Goal: Transaction & Acquisition: Purchase product/service

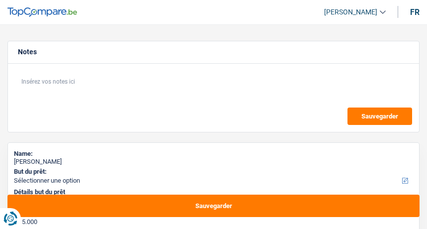
select select "42"
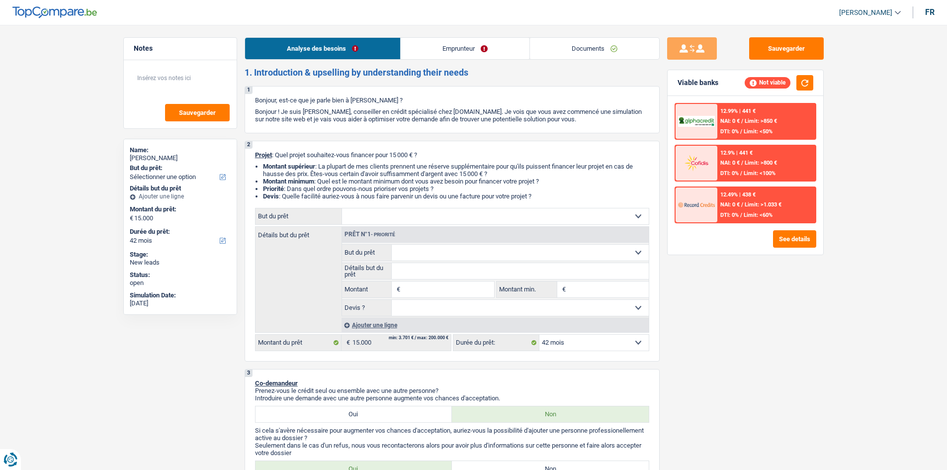
click at [427, 51] on link "Documents" at bounding box center [594, 48] width 129 height 21
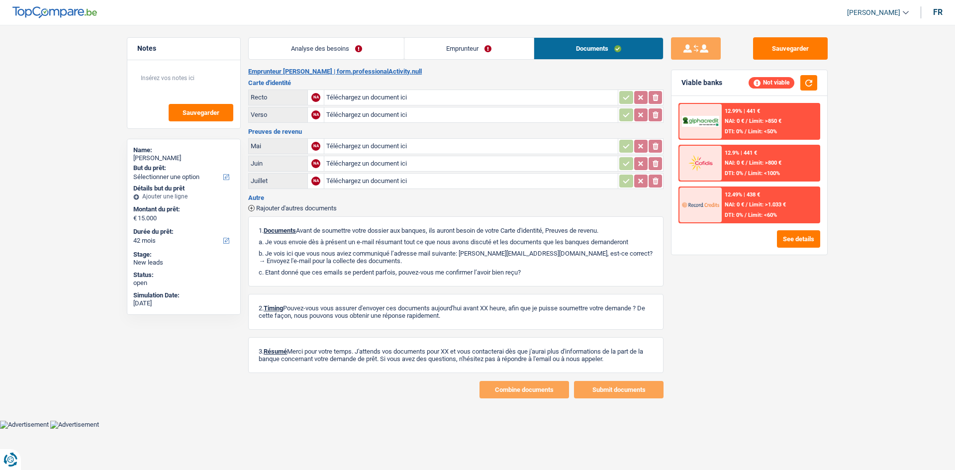
click at [427, 41] on link "Emprunteur" at bounding box center [468, 48] width 129 height 21
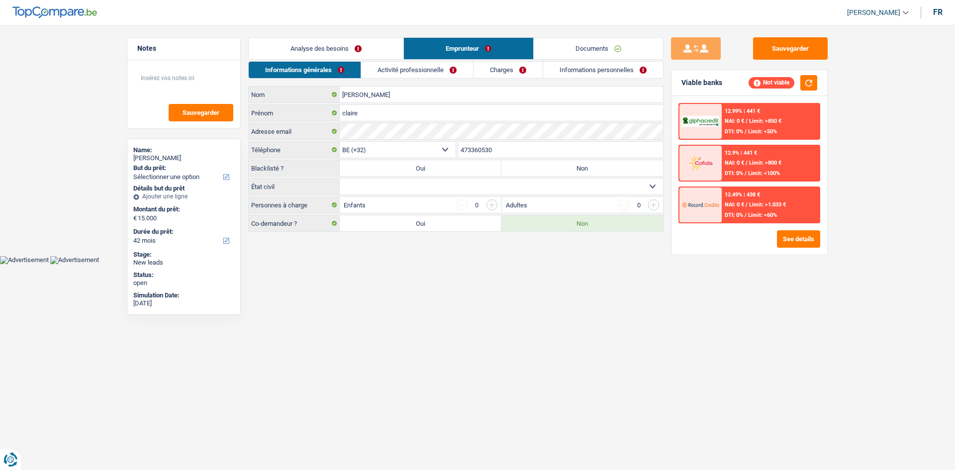
click at [355, 49] on link "Analyse des besoins" at bounding box center [326, 48] width 155 height 21
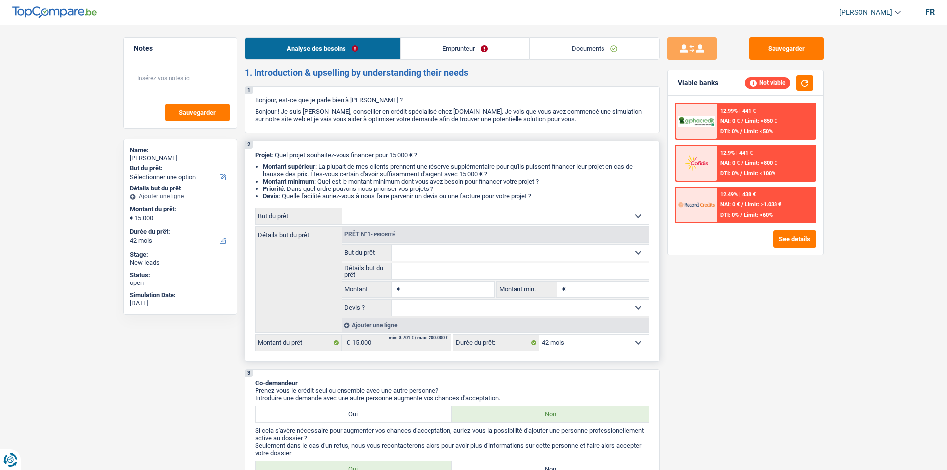
click at [394, 211] on select "Confort maison: meubles, textile, peinture, électroménager, outillage non-profe…" at bounding box center [495, 216] width 307 height 16
drag, startPoint x: 764, startPoint y: 336, endPoint x: 574, endPoint y: 100, distance: 303.0
click at [427, 228] on div "Sauvegarder Viable banks Not viable 12.99% | 441 € NAI: 0 € / Limit: >850 € DTI…" at bounding box center [746, 244] width 172 height 414
click at [427, 49] on link "Emprunteur" at bounding box center [465, 48] width 129 height 21
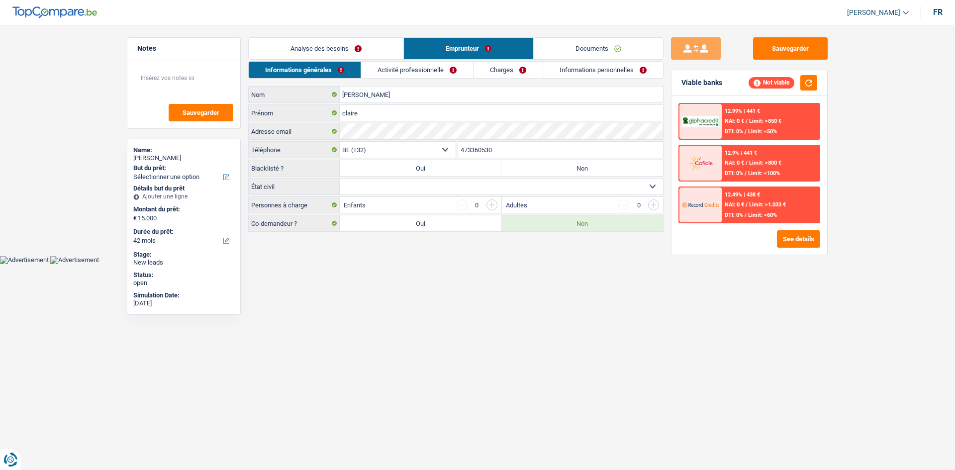
click at [427, 64] on link "Charges" at bounding box center [507, 70] width 69 height 16
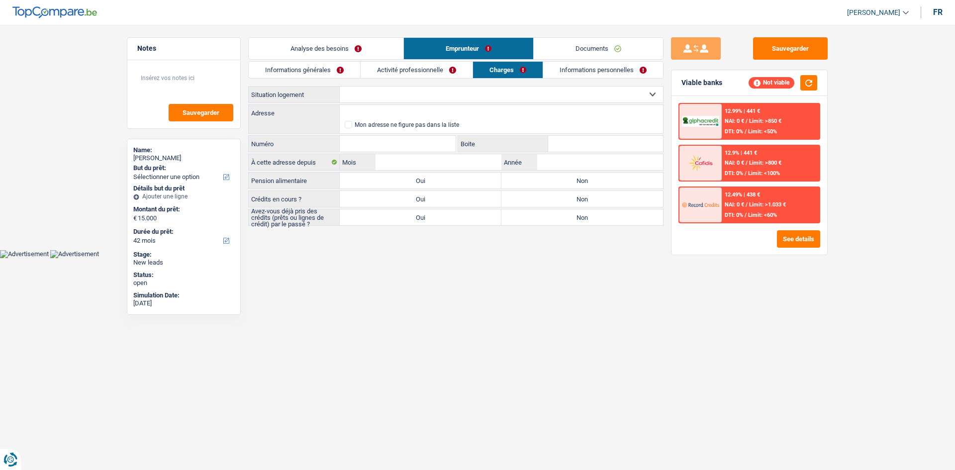
click at [352, 84] on div "Informations générales Activité professionnelle Charges Informations personnell…" at bounding box center [455, 143] width 415 height 165
click at [367, 97] on select "Locataire Propriétaire avec prêt hypothécaire Propriétaire sans prêt hypothécai…" at bounding box center [501, 95] width 323 height 16
select select "ownerWithMortgage"
click at [340, 87] on select "Locataire Propriétaire avec prêt hypothécaire Propriétaire sans prêt hypothécai…" at bounding box center [501, 95] width 323 height 16
select select "ownerWithMortgage"
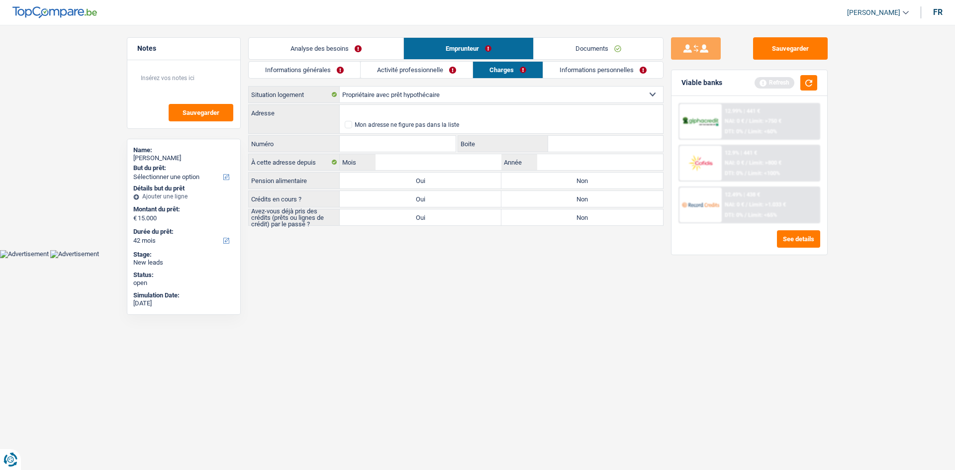
click at [366, 48] on link "Analyse des besoins" at bounding box center [326, 48] width 155 height 21
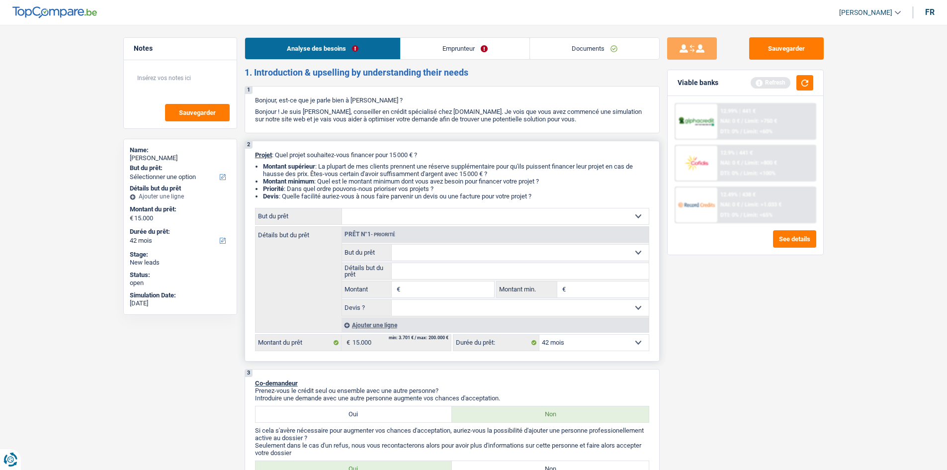
click at [427, 228] on div "Prêt n°1 - Priorité" at bounding box center [495, 235] width 307 height 16
click at [427, 212] on select "Confort maison: meubles, textile, peinture, électroménager, outillage non-profe…" at bounding box center [495, 216] width 307 height 16
select select "energy"
click at [342, 208] on select "Confort maison: meubles, textile, peinture, électroménager, outillage non-profe…" at bounding box center [495, 216] width 307 height 16
select select "energy"
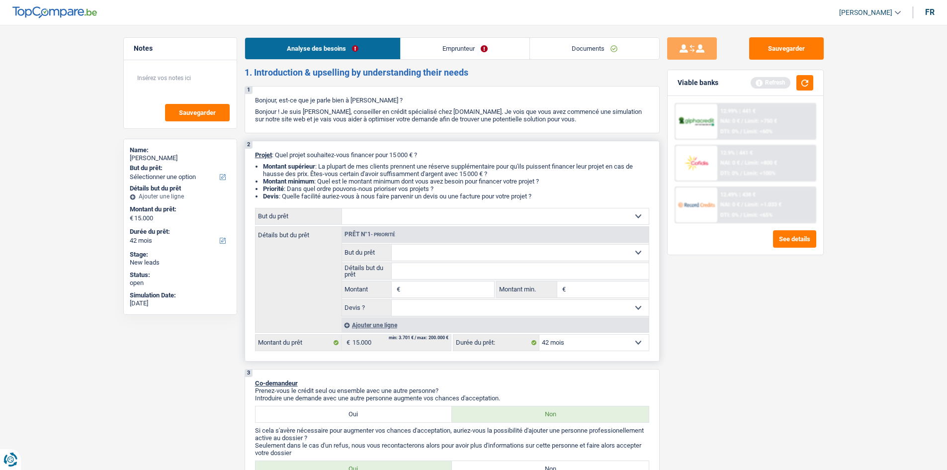
select select "energy"
type input "15.000"
select select "energy"
type input "15.000"
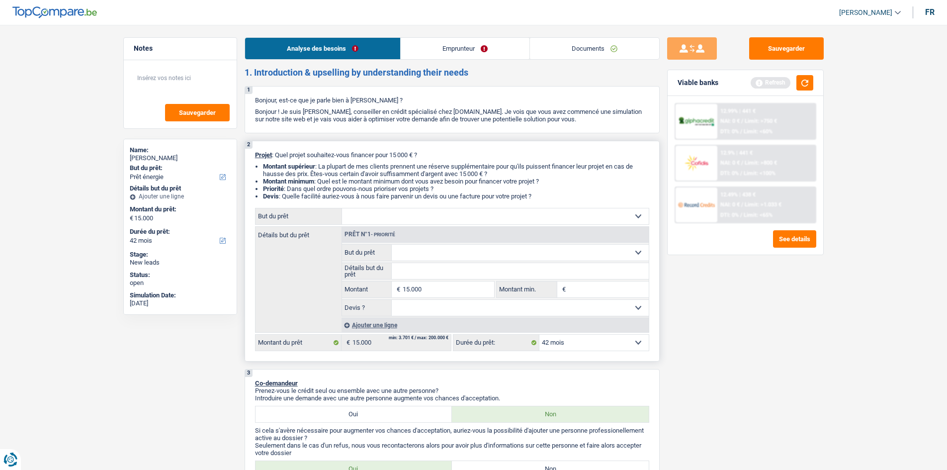
select select "energy"
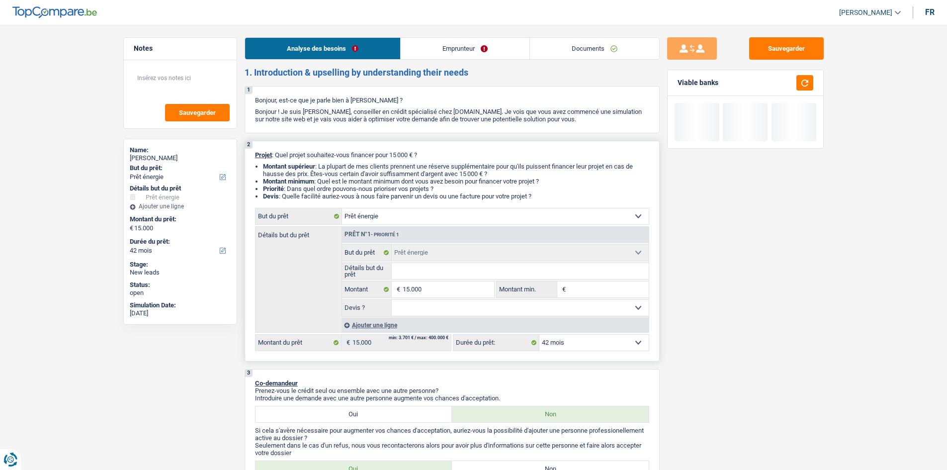
click at [427, 228] on input "Détails but du prêt" at bounding box center [520, 271] width 257 height 16
type input "p"
type input "pâ"
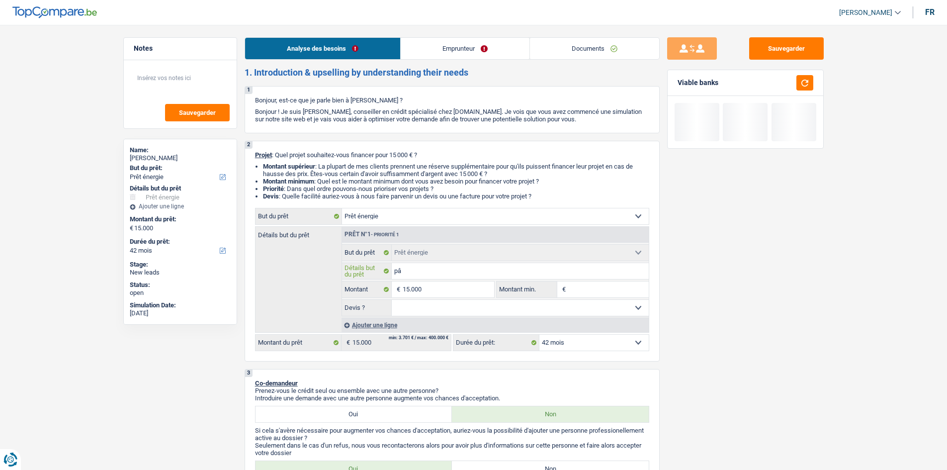
type input "pân"
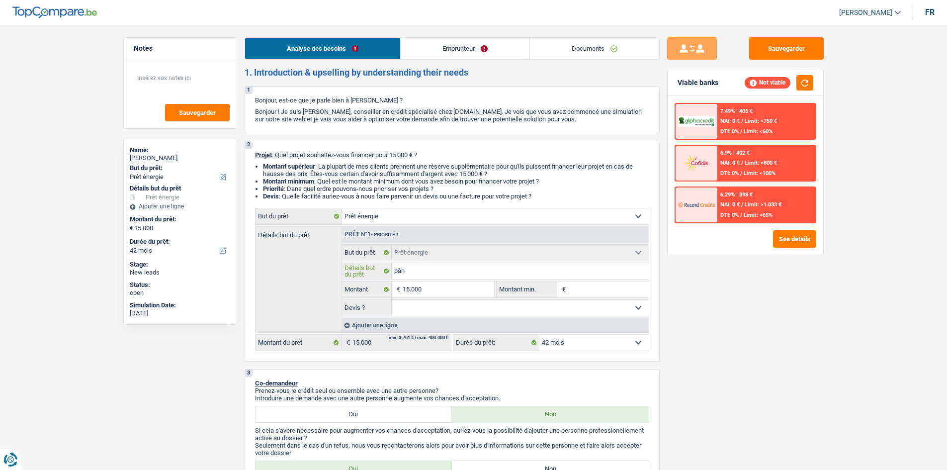
type input "pânn"
type input "pânne"
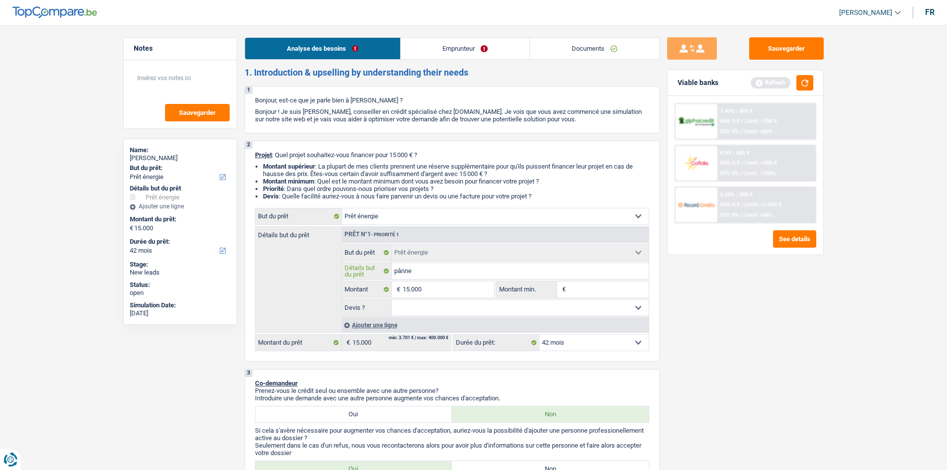
type input "pânneu"
type input "pânneua"
type input "pânneu"
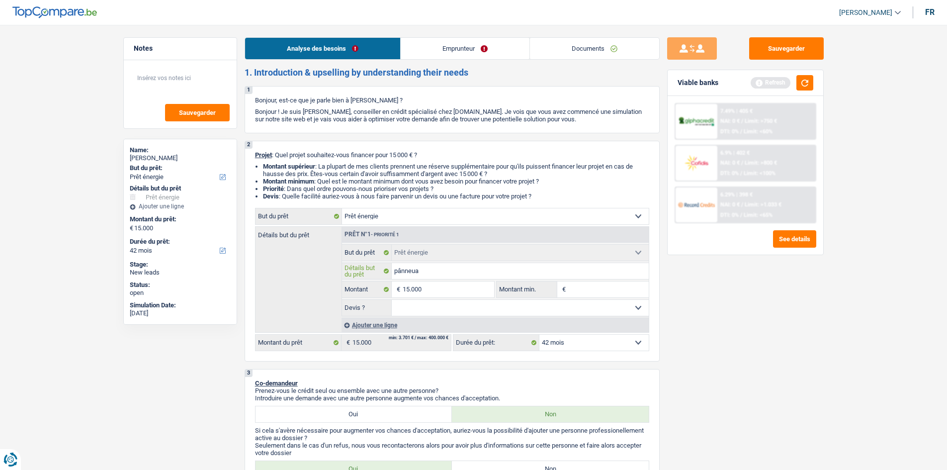
type input "pânneu"
type input "pânne"
type input "pânn"
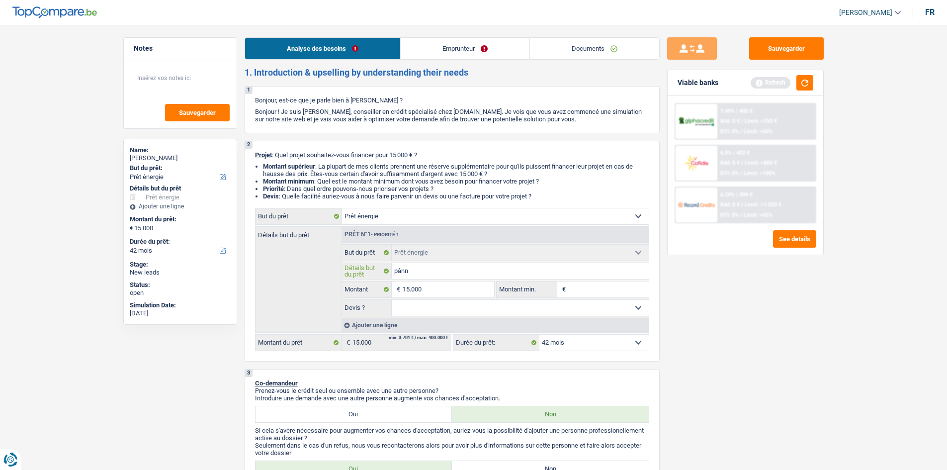
type input "pânne"
type input "pânnea"
type input "pânneau"
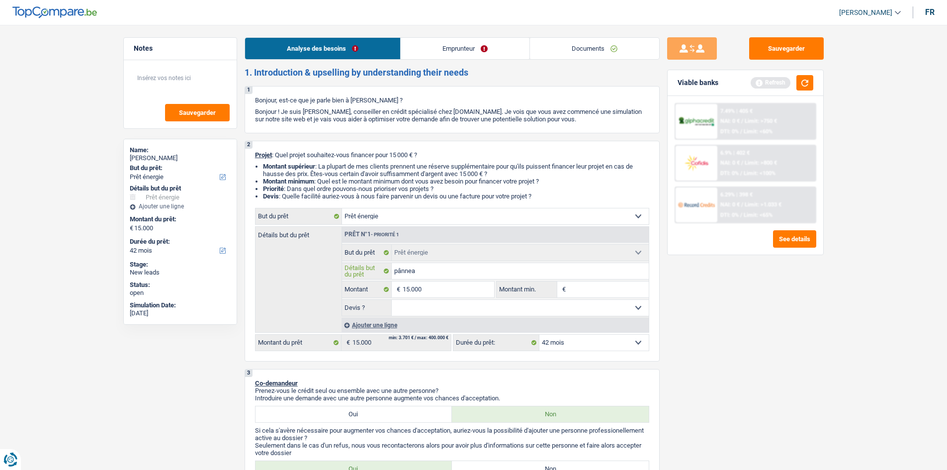
type input "pânneau"
type input "pânneaux"
type input "pânneau"
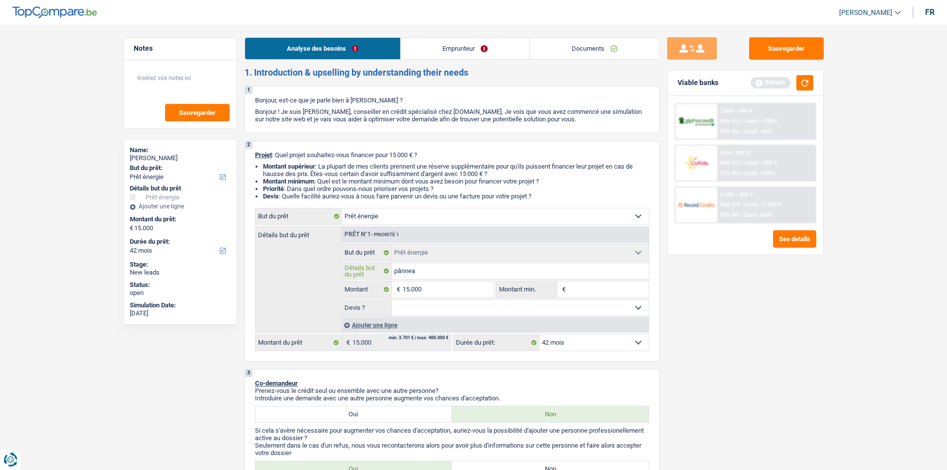
type input "pânne"
type input "pân"
type input "p"
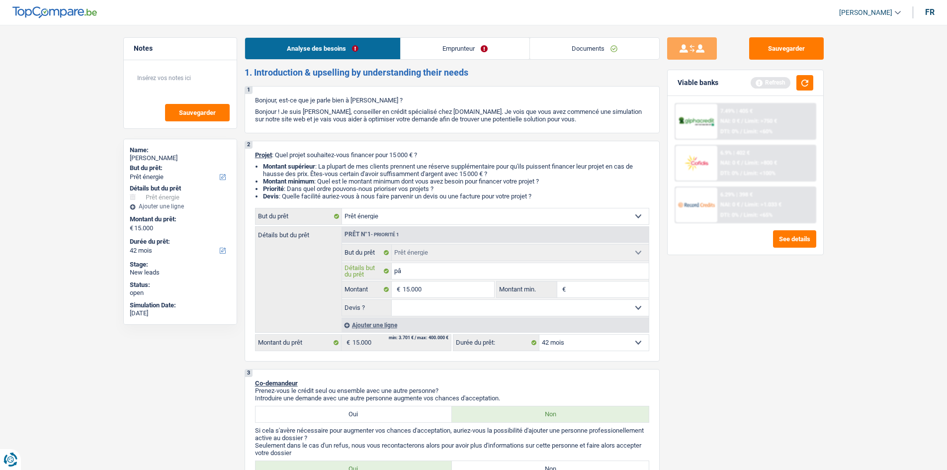
type input "p"
type input "pa"
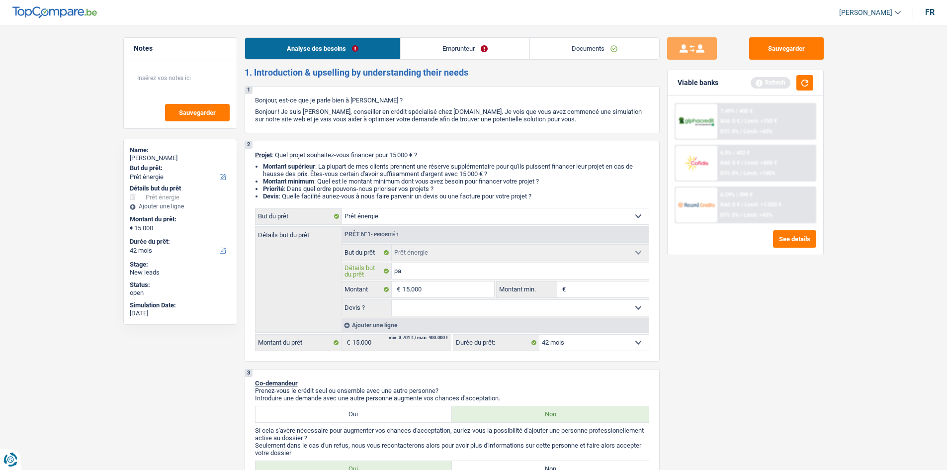
type input "pan"
type input "pann"
type input "panne"
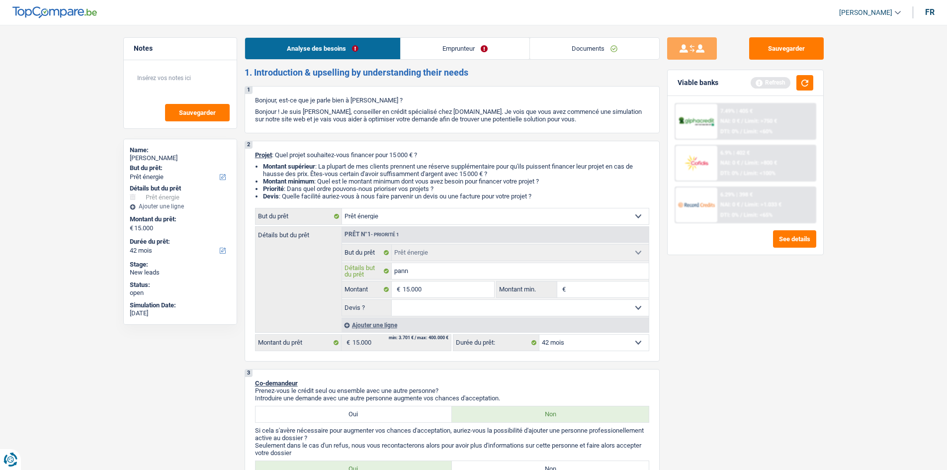
type input "panne"
type input "pannea"
type input "panneau"
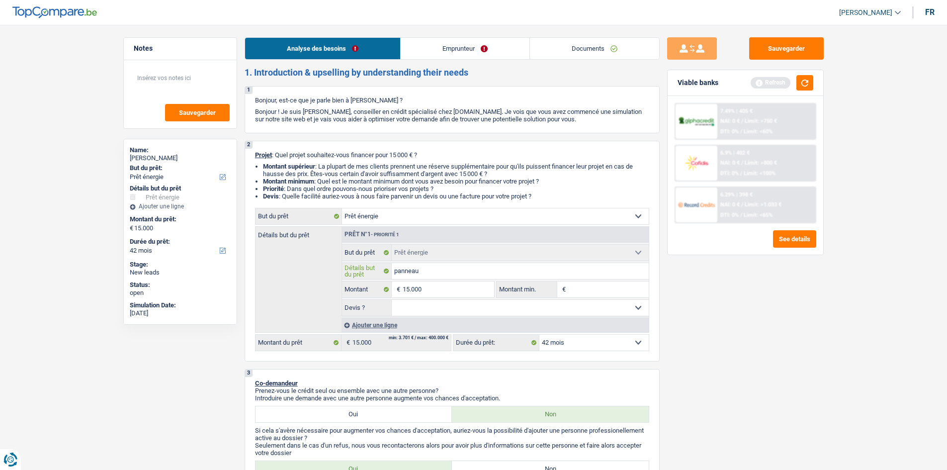
type input "panneau,"
type input "panneau, p"
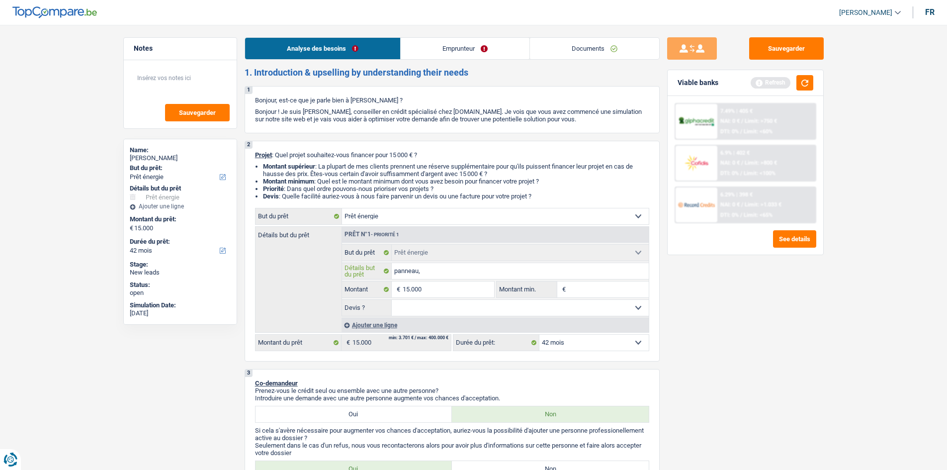
type input "panneau, p"
type input "panneau, po"
type input "panneau, pom"
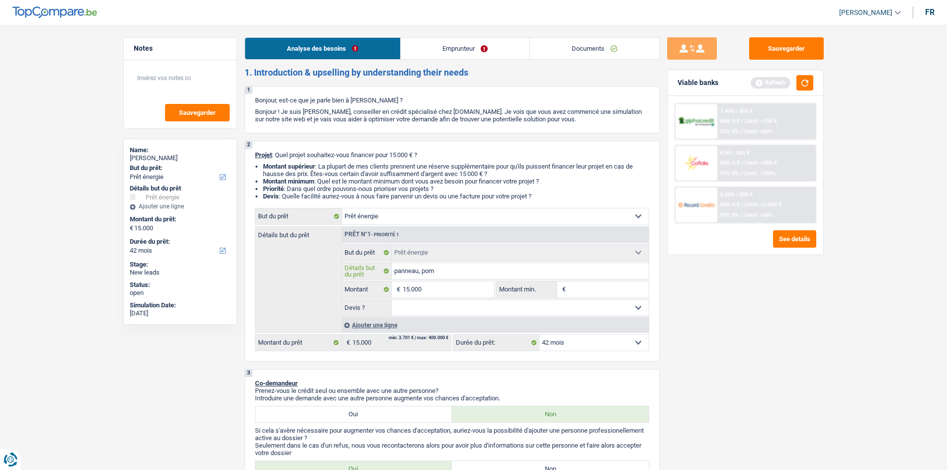
type input "panneau, pomp"
type input "panneau, pompe"
type input "panneau, pompes"
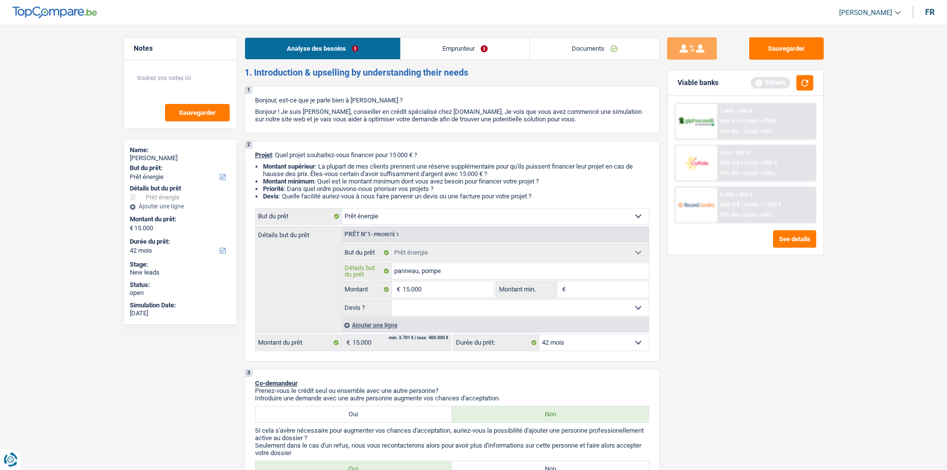
type input "panneau, pompes"
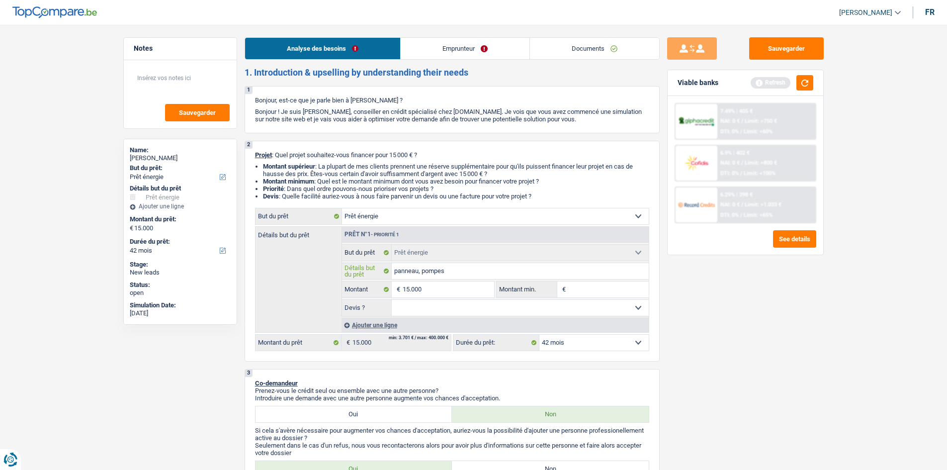
type input "panneau, pompes"
type input "panneau, pompes ."
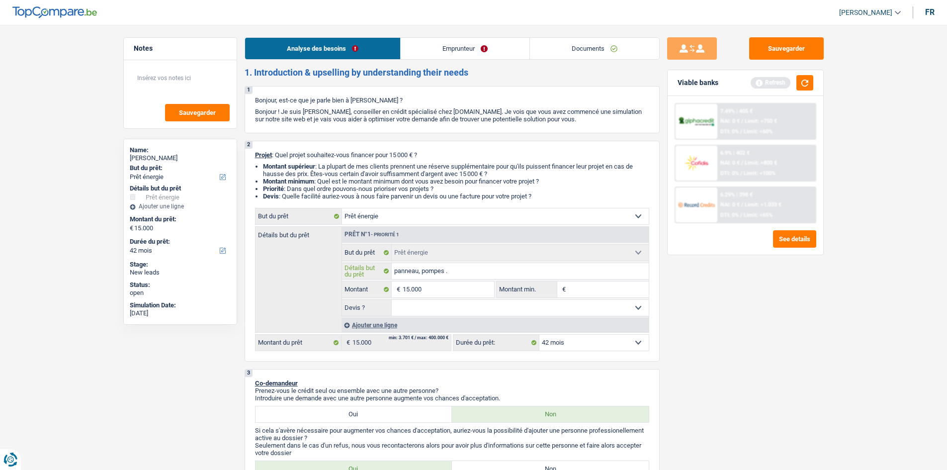
type input "panneau, pompes ."
click at [427, 228] on select "Oui Non Non répondu Sélectionner une option" at bounding box center [520, 308] width 257 height 16
select select "yes"
click at [392, 228] on select "Oui Non Non répondu Sélectionner une option" at bounding box center [520, 308] width 257 height 16
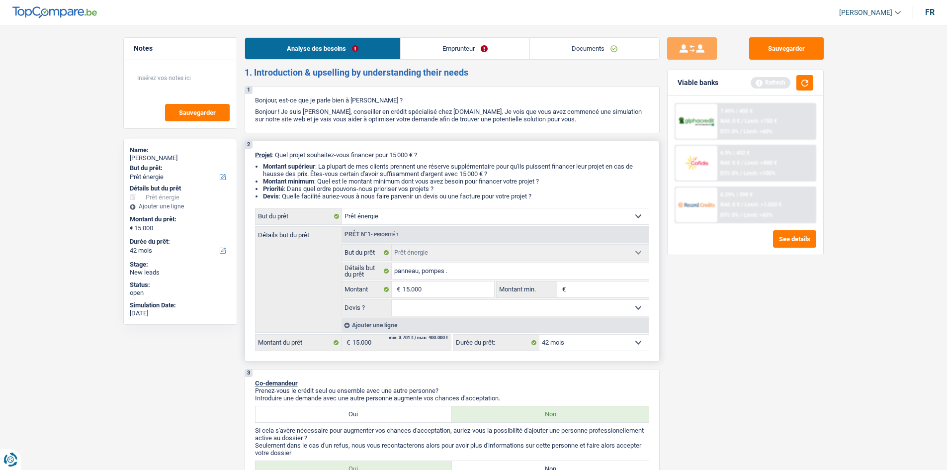
select select "yes"
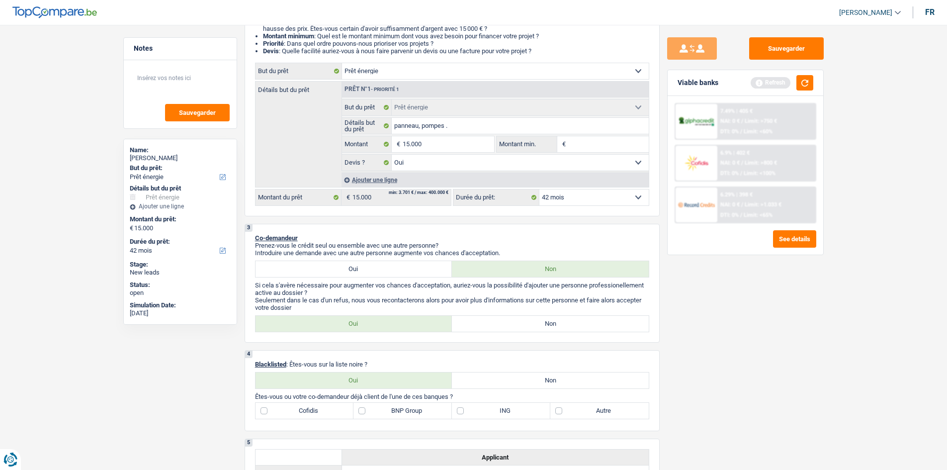
scroll to position [199, 0]
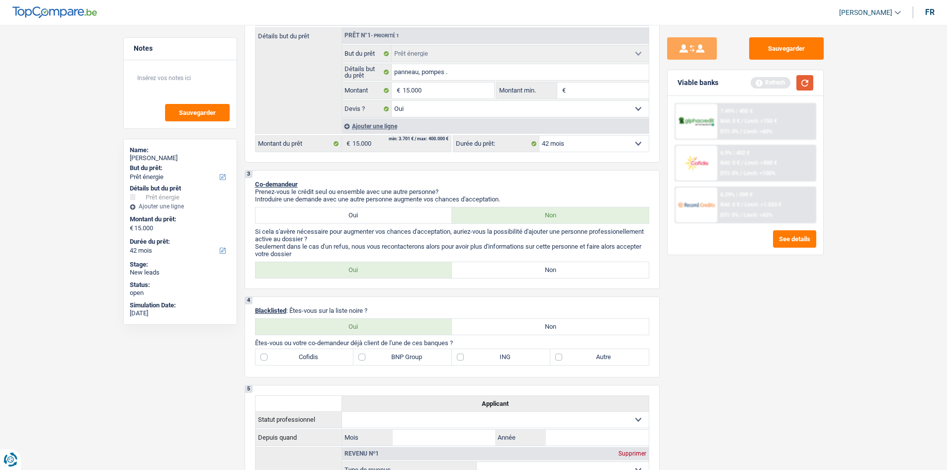
click at [427, 83] on button "button" at bounding box center [805, 82] width 17 height 15
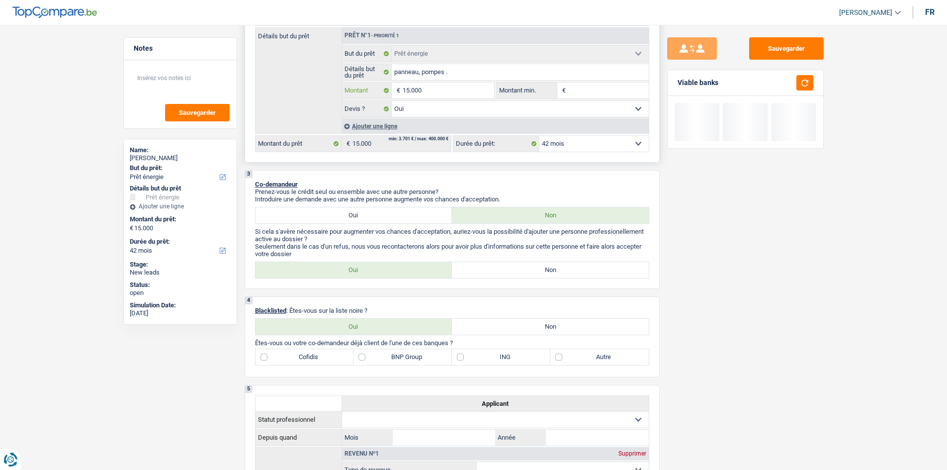
click at [427, 94] on input "15.000" at bounding box center [448, 91] width 91 height 16
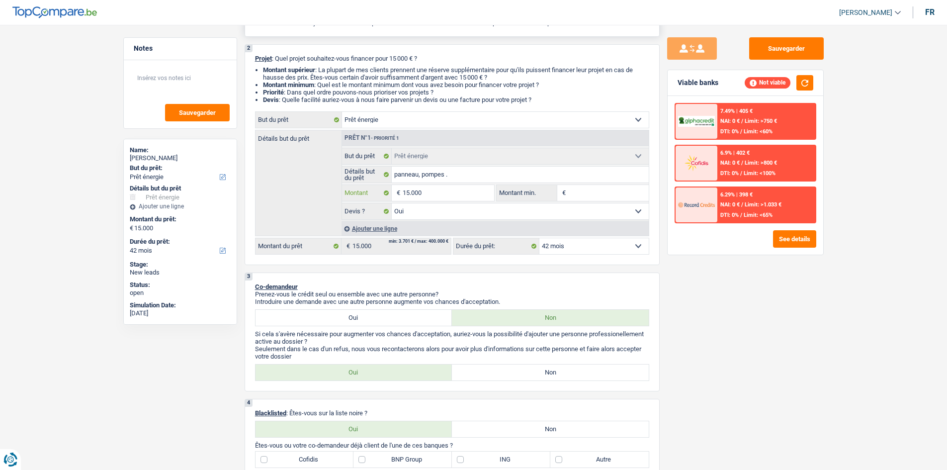
scroll to position [0, 0]
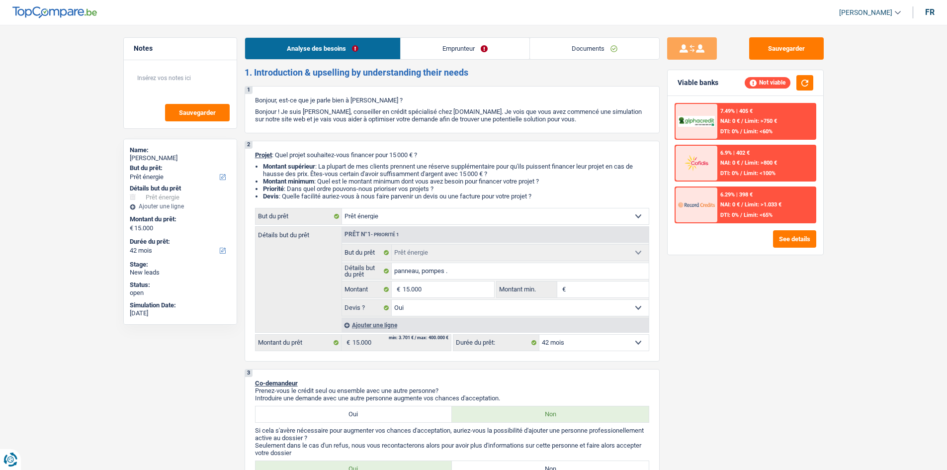
click at [427, 56] on link "Emprunteur" at bounding box center [465, 48] width 129 height 21
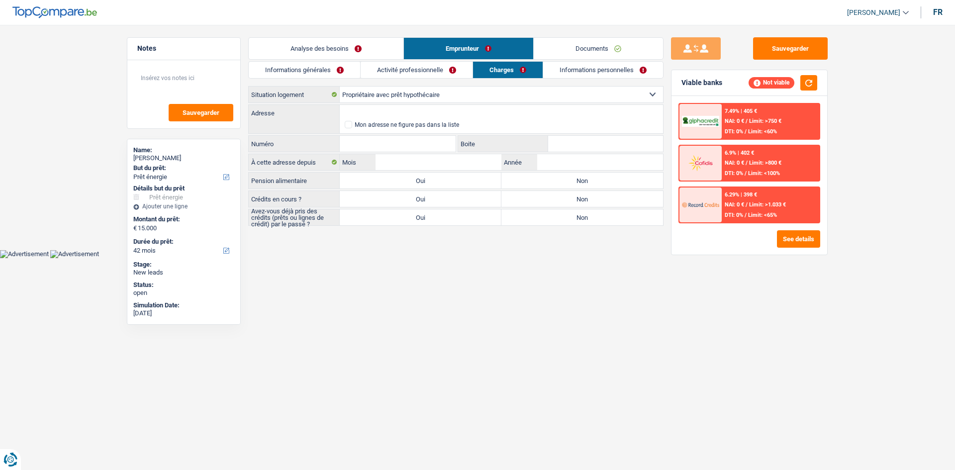
click at [325, 68] on link "Informations générales" at bounding box center [304, 70] width 111 height 16
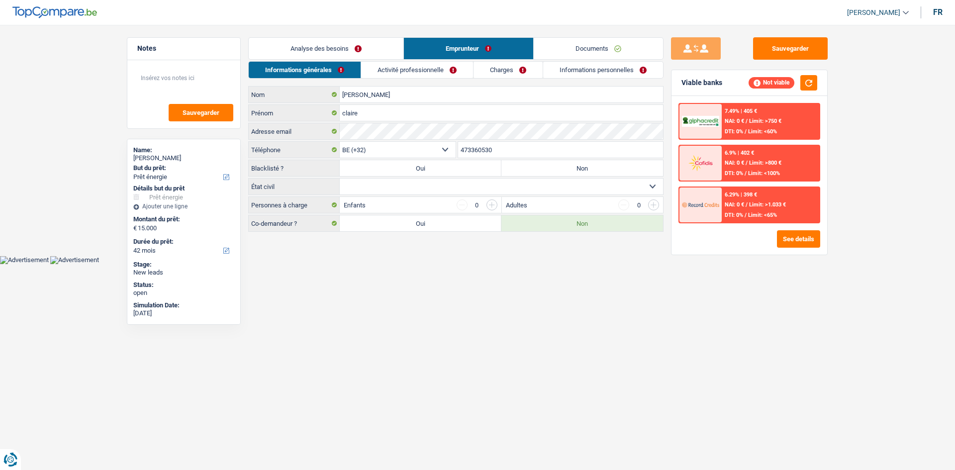
click at [382, 190] on select "Célibataire Marié(e) Cohabitant(e) légal(e) Divorcé(e) Veuf(ve) Séparé (de fait…" at bounding box center [501, 187] width 323 height 16
select select "single"
click at [340, 179] on select "Célibataire Marié(e) Cohabitant(e) légal(e) Divorcé(e) Veuf(ve) Séparé (de fait…" at bounding box center [501, 187] width 323 height 16
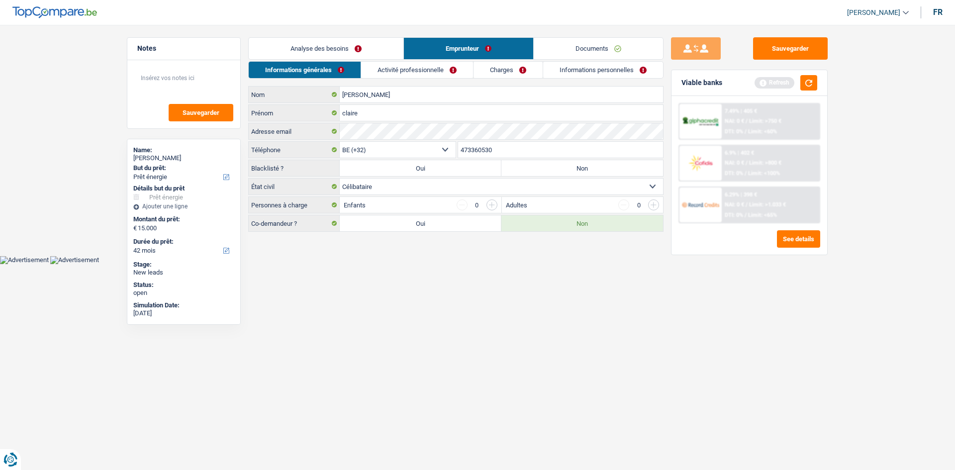
click at [385, 54] on link "Analyse des besoins" at bounding box center [326, 48] width 155 height 21
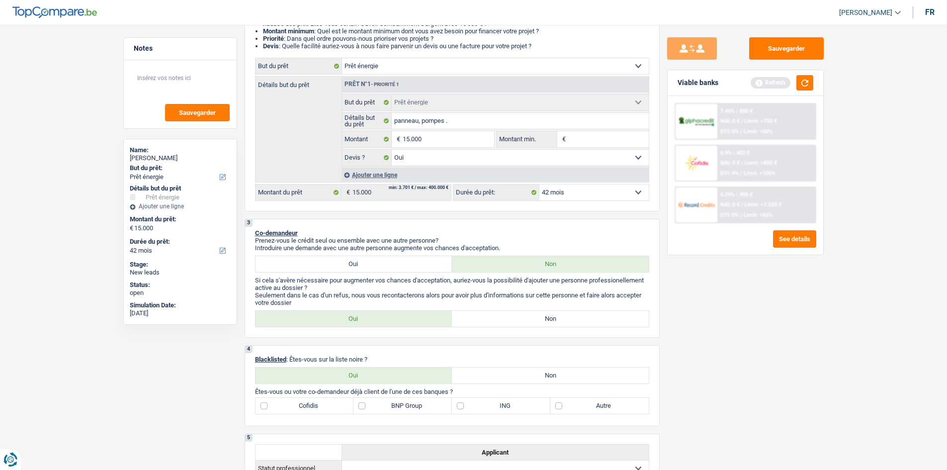
scroll to position [249, 0]
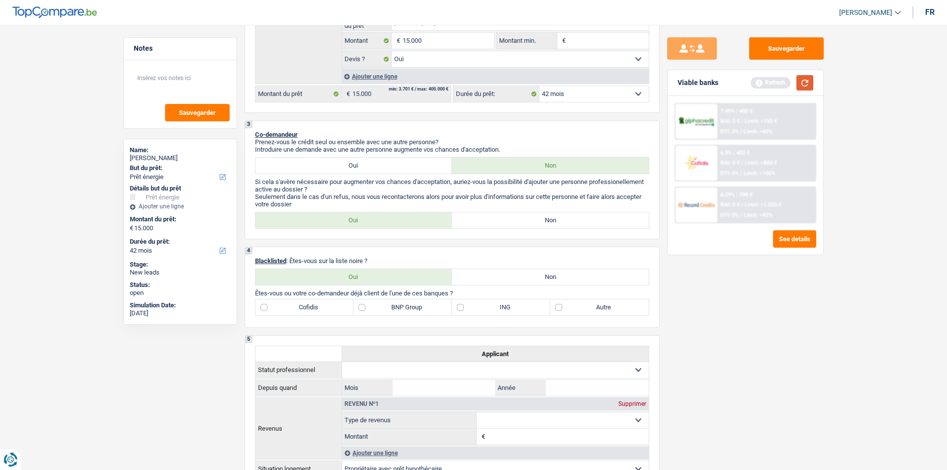
click at [427, 84] on button "button" at bounding box center [805, 82] width 17 height 15
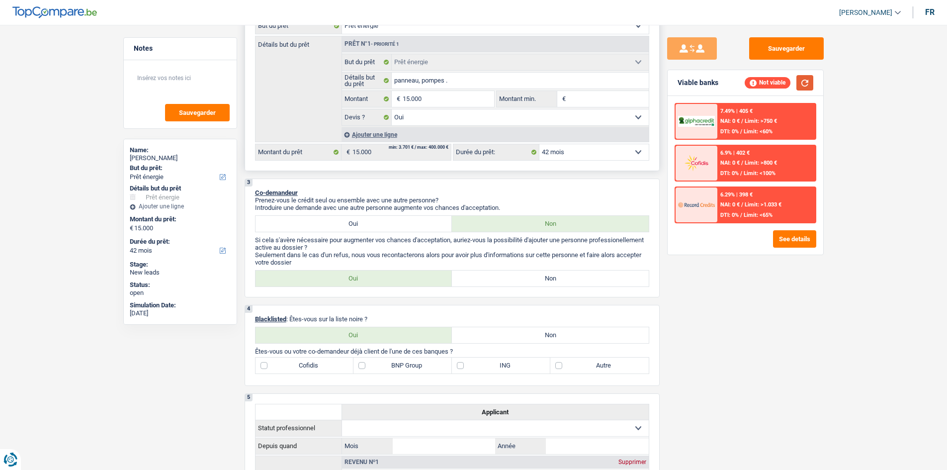
scroll to position [0, 0]
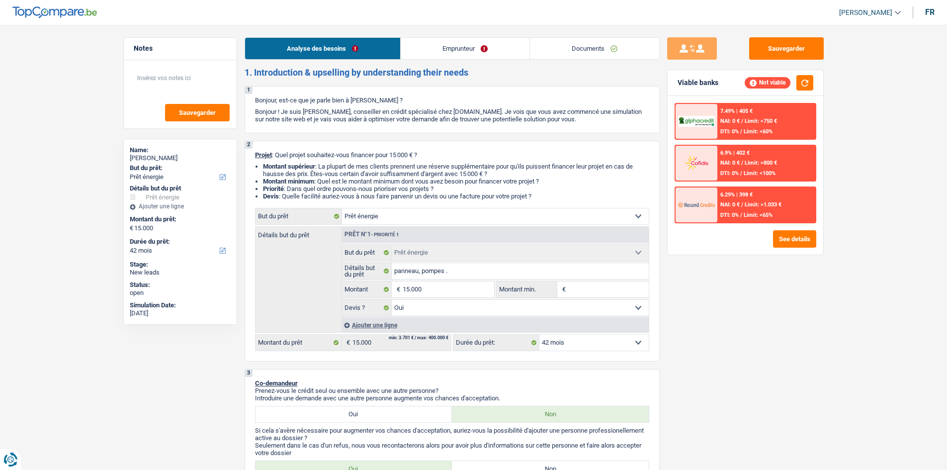
click at [427, 44] on link "Emprunteur" at bounding box center [465, 48] width 129 height 21
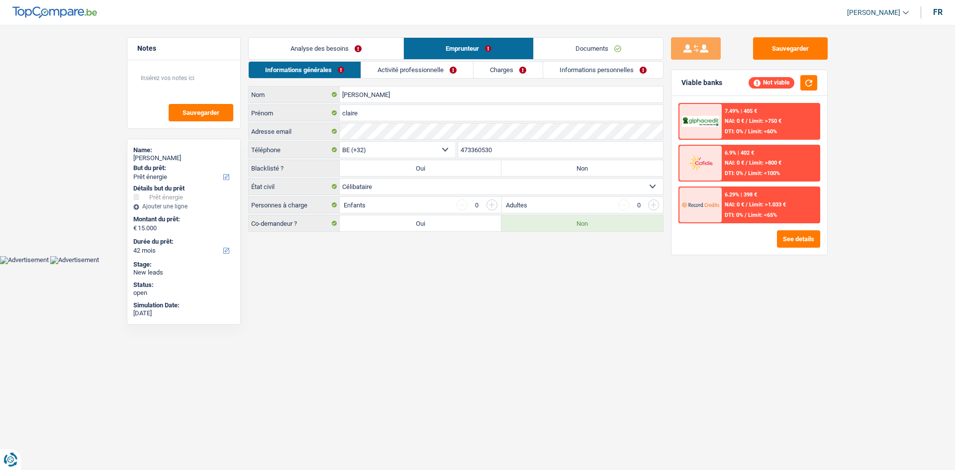
click at [407, 73] on link "Activité professionnelle" at bounding box center [417, 70] width 112 height 16
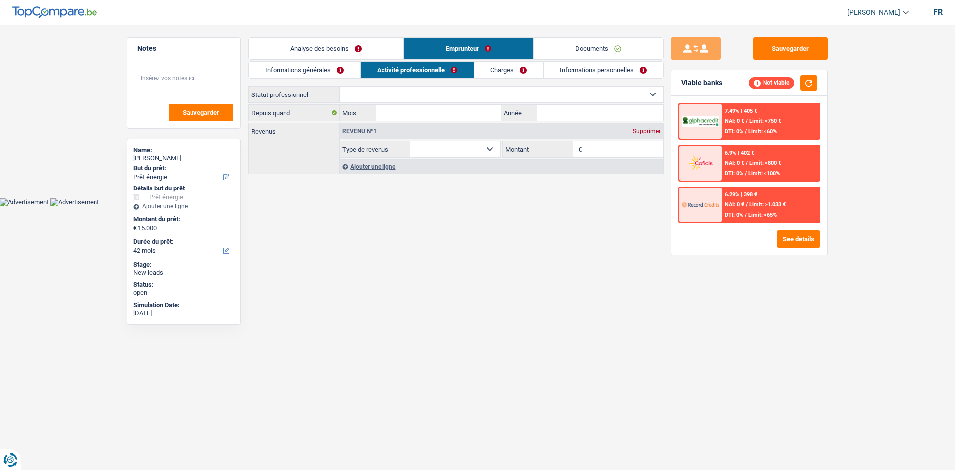
click at [427, 69] on link "Charges" at bounding box center [508, 70] width 69 height 16
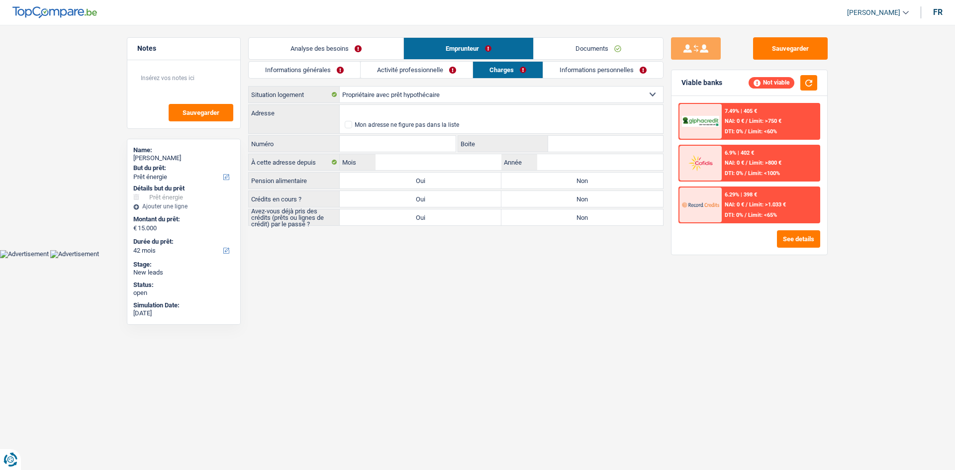
drag, startPoint x: 301, startPoint y: 73, endPoint x: 324, endPoint y: 62, distance: 25.6
click at [301, 72] on link "Informations générales" at bounding box center [304, 70] width 111 height 16
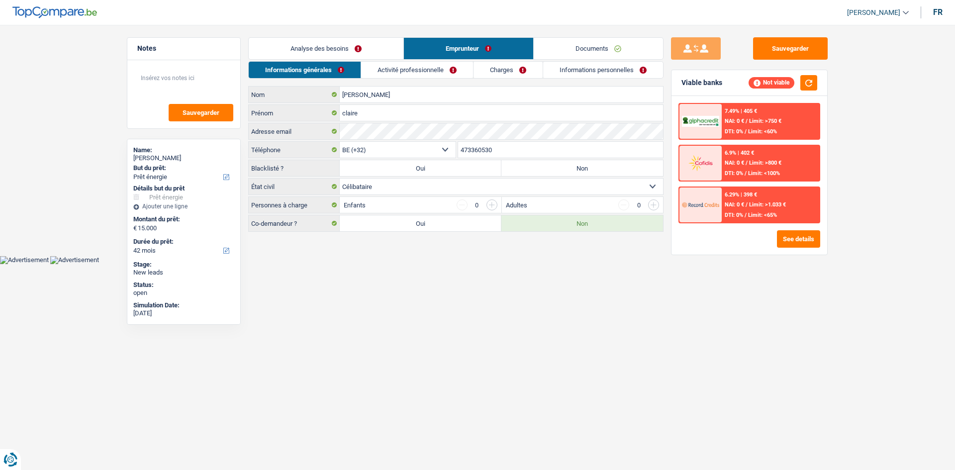
click at [352, 41] on link "Analyse des besoins" at bounding box center [326, 48] width 155 height 21
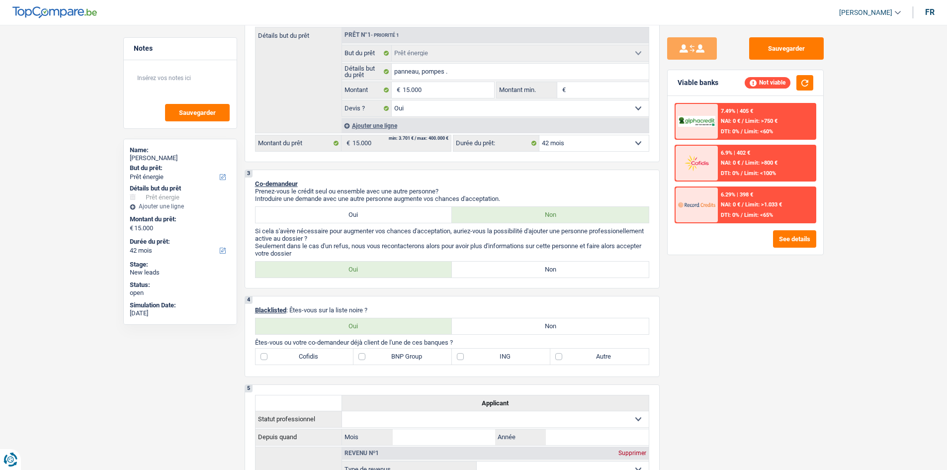
scroll to position [249, 0]
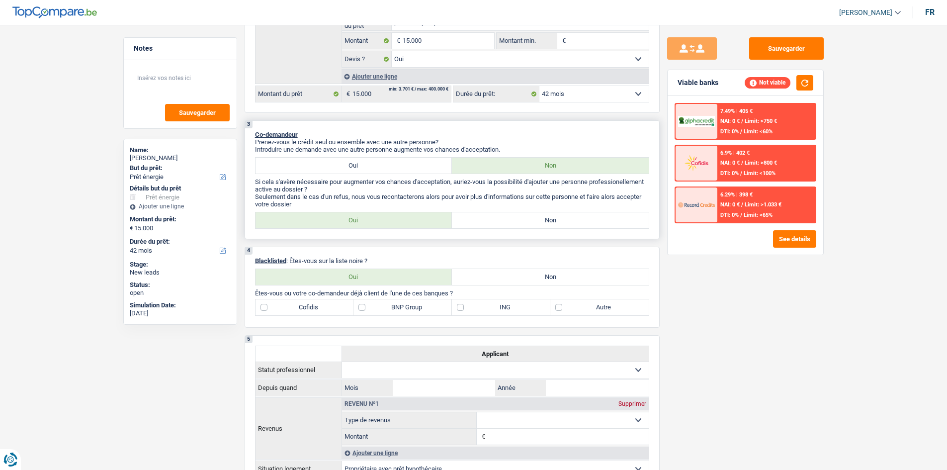
click at [427, 226] on label "Non" at bounding box center [550, 220] width 197 height 16
click at [427, 226] on input "Non" at bounding box center [550, 220] width 197 height 16
radio input "true"
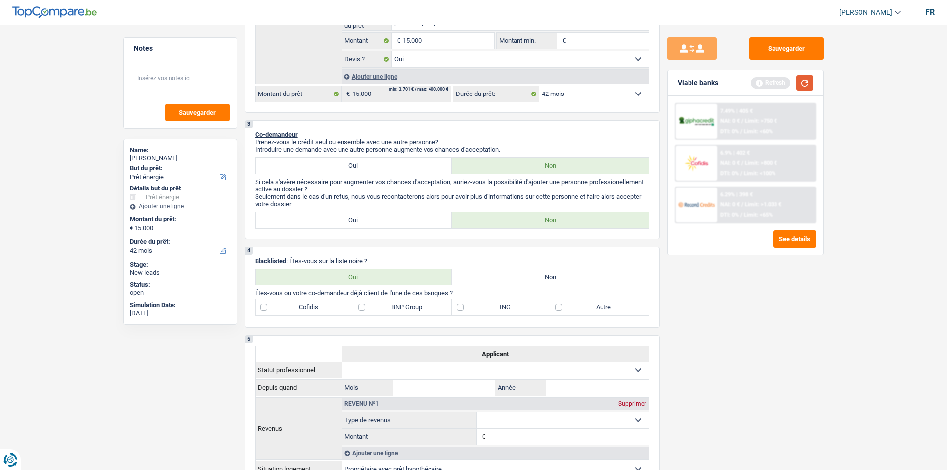
click at [427, 86] on button "button" at bounding box center [805, 82] width 17 height 15
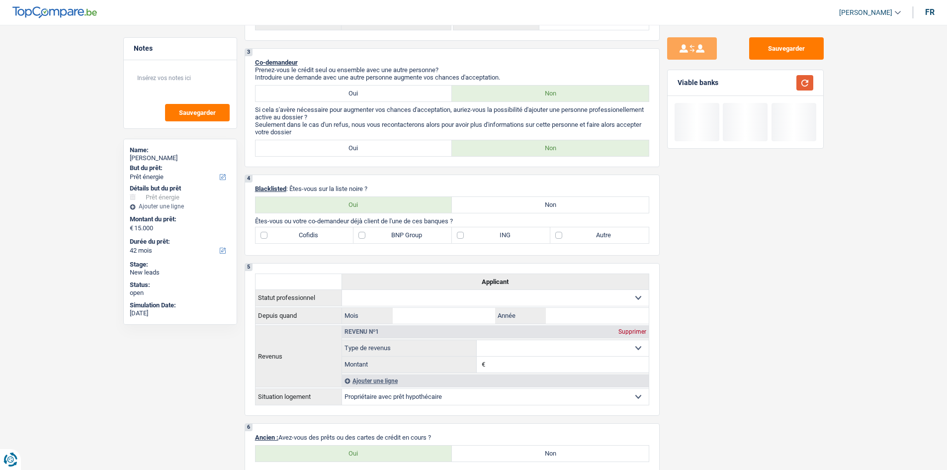
scroll to position [348, 0]
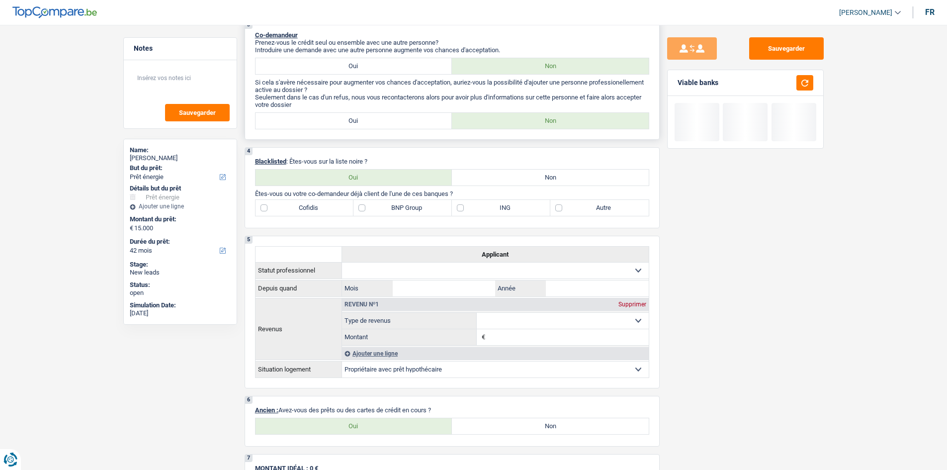
click at [413, 125] on label "Oui" at bounding box center [354, 121] width 197 height 16
click at [413, 125] on input "Oui" at bounding box center [354, 121] width 197 height 16
radio input "true"
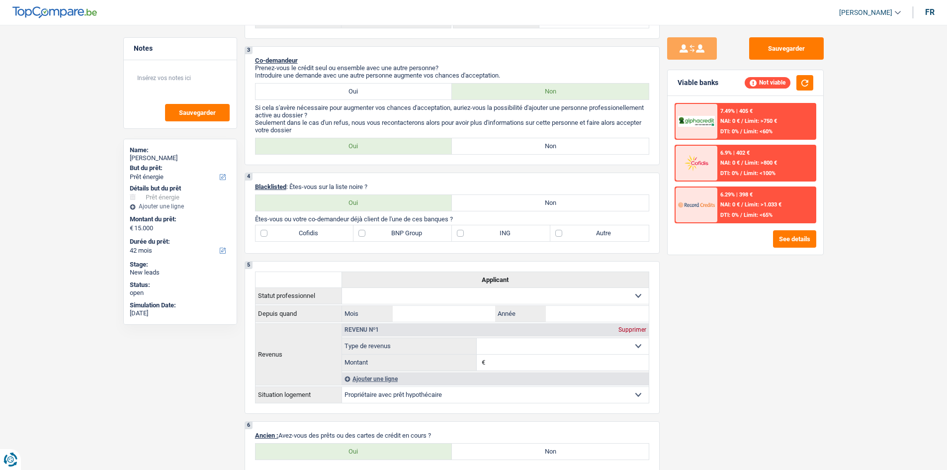
scroll to position [298, 0]
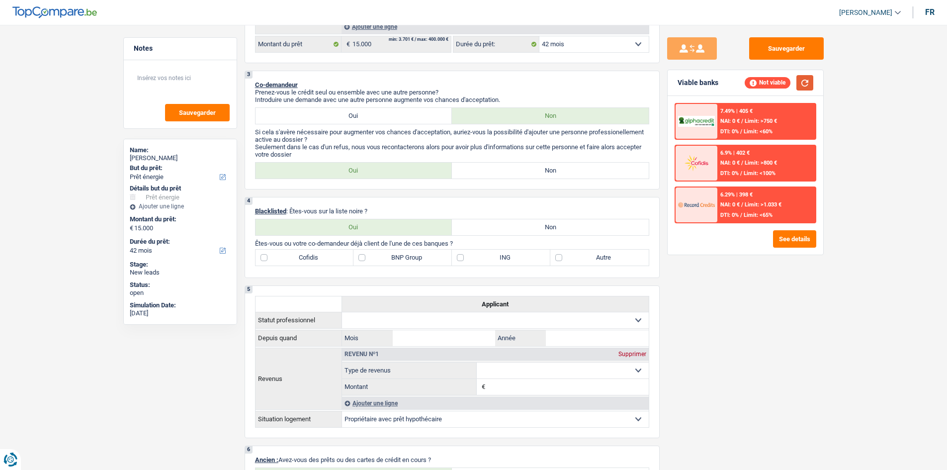
click at [427, 87] on button "button" at bounding box center [805, 82] width 17 height 15
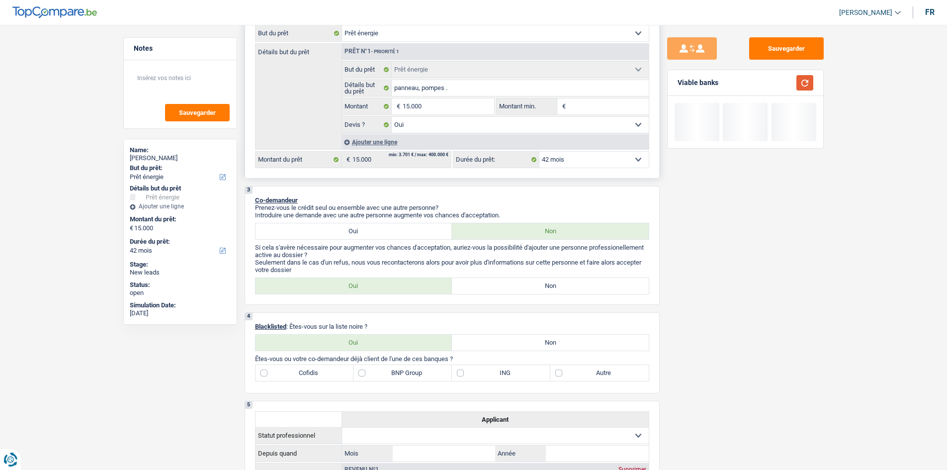
scroll to position [0, 0]
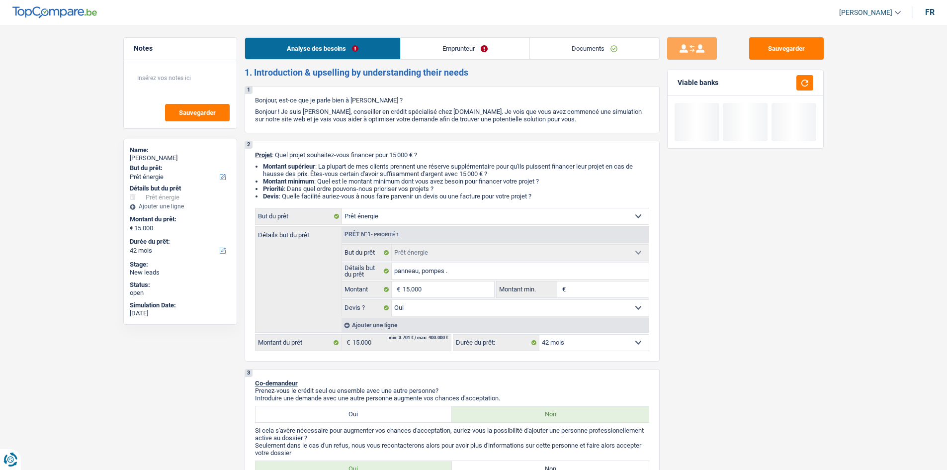
drag, startPoint x: 448, startPoint y: 42, endPoint x: 438, endPoint y: 51, distance: 13.4
click at [427, 41] on link "Emprunteur" at bounding box center [465, 48] width 129 height 21
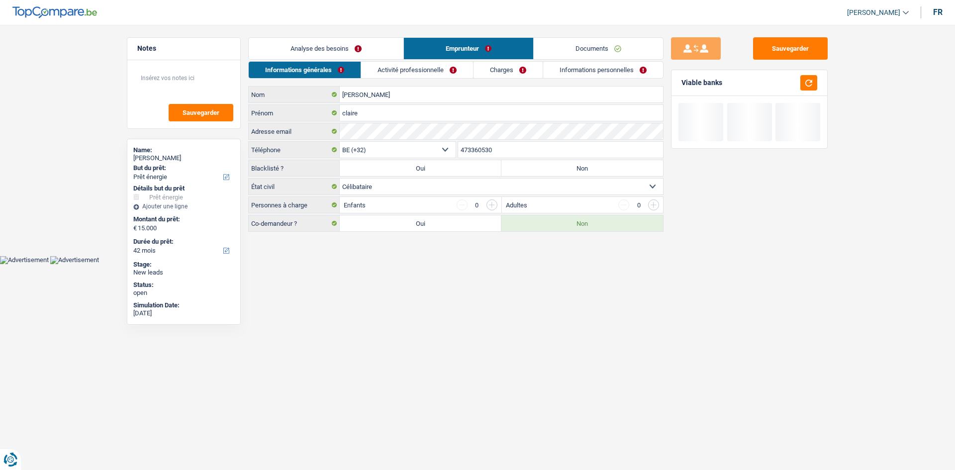
click at [427, 69] on link "Activité professionnelle" at bounding box center [417, 70] width 112 height 16
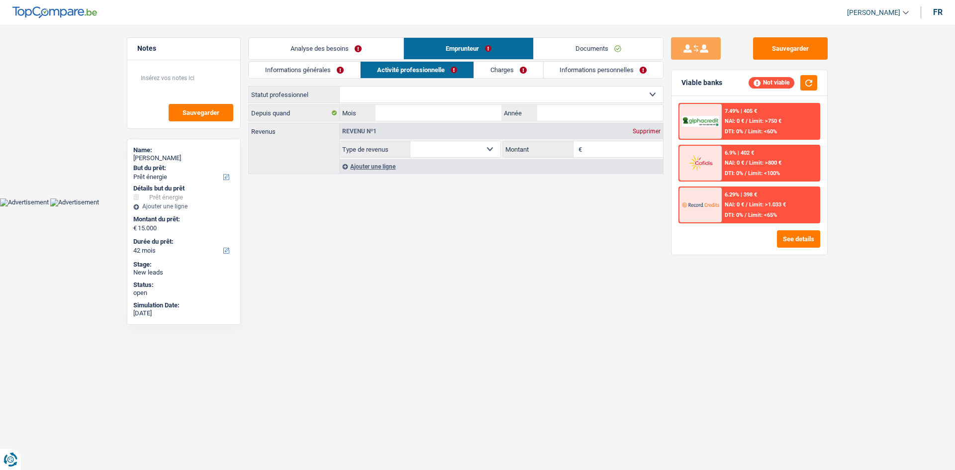
click at [427, 64] on link "Charges" at bounding box center [508, 70] width 69 height 16
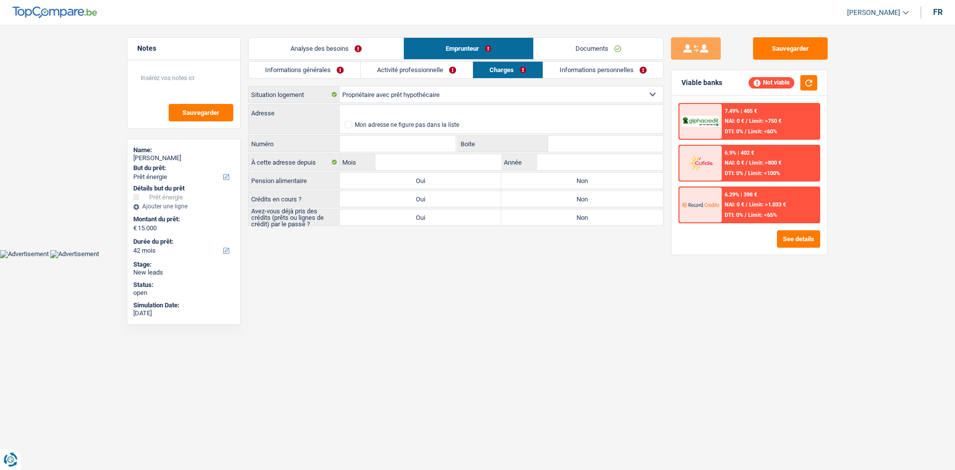
click at [427, 75] on link "Informations personnelles" at bounding box center [603, 70] width 120 height 16
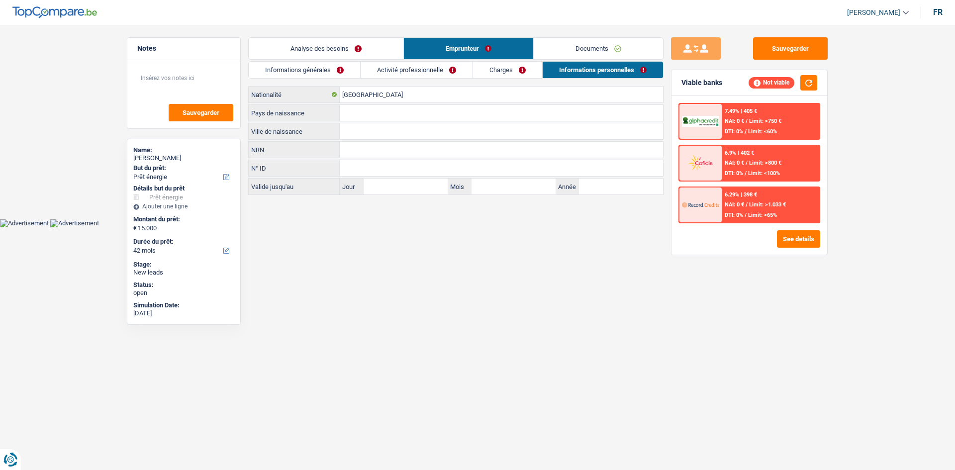
drag, startPoint x: 295, startPoint y: 72, endPoint x: 310, endPoint y: 67, distance: 15.7
click at [296, 71] on link "Informations générales" at bounding box center [304, 70] width 111 height 16
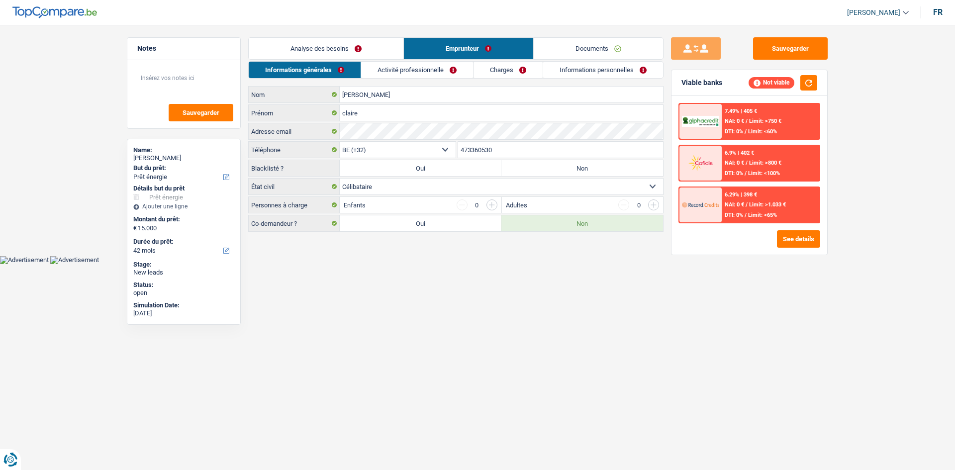
click at [352, 46] on link "Analyse des besoins" at bounding box center [326, 48] width 155 height 21
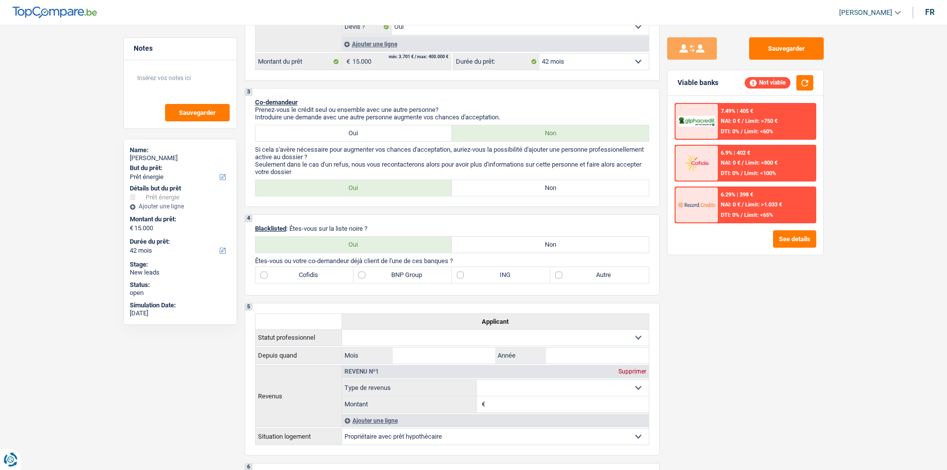
scroll to position [348, 0]
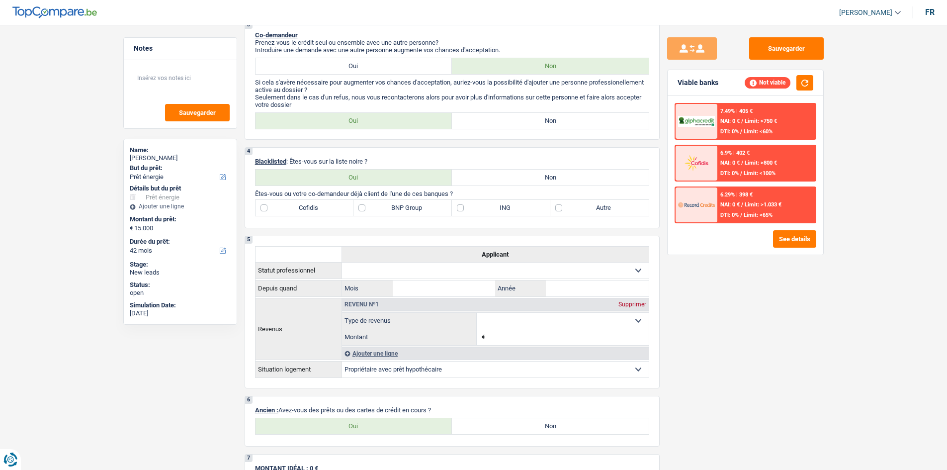
click at [427, 176] on label "Non" at bounding box center [550, 178] width 197 height 16
click at [427, 176] on input "Non" at bounding box center [550, 178] width 197 height 16
radio input "true"
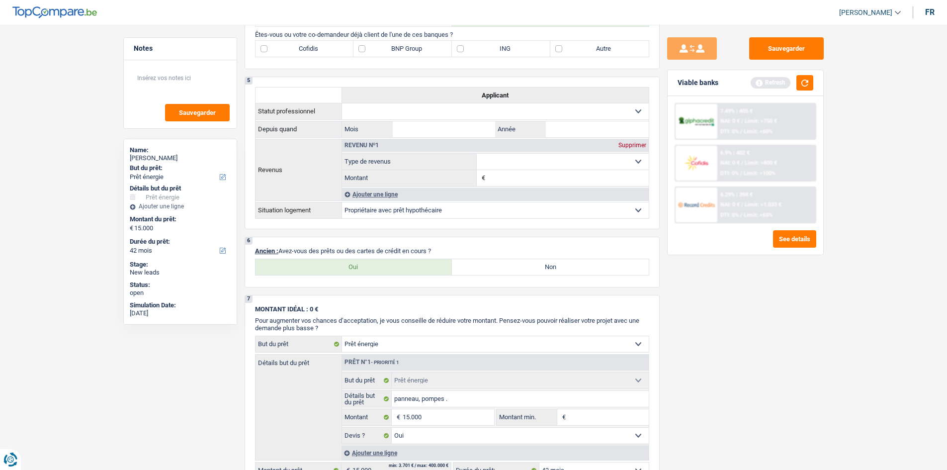
scroll to position [597, 0]
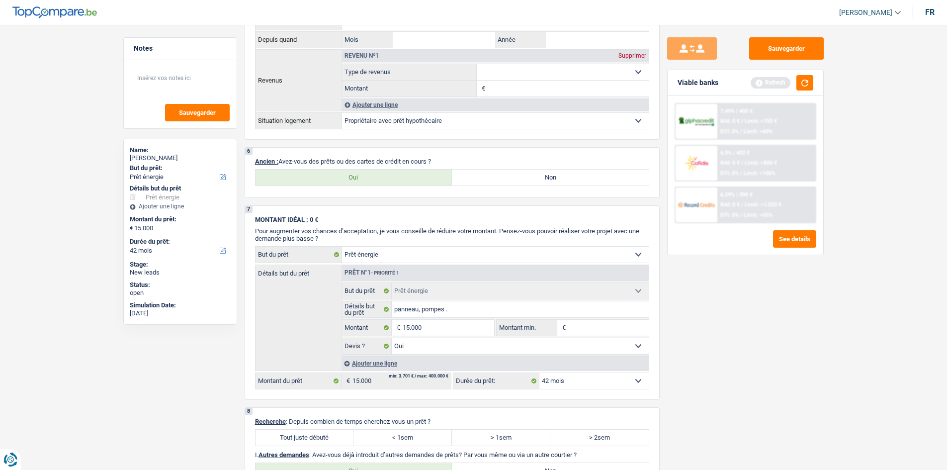
click at [392, 181] on label "Oui" at bounding box center [354, 178] width 197 height 16
click at [392, 181] on input "Oui" at bounding box center [354, 178] width 197 height 16
radio input "true"
select select "mortgage"
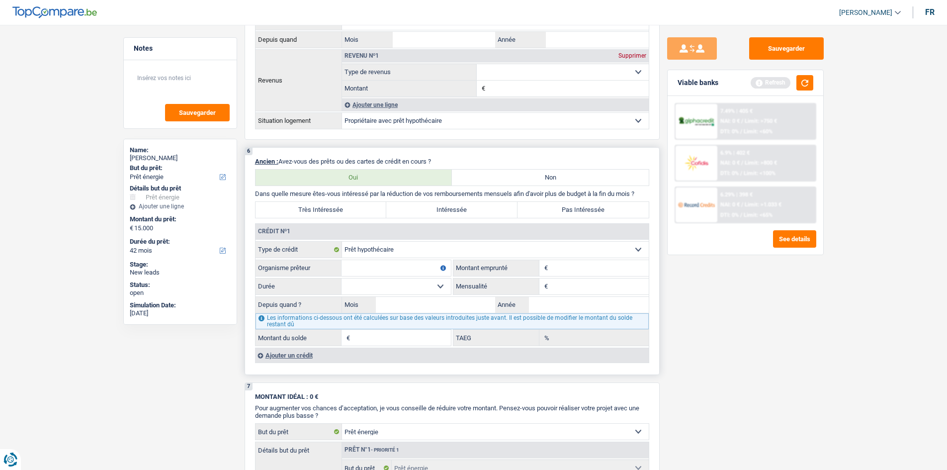
click at [427, 228] on input "Montant" at bounding box center [599, 268] width 98 height 16
click at [427, 208] on label "Pas Intéressée" at bounding box center [583, 210] width 131 height 16
click at [427, 208] on input "Pas Intéressée" at bounding box center [583, 210] width 131 height 16
radio input "true"
click at [427, 228] on input "Montant" at bounding box center [599, 268] width 98 height 16
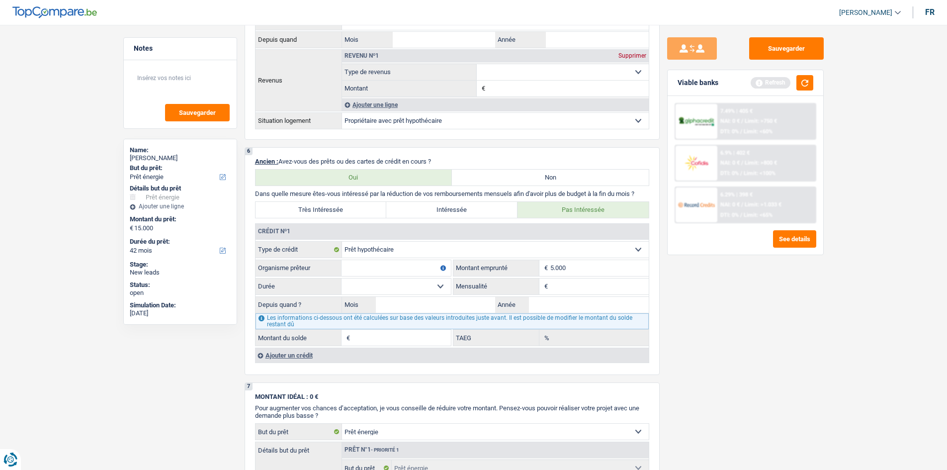
click at [427, 228] on div "Sauvegarder Viable banks Refresh 7.49% | 405 € NAI: 0 € / Limit: >750 € DTI: 0%…" at bounding box center [746, 244] width 172 height 414
click at [427, 228] on input "5.000" at bounding box center [599, 268] width 98 height 16
type input "50.000"
click at [427, 228] on div "Sauvegarder Viable banks Refresh 7.49% | 405 € NAI: 0 € / Limit: >750 € DTI: 0%…" at bounding box center [746, 244] width 172 height 414
drag, startPoint x: 615, startPoint y: 292, endPoint x: 954, endPoint y: 273, distance: 340.1
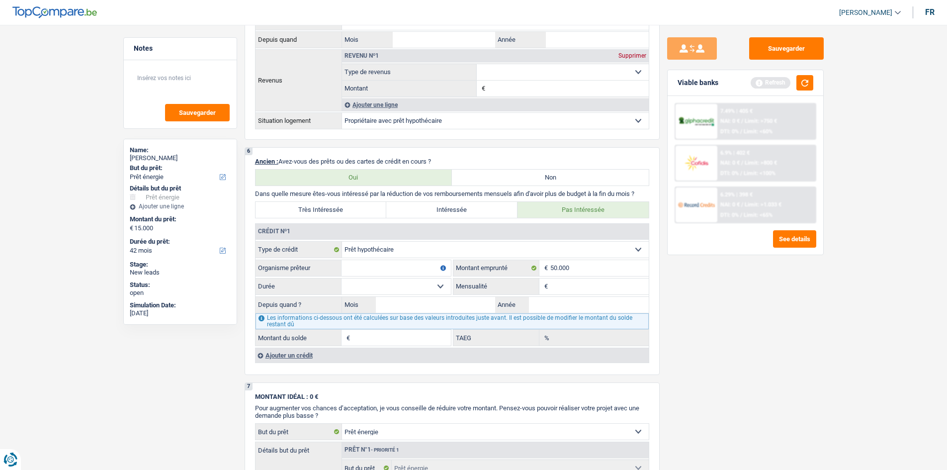
click at [427, 228] on input "Mensualité" at bounding box center [599, 286] width 98 height 16
type input "3"
type input "400"
click at [427, 228] on main "Notes Sauvegarder Name: claire nicolas But du prêt: Confort maison: meubles, te…" at bounding box center [473, 157] width 947 height 1479
click at [427, 228] on input "Année" at bounding box center [589, 305] width 120 height 16
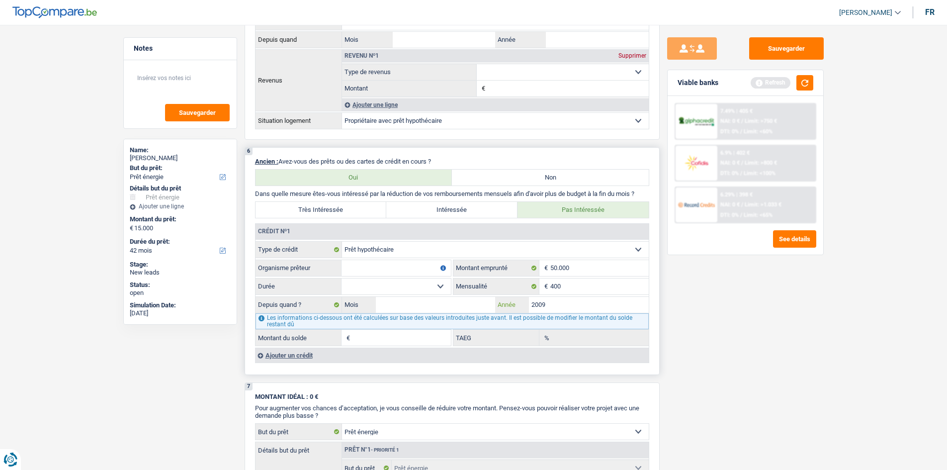
type input "2009"
drag, startPoint x: 392, startPoint y: 298, endPoint x: 466, endPoint y: 313, distance: 76.0
click at [401, 228] on input "Mois" at bounding box center [436, 305] width 120 height 16
type input "12"
click at [397, 228] on select "120 mois 132 mois 144 mois 180 mois 240 mois 300 mois 360 mois 420 mois Sélecti…" at bounding box center [396, 286] width 109 height 16
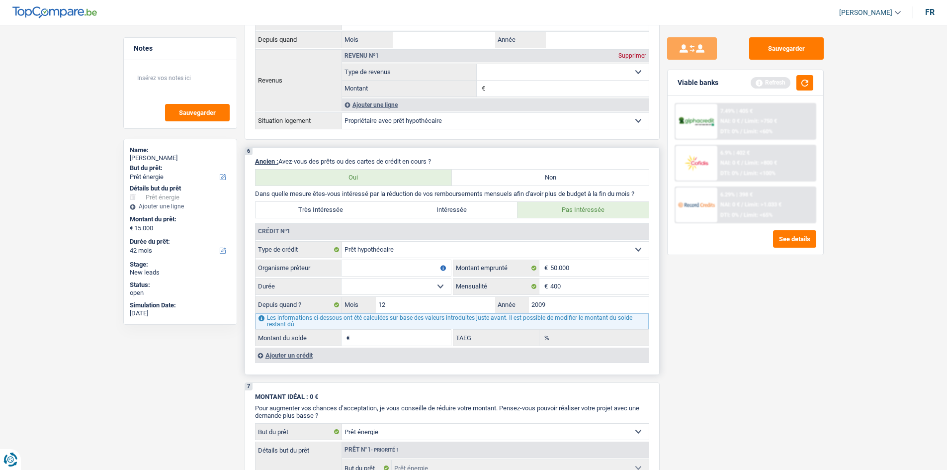
select select "300"
click at [342, 228] on select "120 mois 132 mois 144 mois 180 mois 240 mois 300 mois 360 mois 420 mois Sélecti…" at bounding box center [396, 286] width 109 height 16
type input "30.954"
type input "8,76"
click at [417, 228] on select "120 mois 132 mois 144 mois 180 mois 240 mois 300 mois 360 mois 420 mois Sélecti…" at bounding box center [396, 286] width 109 height 16
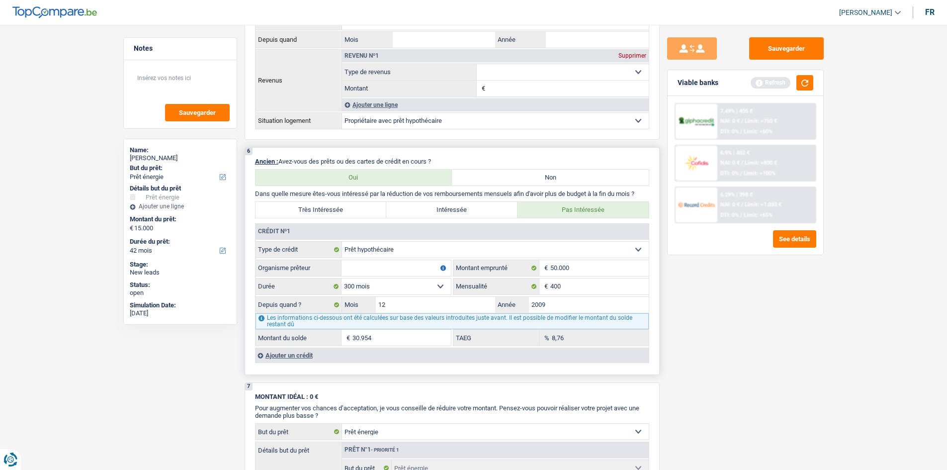
select select "240"
click at [342, 228] on select "120 mois 132 mois 144 mois 180 mois 240 mois 300 mois 360 mois 420 mois Sélecti…" at bounding box center [396, 286] width 109 height 16
type input "17.746"
type input "7,67"
click at [400, 228] on select "120 mois 132 mois 144 mois 180 mois 240 mois 300 mois 360 mois 420 mois Sélecti…" at bounding box center [396, 286] width 109 height 16
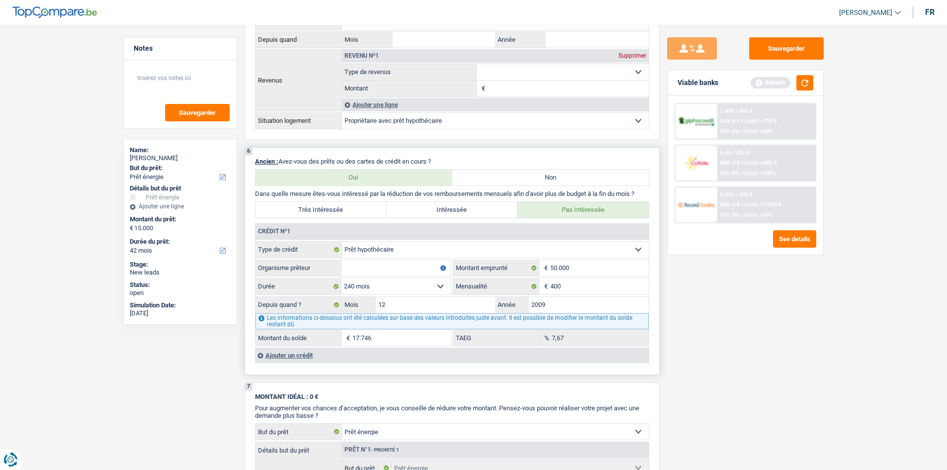
select select "300"
click at [342, 228] on select "120 mois 132 mois 144 mois 180 mois 240 mois 300 mois 360 mois 420 mois Sélecti…" at bounding box center [396, 286] width 109 height 16
type input "30.954"
type input "8,76"
click at [387, 228] on select "120 mois 132 mois 144 mois 180 mois 240 mois 300 mois 360 mois 420 mois Sélecti…" at bounding box center [396, 286] width 109 height 16
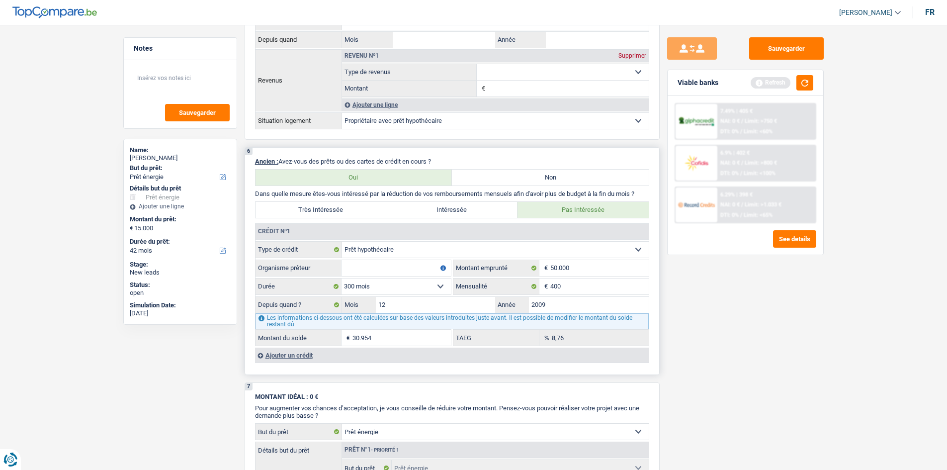
click at [342, 228] on select "120 mois 132 mois 144 mois 180 mois 240 mois 300 mois 360 mois 420 mois Sélecti…" at bounding box center [396, 286] width 109 height 16
click at [391, 228] on input "Organisme prêteur" at bounding box center [396, 268] width 109 height 16
click at [410, 228] on select "120 mois 132 mois 144 mois 180 mois 240 mois 300 mois 360 mois 420 mois Sélecti…" at bounding box center [396, 286] width 109 height 16
click at [376, 228] on input "Organisme prêteur" at bounding box center [396, 268] width 109 height 16
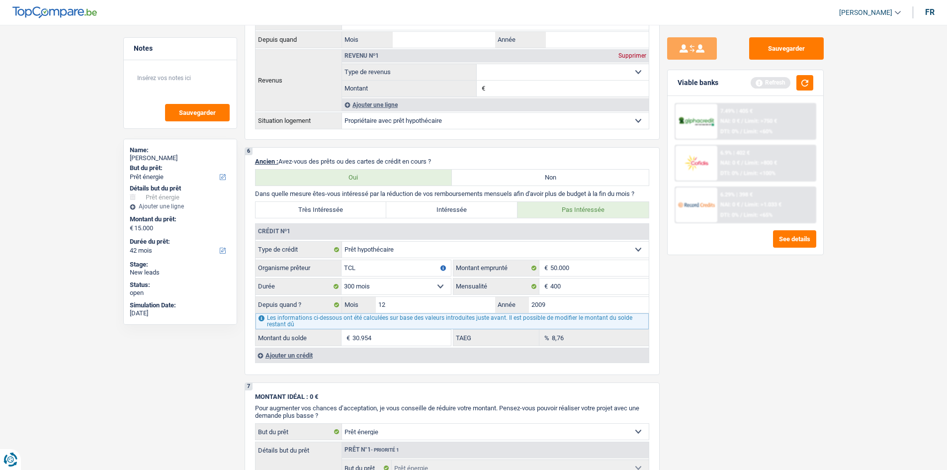
type input "TCL"
click at [427, 228] on div "Sauvegarder Viable banks Refresh 7.49% | 405 € NAI: 0 € / Limit: >750 € DTI: 0%…" at bounding box center [746, 244] width 172 height 414
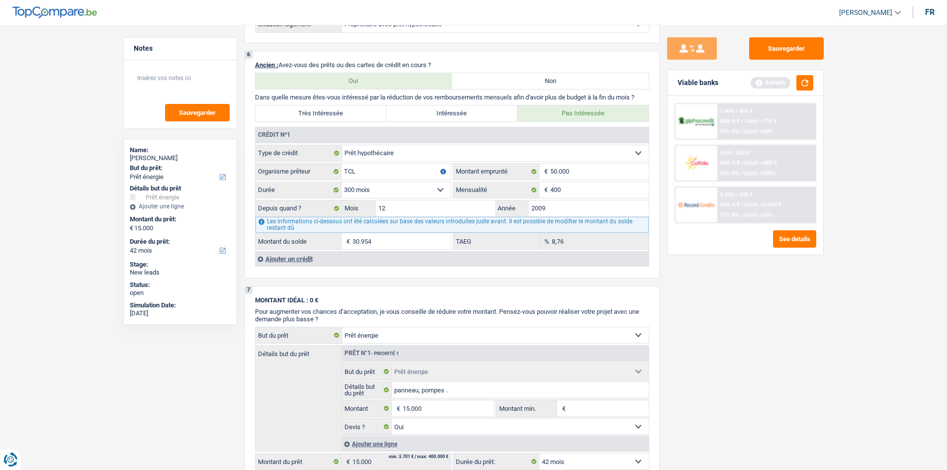
scroll to position [796, 0]
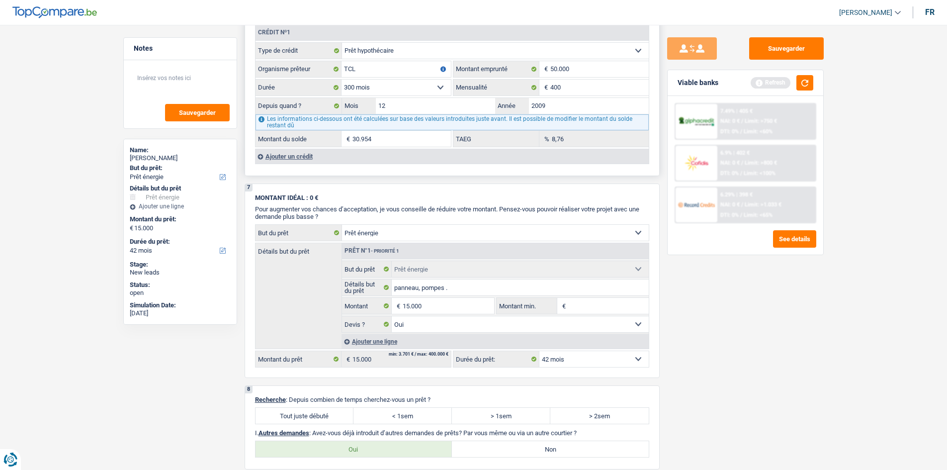
click at [301, 159] on div "Ajouter un crédit" at bounding box center [452, 156] width 394 height 15
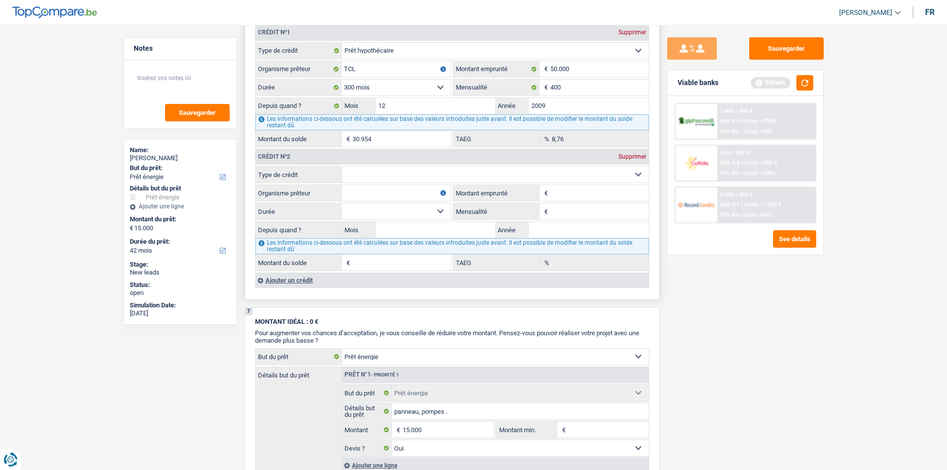
click at [408, 174] on select "Carte ou ouverture de crédit Prêt hypothécaire Vente à tempérament Prêt à tempé…" at bounding box center [495, 175] width 307 height 16
select select "carLoan"
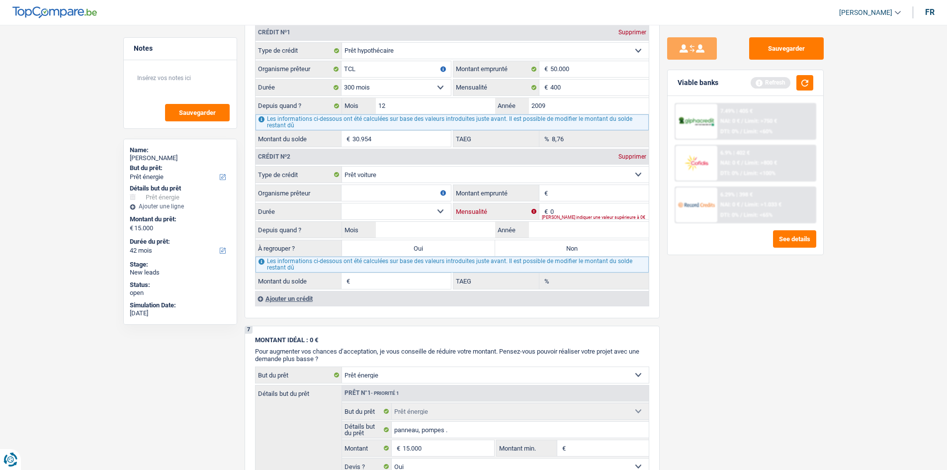
drag, startPoint x: 595, startPoint y: 204, endPoint x: 759, endPoint y: 286, distance: 182.8
click at [427, 202] on fieldset "Carte ou ouverture de crédit Prêt hypothécaire Vente à tempérament Prêt à tempé…" at bounding box center [452, 227] width 393 height 123
type input "180"
click at [427, 228] on div "Sauvegarder Viable banks Refresh 7.49% | 405 € NAI: 0 € / Limit: >750 € DTI: 0%…" at bounding box center [746, 244] width 172 height 414
click at [427, 190] on input "Montant emprunté" at bounding box center [599, 193] width 98 height 16
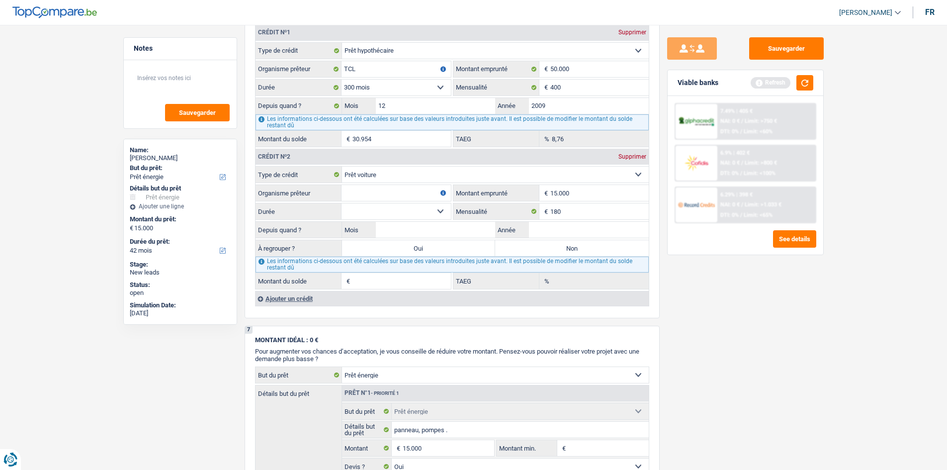
type input "15.000"
click at [427, 228] on div "Sauvegarder Viable banks Refresh 7.49% | 405 € NAI: 0 € / Limit: >750 € DTI: 0%…" at bounding box center [746, 244] width 172 height 414
drag, startPoint x: 577, startPoint y: 232, endPoint x: 611, endPoint y: 241, distance: 35.0
click at [427, 228] on input "Année" at bounding box center [589, 230] width 120 height 16
type input "2022"
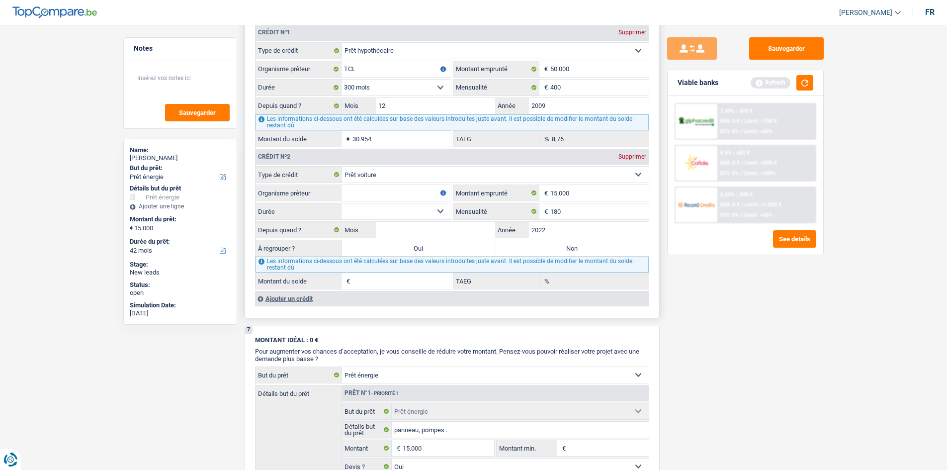
click at [427, 213] on select "12 mois 18 mois 24 mois 30 mois 36 mois 42 mois 48 mois 60 mois Sélectionner un…" at bounding box center [396, 211] width 109 height 16
select select "48"
click at [342, 203] on select "12 mois 18 mois 24 mois 30 mois 36 mois 42 mois 48 mois 60 mois Sélectionner un…" at bounding box center [396, 211] width 109 height 16
click at [427, 228] on input "Mois" at bounding box center [436, 230] width 120 height 16
type input "6"
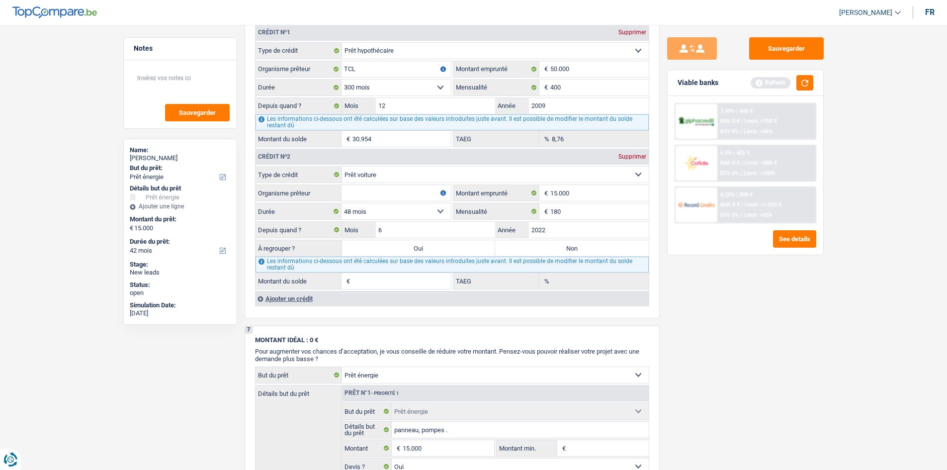
type input "2.023"
type input "0,00"
drag, startPoint x: 785, startPoint y: 355, endPoint x: 745, endPoint y: 332, distance: 45.6
click at [427, 228] on div "Sauvegarder Viable banks Refresh 7.49% | 405 € NAI: 0 € / Limit: >750 € DTI: 0%…" at bounding box center [746, 244] width 172 height 414
click at [361, 186] on input "Organisme prêteur" at bounding box center [396, 193] width 109 height 16
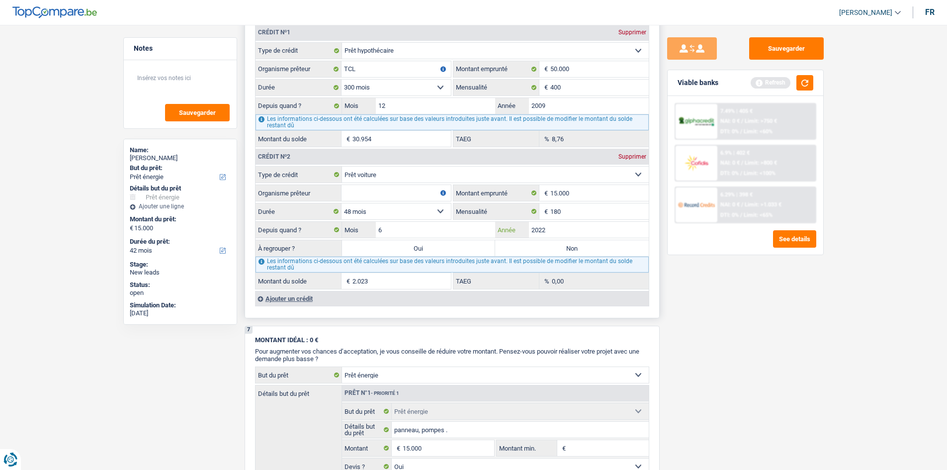
click at [427, 228] on input "2022" at bounding box center [589, 230] width 120 height 16
click at [427, 224] on input "6" at bounding box center [436, 230] width 120 height 16
type input "3"
type input "1.371"
click at [427, 228] on div "Sauvegarder Viable banks Refresh 7.49% | 405 € NAI: 0 € / Limit: >750 € DTI: 0%…" at bounding box center [746, 244] width 172 height 414
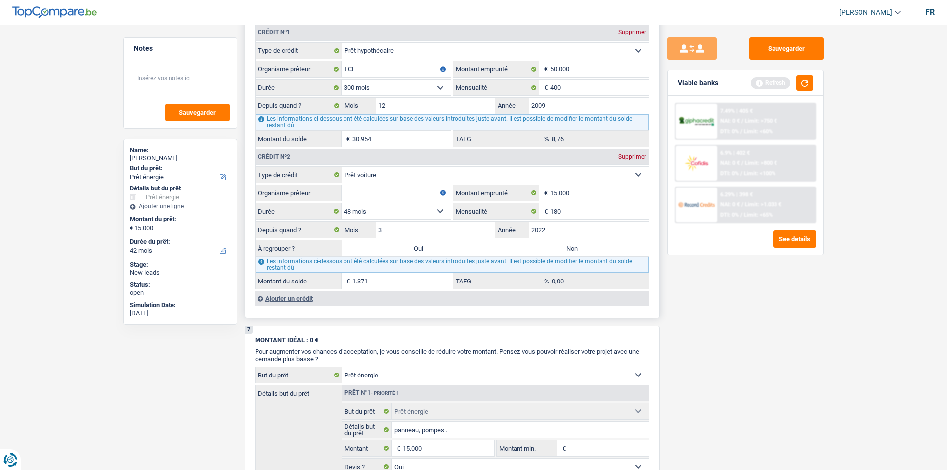
click at [427, 228] on label "Oui" at bounding box center [419, 248] width 154 height 16
click at [427, 228] on input "Oui" at bounding box center [419, 248] width 154 height 16
radio input "true"
type input "16.371"
type input "1.371"
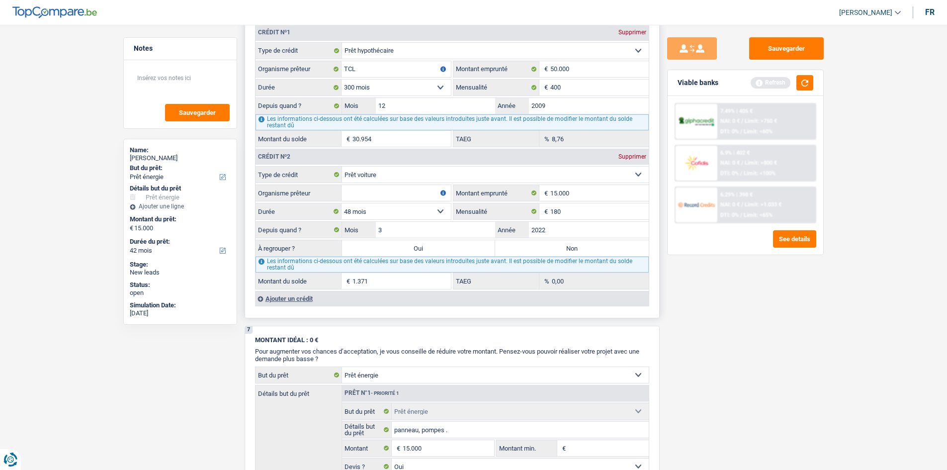
select select
type input "1.371"
select select
select select "refinancing"
select select "84"
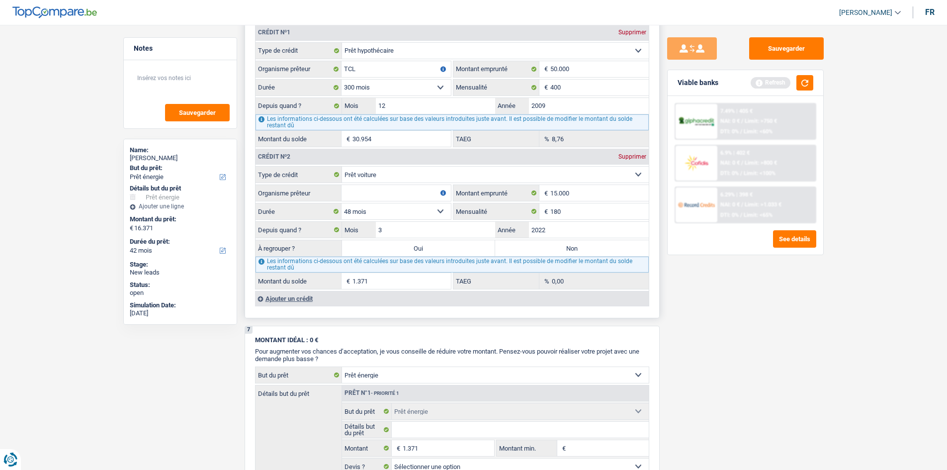
select select "refinancing"
select select "84"
select select "refinancing"
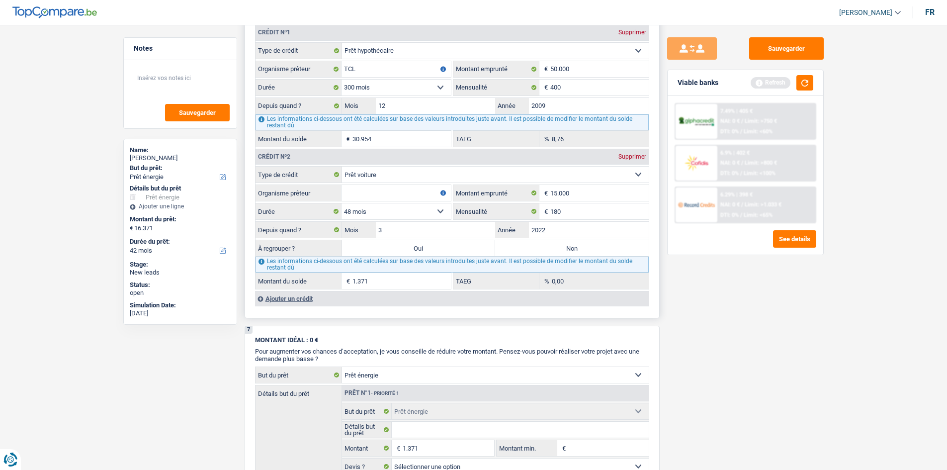
select select "84"
select select "refinancing"
select select "energy"
select select "yes"
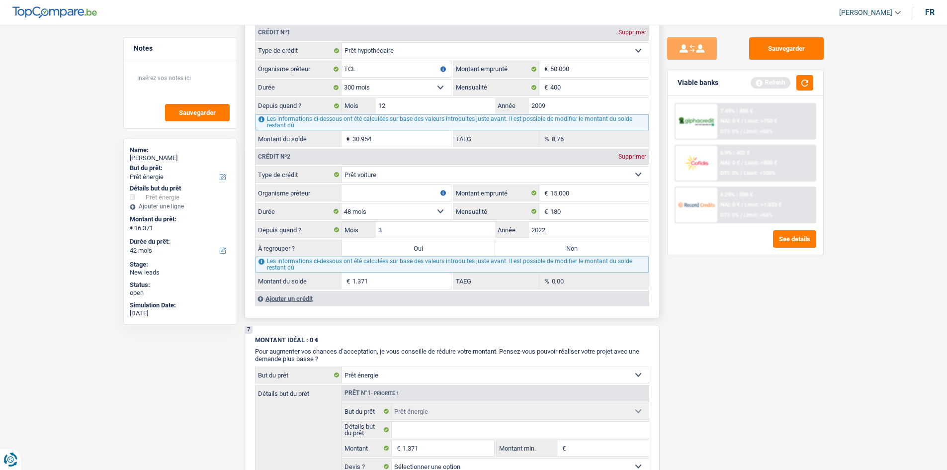
select select "energy"
select select "yes"
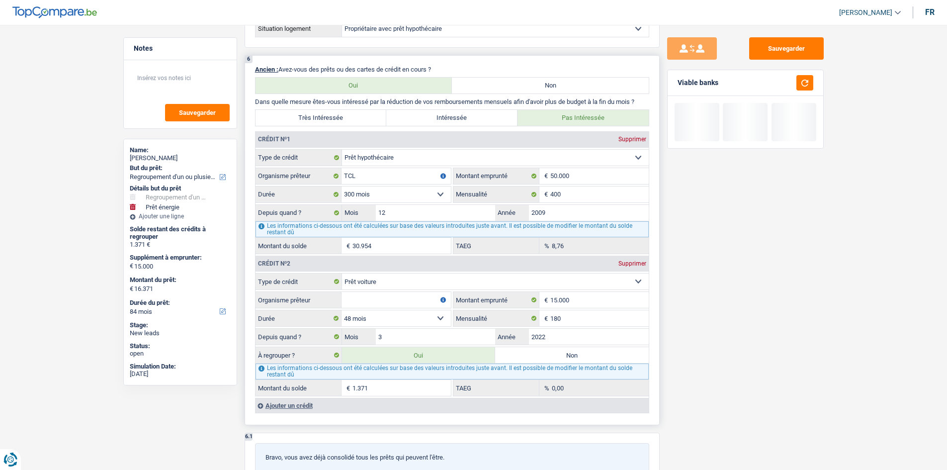
click at [427, 228] on label "Non" at bounding box center [572, 355] width 154 height 16
click at [427, 228] on input "Non" at bounding box center [572, 355] width 154 height 16
radio input "true"
select select "energy"
select select "60"
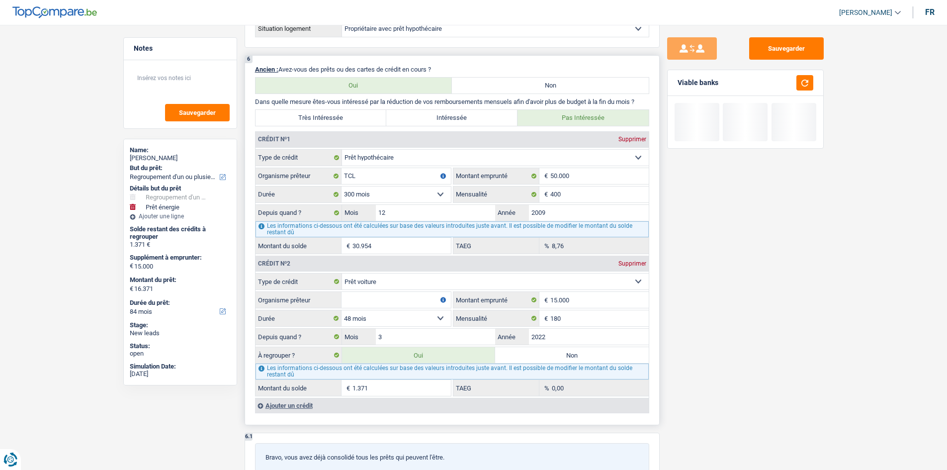
select select "energy"
type input "panneau, pompes ."
type input "15.000"
select select "yes"
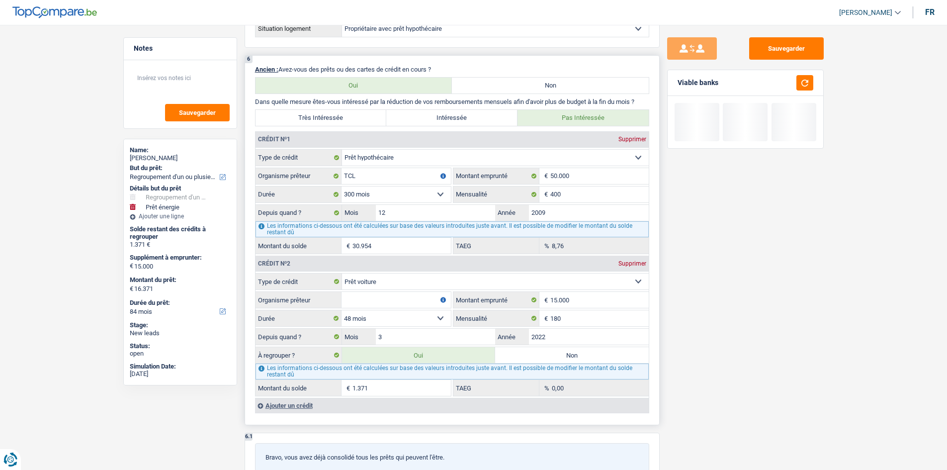
select select "60"
select select "energy"
type input "panneau, pompes ."
type input "15.000"
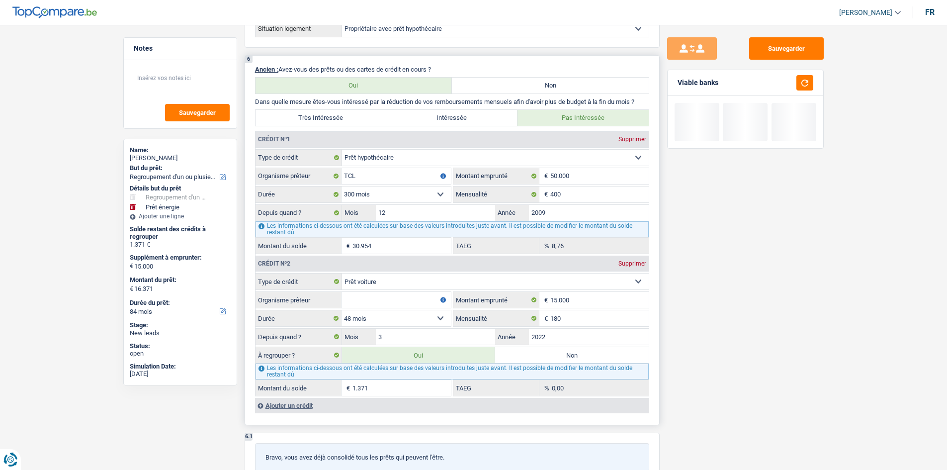
select select "yes"
select select "60"
select select "energy"
radio input "false"
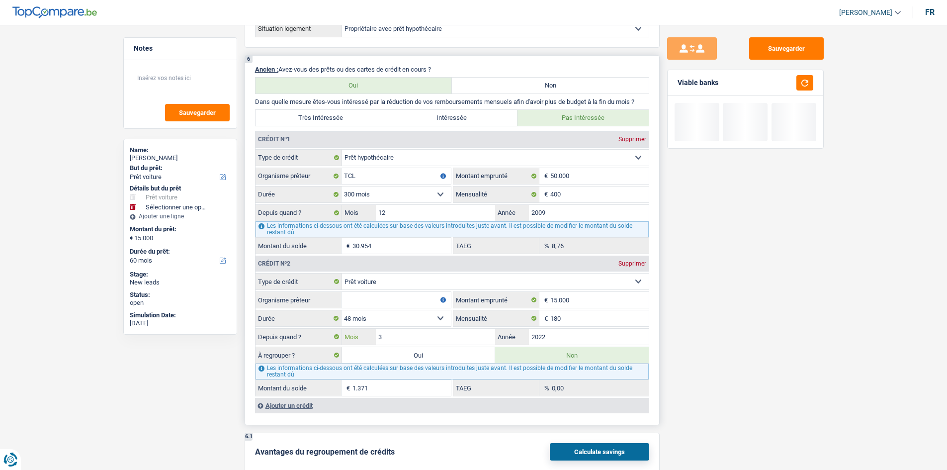
click at [379, 228] on input "3" at bounding box center [436, 337] width 120 height 16
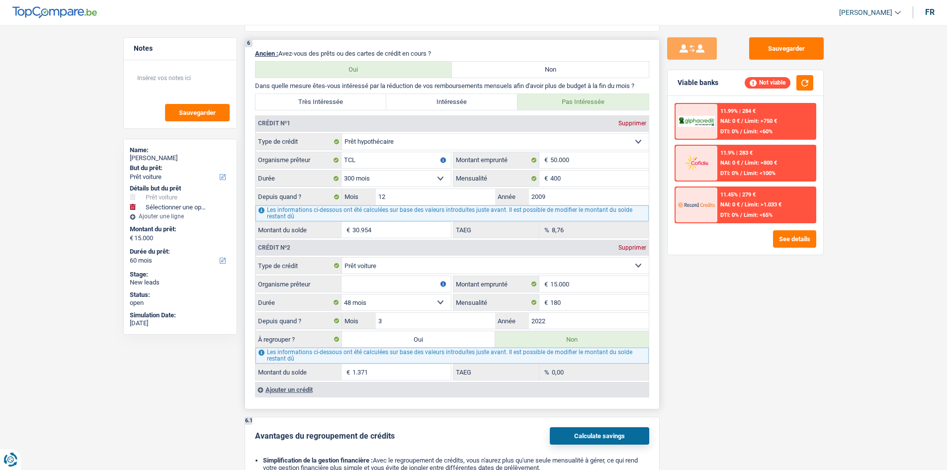
click at [389, 228] on select "12 mois 18 mois 24 mois 30 mois 36 mois 42 mois 48 mois 60 mois Sélectionner un…" at bounding box center [396, 302] width 109 height 16
select select "60"
click at [342, 228] on select "12 mois 18 mois 24 mois 30 mois 36 mois 42 mois 48 mois 60 mois Sélectionner un…" at bounding box center [396, 302] width 109 height 16
type input "3.796"
click at [374, 228] on select "12 mois 18 mois 24 mois 30 mois 36 mois 42 mois 48 mois 60 mois Sélectionner un…" at bounding box center [396, 302] width 109 height 16
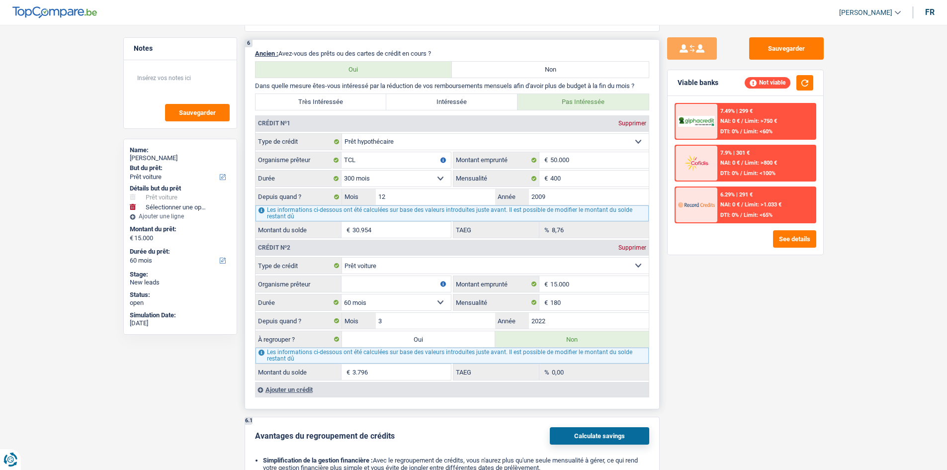
select select "48"
click at [342, 228] on select "12 mois 18 mois 24 mois 30 mois 36 mois 42 mois 48 mois 60 mois Sélectionner un…" at bounding box center [396, 302] width 109 height 16
type input "1.371"
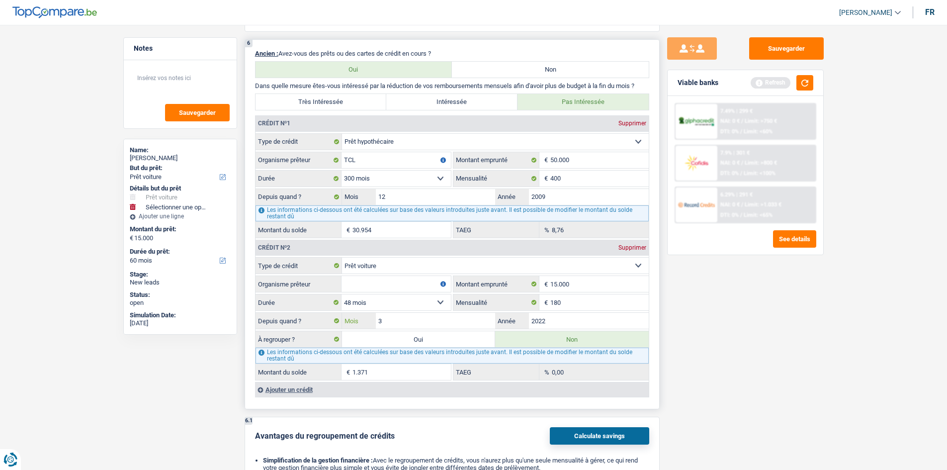
click at [410, 228] on input "3" at bounding box center [436, 321] width 120 height 16
click at [427, 228] on input "2022" at bounding box center [589, 321] width 120 height 16
type input "2023"
type input "4.240"
drag, startPoint x: 741, startPoint y: 373, endPoint x: 732, endPoint y: 374, distance: 9.1
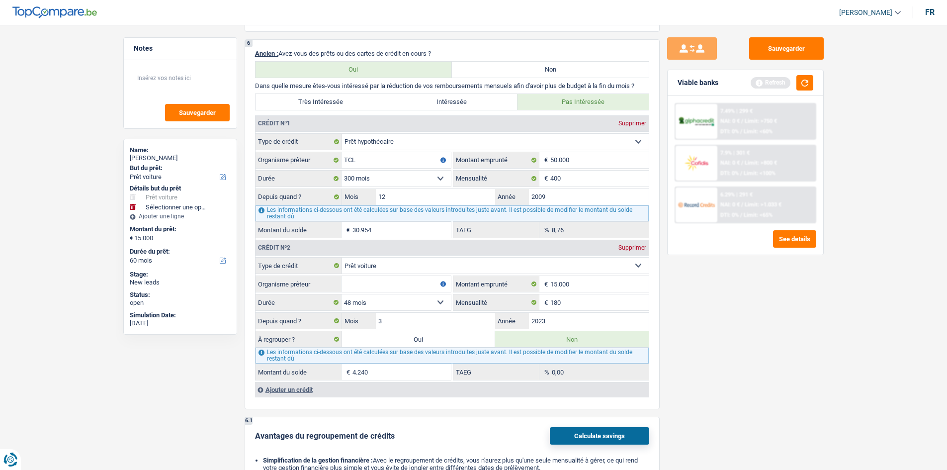
click at [427, 228] on div "Sauvegarder Viable banks Refresh 7.49% | 299 € NAI: 0 € / Limit: >750 € DTI: 0%…" at bounding box center [746, 244] width 172 height 414
click at [427, 228] on input "2023" at bounding box center [589, 321] width 120 height 16
type input "2024"
type input "7.924"
click at [427, 228] on div "Sauvegarder Viable banks Refresh 7.49% | 299 € NAI: 0 € / Limit: >750 € DTI: 0%…" at bounding box center [746, 244] width 172 height 414
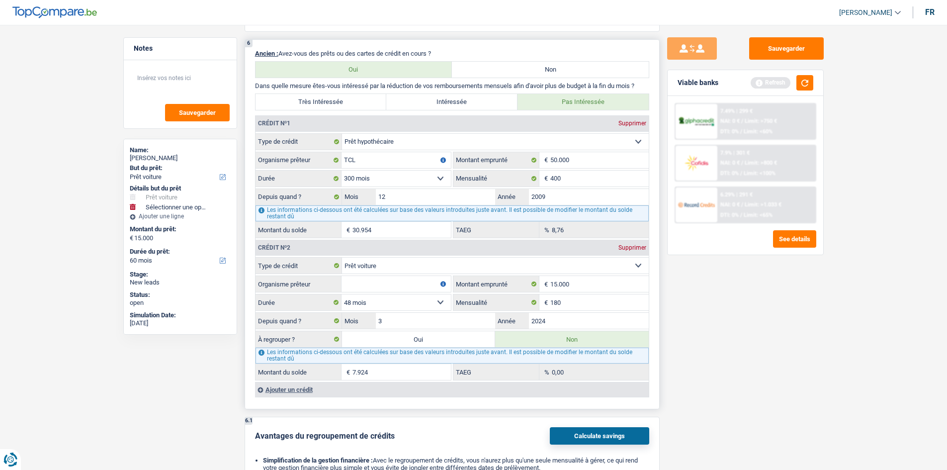
click at [363, 228] on select "12 mois 18 mois 24 mois 30 mois 36 mois 42 mois 48 mois 60 mois Sélectionner un…" at bounding box center [396, 302] width 109 height 16
select select "60"
click at [342, 228] on select "12 mois 18 mois 24 mois 30 mois 36 mois 42 mois 48 mois 60 mois Sélectionner un…" at bounding box center [396, 302] width 109 height 16
type input "9.778"
click at [427, 228] on input "2024" at bounding box center [589, 321] width 120 height 16
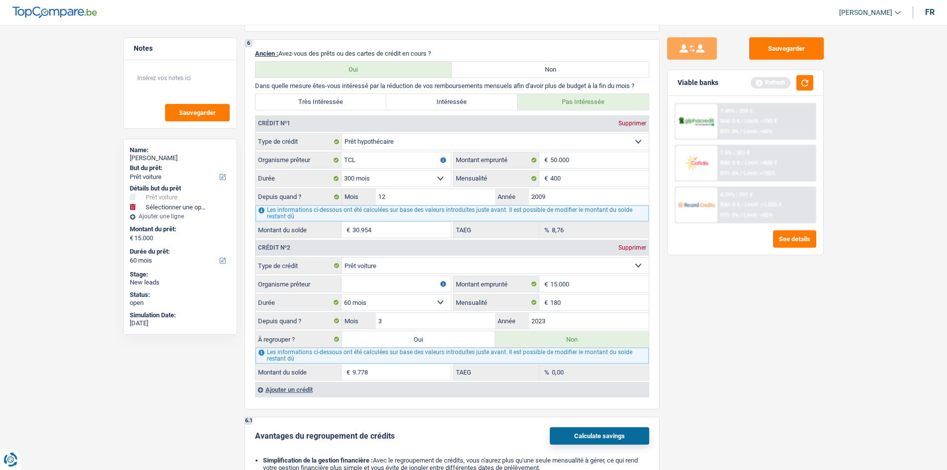
type input "2023"
type input "6.603"
drag, startPoint x: 762, startPoint y: 363, endPoint x: 658, endPoint y: 349, distance: 104.9
click at [427, 228] on div "Sauvegarder Viable banks Refresh 7.49% | 299 € NAI: 0 € / Limit: >750 € DTI: 0%…" at bounding box center [746, 244] width 172 height 414
click at [404, 228] on select "12 mois 18 mois 24 mois 30 mois 36 mois 42 mois 48 mois 60 mois Sélectionner un…" at bounding box center [396, 302] width 109 height 16
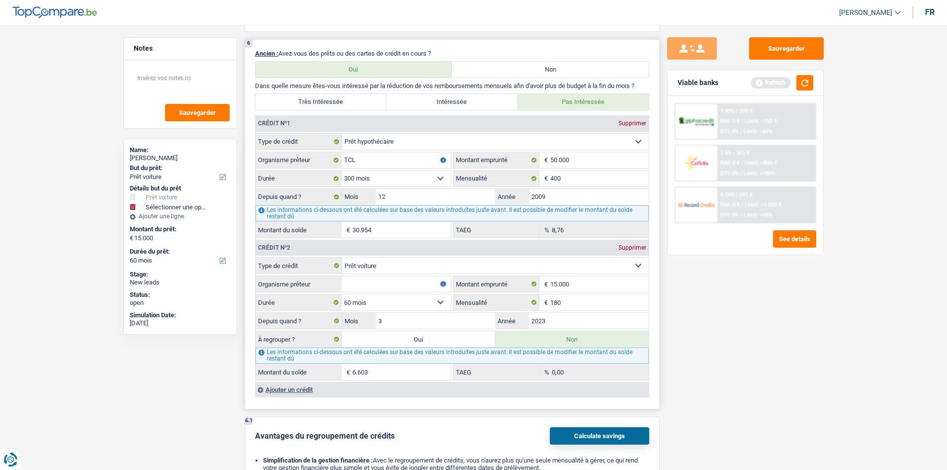
select select "48"
click at [342, 228] on select "12 mois 18 mois 24 mois 30 mois 36 mois 42 mois 48 mois 60 mois Sélectionner un…" at bounding box center [396, 302] width 109 height 16
type input "4.240"
click at [393, 228] on input "Organisme prêteur" at bounding box center [396, 284] width 109 height 16
type input "Beobank"
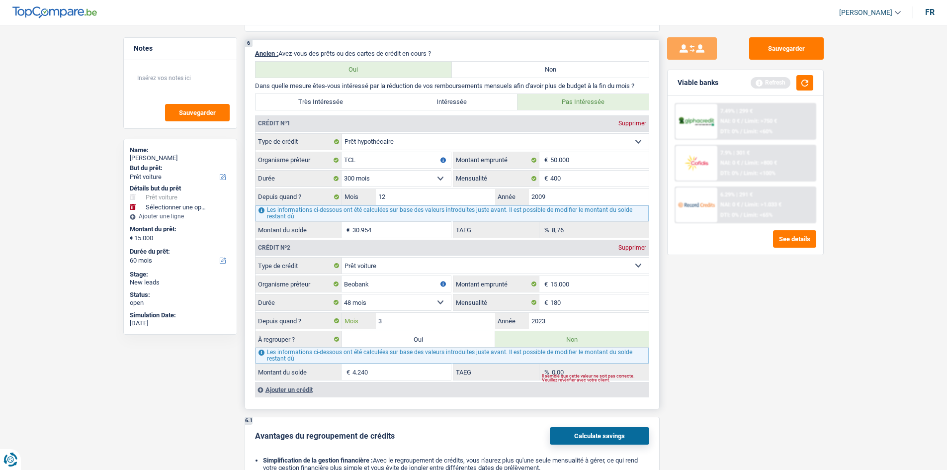
click at [417, 228] on fieldset "Carte ou ouverture de crédit Prêt hypothécaire Vente à tempérament Prêt à tempé…" at bounding box center [452, 318] width 393 height 123
type input "5"
type input "4.792"
click at [427, 228] on div "Sauvegarder Viable banks Refresh 7.49% | 299 € NAI: 0 € / Limit: >750 € DTI: 0%…" at bounding box center [746, 244] width 172 height 414
click at [388, 228] on input "5" at bounding box center [436, 321] width 120 height 16
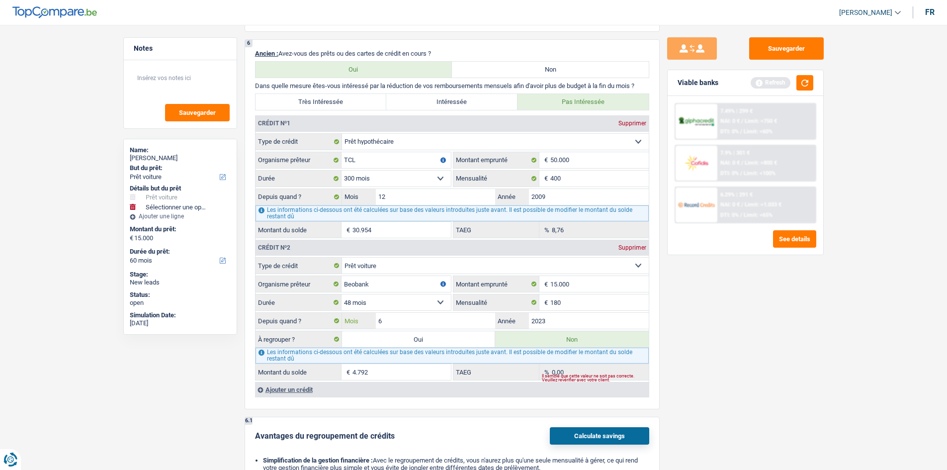
type input "6"
type input "5.076"
click at [427, 228] on div "Sauvegarder Viable banks Refresh 7.49% | 299 € NAI: 0 € / Limit: >750 € DTI: 0%…" at bounding box center [746, 244] width 172 height 414
click at [427, 74] on div "Viable banks Refresh" at bounding box center [746, 83] width 156 height 26
click at [427, 82] on button "button" at bounding box center [805, 82] width 17 height 15
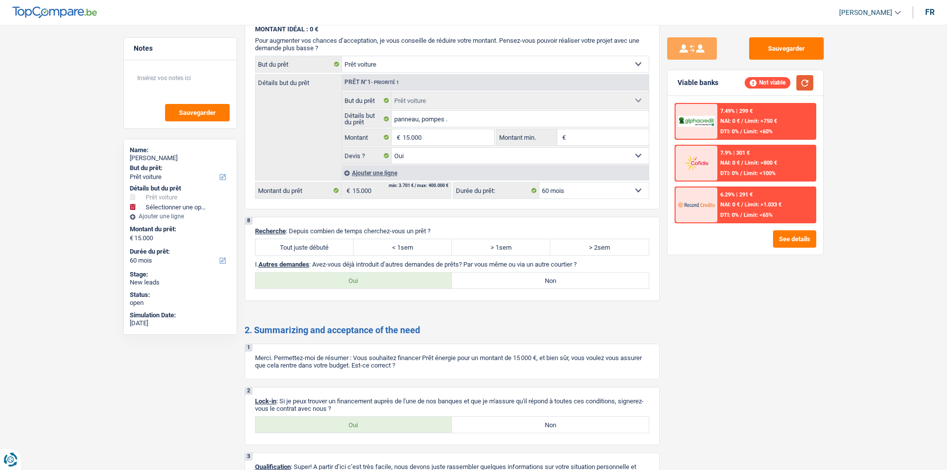
scroll to position [1375, 0]
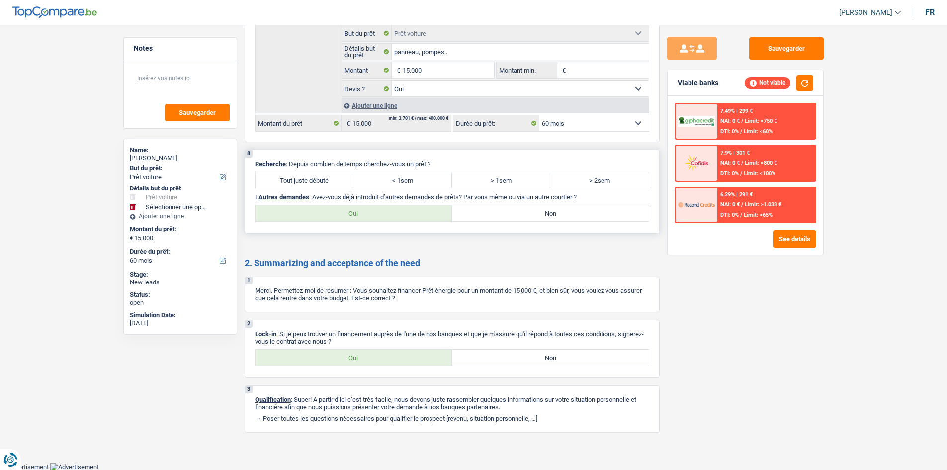
click at [322, 177] on label "Tout juste débuté" at bounding box center [305, 180] width 98 height 16
click at [322, 177] on input "Tout juste débuté" at bounding box center [305, 180] width 98 height 16
radio input "true"
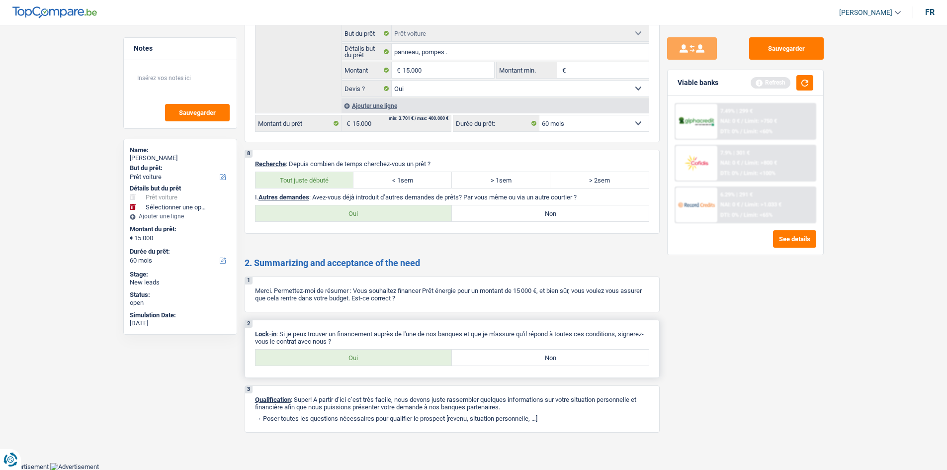
click at [375, 228] on label "Oui" at bounding box center [354, 358] width 197 height 16
click at [375, 228] on input "Oui" at bounding box center [354, 358] width 197 height 16
radio input "true"
click at [427, 214] on label "Non" at bounding box center [550, 213] width 197 height 16
click at [427, 214] on input "Non" at bounding box center [550, 213] width 197 height 16
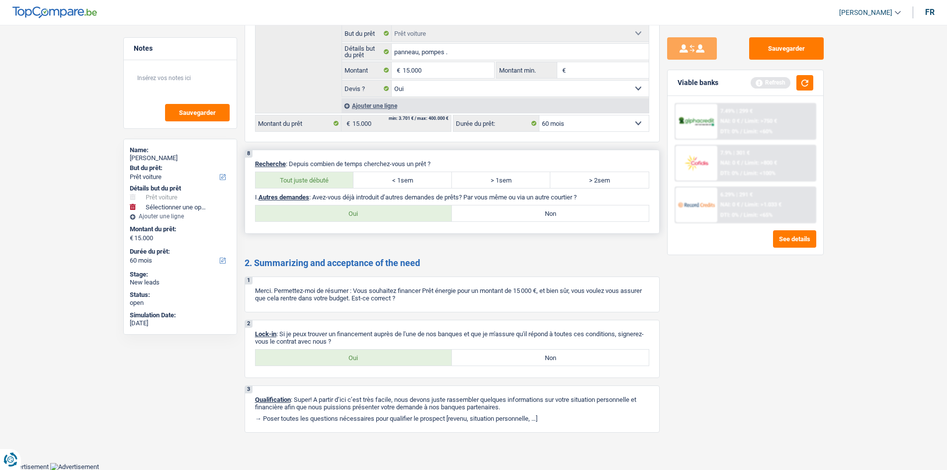
radio input "true"
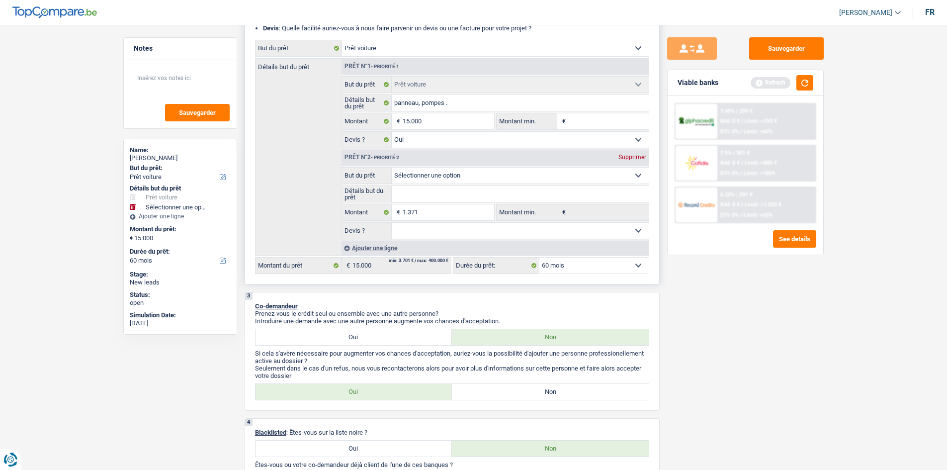
scroll to position [0, 0]
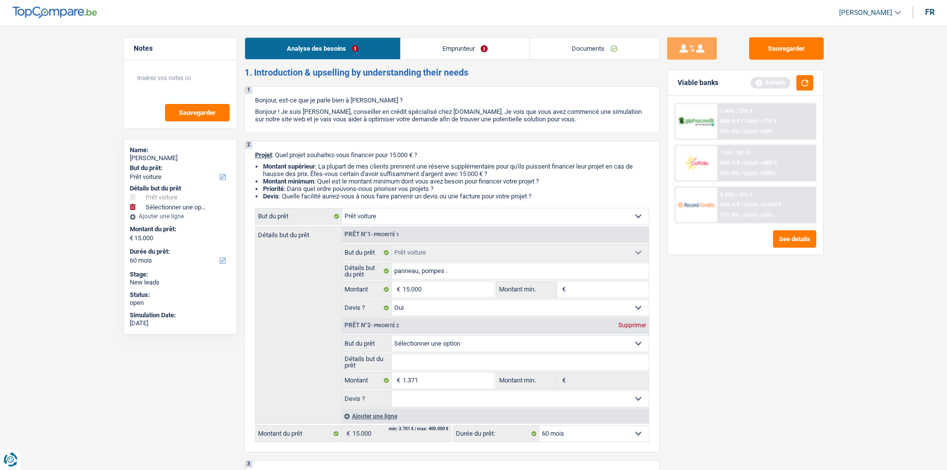
click at [422, 55] on link "Emprunteur" at bounding box center [465, 48] width 129 height 21
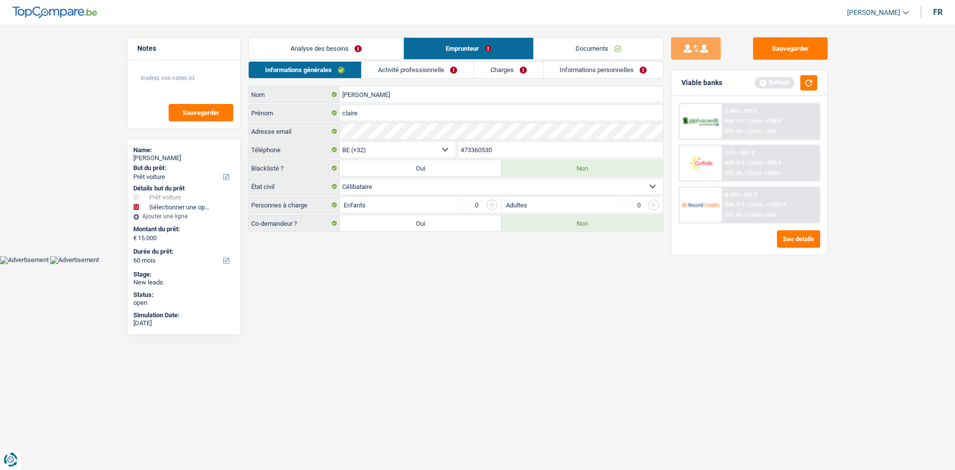
click at [385, 38] on link "Analyse des besoins" at bounding box center [326, 48] width 155 height 21
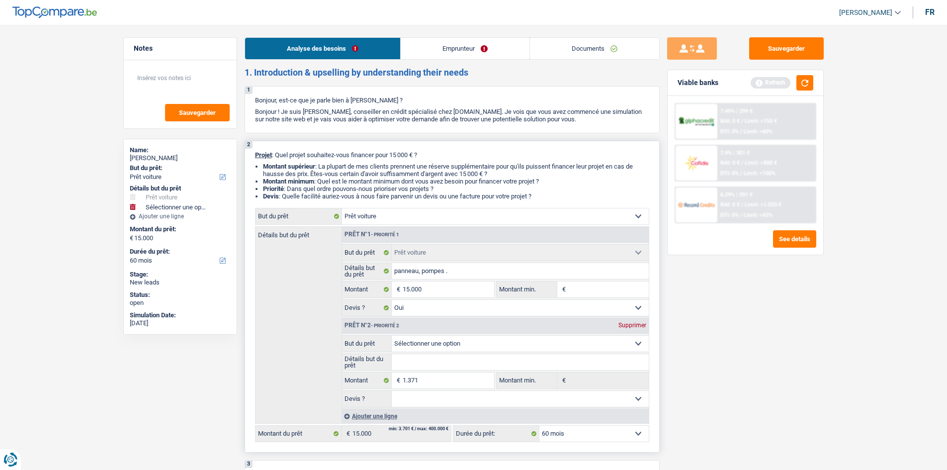
click at [427, 228] on div "Supprimer" at bounding box center [632, 325] width 33 height 6
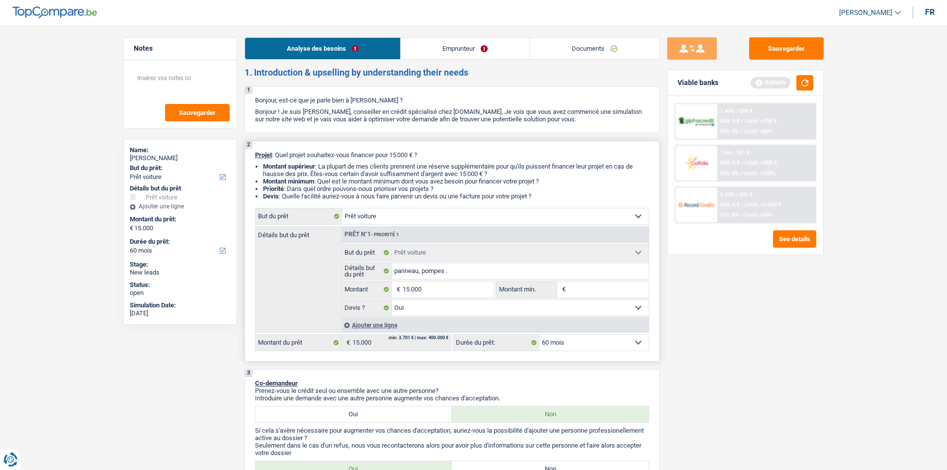
click at [427, 53] on link "Emprunteur" at bounding box center [465, 48] width 129 height 21
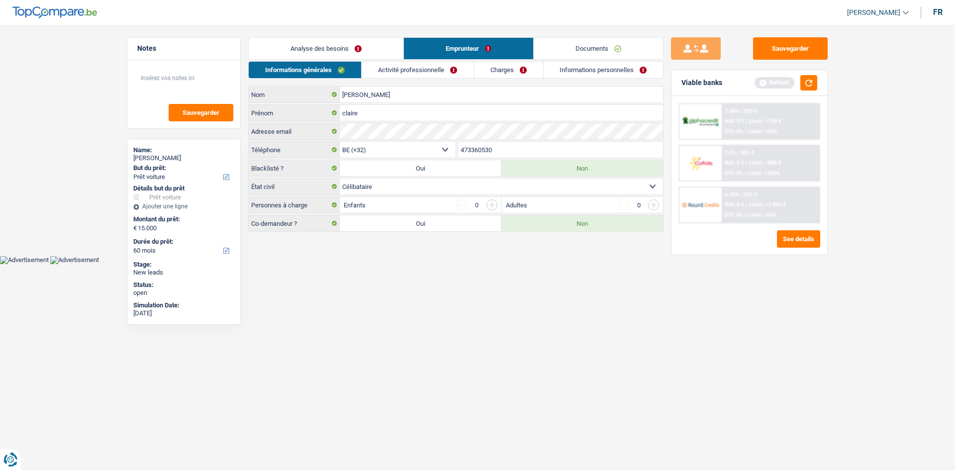
click at [427, 62] on link "Activité professionnelle" at bounding box center [417, 70] width 112 height 16
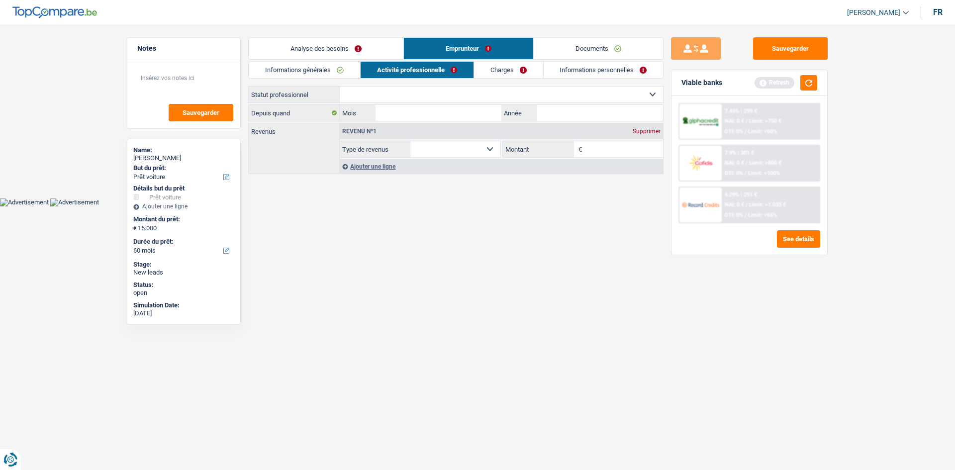
click at [348, 69] on link "Informations générales" at bounding box center [304, 70] width 111 height 16
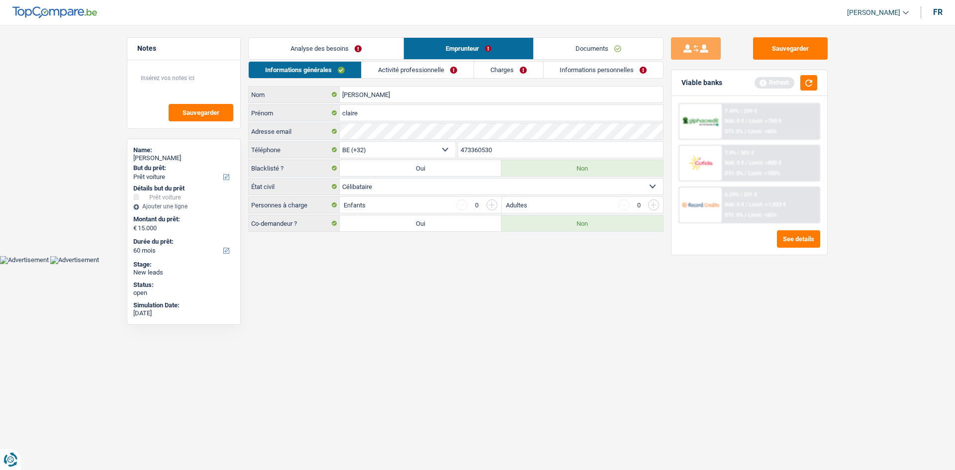
drag, startPoint x: 358, startPoint y: 49, endPoint x: 366, endPoint y: 48, distance: 8.5
click at [358, 49] on link "Analyse des besoins" at bounding box center [326, 48] width 155 height 21
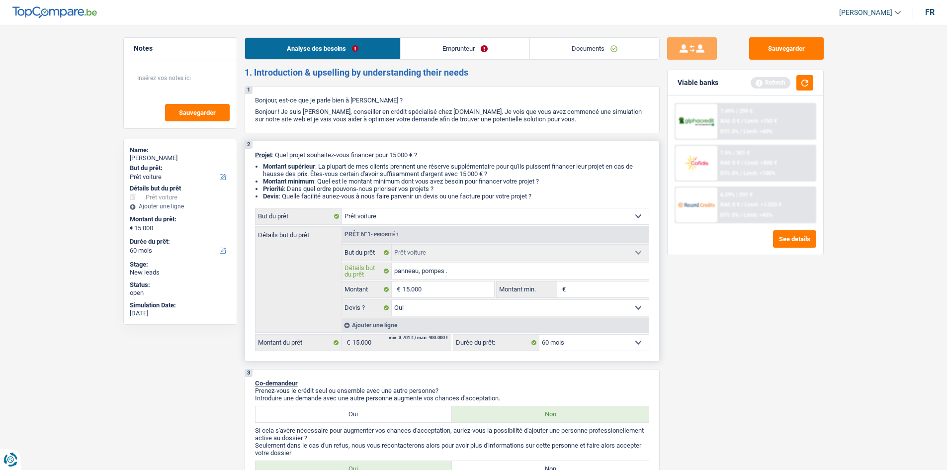
click at [427, 228] on input "panneau, pompes ." at bounding box center [520, 271] width 257 height 16
click at [427, 50] on link "Emprunteur" at bounding box center [465, 48] width 129 height 21
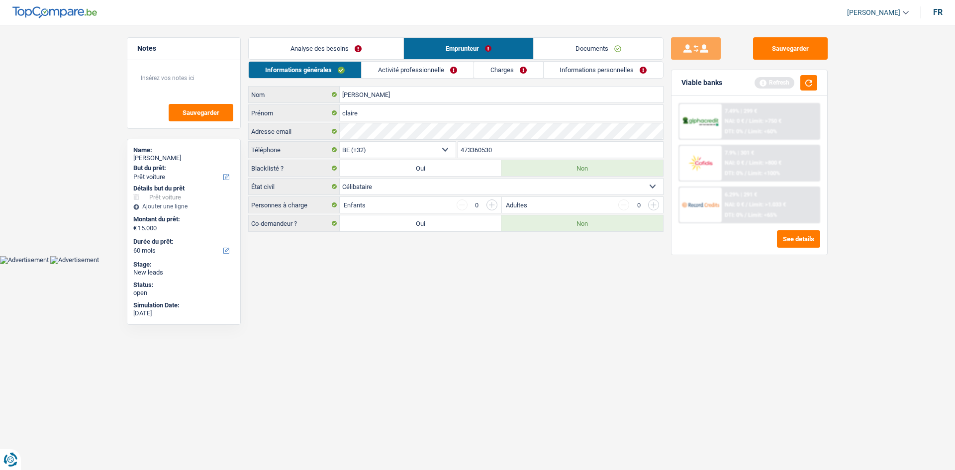
click at [403, 74] on link "Activité professionnelle" at bounding box center [417, 70] width 112 height 16
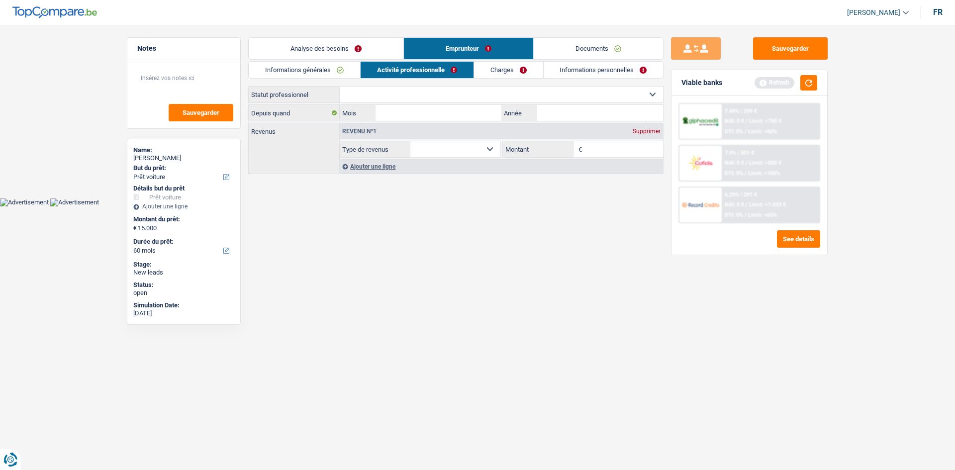
click at [427, 99] on select "Ouvrier Employé privé Employé public Invalide Indépendant Pensionné Chômeur Mut…" at bounding box center [501, 95] width 323 height 16
select select "privateEmployee"
click at [340, 87] on select "Ouvrier Employé privé Employé public Invalide Indépendant Pensionné Chômeur Mut…" at bounding box center [501, 95] width 323 height 16
select select "netSalary"
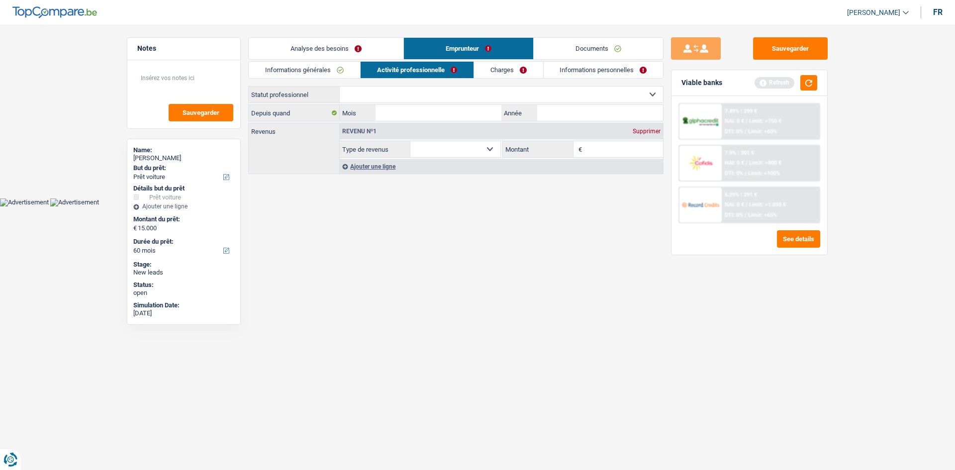
select select "mealVouchers"
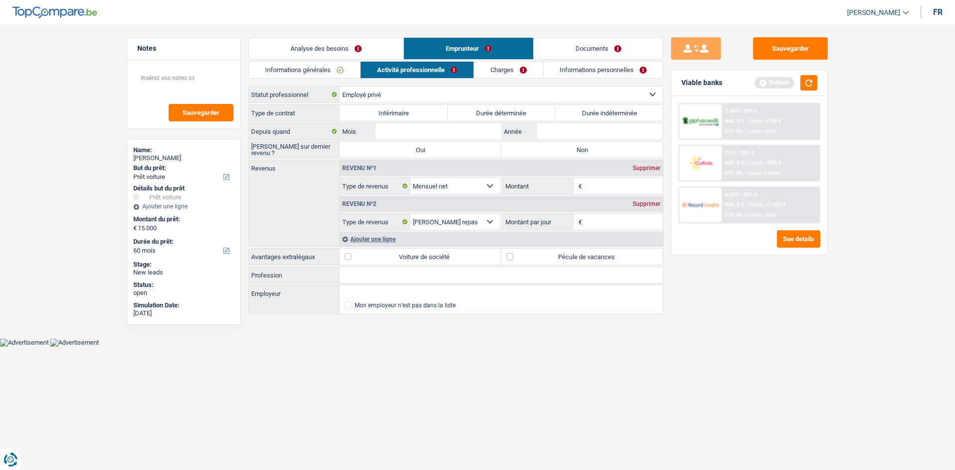
click at [427, 95] on select "Ouvrier Employé privé Employé public Invalide Indépendant Pensionné Chômeur Mut…" at bounding box center [501, 95] width 323 height 16
select select "publicEmployee"
click at [340, 87] on select "Ouvrier Employé privé Employé public Invalide Indépendant Pensionné Chômeur Mut…" at bounding box center [501, 95] width 323 height 16
click at [427, 118] on label "Durée indéterminée" at bounding box center [609, 113] width 108 height 16
click at [427, 118] on input "Durée indéterminée" at bounding box center [609, 113] width 108 height 16
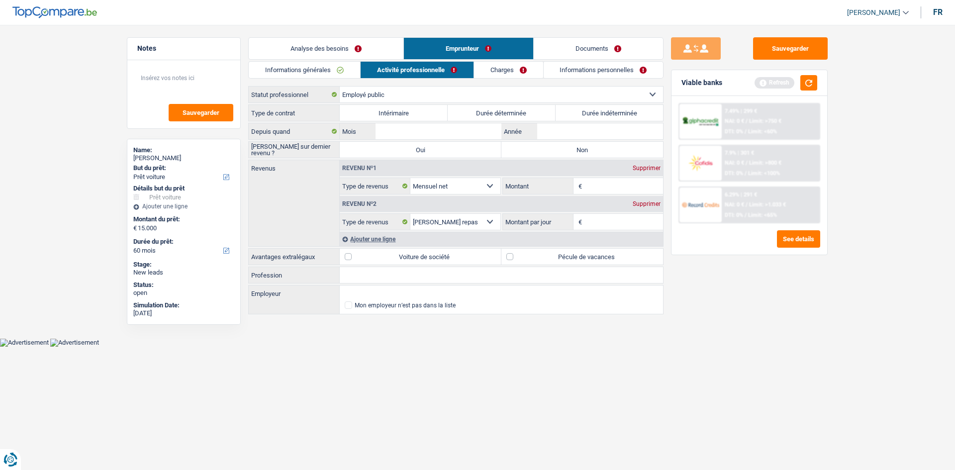
radio input "true"
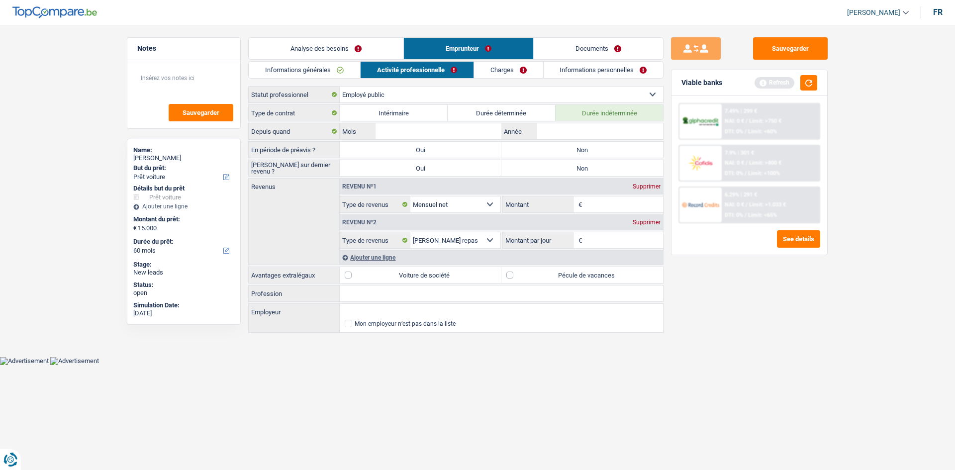
click at [427, 150] on label "Non" at bounding box center [582, 150] width 162 height 16
click at [427, 150] on input "Non" at bounding box center [582, 150] width 162 height 16
radio input "true"
click at [427, 166] on label "Non" at bounding box center [582, 168] width 162 height 16
click at [427, 166] on input "Non" at bounding box center [582, 168] width 162 height 16
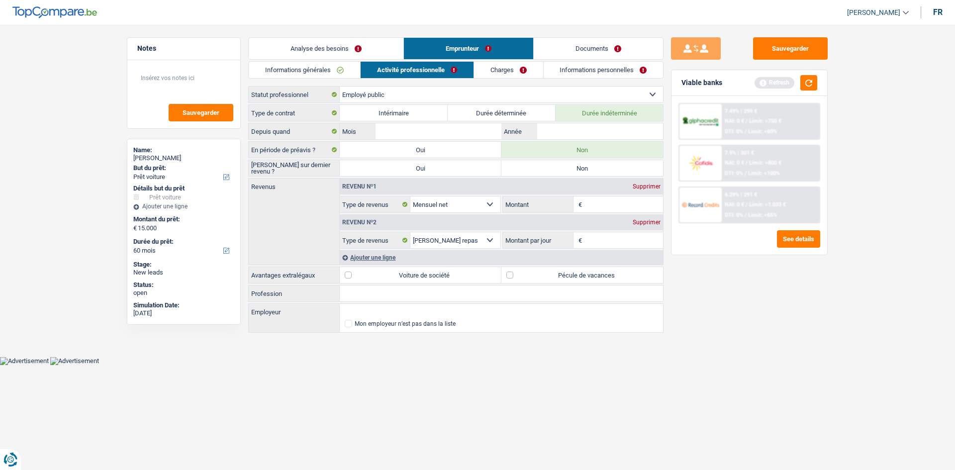
radio input "true"
click at [427, 129] on input "Année" at bounding box center [600, 131] width 126 height 16
click at [353, 45] on link "Analyse des besoins" at bounding box center [326, 48] width 155 height 21
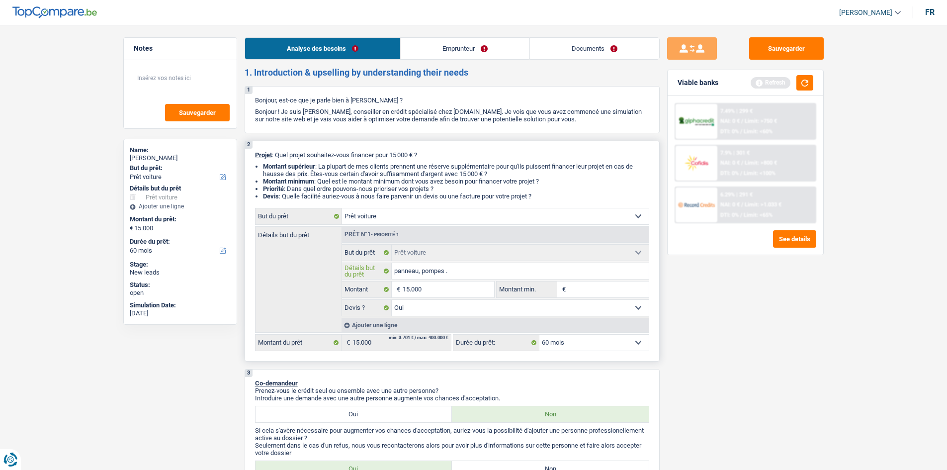
click at [427, 228] on input "panneau, pompes ." at bounding box center [520, 271] width 257 height 16
type input "panneau, pompes ."
type input "panneau, pompes"
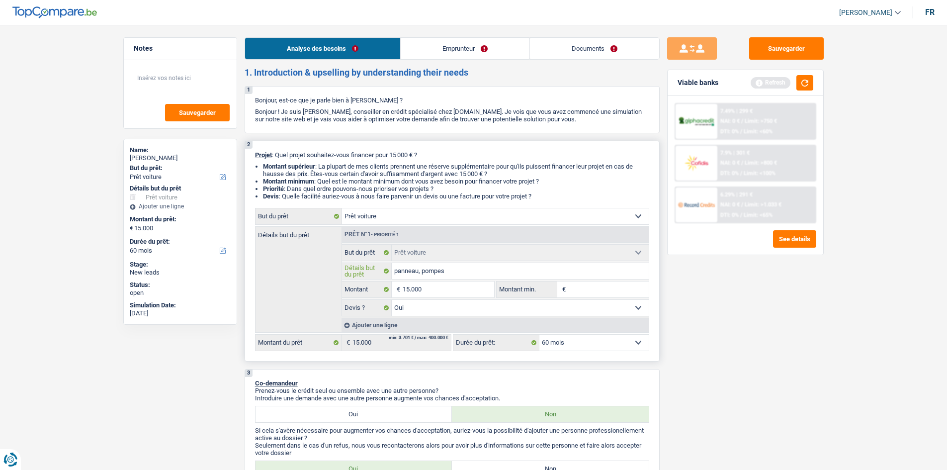
type input "panneau, pompes"
click at [427, 49] on link "Emprunteur" at bounding box center [465, 48] width 129 height 21
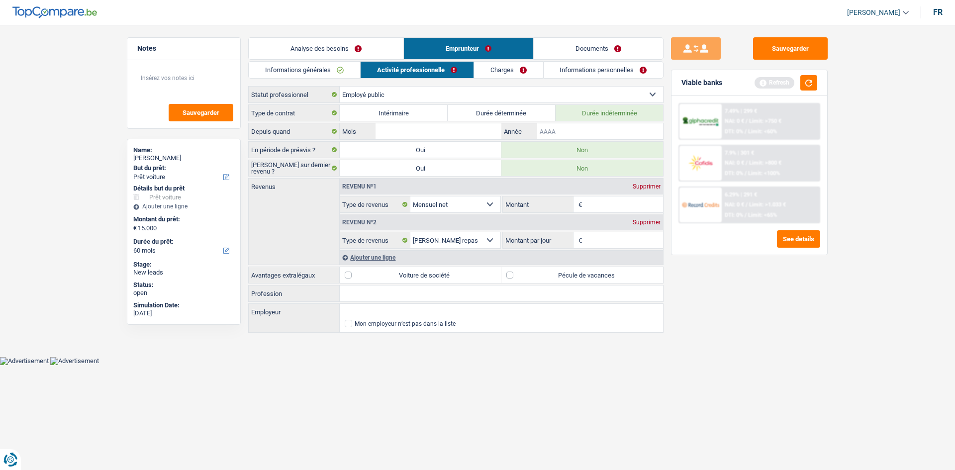
click at [427, 130] on input "Année" at bounding box center [600, 131] width 126 height 16
click at [427, 133] on input "Mois" at bounding box center [438, 131] width 126 height 16
click at [427, 228] on div "Sauvegarder Viable banks Refresh 7.49% | 299 € NAI: 0 € / Limit: >750 € DTI: 0%…" at bounding box center [749, 244] width 172 height 414
click at [427, 208] on input "Montant" at bounding box center [623, 204] width 79 height 16
drag, startPoint x: 585, startPoint y: 272, endPoint x: 573, endPoint y: 274, distance: 12.2
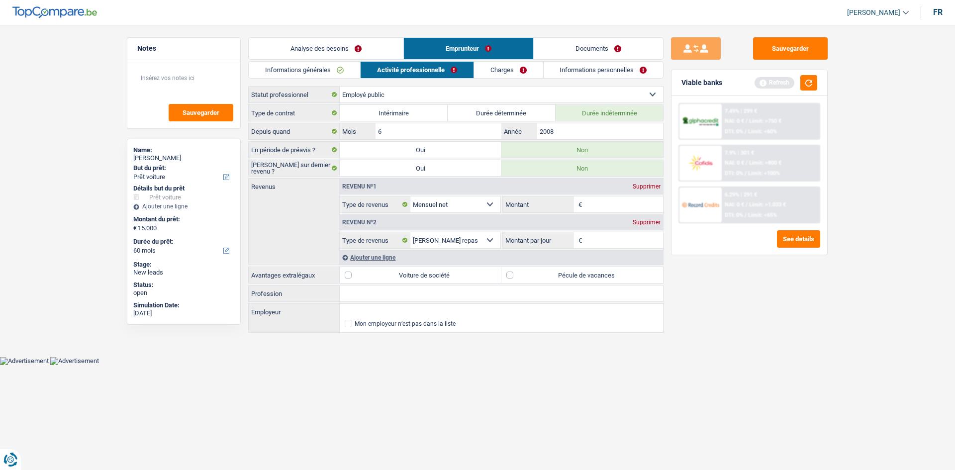
click at [427, 228] on label "Pécule de vacances" at bounding box center [582, 275] width 162 height 16
click at [427, 206] on input "Montant" at bounding box center [623, 204] width 79 height 16
drag, startPoint x: 593, startPoint y: 270, endPoint x: 616, endPoint y: 253, distance: 28.7
click at [427, 228] on label "Pécule de vacances" at bounding box center [582, 275] width 162 height 16
click at [427, 228] on input "Pécule de vacances" at bounding box center [582, 275] width 162 height 16
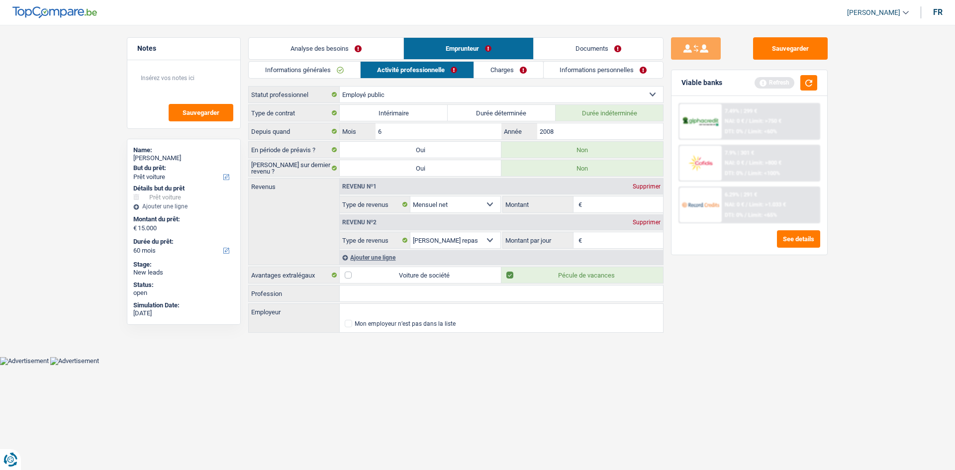
drag, startPoint x: 603, startPoint y: 206, endPoint x: 614, endPoint y: 212, distance: 12.7
click at [427, 207] on input "Montant" at bounding box center [623, 204] width 79 height 16
drag, startPoint x: 377, startPoint y: 292, endPoint x: 954, endPoint y: 245, distance: 578.8
click at [383, 228] on input "Profession" at bounding box center [501, 293] width 323 height 16
drag, startPoint x: 389, startPoint y: 317, endPoint x: 394, endPoint y: 318, distance: 5.2
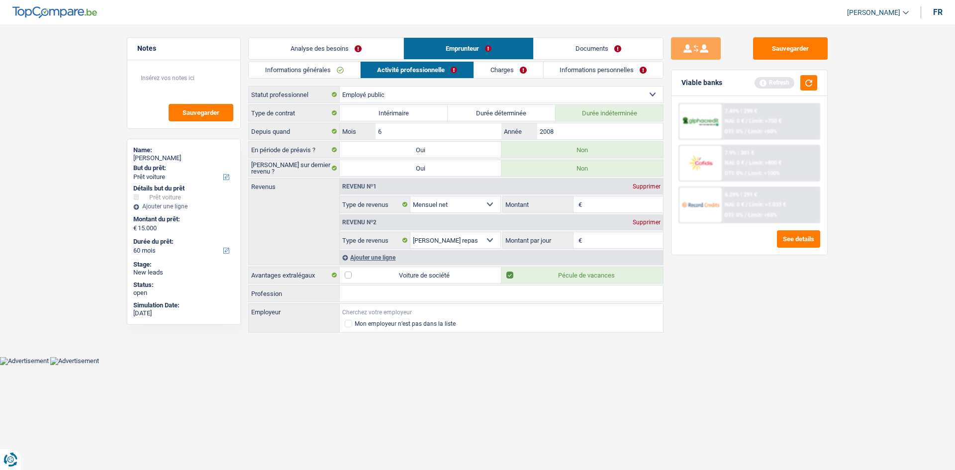
click at [390, 228] on input "Employeur" at bounding box center [501, 312] width 323 height 16
click at [383, 228] on label "Voiture de société" at bounding box center [421, 275] width 162 height 16
click at [383, 228] on input "Voiture de société" at bounding box center [421, 275] width 162 height 16
click at [424, 228] on label "Voiture de société" at bounding box center [421, 275] width 162 height 16
click at [424, 228] on input "Voiture de société" at bounding box center [421, 275] width 162 height 16
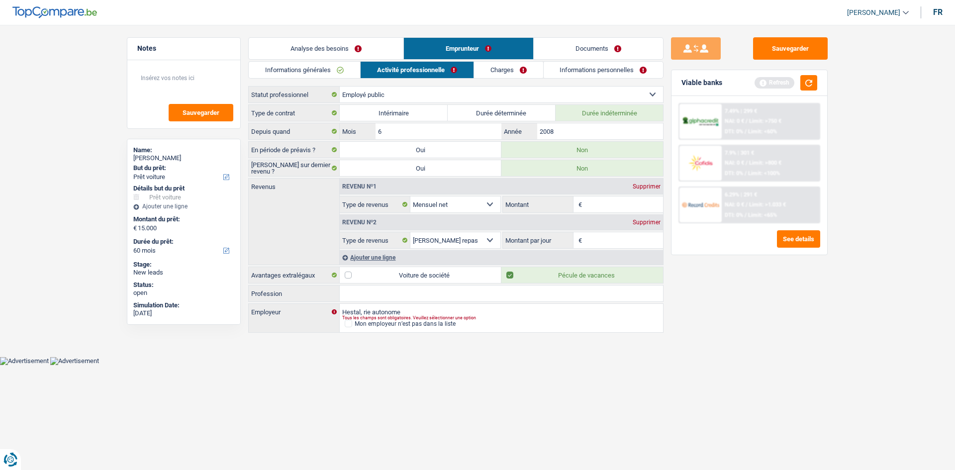
drag, startPoint x: 394, startPoint y: 292, endPoint x: 772, endPoint y: 313, distance: 379.0
click at [395, 228] on input "Profession" at bounding box center [501, 293] width 323 height 16
click at [427, 228] on body "Vous avez le contrôle de vos données Nous utilisons des cookies, tout comme nos…" at bounding box center [477, 190] width 955 height 350
click at [427, 202] on input "Montant" at bounding box center [623, 204] width 79 height 16
click at [368, 228] on div "Ajouter une ligne" at bounding box center [501, 257] width 323 height 14
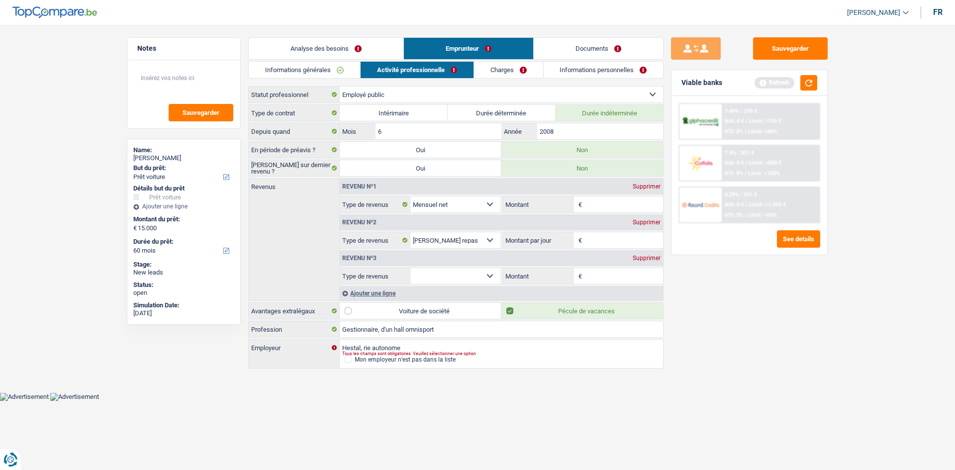
click at [427, 199] on input "Montant" at bounding box center [623, 204] width 79 height 16
click at [427, 228] on div "Sauvegarder Viable banks Refresh 7.49% | 299 € NAI: 0 € / Limit: >750 € DTI: 0%…" at bounding box center [749, 244] width 172 height 414
click at [427, 228] on input "Montant" at bounding box center [623, 276] width 79 height 16
click at [427, 228] on div "Sauvegarder Viable banks Refresh 7.49% | 299 € NAI: 0 € / Limit: >750 € DTI: 0%…" at bounding box center [749, 244] width 172 height 414
click at [427, 228] on select "Allocation d'handicap Allocations chômage Allocations familiales Chèques repas …" at bounding box center [455, 276] width 90 height 16
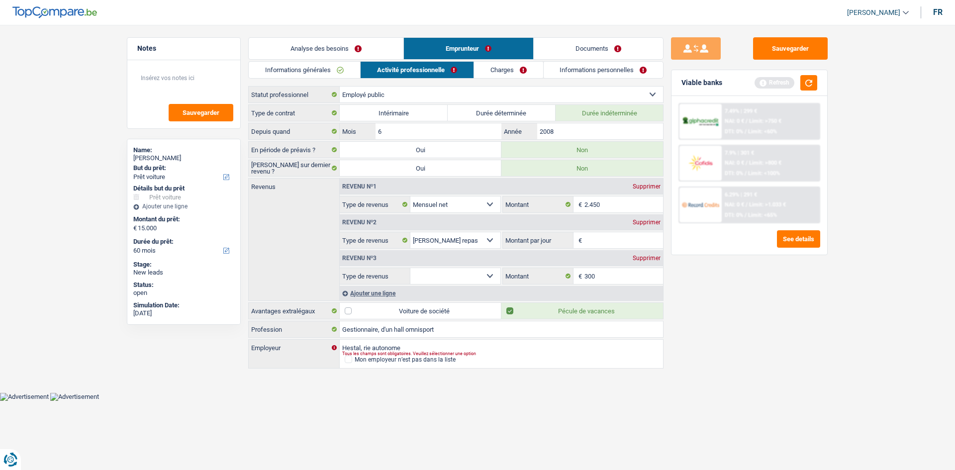
click at [410, 228] on select "Allocation d'handicap Allocations chômage Allocations familiales Chèques repas …" at bounding box center [455, 276] width 90 height 16
click at [427, 228] on input "300" at bounding box center [623, 276] width 79 height 16
click at [427, 47] on link "Documents" at bounding box center [598, 48] width 129 height 21
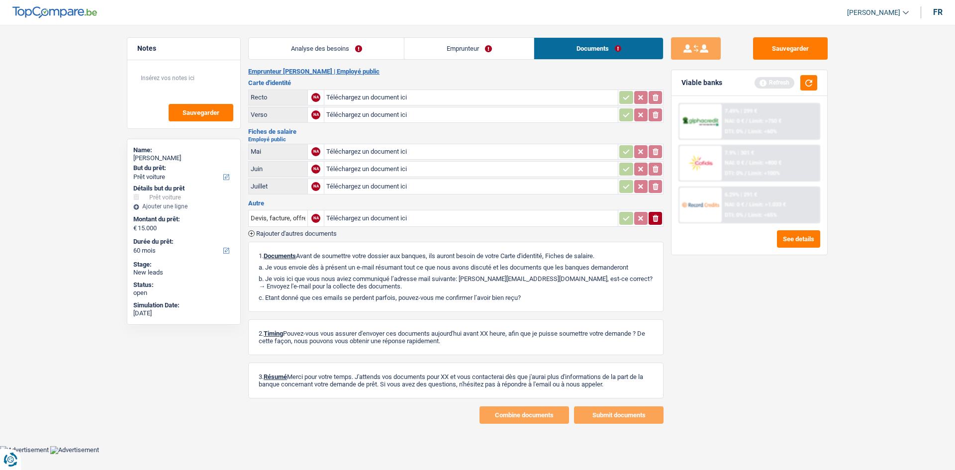
drag, startPoint x: 471, startPoint y: 44, endPoint x: 658, endPoint y: 149, distance: 213.7
click at [427, 44] on link "Emprunteur" at bounding box center [468, 48] width 129 height 21
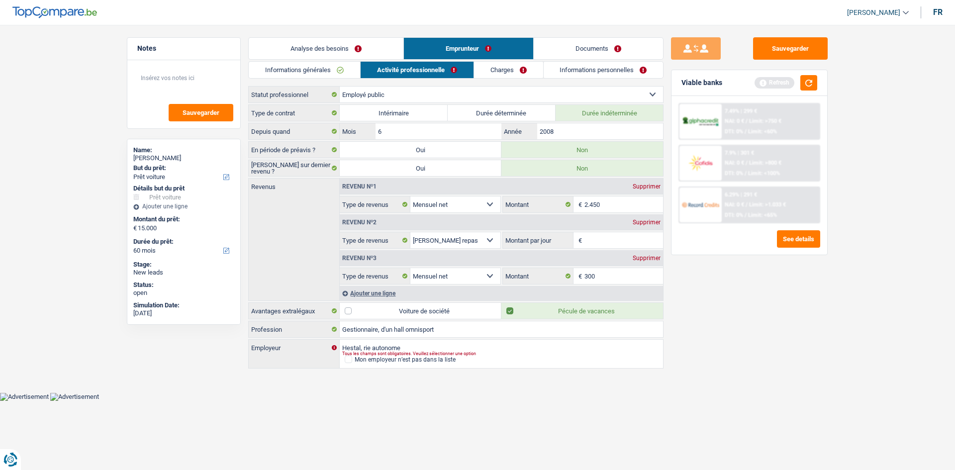
click at [427, 220] on div "Supprimer" at bounding box center [646, 222] width 33 height 6
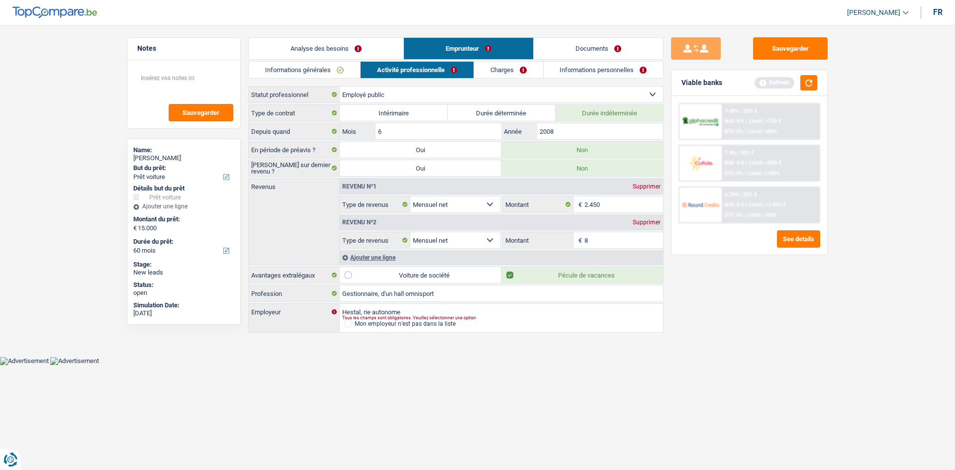
click at [386, 228] on div "Ajouter une ligne" at bounding box center [501, 257] width 323 height 14
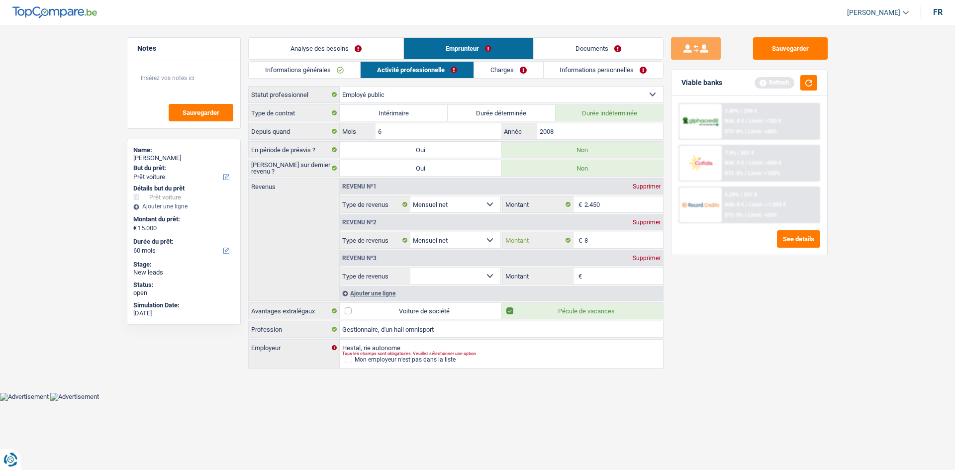
click at [427, 228] on input "8" at bounding box center [623, 240] width 79 height 16
click at [427, 228] on div "Sauvegarder Viable banks Refresh 7.49% | 299 € NAI: 0 € / Limit: >750 € DTI: 0%…" at bounding box center [749, 244] width 172 height 414
click at [427, 228] on select "Allocation d'handicap Allocations chômage Allocations familiales Chèques repas …" at bounding box center [455, 276] width 90 height 16
click at [410, 228] on select "Allocation d'handicap Allocations chômage Allocations familiales Chèques repas …" at bounding box center [455, 276] width 90 height 16
click at [427, 228] on input "Montant par jour" at bounding box center [623, 276] width 79 height 16
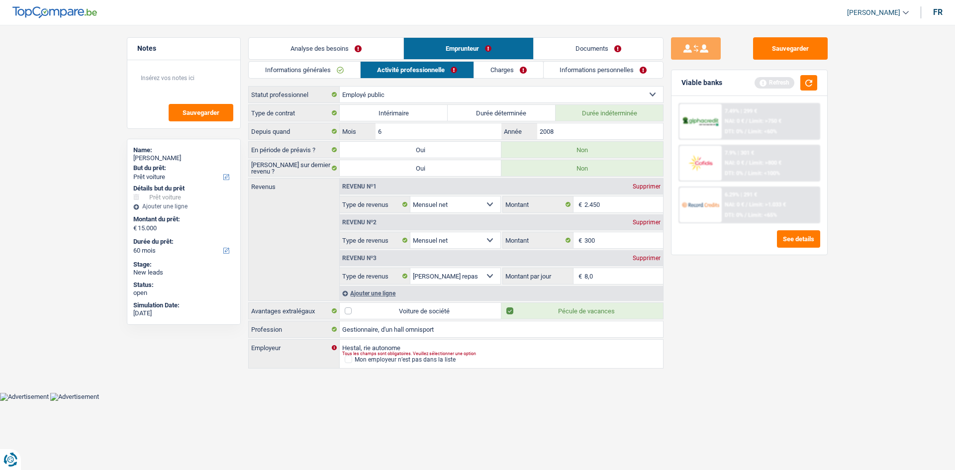
click at [427, 228] on div "Sauvegarder Viable banks Refresh 7.49% | 299 € NAI: 0 € / Limit: >750 € DTI: 0%…" at bounding box center [749, 244] width 172 height 414
click at [427, 228] on div "Supprimer" at bounding box center [646, 258] width 33 height 6
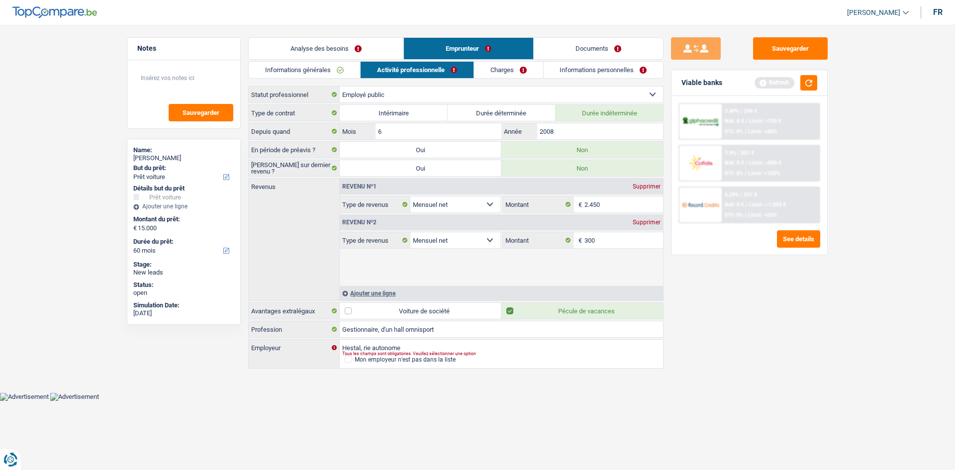
click at [427, 228] on div "Sauvegarder Viable banks Refresh 7.49% | 299 € NAI: 0 € / Limit: >750 € DTI: 0%…" at bounding box center [749, 244] width 172 height 414
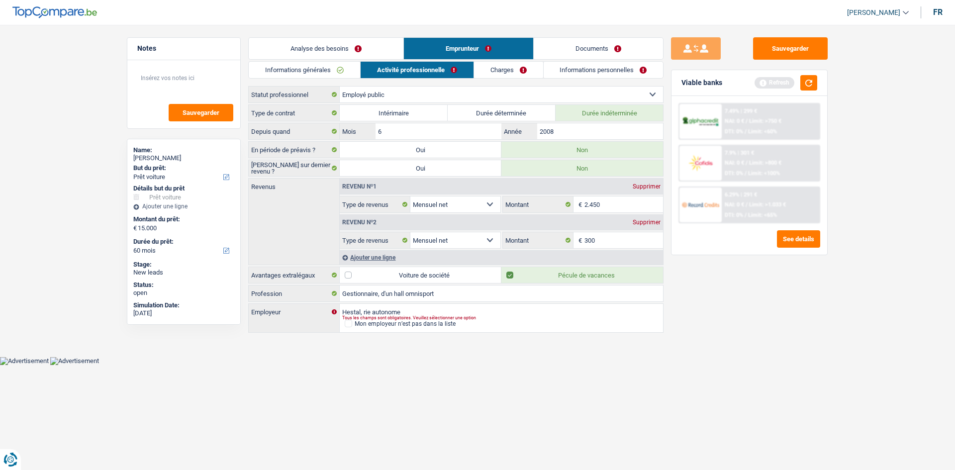
click at [427, 76] on link "Charges" at bounding box center [508, 70] width 69 height 16
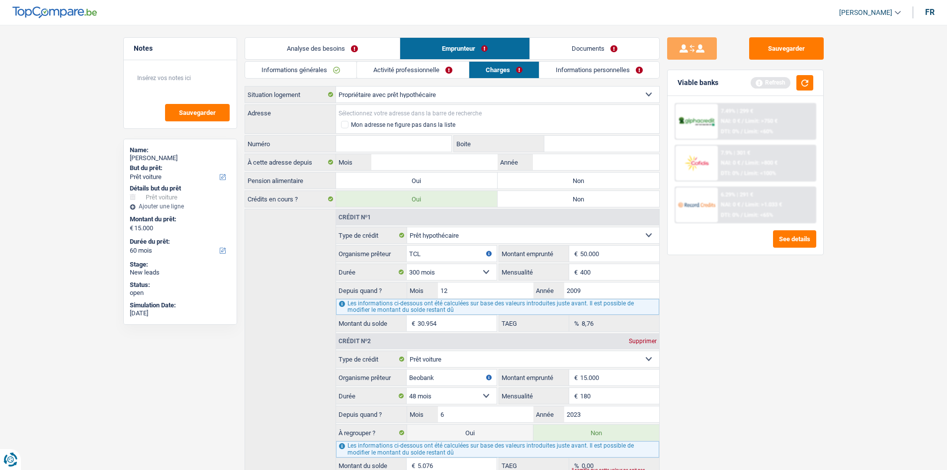
click at [427, 112] on input "Adresse" at bounding box center [497, 113] width 323 height 16
click at [427, 180] on label "Non" at bounding box center [579, 181] width 162 height 16
click at [427, 180] on input "Non" at bounding box center [579, 181] width 162 height 16
click at [427, 165] on input "Année" at bounding box center [596, 162] width 126 height 16
drag, startPoint x: 729, startPoint y: 374, endPoint x: 520, endPoint y: 254, distance: 241.0
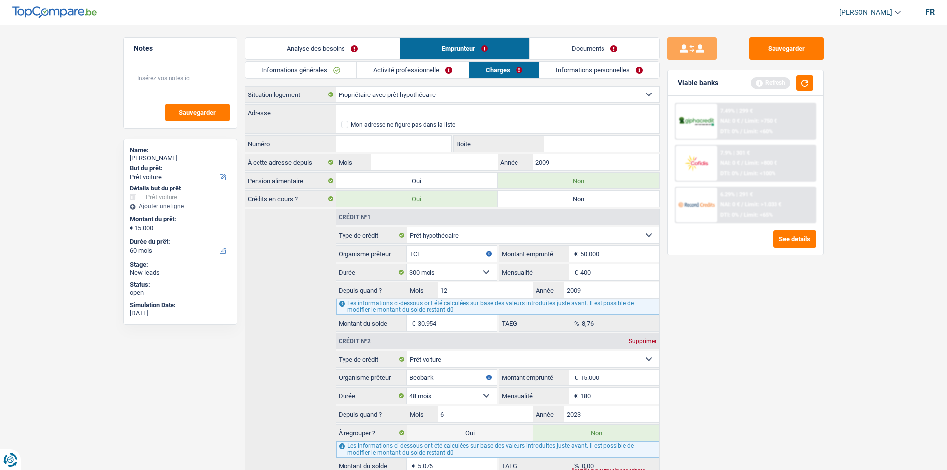
click at [427, 228] on div "Sauvegarder Viable banks Refresh 7.49% | 299 € NAI: 0 € / Limit: >750 € DTI: 0%…" at bounding box center [746, 244] width 172 height 414
click at [427, 76] on link "Activité professionnelle" at bounding box center [413, 70] width 112 height 16
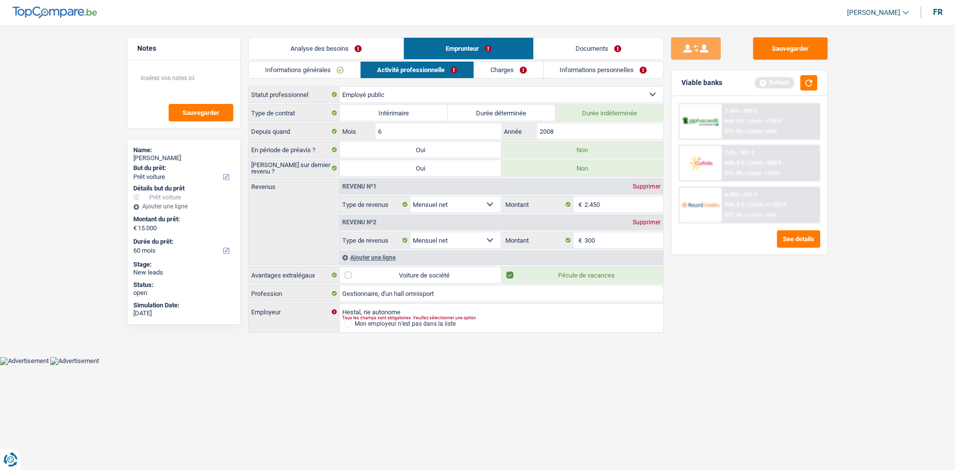
click at [427, 64] on link "Charges" at bounding box center [508, 70] width 69 height 16
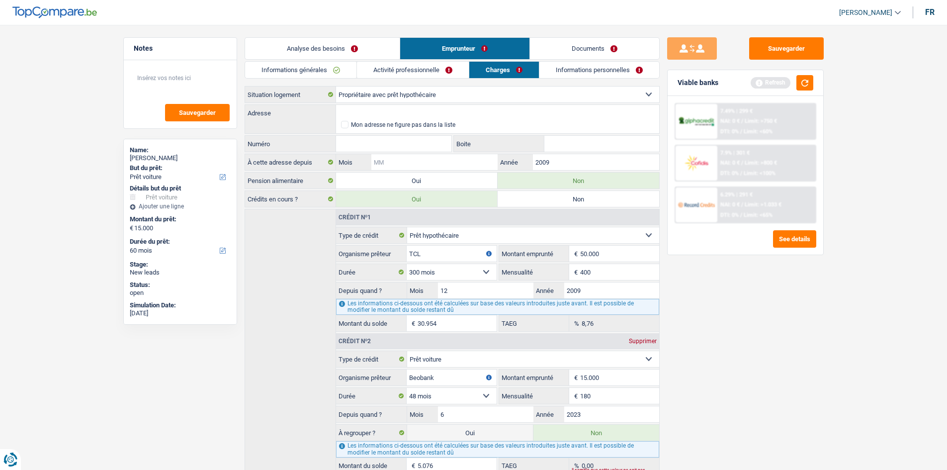
click at [427, 160] on input "Mois" at bounding box center [434, 162] width 126 height 16
click at [427, 80] on div "Informations générales Activité professionnelle Charges Informations personnell…" at bounding box center [452, 276] width 415 height 430
click at [427, 72] on link "Activité professionnelle" at bounding box center [413, 70] width 112 height 16
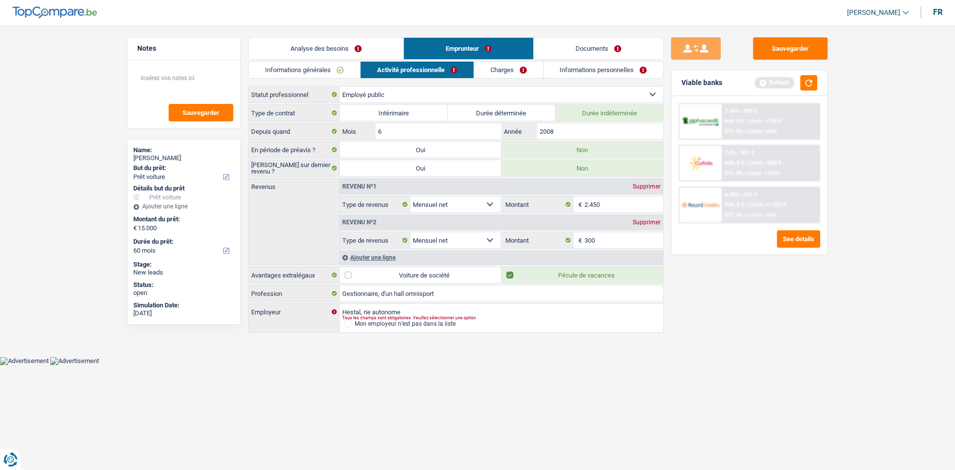
click at [427, 73] on link "Charges" at bounding box center [508, 70] width 69 height 16
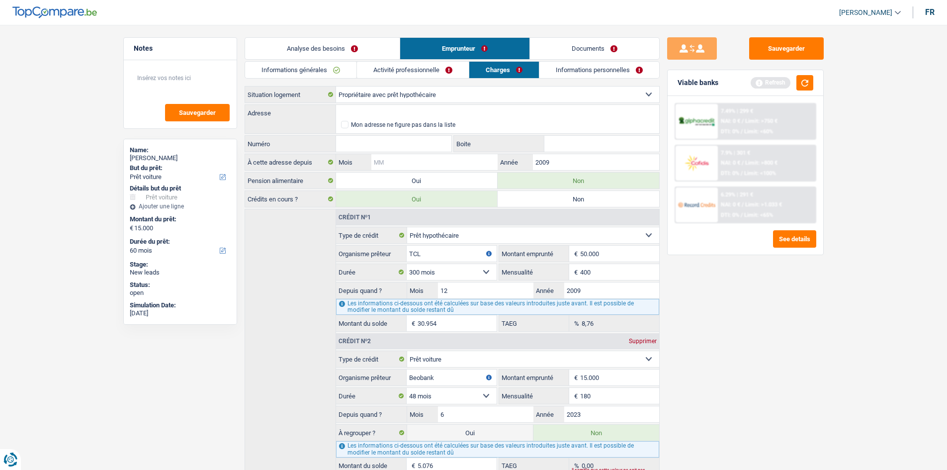
click at [427, 166] on input "Mois" at bounding box center [434, 162] width 126 height 16
click at [427, 228] on div "Sauvegarder Viable banks Refresh 7.49% | 299 € NAI: 0 € / Limit: >750 € DTI: 0%…" at bounding box center [746, 244] width 172 height 414
click at [427, 74] on link "Activité professionnelle" at bounding box center [413, 70] width 112 height 16
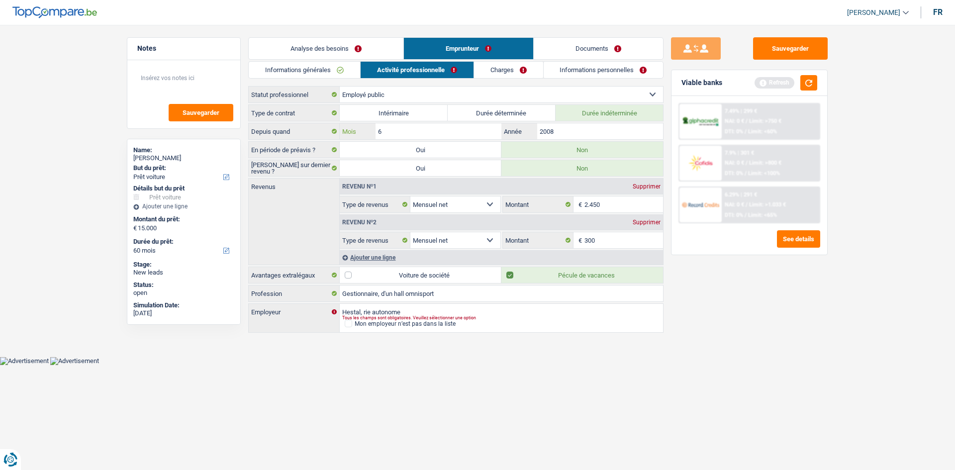
click at [396, 126] on input "6" at bounding box center [438, 131] width 126 height 16
drag, startPoint x: 824, startPoint y: 385, endPoint x: 779, endPoint y: 288, distance: 107.0
click at [427, 228] on div "Sauvegarder Viable banks Refresh 7.49% | 299 € NAI: 0 € / Limit: >750 € DTI: 0%…" at bounding box center [749, 244] width 172 height 414
click at [427, 63] on link "Charges" at bounding box center [508, 70] width 69 height 16
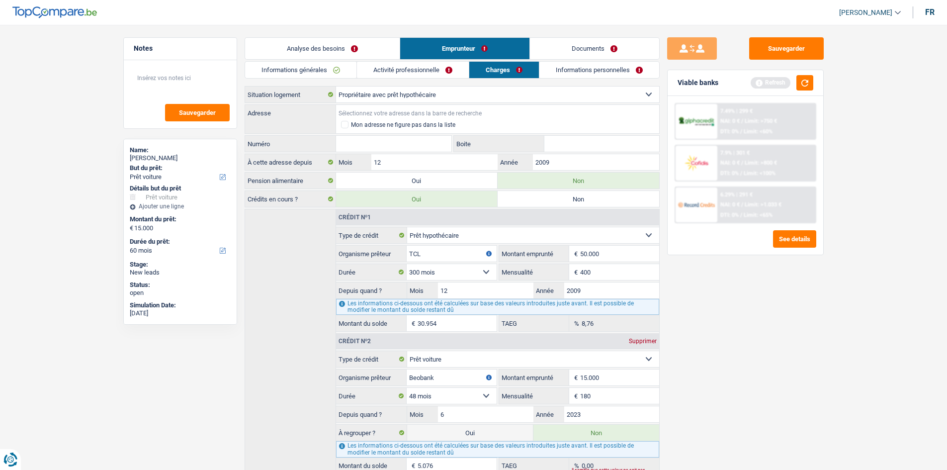
click at [394, 117] on input "Adresse" at bounding box center [497, 113] width 323 height 16
click at [427, 228] on div "Sauvegarder Viable banks Refresh 7.49% | 299 € NAI: 0 € / Limit: >750 € DTI: 0%…" at bounding box center [746, 244] width 172 height 414
click at [415, 145] on input "Numéro" at bounding box center [394, 144] width 116 height 16
drag, startPoint x: 861, startPoint y: 390, endPoint x: 845, endPoint y: 380, distance: 19.2
click at [427, 228] on main "Notes Sauvegarder Name: claire nicolas But du prêt: Confort maison: meubles, te…" at bounding box center [473, 265] width 947 height 500
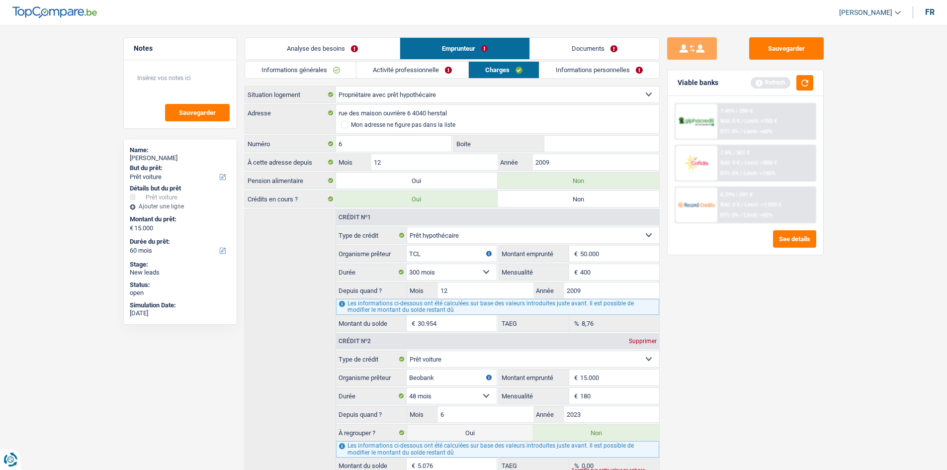
click at [427, 66] on link "Informations personnelles" at bounding box center [599, 70] width 120 height 16
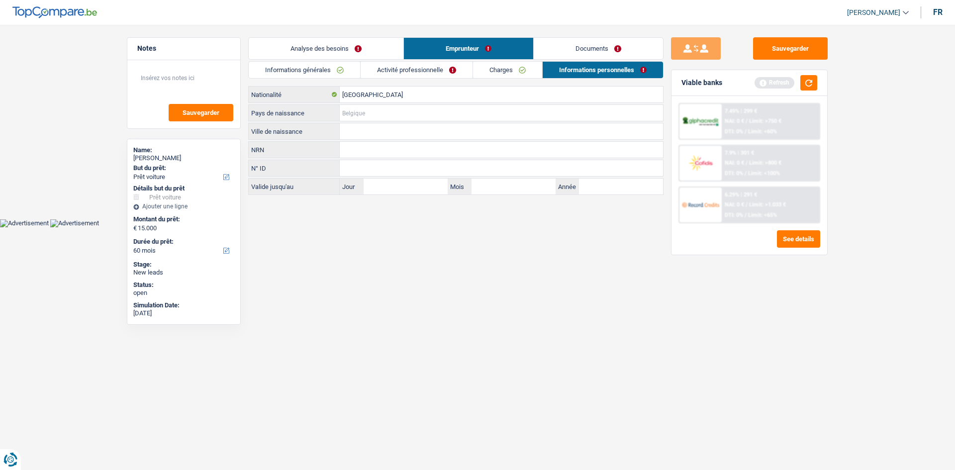
click at [398, 115] on input "Pays de naissance" at bounding box center [501, 113] width 323 height 16
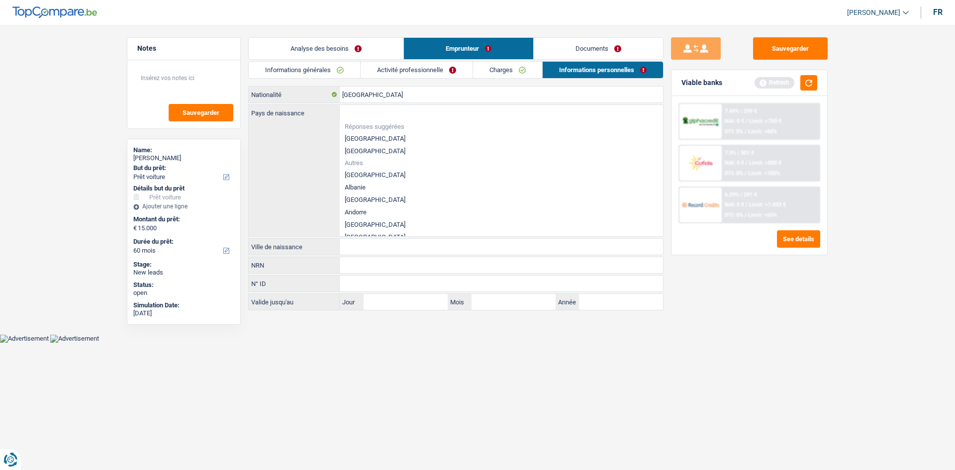
click at [411, 136] on li "[GEOGRAPHIC_DATA]" at bounding box center [501, 138] width 323 height 12
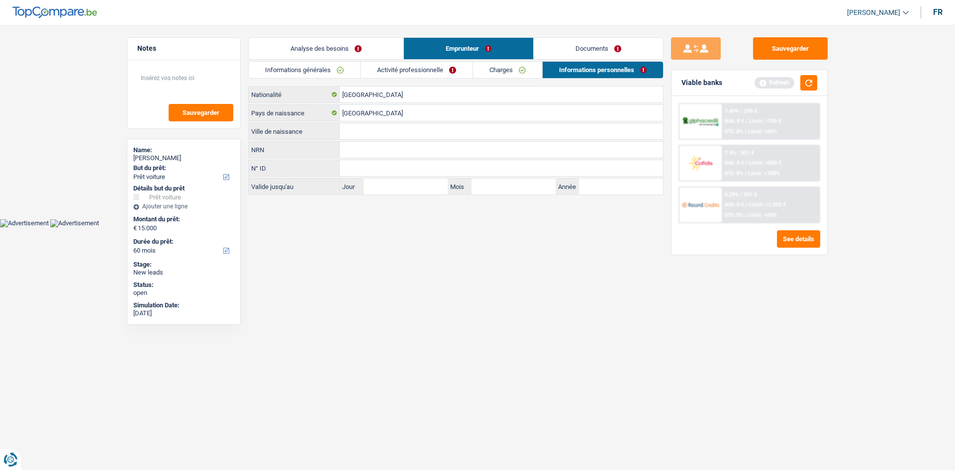
drag, startPoint x: 421, startPoint y: 133, endPoint x: 469, endPoint y: 160, distance: 55.0
click at [427, 136] on input "Ville de naissance" at bounding box center [501, 131] width 323 height 16
click at [403, 227] on html "Vous avez le contrôle de vos données Nous utilisons des cookies, tout comme nos…" at bounding box center [477, 113] width 955 height 227
click at [427, 70] on link "Charges" at bounding box center [507, 70] width 69 height 16
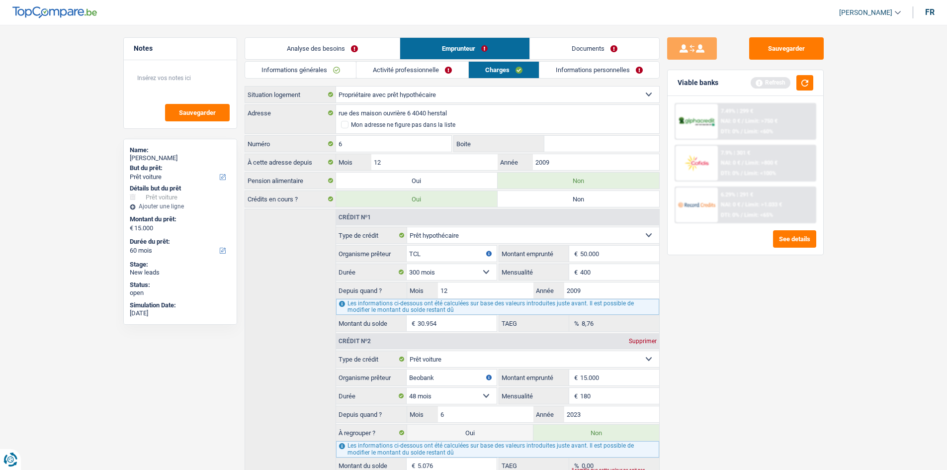
click at [427, 64] on link "Activité professionnelle" at bounding box center [413, 70] width 112 height 16
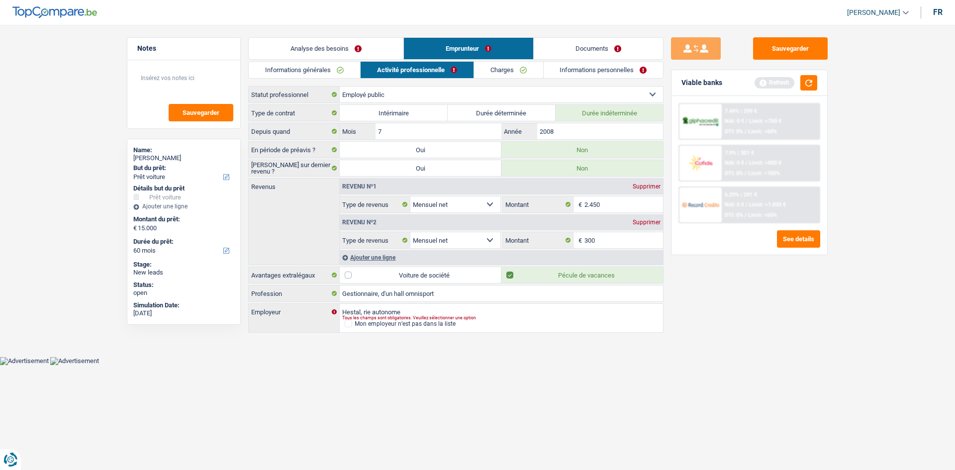
click at [294, 67] on link "Informations générales" at bounding box center [304, 70] width 111 height 16
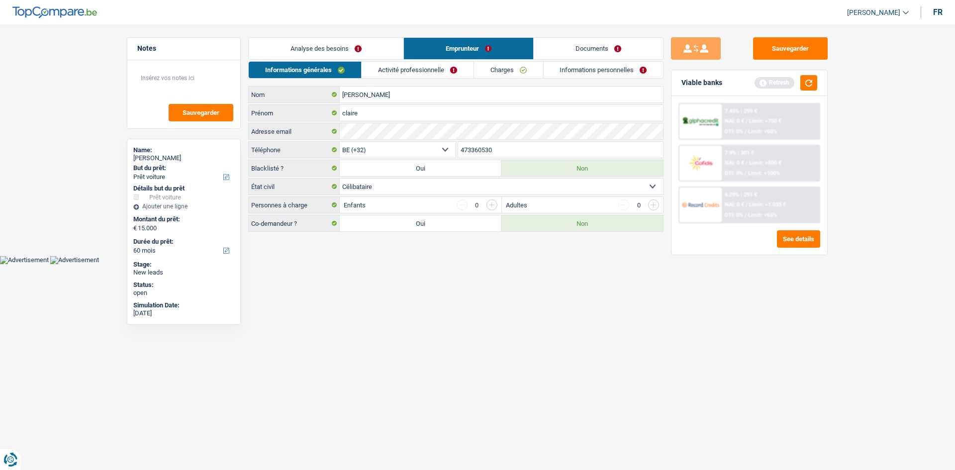
click at [427, 68] on link "Activité professionnelle" at bounding box center [417, 70] width 112 height 16
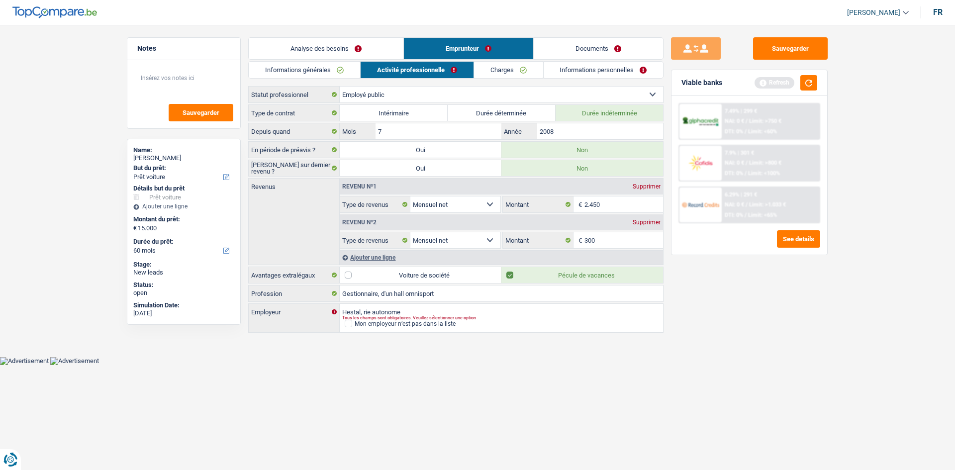
click at [427, 74] on link "Charges" at bounding box center [508, 70] width 69 height 16
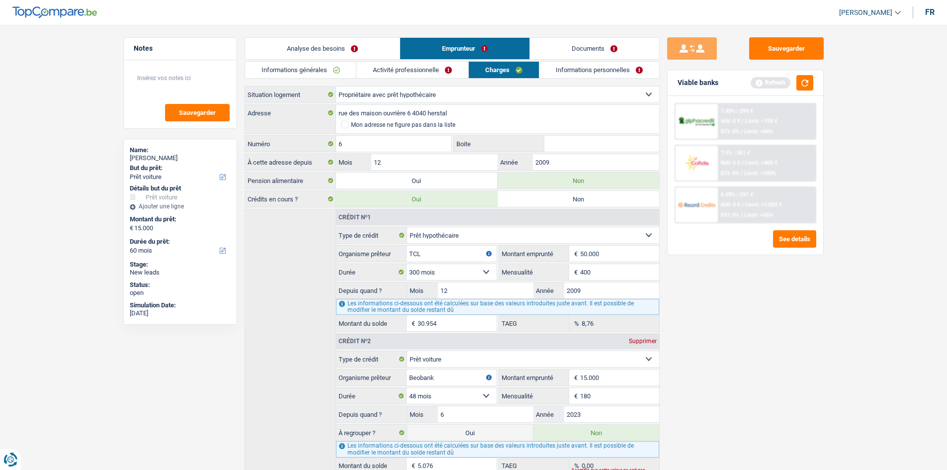
click at [427, 75] on link "Informations personnelles" at bounding box center [599, 70] width 120 height 16
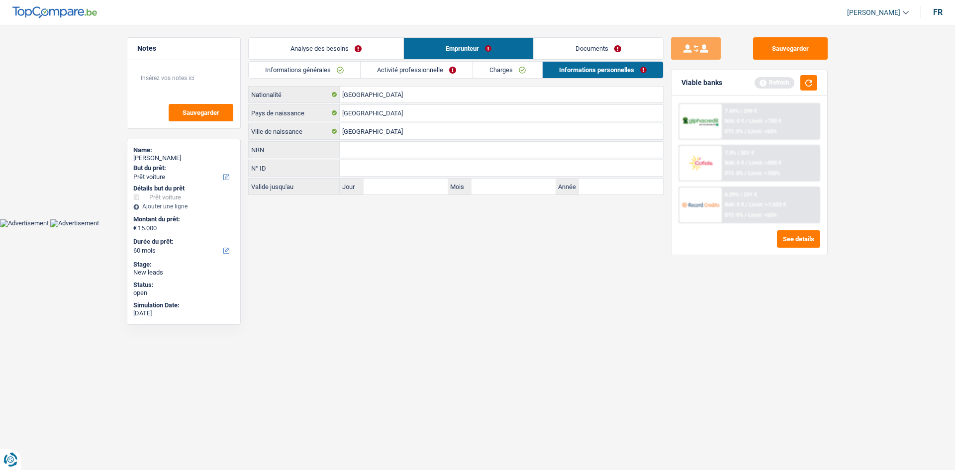
click at [427, 53] on link "Documents" at bounding box center [598, 48] width 129 height 21
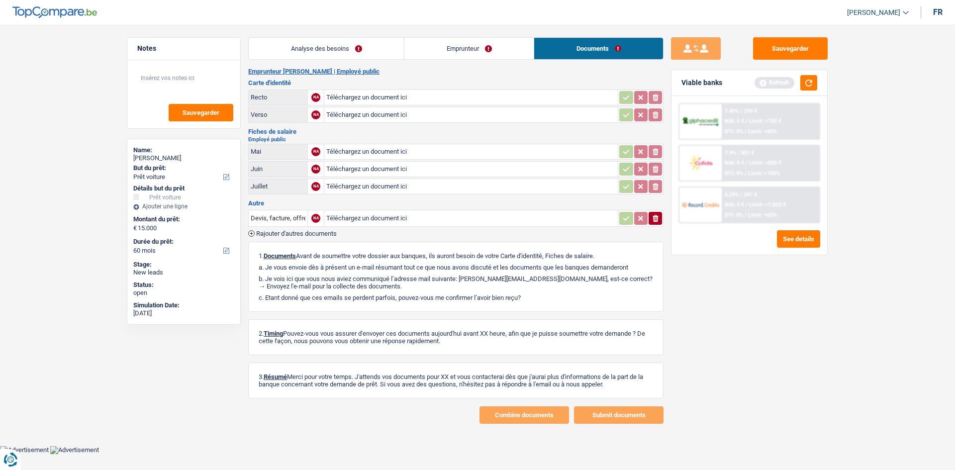
click at [341, 54] on link "Analyse des besoins" at bounding box center [326, 48] width 155 height 21
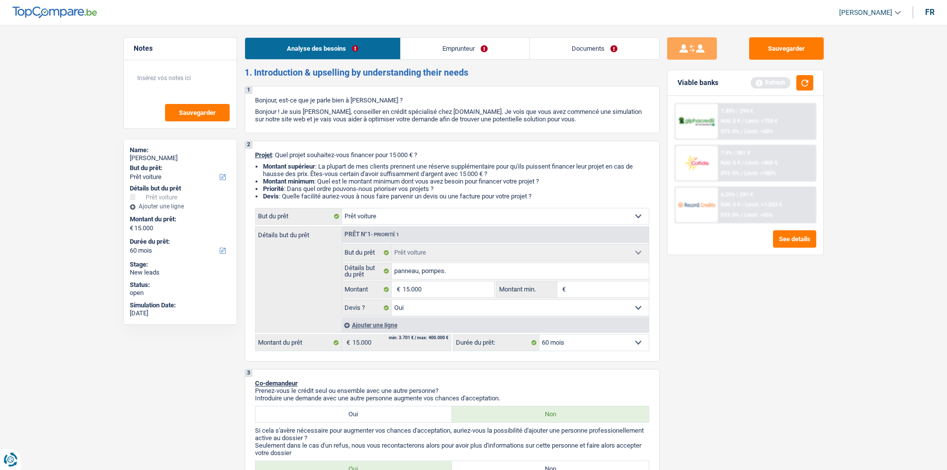
click at [427, 86] on div "Viable banks Refresh" at bounding box center [746, 83] width 156 height 26
drag, startPoint x: 804, startPoint y: 86, endPoint x: 784, endPoint y: 89, distance: 20.2
click at [427, 85] on button "button" at bounding box center [805, 82] width 17 height 15
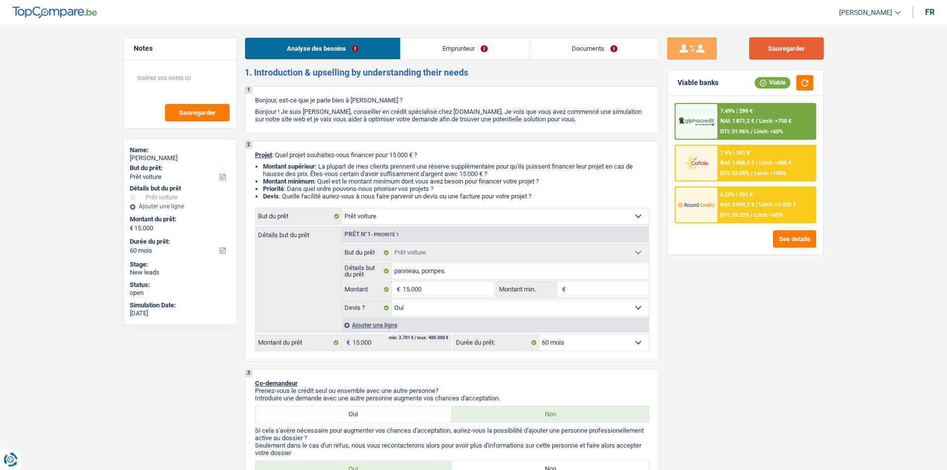
click at [427, 49] on button "Sauvegarder" at bounding box center [786, 48] width 75 height 22
click at [427, 48] on link "Documents" at bounding box center [594, 48] width 129 height 21
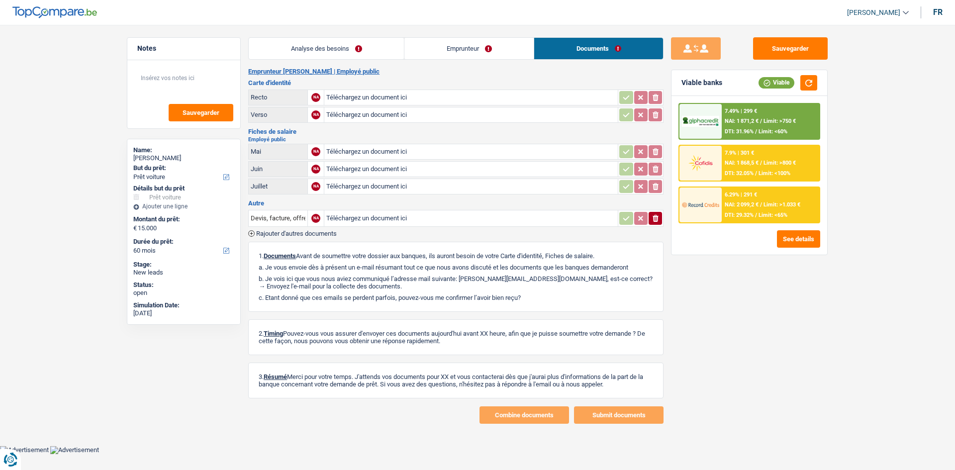
click at [427, 192] on div "6.29% | 291 €" at bounding box center [740, 194] width 32 height 6
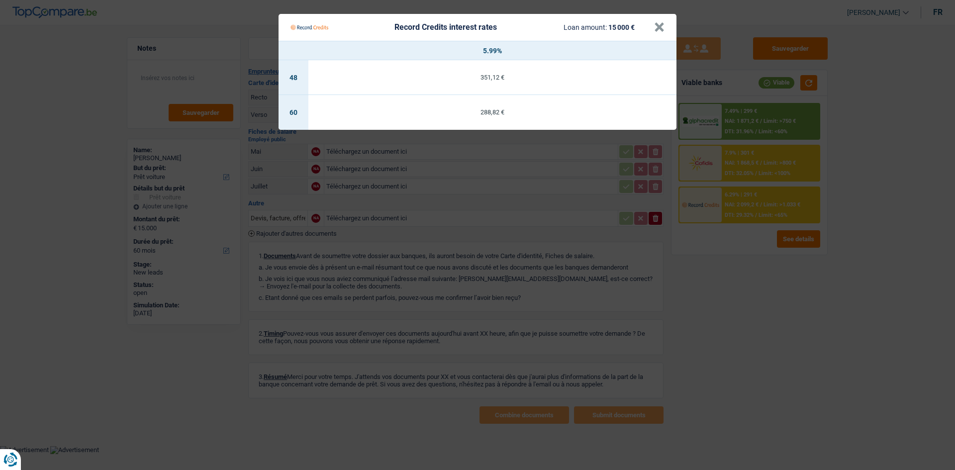
drag, startPoint x: 824, startPoint y: 336, endPoint x: 844, endPoint y: 319, distance: 25.8
click at [427, 228] on Credits "Record Credits interest rates Loan amount: 15 000 € × 5.99% 48 351,12 € 60 288,…" at bounding box center [477, 235] width 955 height 470
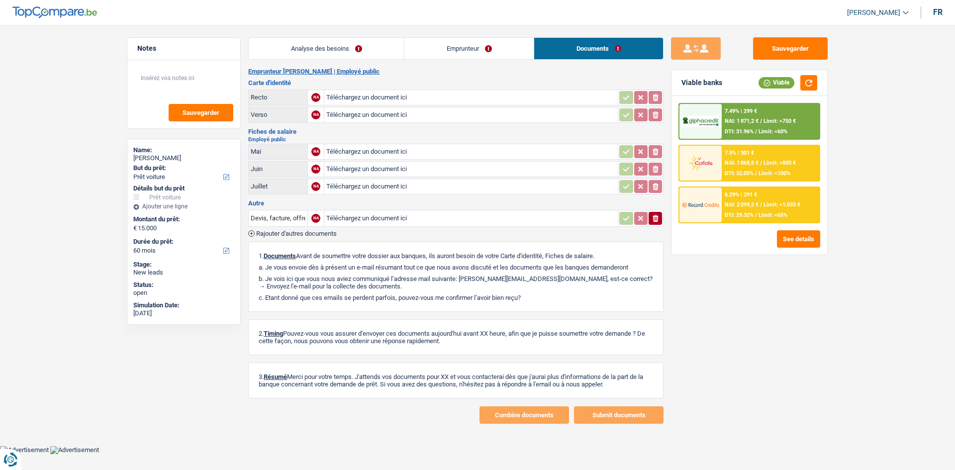
click at [427, 119] on div "7.49% | 299 € NAI: 1 871,2 € / Limit: >750 € DTI: 31.96% / Limit: <60%" at bounding box center [770, 121] width 98 height 35
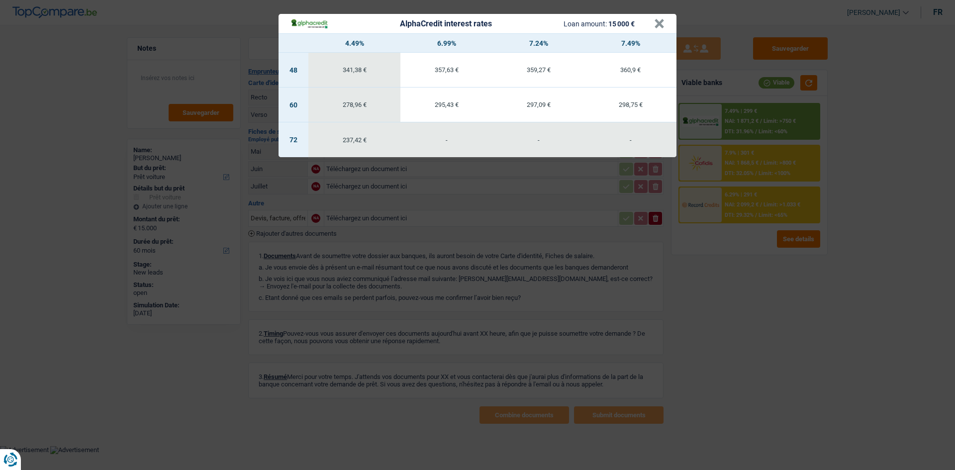
drag, startPoint x: 857, startPoint y: 105, endPoint x: 846, endPoint y: 121, distance: 19.6
click at [427, 104] on div "AlphaCredit interest rates Loan amount: 15 000 € × 4.49% 6.99% 7.24% 7.49% 48 3…" at bounding box center [477, 235] width 955 height 470
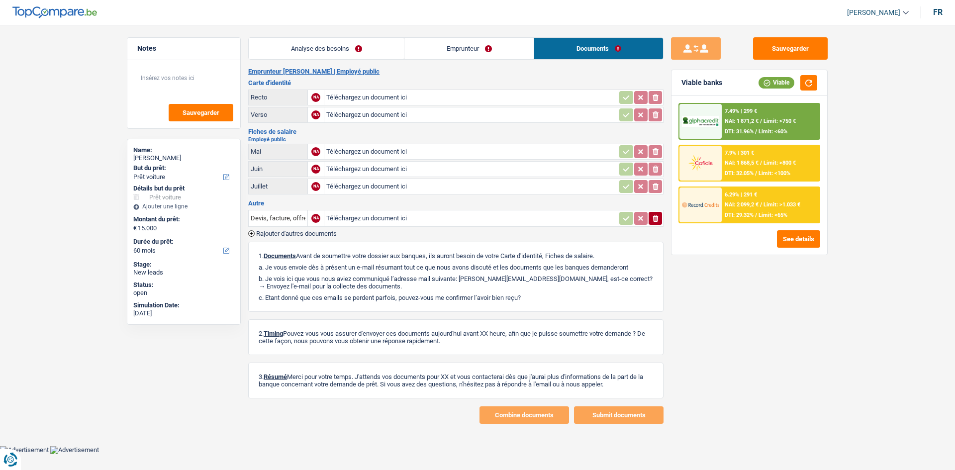
click at [427, 172] on span "DTI: 32.05%" at bounding box center [738, 173] width 29 height 6
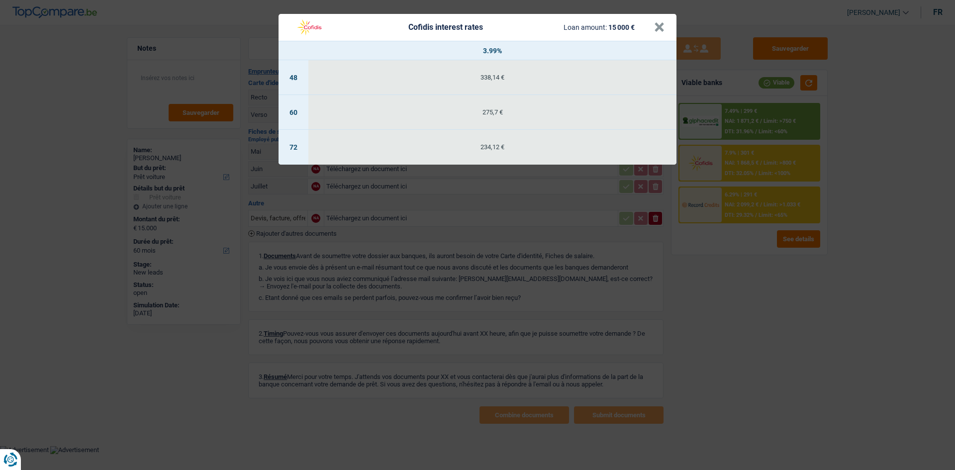
drag, startPoint x: 715, startPoint y: 360, endPoint x: 632, endPoint y: 250, distance: 138.5
click at [427, 228] on div "Cofidis interest rates Loan amount: 15 000 € × 3.99% 48 338,14 € 60 275,7 € 72 …" at bounding box center [477, 235] width 955 height 470
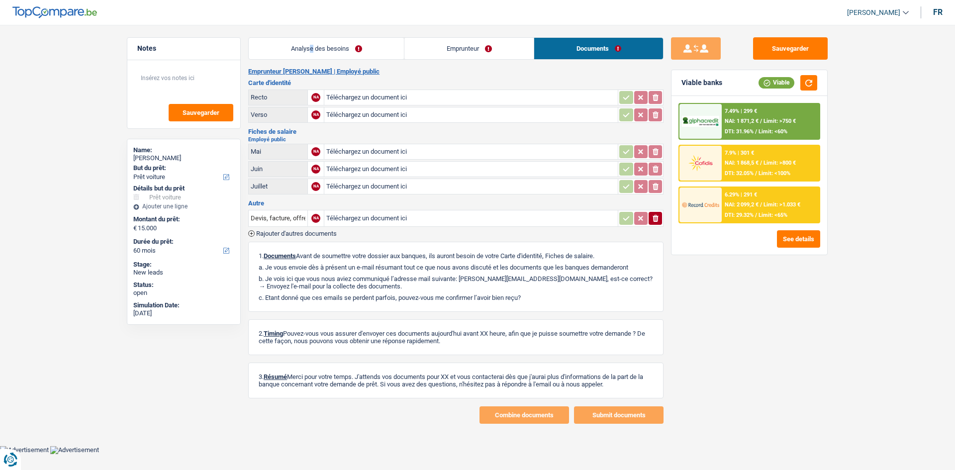
drag, startPoint x: 310, startPoint y: 30, endPoint x: 307, endPoint y: 35, distance: 5.8
click at [308, 35] on main "Notes Sauvegarder Name: claire nicolas But du prêt: Confort maison: meubles, te…" at bounding box center [477, 230] width 955 height 431
click at [304, 45] on link "Analyse des besoins" at bounding box center [326, 48] width 155 height 21
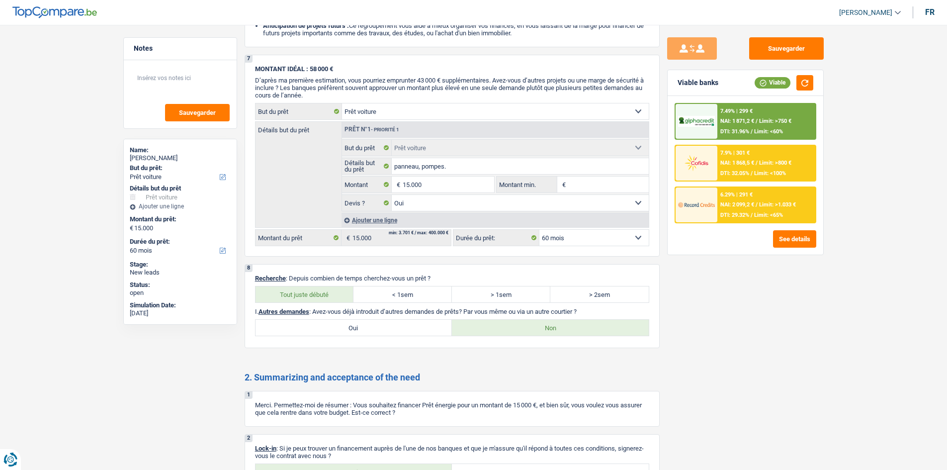
scroll to position [1358, 0]
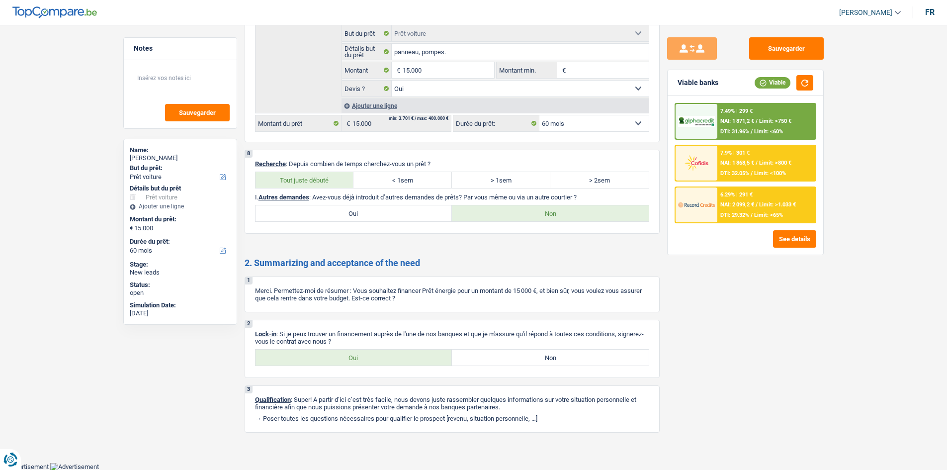
click at [427, 207] on span "NAI: 2 099,2 €" at bounding box center [737, 204] width 34 height 6
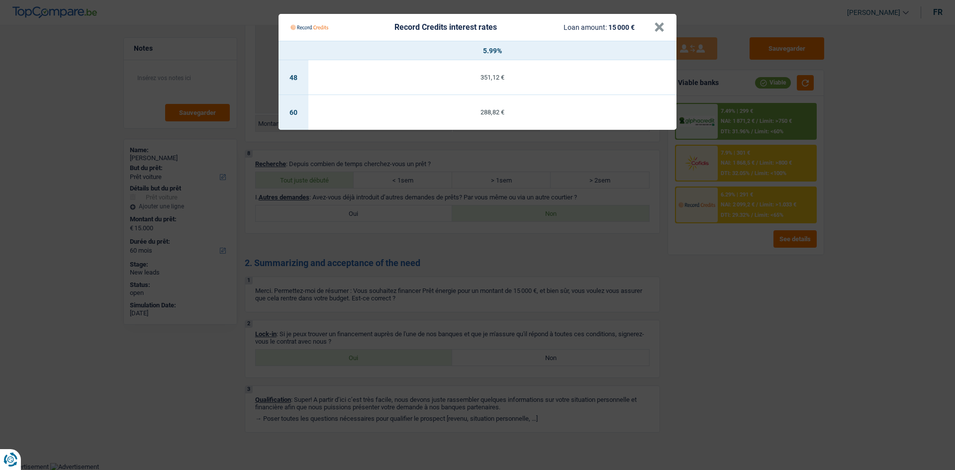
click at [427, 228] on Credits "Record Credits interest rates Loan amount: 15 000 € × 5.99% 48 351,12 € 60 288,…" at bounding box center [477, 235] width 955 height 470
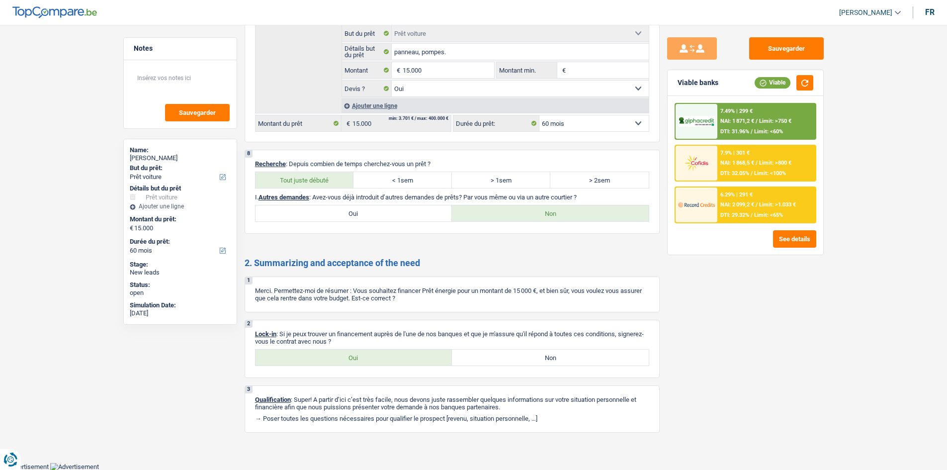
click at [427, 160] on span "NAI: 1 868,5 €" at bounding box center [737, 163] width 34 height 6
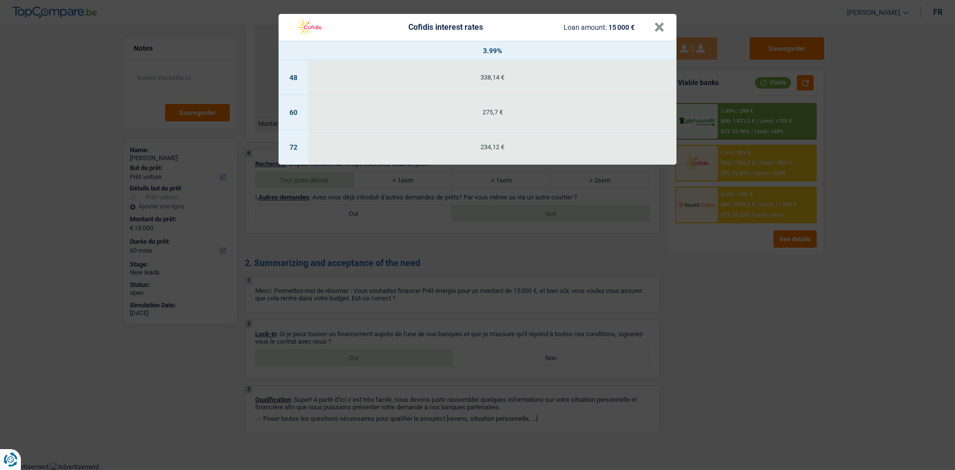
click at [427, 195] on div "Cofidis interest rates Loan amount: 15 000 € × 3.99% 48 338,14 € 60 275,7 € 72 …" at bounding box center [477, 235] width 955 height 470
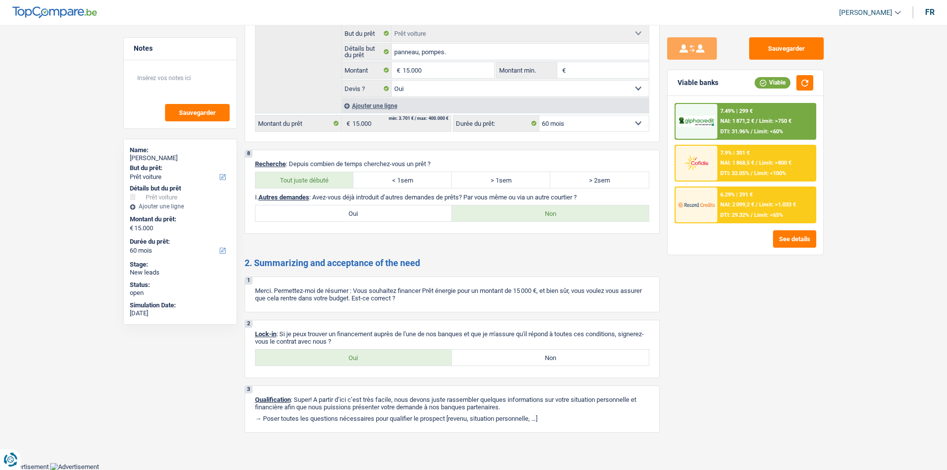
click at [427, 132] on span "Limit: <60%" at bounding box center [768, 131] width 29 height 6
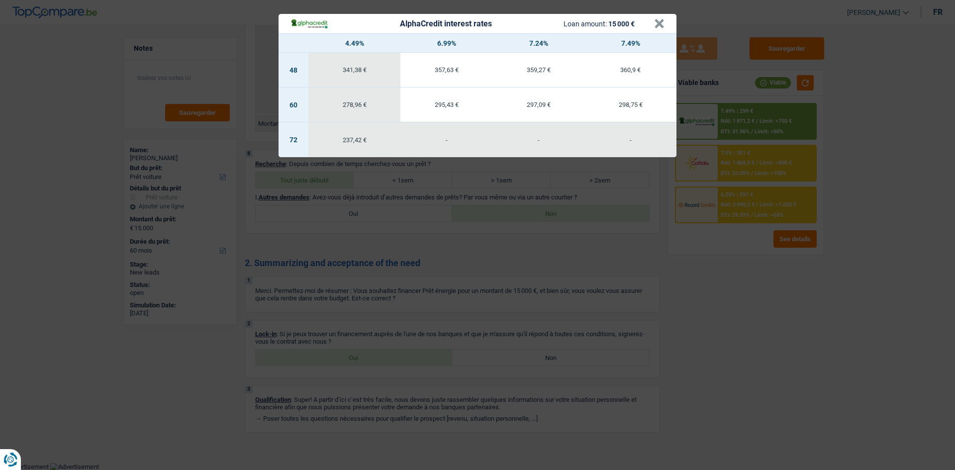
click at [427, 228] on div "AlphaCredit interest rates Loan amount: 15 000 € × 4.49% 6.99% 7.24% 7.49% 48 3…" at bounding box center [477, 235] width 955 height 470
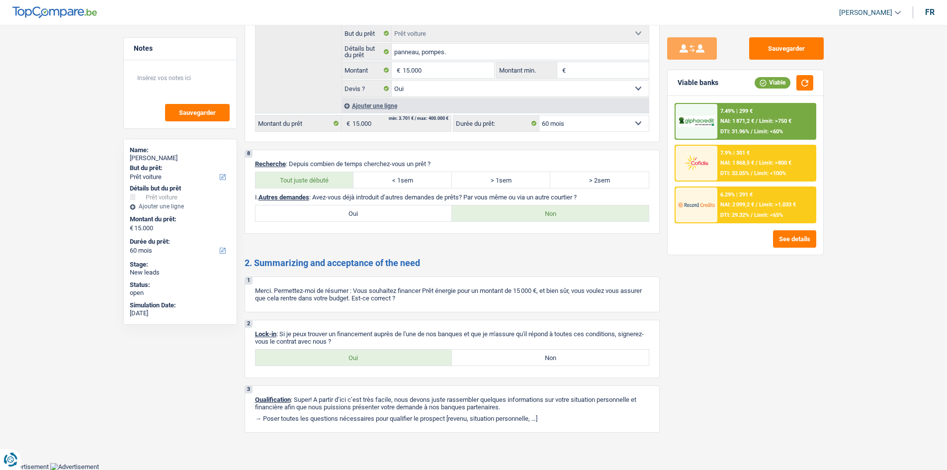
click at [427, 119] on span "NAI: 1 871,2 €" at bounding box center [737, 121] width 34 height 6
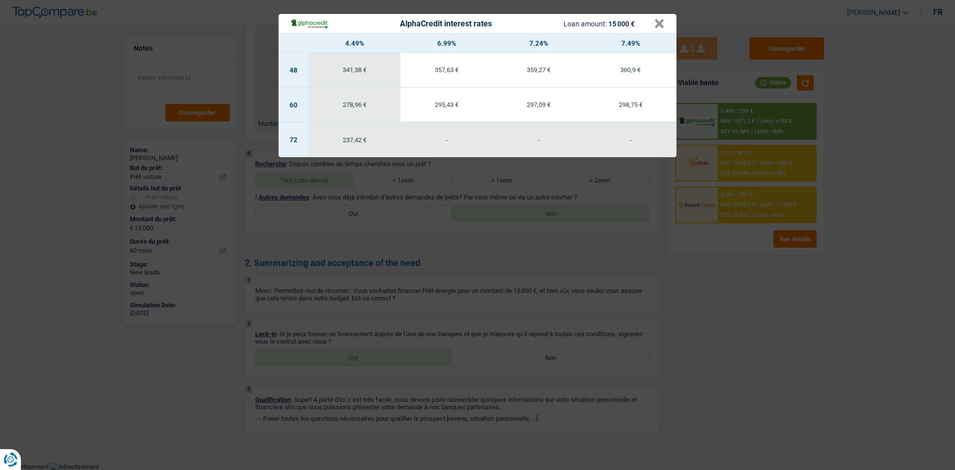
drag, startPoint x: 717, startPoint y: 390, endPoint x: 736, endPoint y: 350, distance: 44.9
click at [427, 228] on div "AlphaCredit interest rates Loan amount: 15 000 € × 4.49% 6.99% 7.24% 7.49% 48 3…" at bounding box center [477, 235] width 955 height 470
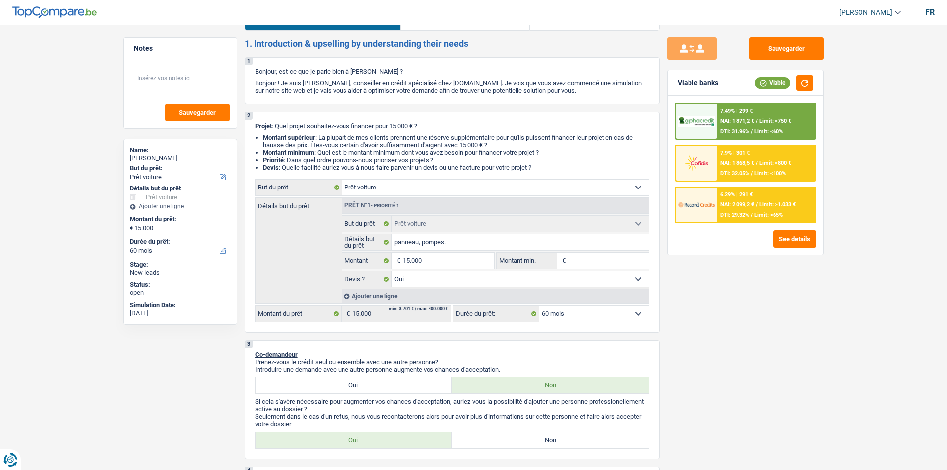
scroll to position [0, 0]
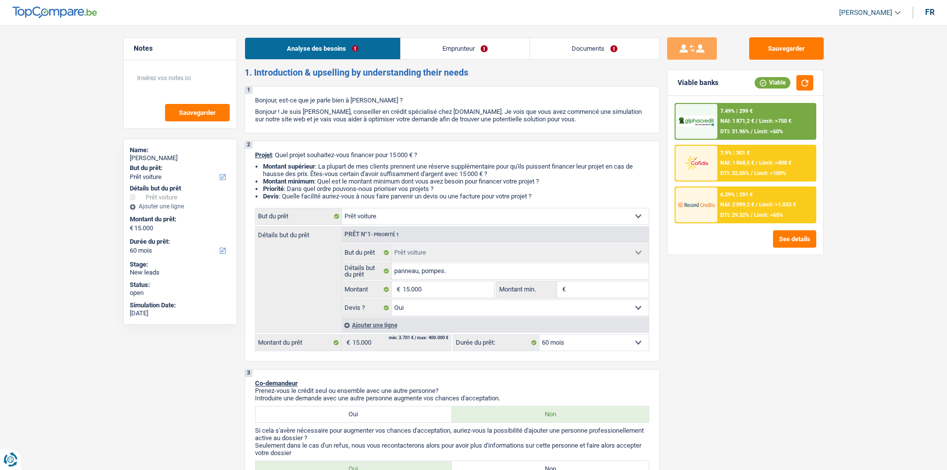
drag, startPoint x: 609, startPoint y: 47, endPoint x: 625, endPoint y: 48, distance: 15.4
click at [427, 47] on link "Documents" at bounding box center [594, 48] width 129 height 21
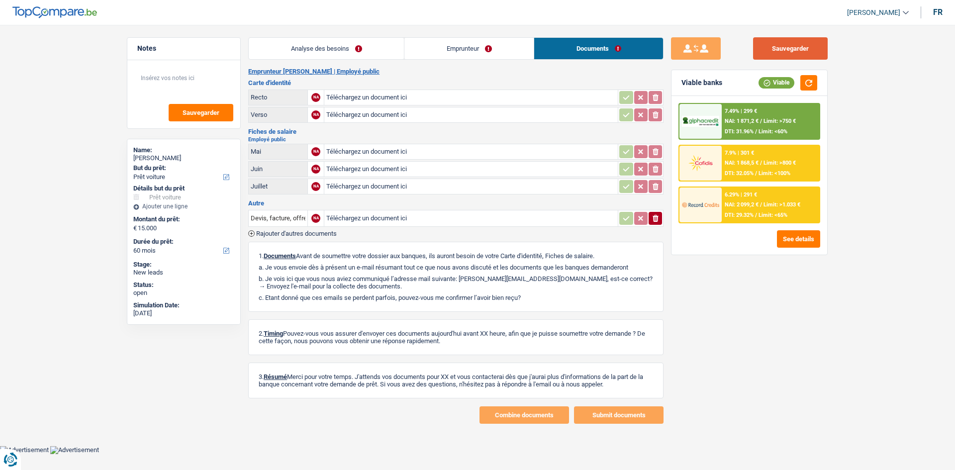
click at [427, 55] on button "Sauvegarder" at bounding box center [790, 48] width 75 height 22
click at [427, 51] on link "Emprunteur" at bounding box center [468, 48] width 129 height 21
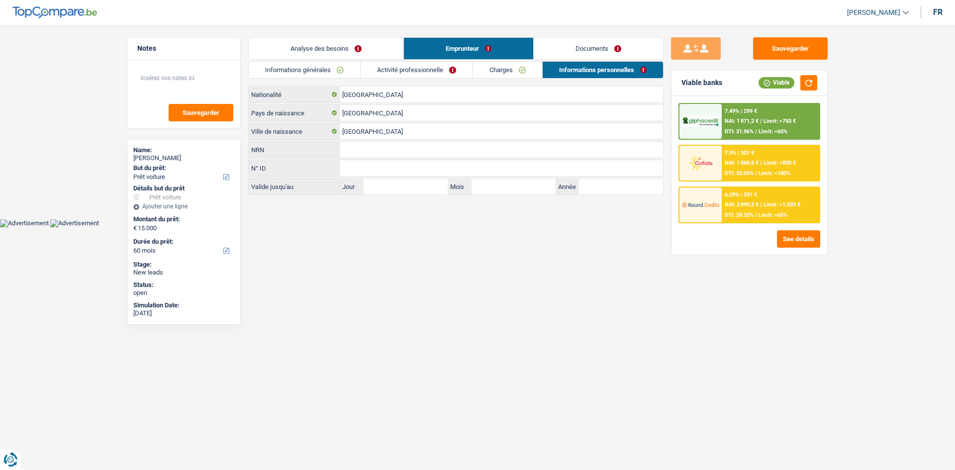
click at [364, 63] on link "Activité professionnelle" at bounding box center [416, 70] width 112 height 16
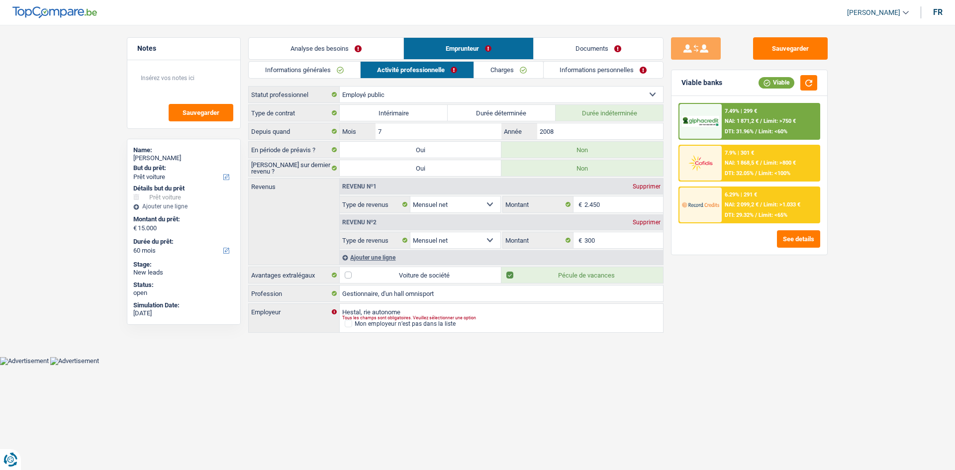
click at [349, 50] on link "Analyse des besoins" at bounding box center [326, 48] width 155 height 21
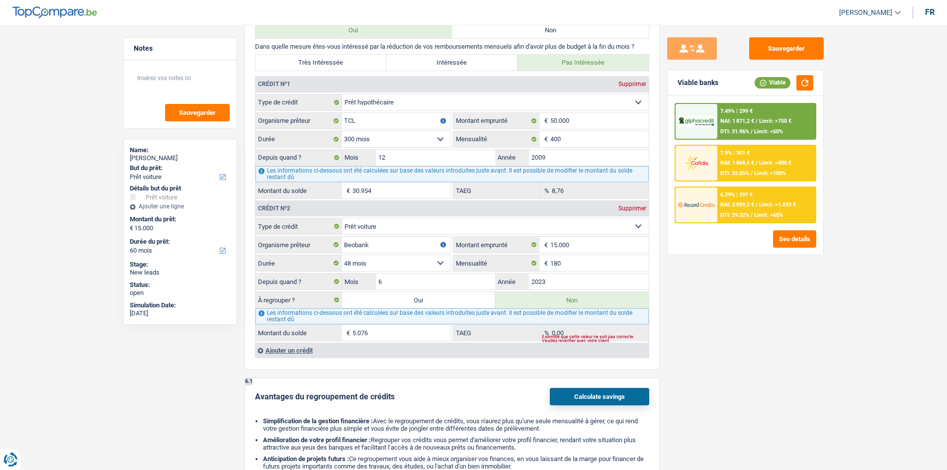
scroll to position [895, 0]
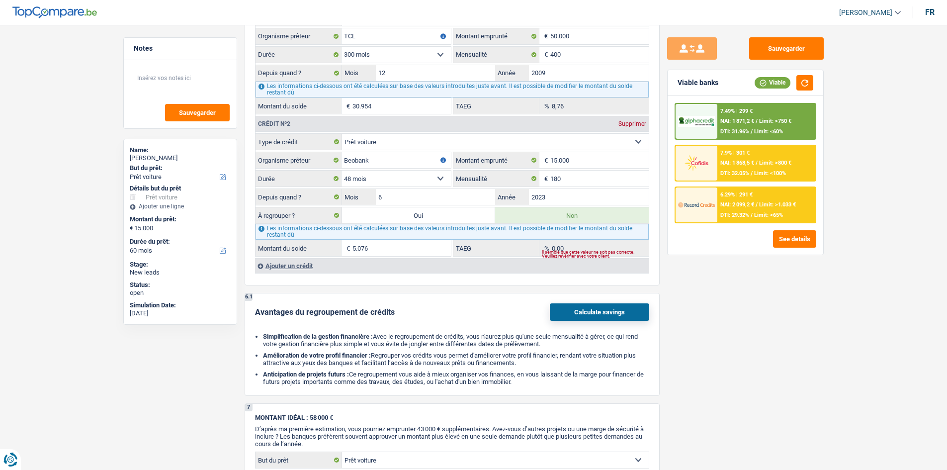
click at [427, 203] on span "Limit: >1.033 €" at bounding box center [777, 204] width 37 height 6
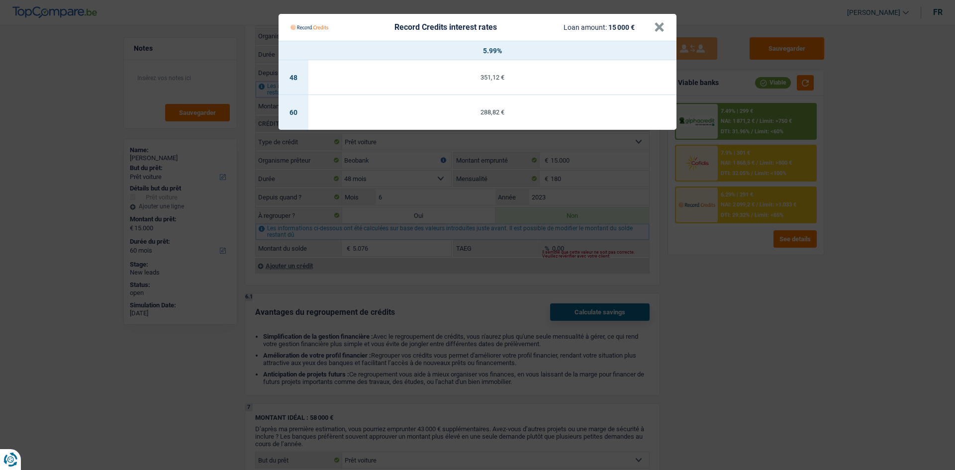
click at [427, 228] on Credits "Record Credits interest rates Loan amount: 15 000 € × 5.99% 48 351,12 € 60 288,…" at bounding box center [477, 235] width 955 height 470
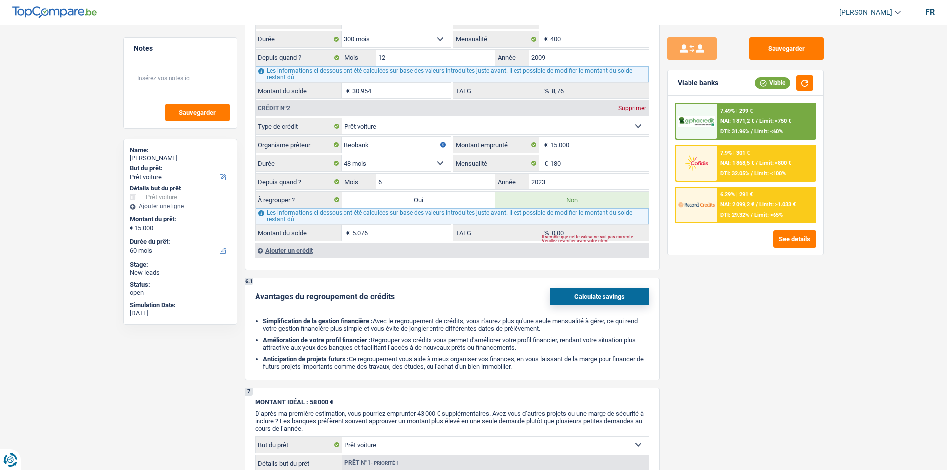
scroll to position [1193, 0]
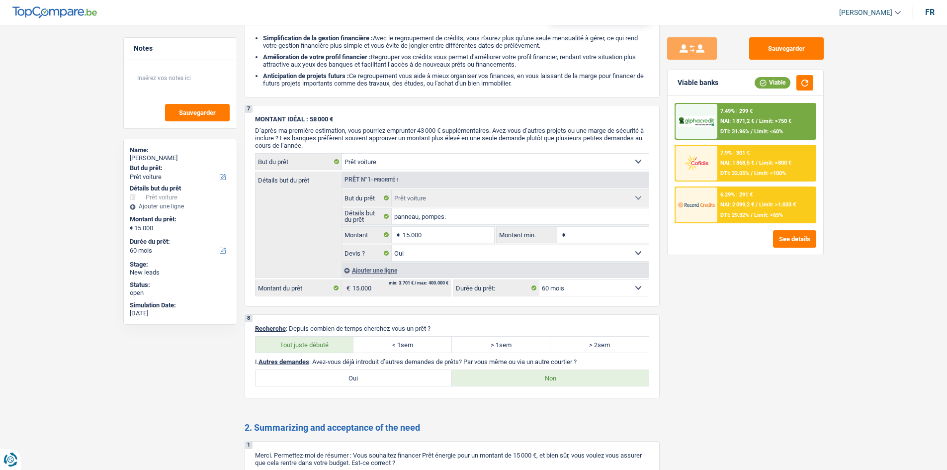
click at [427, 124] on div "7.49% | 299 € NAI: 1 871,2 € / Limit: >750 € DTI: 31.96% / Limit: <60%" at bounding box center [766, 121] width 98 height 35
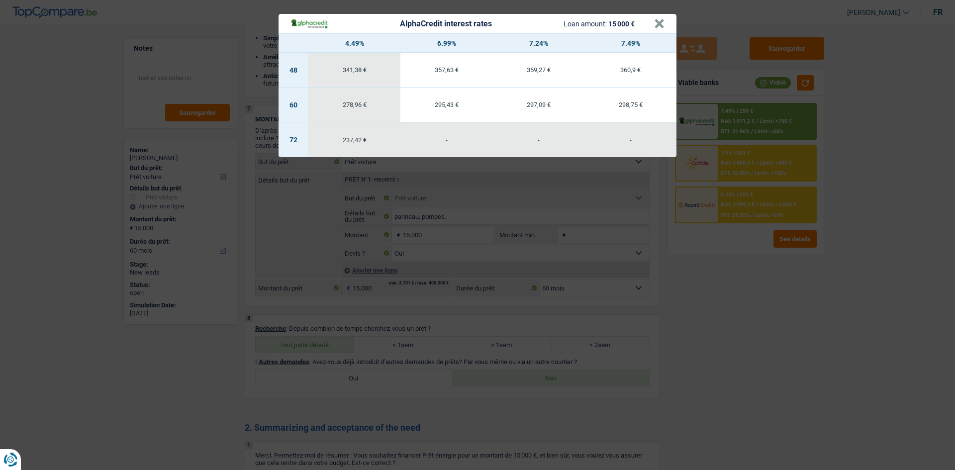
drag, startPoint x: 749, startPoint y: 349, endPoint x: 773, endPoint y: 301, distance: 53.8
click at [427, 228] on div "AlphaCredit interest rates Loan amount: 15 000 € × 4.49% 6.99% 7.24% 7.49% 48 3…" at bounding box center [477, 235] width 955 height 470
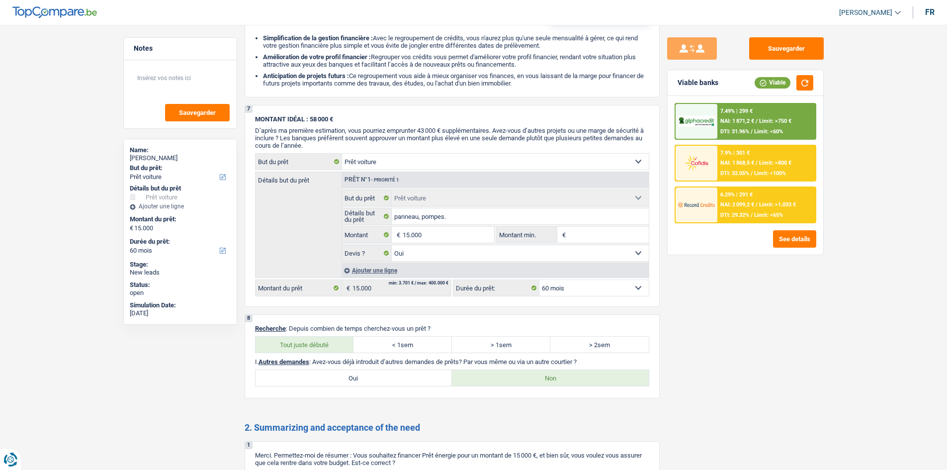
click at [427, 122] on div "NAI: 1 871,2 € / Limit: >750 €" at bounding box center [755, 121] width 71 height 6
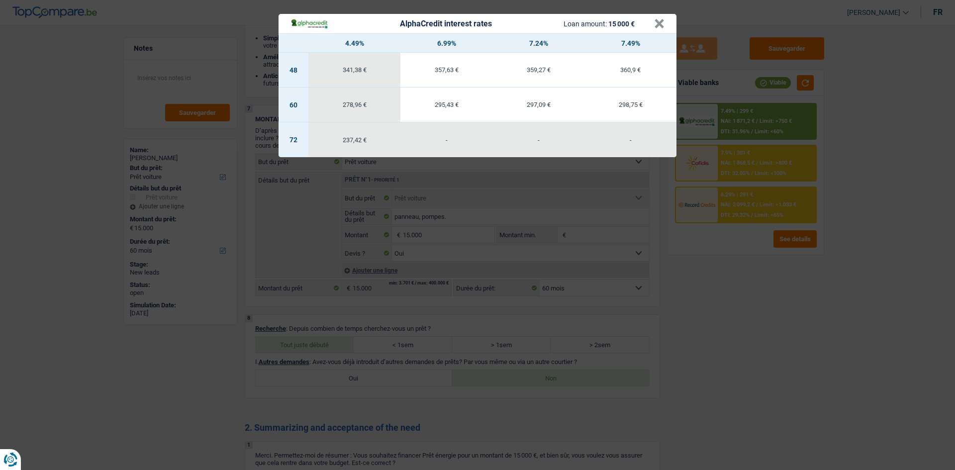
drag, startPoint x: 783, startPoint y: 326, endPoint x: 774, endPoint y: 297, distance: 29.7
click at [427, 228] on div "AlphaCredit interest rates Loan amount: 15 000 € × 4.49% 6.99% 7.24% 7.49% 48 3…" at bounding box center [477, 235] width 955 height 470
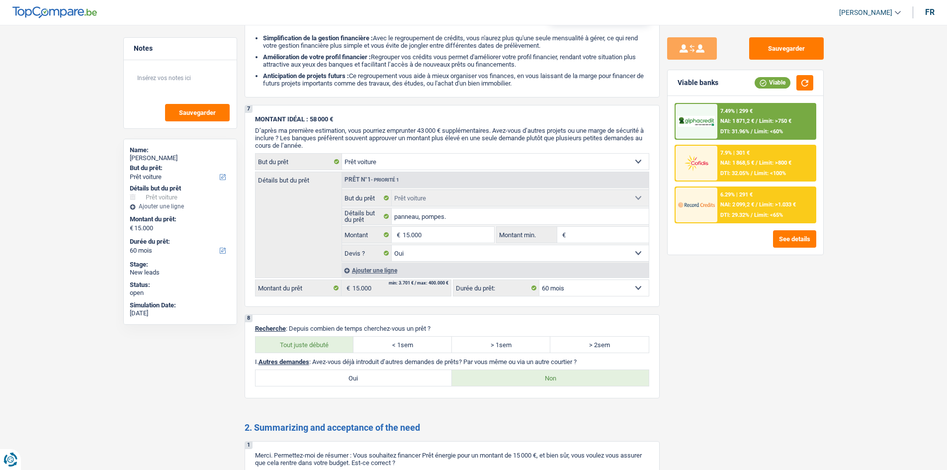
click at [427, 215] on span "DTI: 29.32%" at bounding box center [734, 215] width 29 height 6
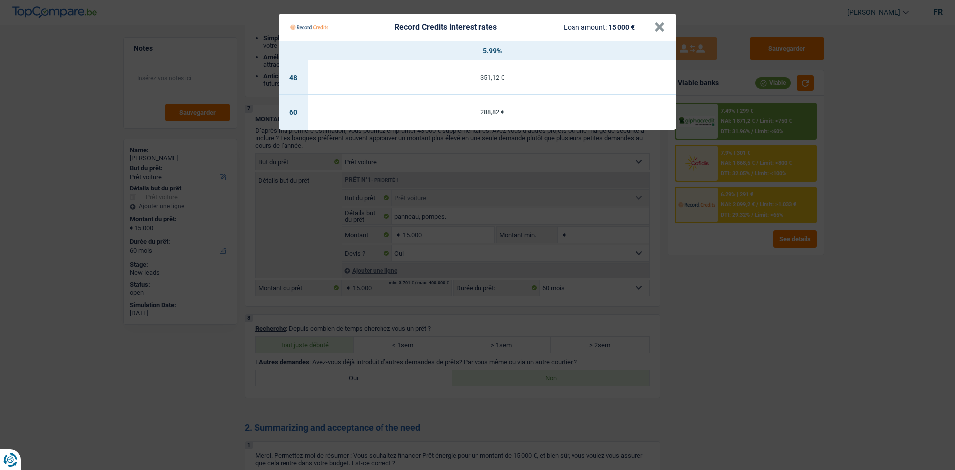
click at [427, 228] on Credits "Record Credits interest rates Loan amount: 15 000 € × 5.99% 48 351,12 € 60 288,…" at bounding box center [477, 235] width 955 height 470
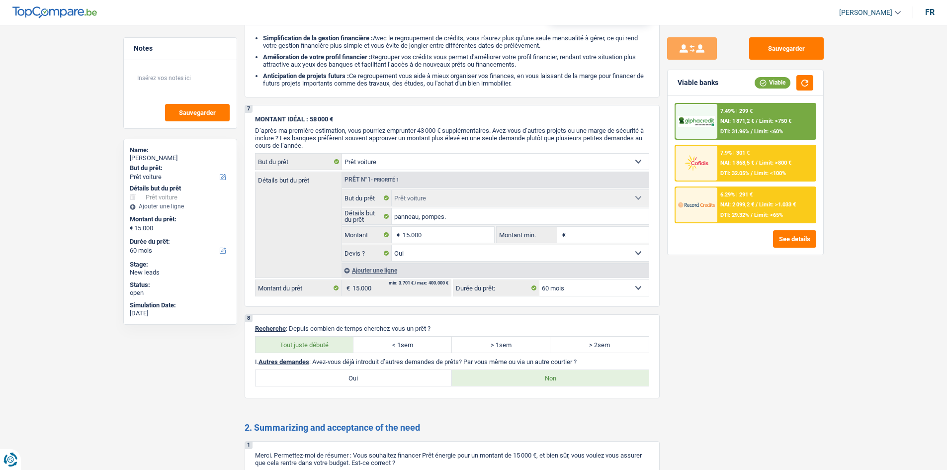
click at [427, 162] on span "Limit: >800 €" at bounding box center [775, 163] width 32 height 6
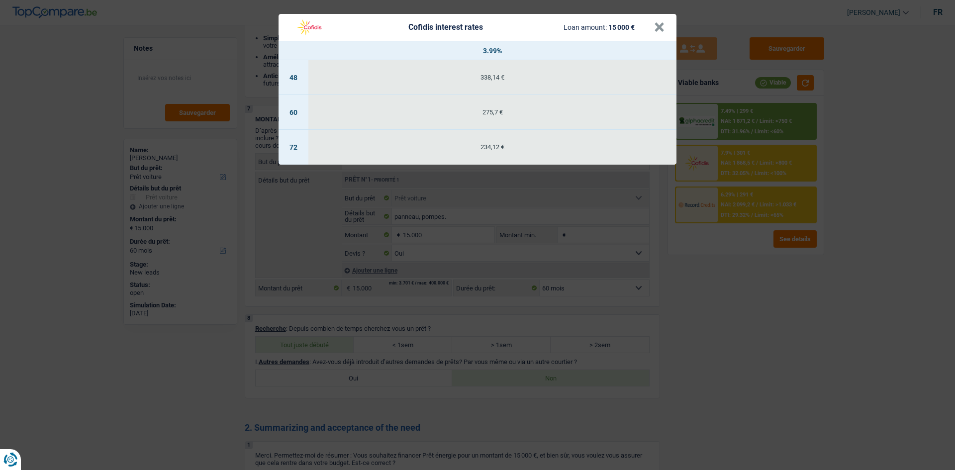
drag, startPoint x: 954, startPoint y: 282, endPoint x: 944, endPoint y: 253, distance: 30.8
click at [427, 228] on div "Cofidis interest rates Loan amount: 15 000 € × 3.99% 48 338,14 € 60 275,7 € 72 …" at bounding box center [477, 235] width 955 height 470
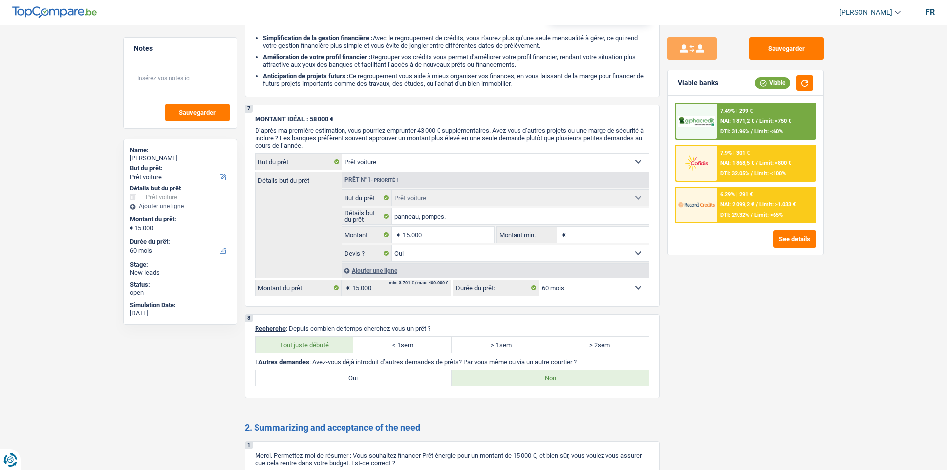
click at [427, 112] on div "7.49% | 299 € NAI: 1 871,2 € / Limit: >750 € DTI: 31.96% / Limit: <60%" at bounding box center [766, 121] width 98 height 35
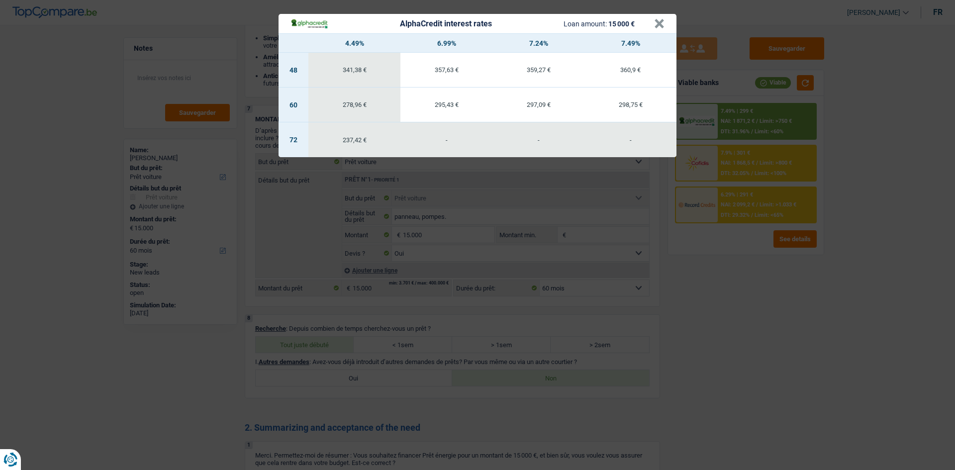
click at [427, 228] on div "AlphaCredit interest rates Loan amount: 15 000 € × 4.49% 6.99% 7.24% 7.49% 48 3…" at bounding box center [477, 235] width 955 height 470
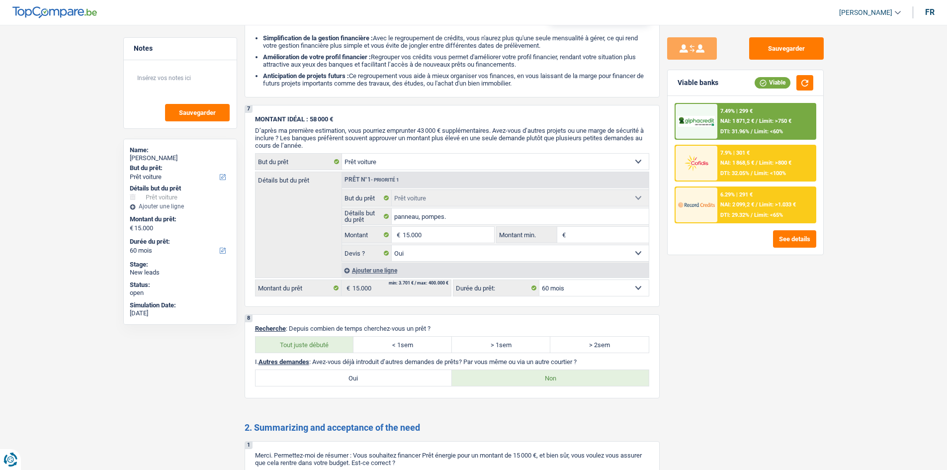
click at [427, 195] on div "6.29% | 291 €" at bounding box center [736, 194] width 32 height 6
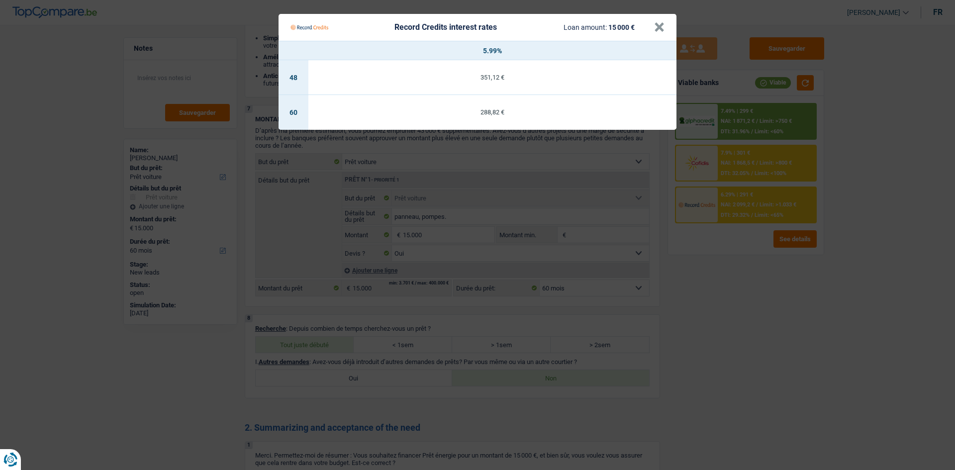
drag, startPoint x: 737, startPoint y: 312, endPoint x: 734, endPoint y: 308, distance: 5.1
click at [427, 228] on Credits "Record Credits interest rates Loan amount: 15 000 € × 5.99% 48 351,12 € 60 288,…" at bounding box center [477, 235] width 955 height 470
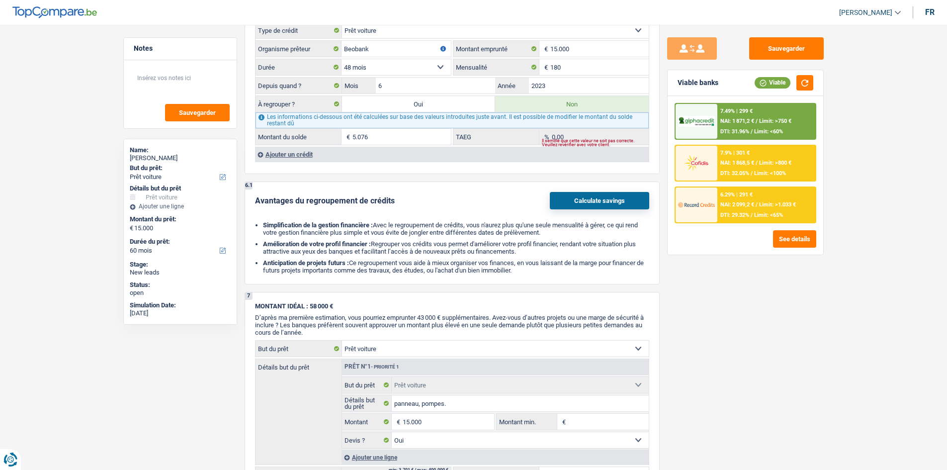
scroll to position [945, 0]
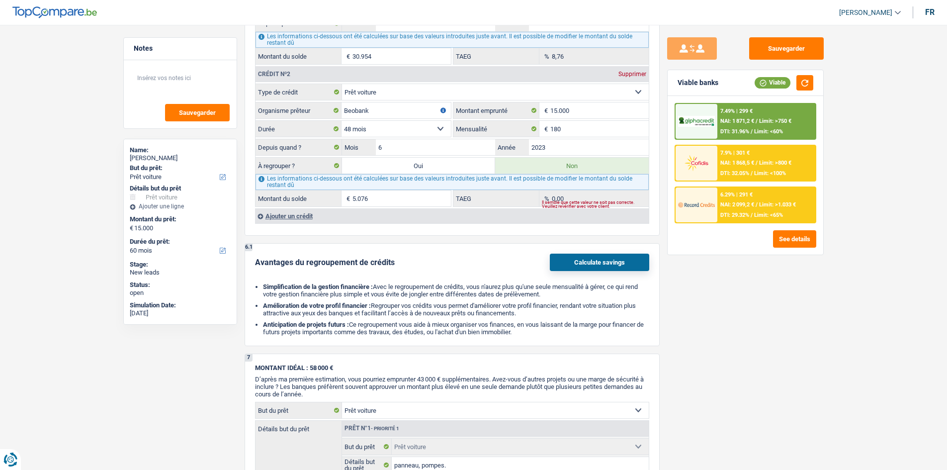
click at [427, 120] on span "Limit: >750 €" at bounding box center [775, 121] width 32 height 6
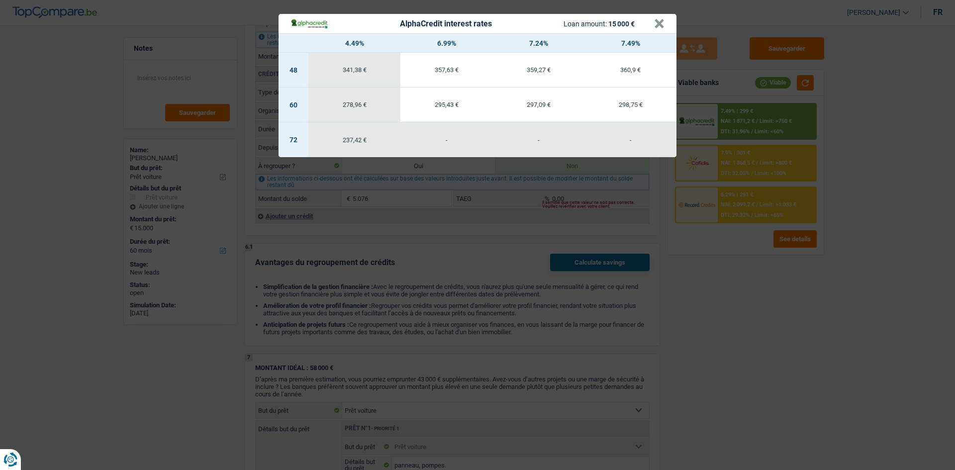
drag, startPoint x: 868, startPoint y: 227, endPoint x: 815, endPoint y: 207, distance: 56.3
click at [427, 226] on div "AlphaCredit interest rates Loan amount: 15 000 € × 4.49% 6.99% 7.24% 7.49% 48 3…" at bounding box center [477, 235] width 955 height 470
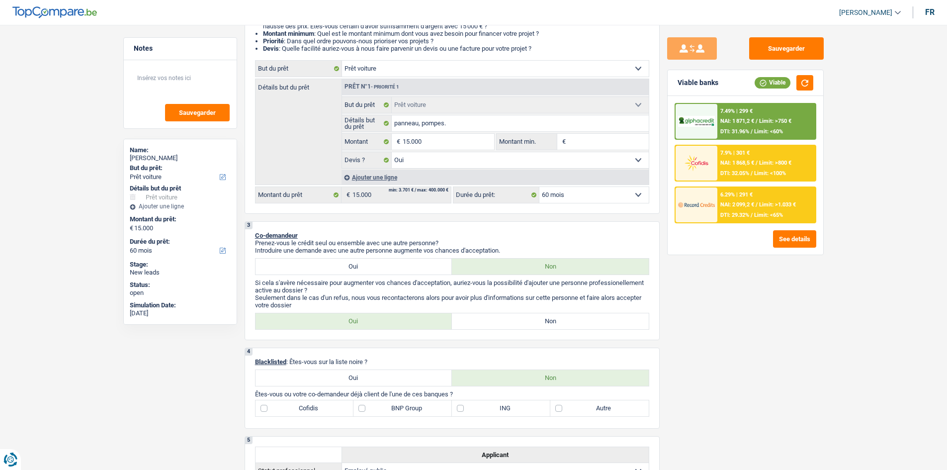
scroll to position [0, 0]
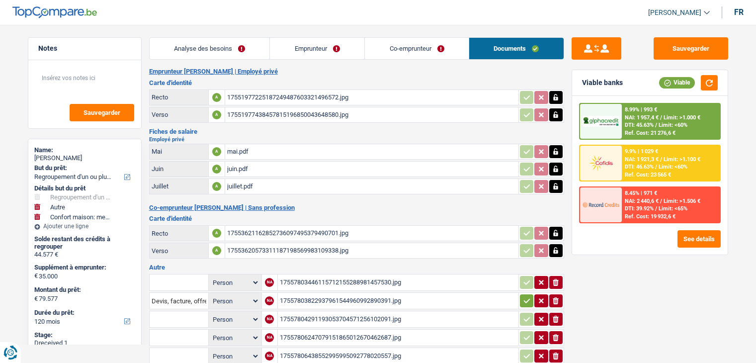
select select "refinancing"
select select "other"
select select "household"
select select "120"
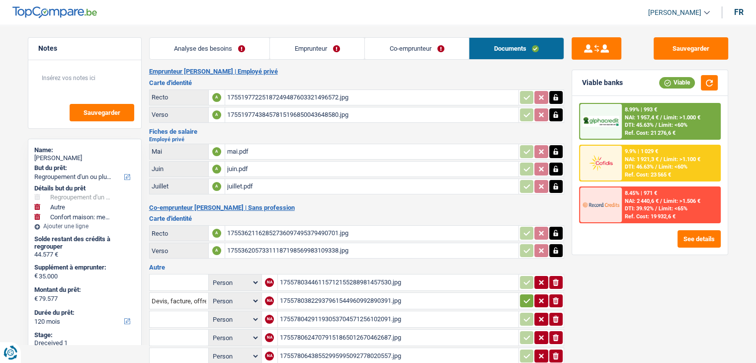
click at [269, 92] on div "17551977225187249487603321496572.jpg" at bounding box center [371, 97] width 289 height 15
select select "refinancing"
select select "other"
select select "household"
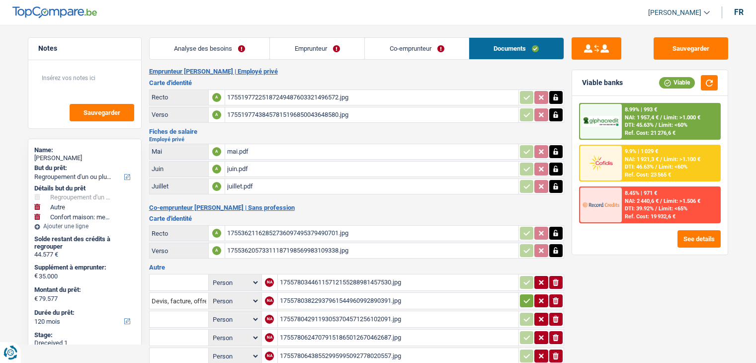
select select "120"
click at [308, 97] on div "17551977225187249487603321496572.jpg" at bounding box center [371, 97] width 289 height 15
click at [405, 38] on link "Co-emprunteur" at bounding box center [417, 48] width 104 height 21
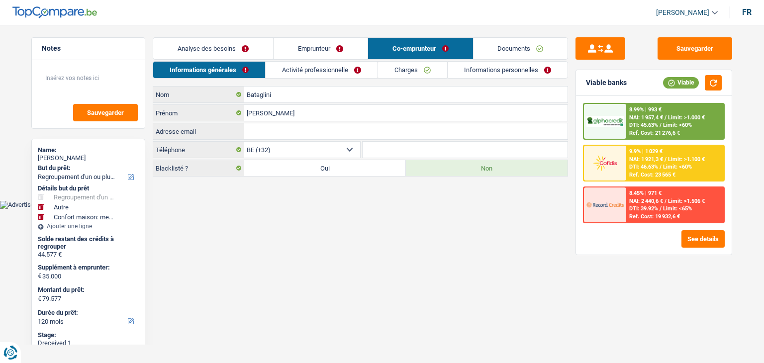
click at [493, 66] on link "Informations personnelles" at bounding box center [508, 70] width 120 height 16
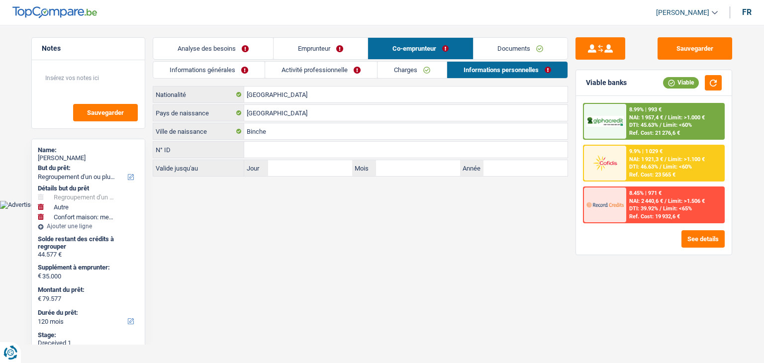
click at [512, 57] on link "Documents" at bounding box center [520, 48] width 94 height 21
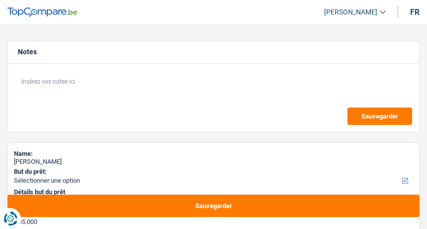
select select "120"
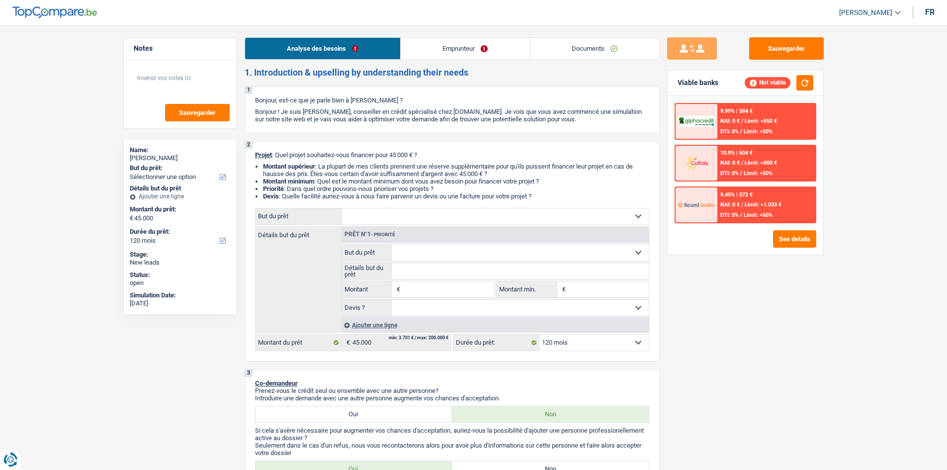
click at [427, 42] on link "Documents" at bounding box center [594, 48] width 129 height 21
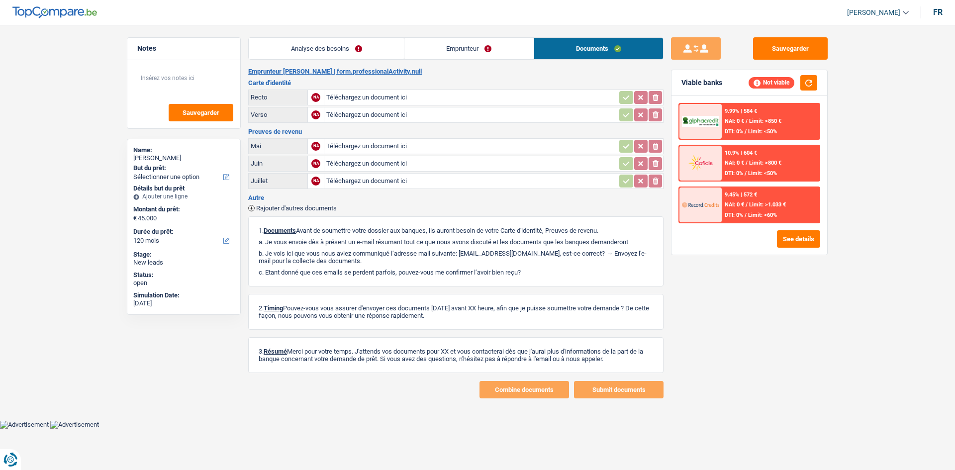
click at [379, 51] on link "Analyse des besoins" at bounding box center [326, 48] width 155 height 21
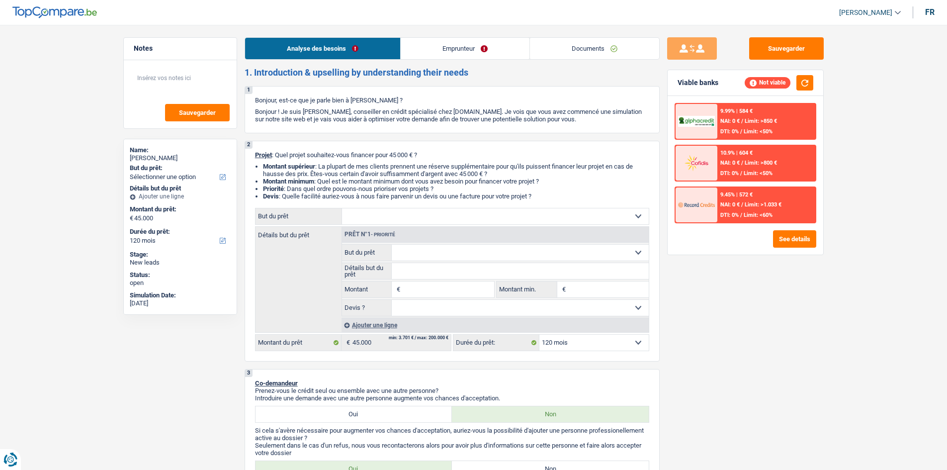
click at [427, 49] on link "Documents" at bounding box center [594, 48] width 129 height 21
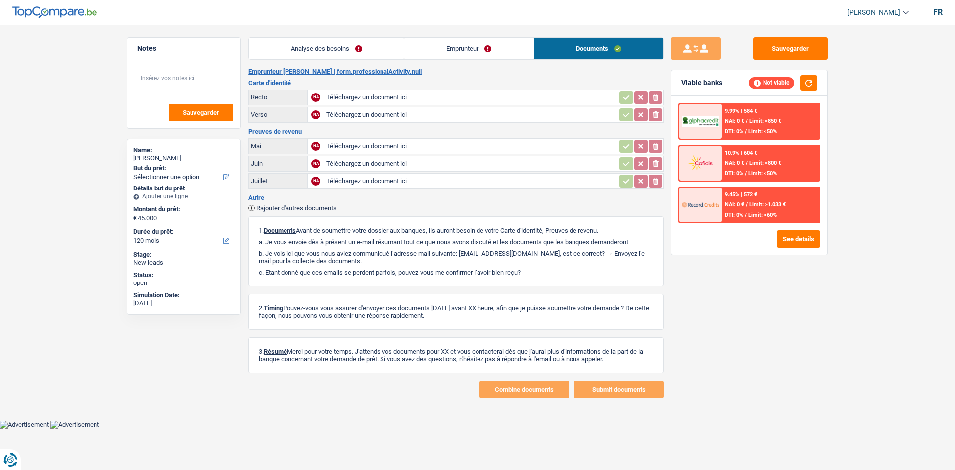
click at [427, 49] on link "Emprunteur" at bounding box center [468, 48] width 129 height 21
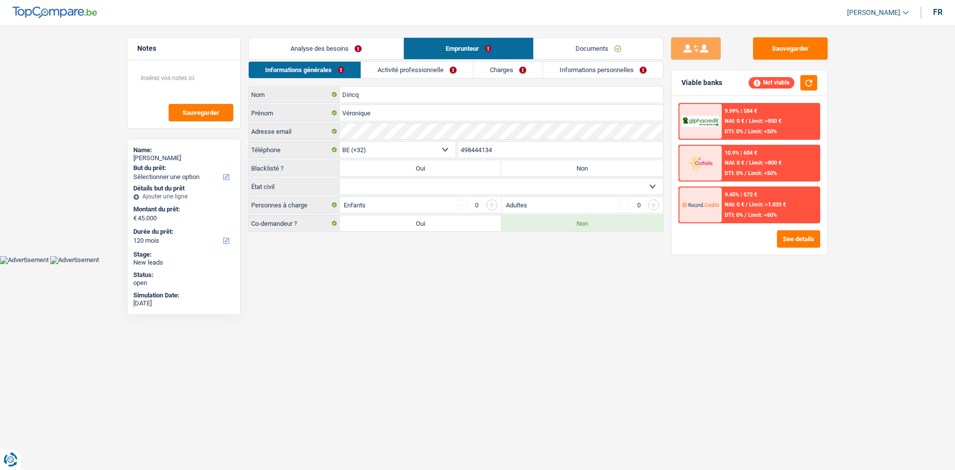
click at [427, 72] on link "Activité professionnelle" at bounding box center [417, 70] width 112 height 16
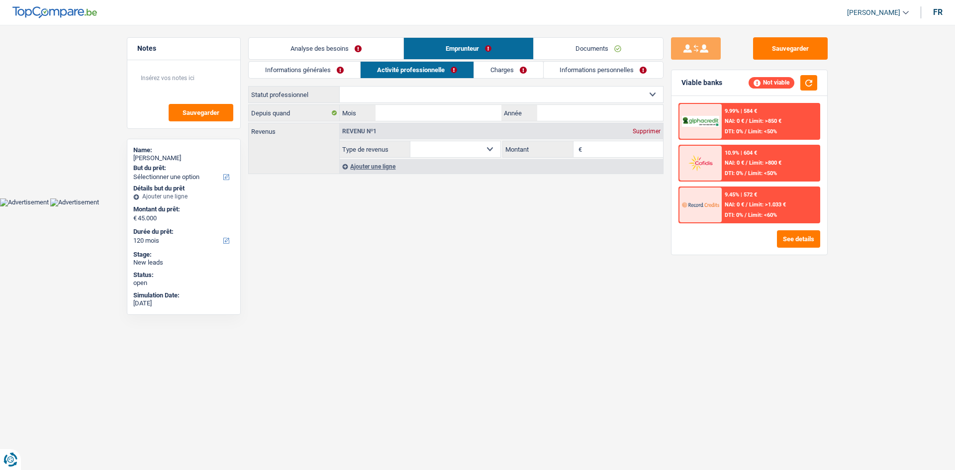
click at [427, 68] on link "Charges" at bounding box center [508, 70] width 69 height 16
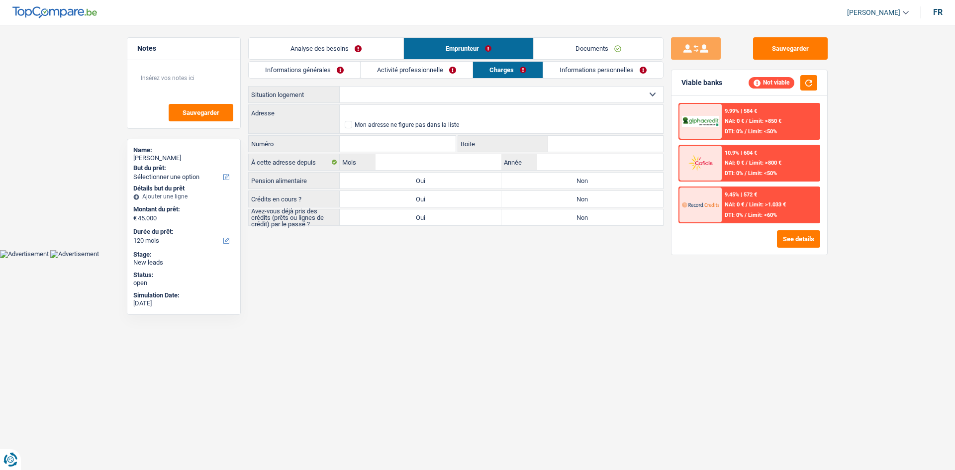
click at [427, 68] on link "Informations personnelles" at bounding box center [603, 70] width 120 height 16
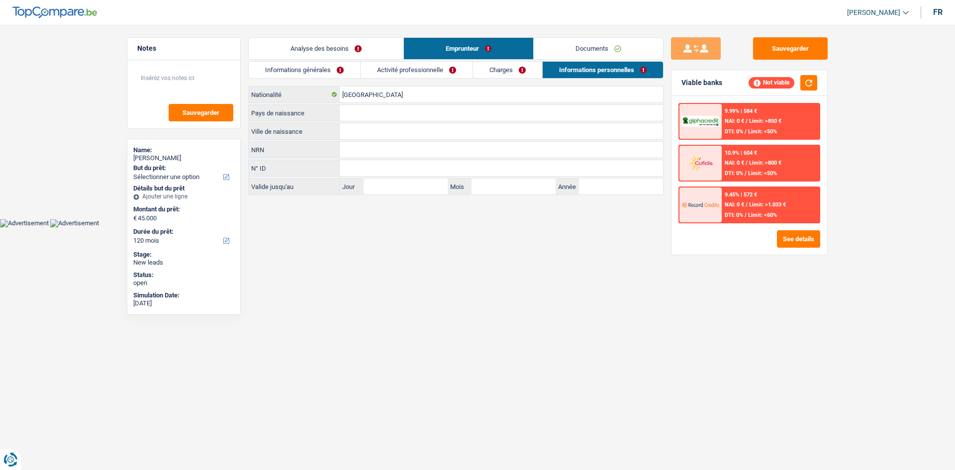
click at [301, 72] on link "Informations générales" at bounding box center [304, 70] width 111 height 16
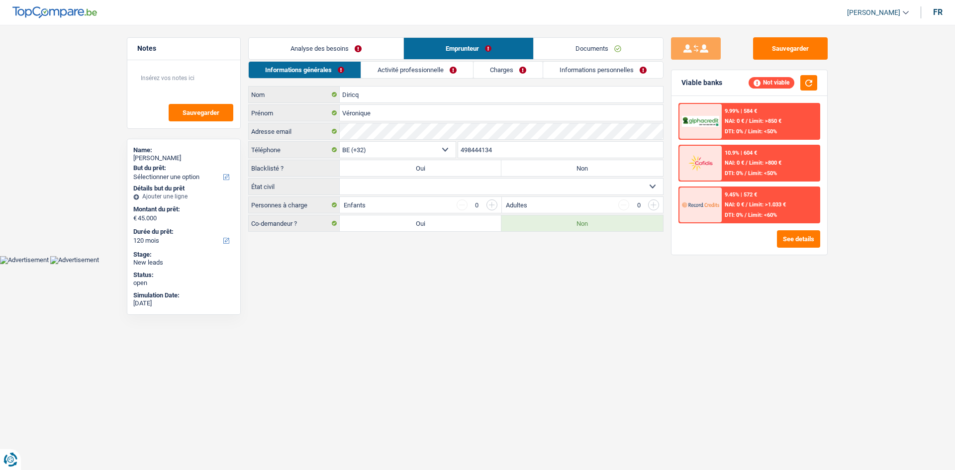
click at [342, 51] on link "Analyse des besoins" at bounding box center [326, 48] width 155 height 21
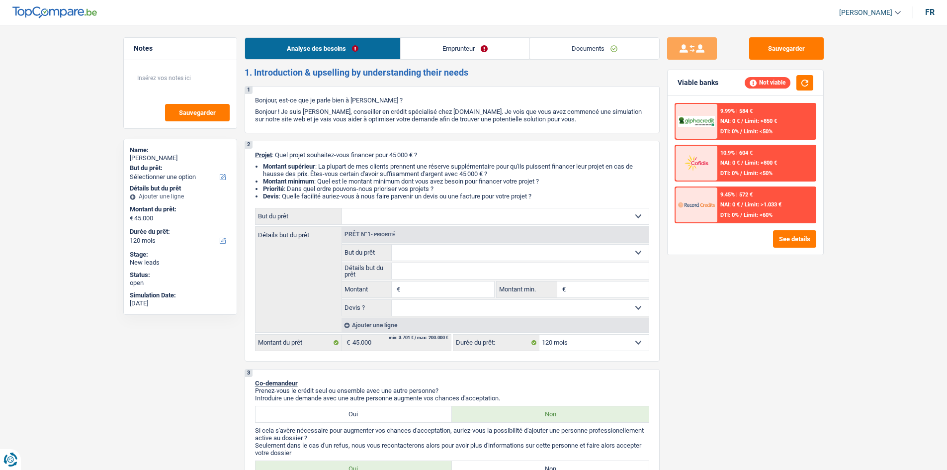
click at [427, 209] on div "9.45% | 572 € NAI: 0 € / Limit: >1.033 € DTI: 0% / Limit: <60%" at bounding box center [766, 204] width 98 height 35
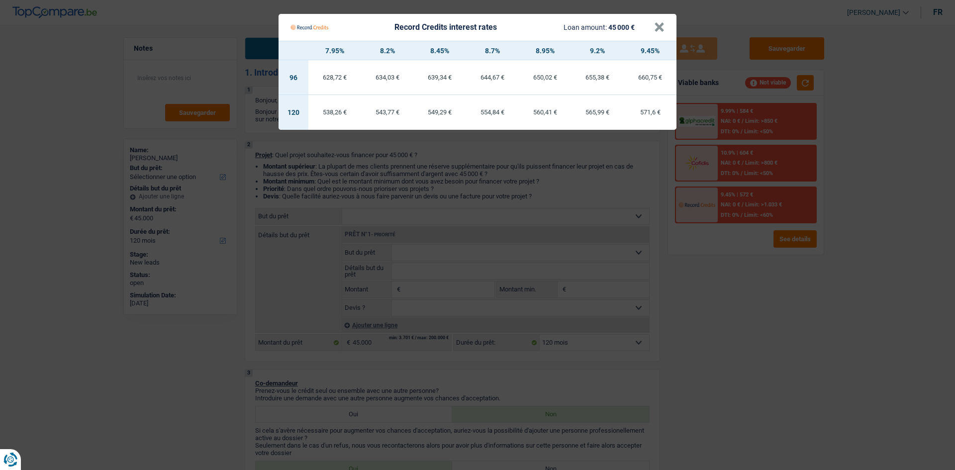
drag, startPoint x: 795, startPoint y: 338, endPoint x: 819, endPoint y: 312, distance: 35.6
click at [427, 228] on Credits "Record Credits interest rates Loan amount: 45 000 € × 7.95% 8.2% 8.45% 8.7% 8.9…" at bounding box center [477, 235] width 955 height 470
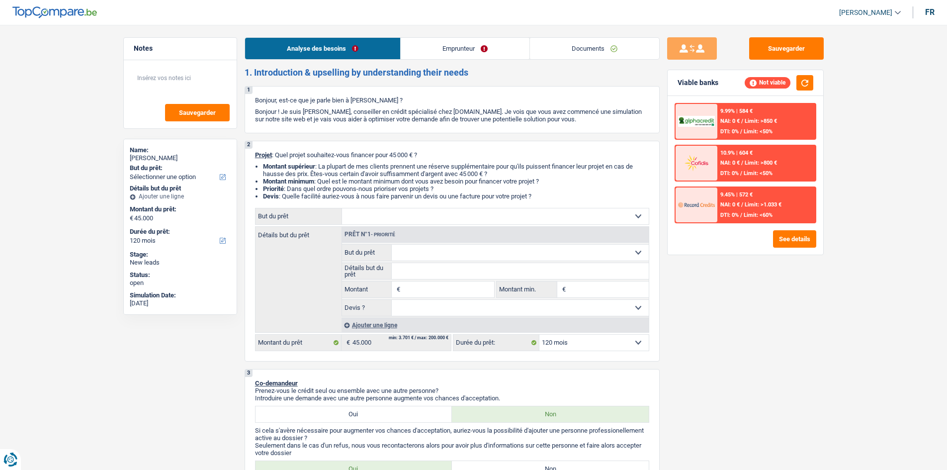
click at [427, 52] on link "Emprunteur" at bounding box center [465, 48] width 129 height 21
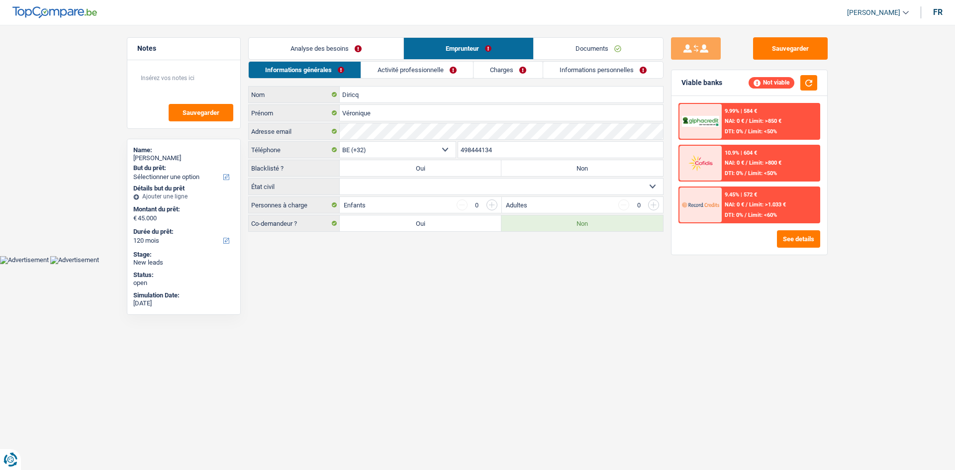
click at [418, 73] on link "Activité professionnelle" at bounding box center [417, 70] width 112 height 16
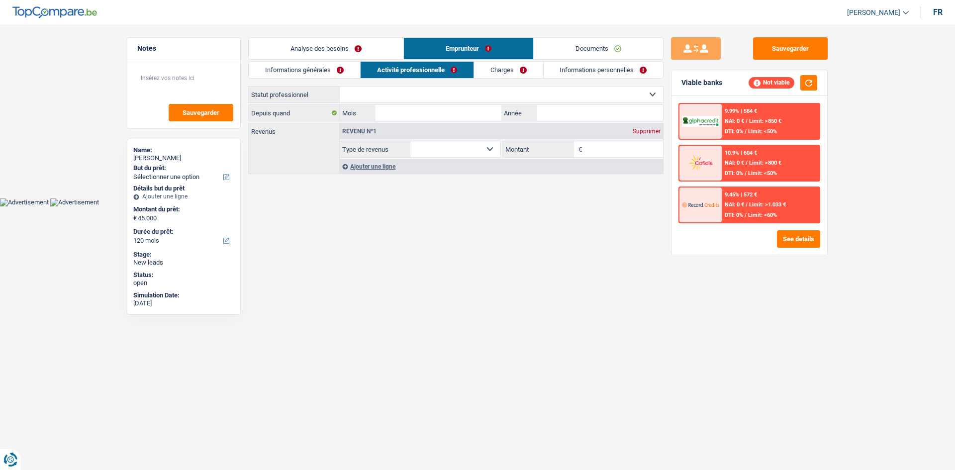
click at [427, 67] on link "Charges" at bounding box center [508, 70] width 69 height 16
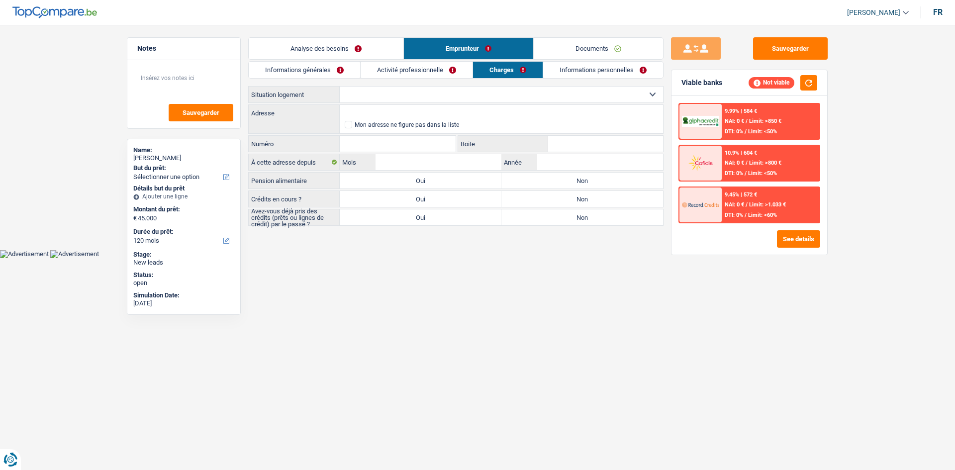
click at [427, 70] on link "Informations personnelles" at bounding box center [603, 70] width 120 height 16
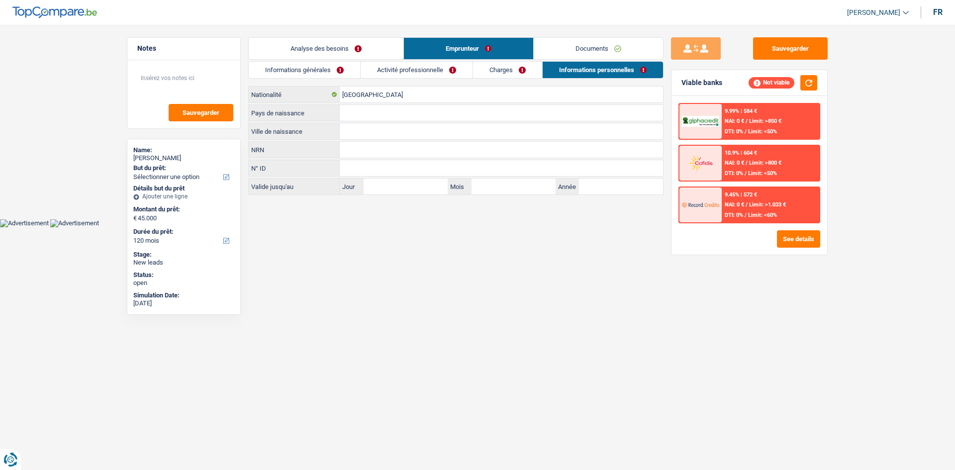
click at [427, 74] on link "Charges" at bounding box center [507, 70] width 69 height 16
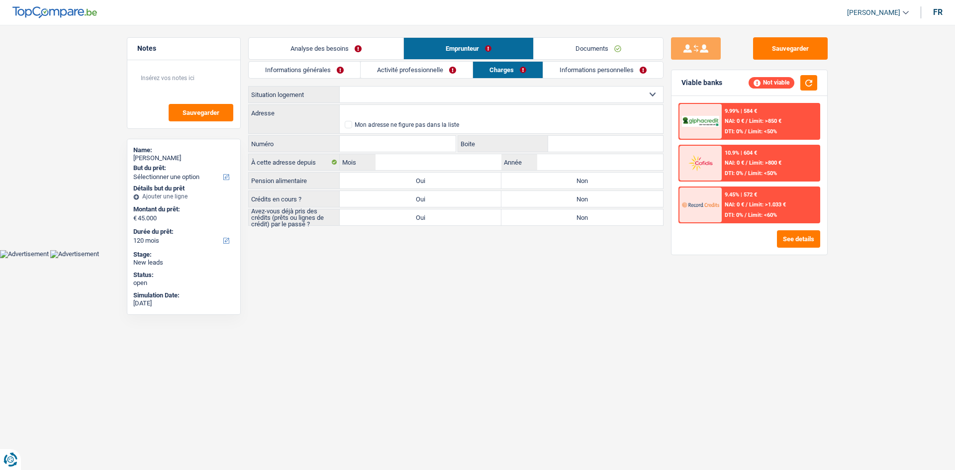
click at [427, 75] on link "Activité professionnelle" at bounding box center [416, 70] width 112 height 16
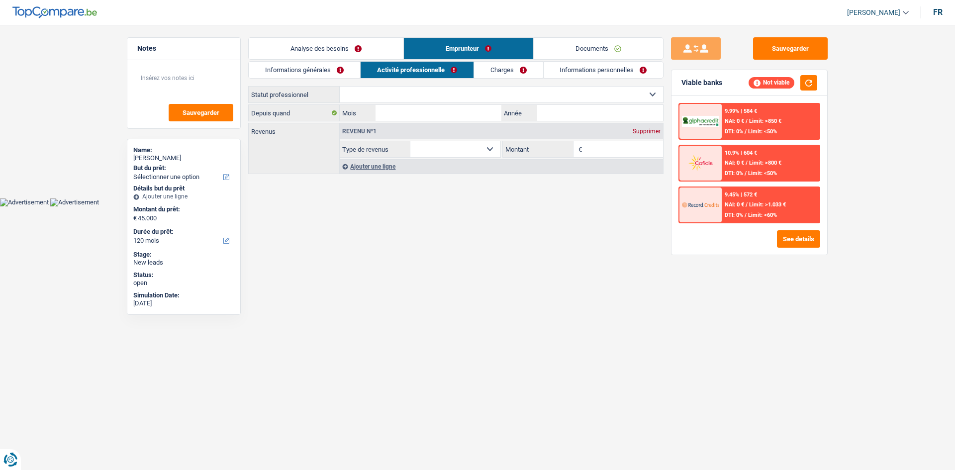
click at [309, 69] on link "Informations générales" at bounding box center [304, 70] width 111 height 16
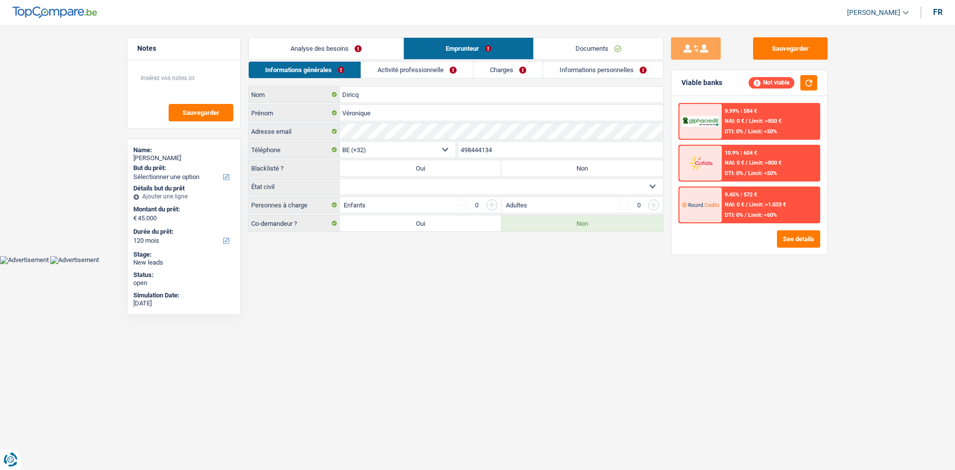
click at [360, 47] on link "Analyse des besoins" at bounding box center [326, 48] width 155 height 21
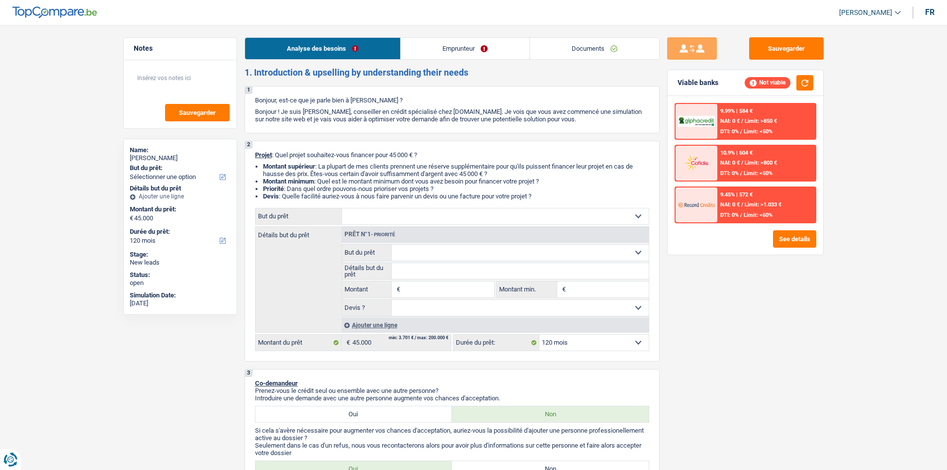
click at [427, 58] on link "Emprunteur" at bounding box center [465, 48] width 129 height 21
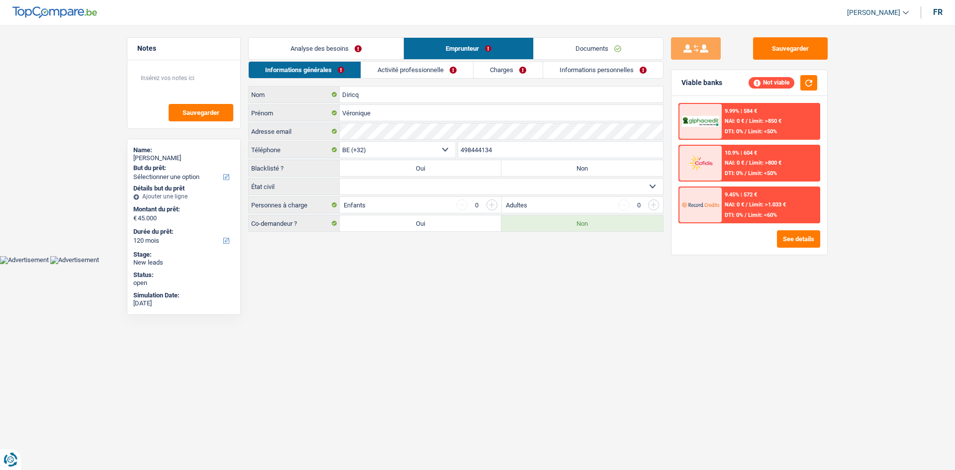
click at [411, 191] on select "Célibataire Marié(e) Cohabitant(e) légal(e) Divorcé(e) Veuf(ve) Séparé (de fait…" at bounding box center [501, 187] width 323 height 16
select select "married"
click at [340, 179] on select "Célibataire Marié(e) Cohabitant(e) légal(e) Divorcé(e) Veuf(ve) Séparé (de fait…" at bounding box center [501, 187] width 323 height 16
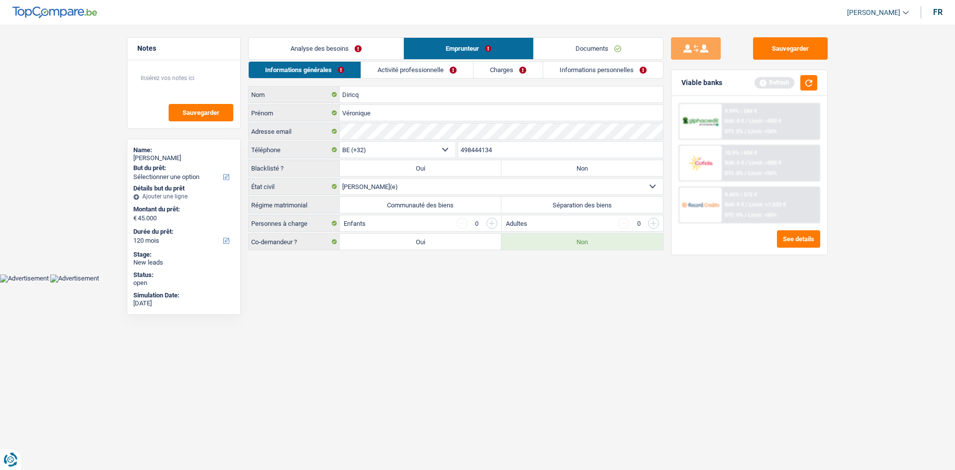
click at [358, 53] on link "Analyse des besoins" at bounding box center [326, 48] width 155 height 21
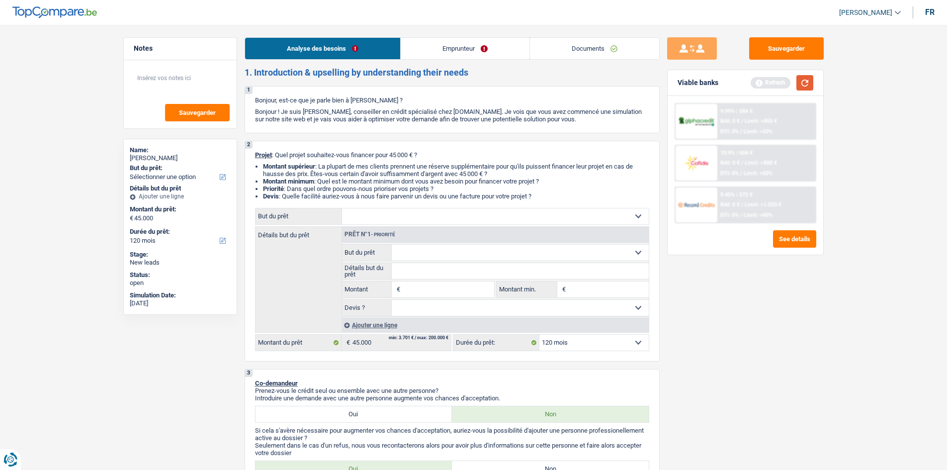
click at [427, 85] on button "button" at bounding box center [805, 82] width 17 height 15
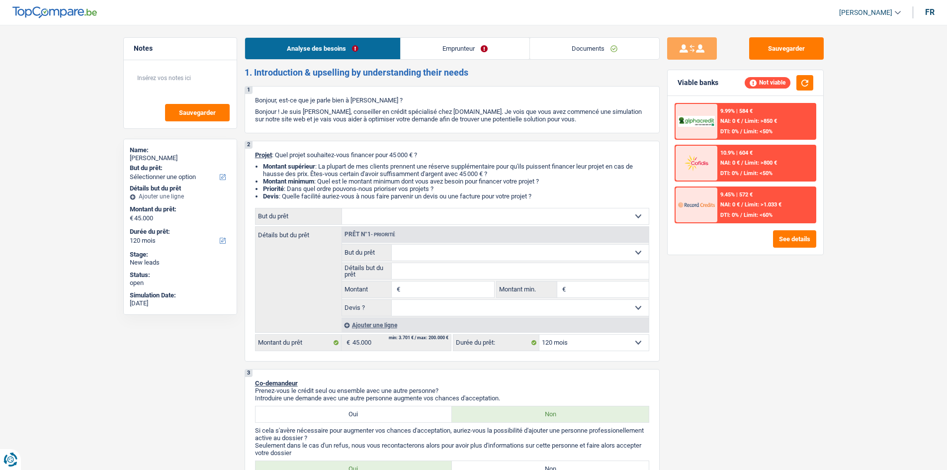
drag, startPoint x: 461, startPoint y: 53, endPoint x: 445, endPoint y: 56, distance: 16.7
click at [427, 53] on link "Emprunteur" at bounding box center [465, 48] width 129 height 21
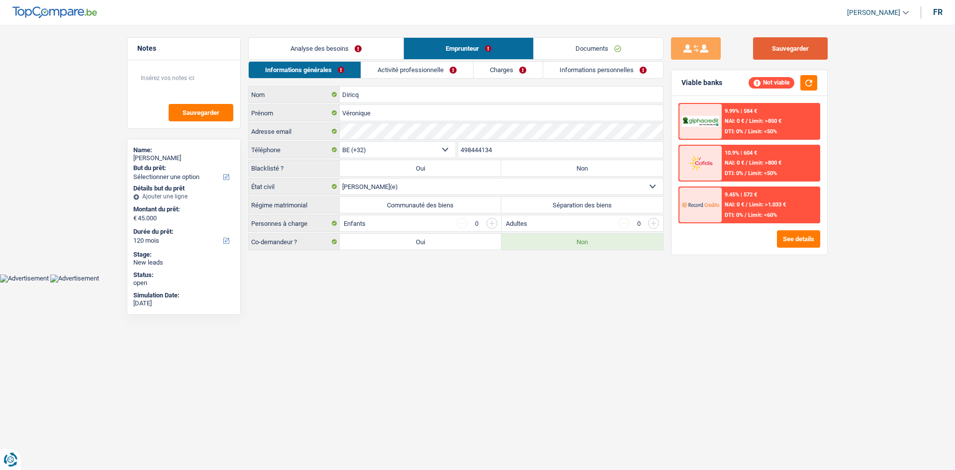
click at [427, 55] on button "Sauvegarder" at bounding box center [790, 48] width 75 height 22
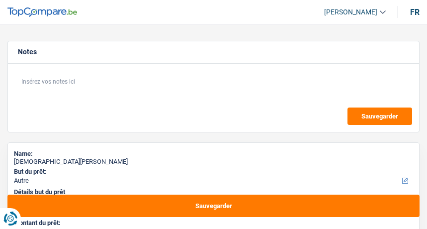
select select "other"
select select "120"
select select "other"
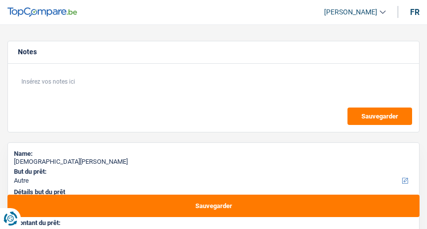
select select "120"
select select "worker"
select select "netSalary"
select select "rents"
select select "other"
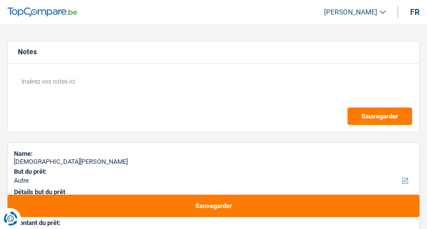
select select "other"
select select "120"
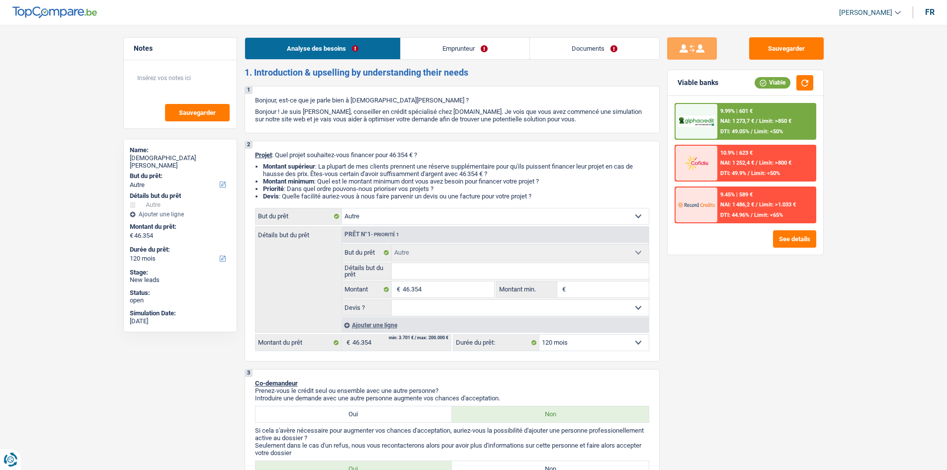
drag, startPoint x: 608, startPoint y: 59, endPoint x: 585, endPoint y: 58, distance: 22.9
click at [427, 59] on link "Documents" at bounding box center [594, 48] width 129 height 21
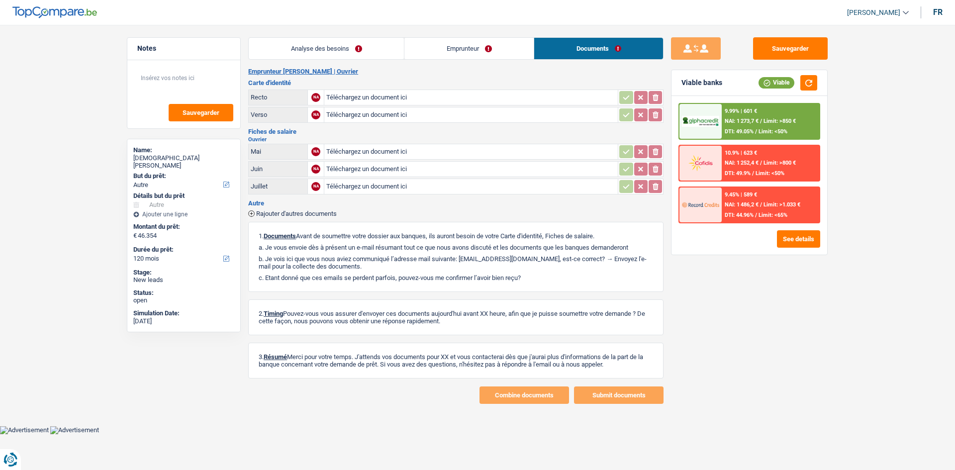
click at [412, 47] on link "Emprunteur" at bounding box center [468, 48] width 129 height 21
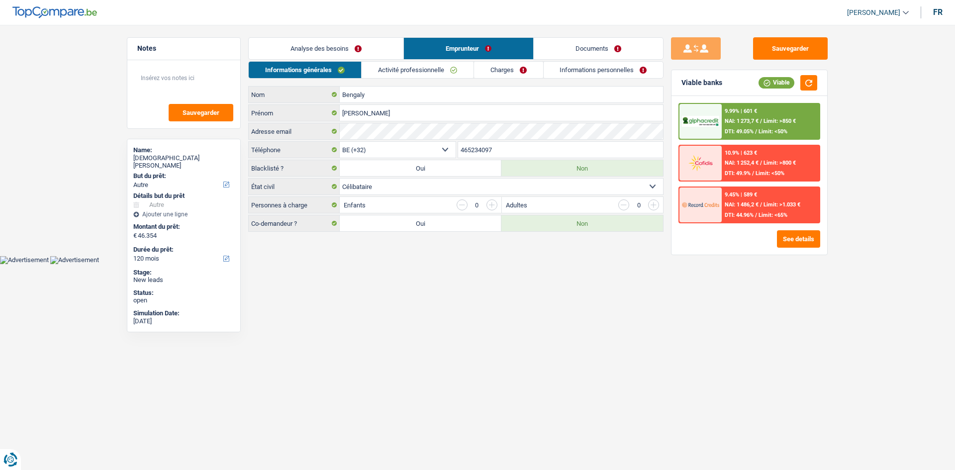
click at [381, 47] on link "Analyse des besoins" at bounding box center [326, 48] width 155 height 21
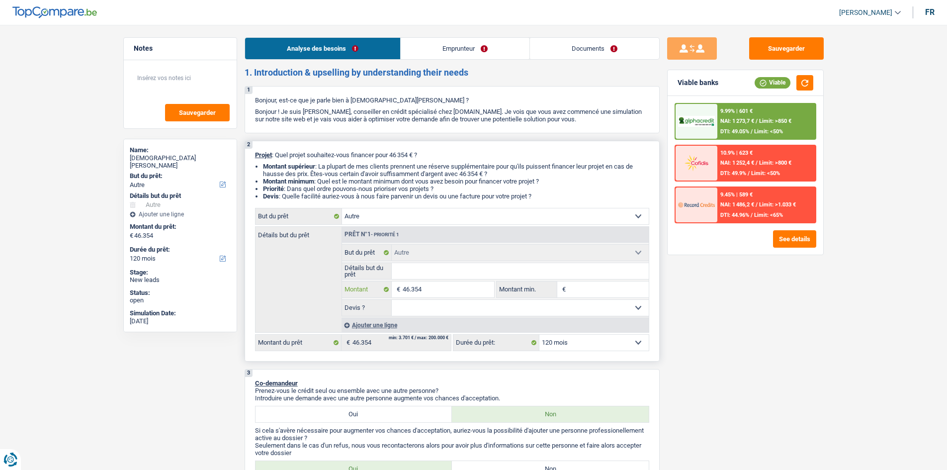
click at [427, 228] on input "46.354" at bounding box center [448, 289] width 91 height 16
click at [427, 55] on link "Emprunteur" at bounding box center [465, 48] width 129 height 21
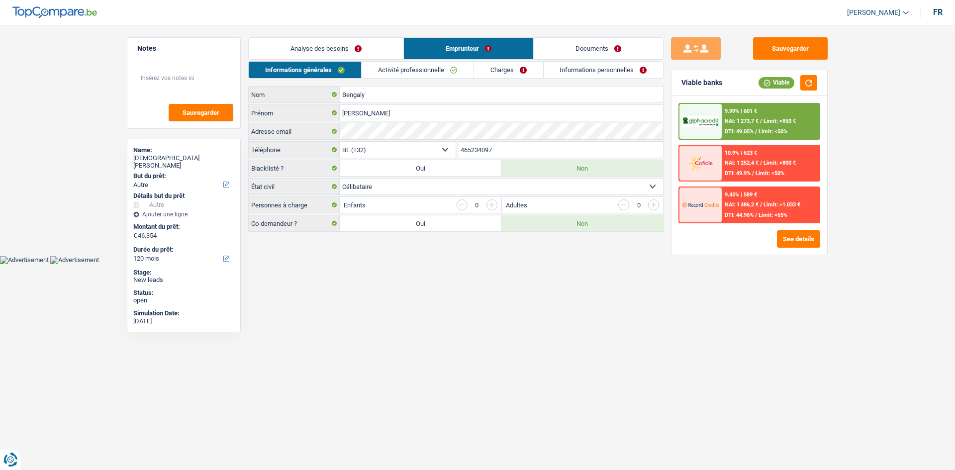
click at [427, 63] on link "Charges" at bounding box center [508, 70] width 69 height 16
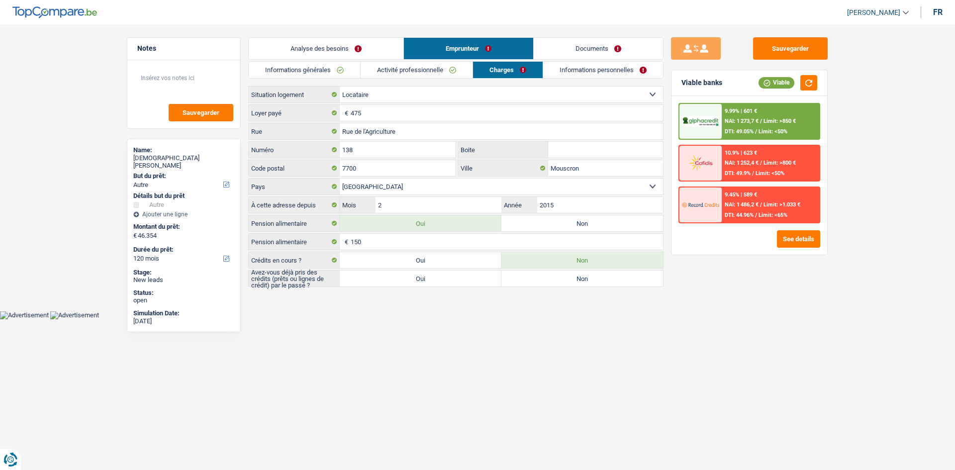
click at [427, 73] on link "Activité professionnelle" at bounding box center [416, 70] width 112 height 16
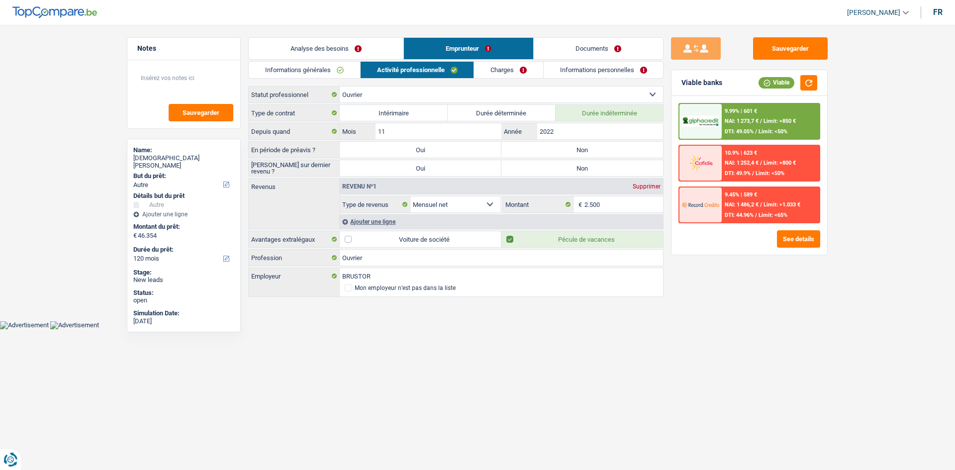
click at [302, 75] on link "Informations générales" at bounding box center [304, 70] width 111 height 16
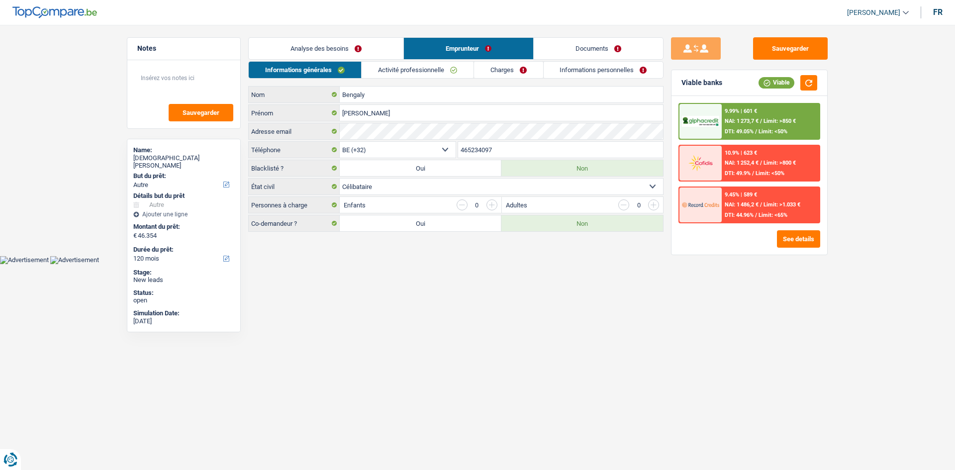
click at [330, 48] on link "Analyse des besoins" at bounding box center [326, 48] width 155 height 21
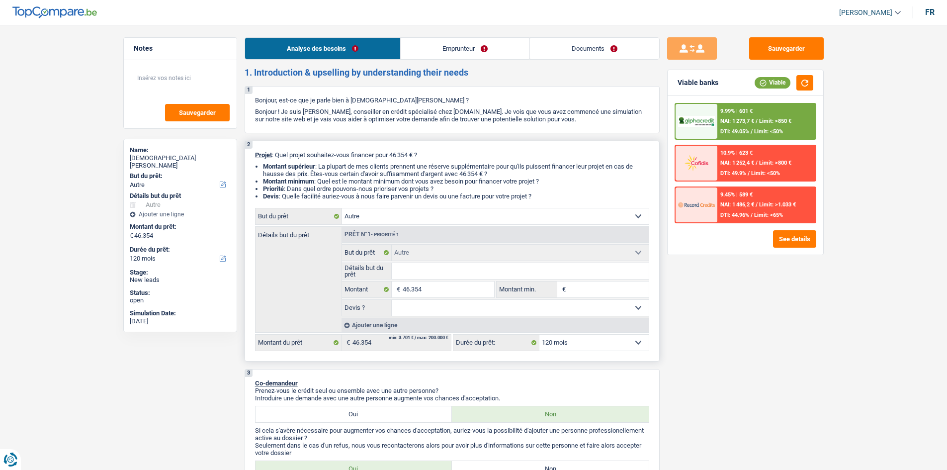
drag, startPoint x: 465, startPoint y: 266, endPoint x: 487, endPoint y: 268, distance: 22.0
click at [427, 228] on input "Détails but du prêt" at bounding box center [520, 271] width 257 height 16
type input "V"
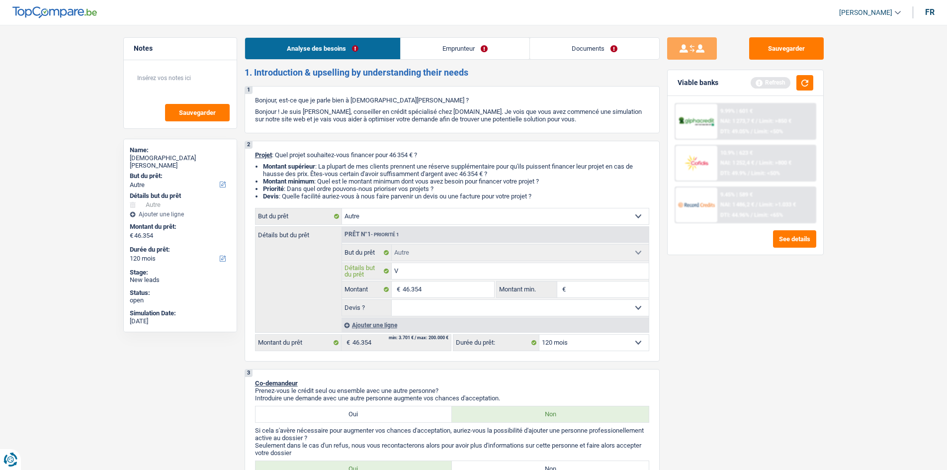
type input "Vo"
type input "Voi"
type input "Voit"
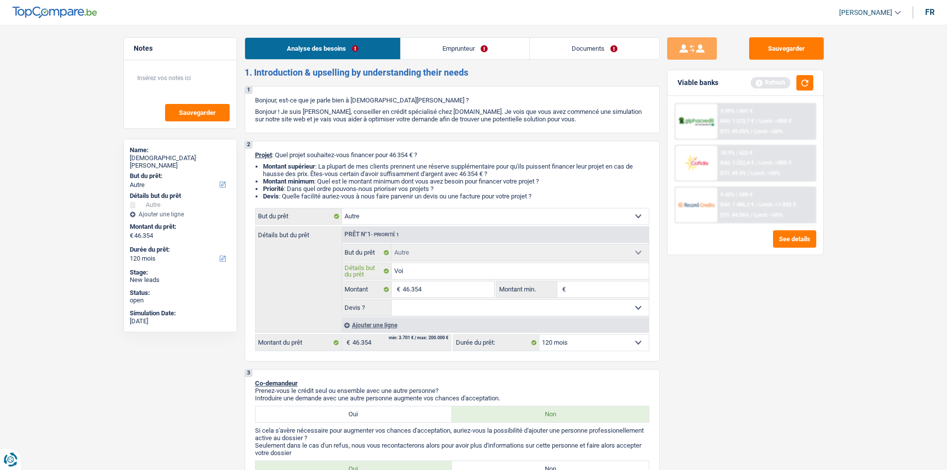
type input "Voit"
type input "Voitu"
type input "Voitur"
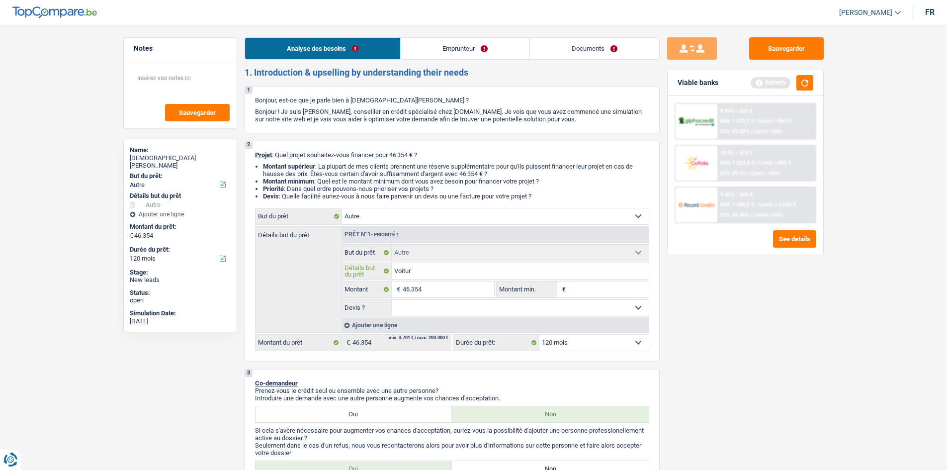
type input "Voiture"
type input "Voituree"
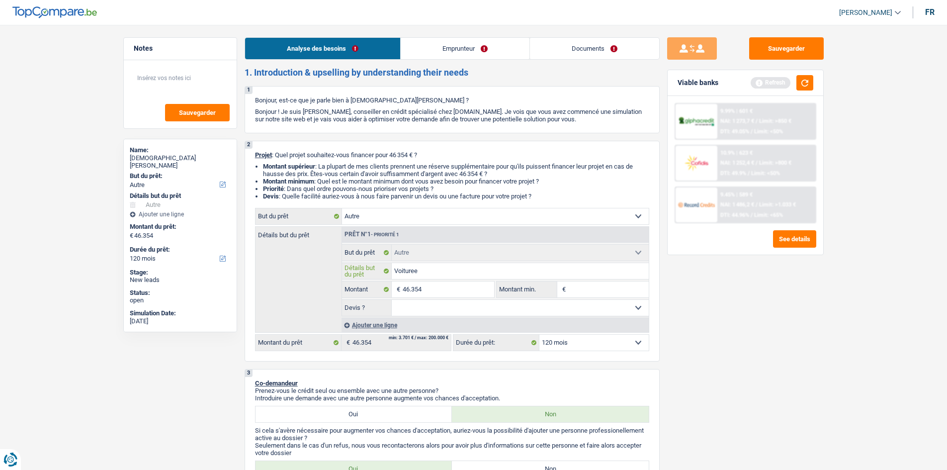
type input "Voituree"
type input "Voiture"
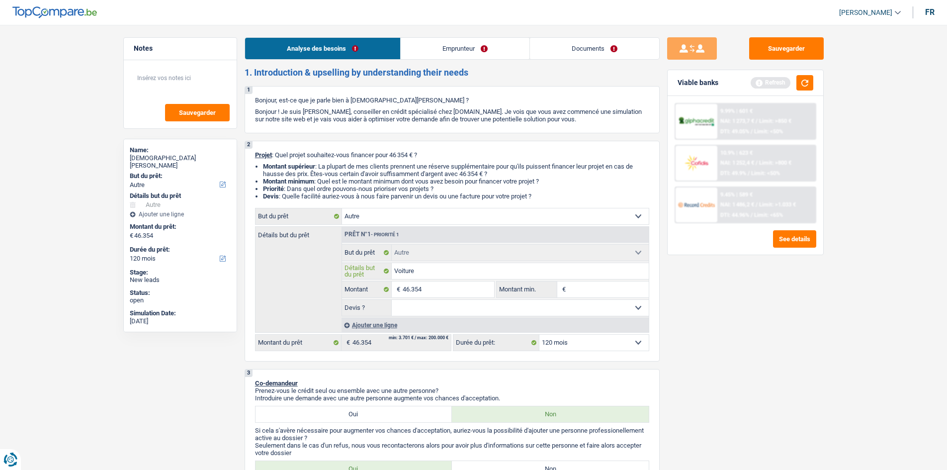
type input "Voitur"
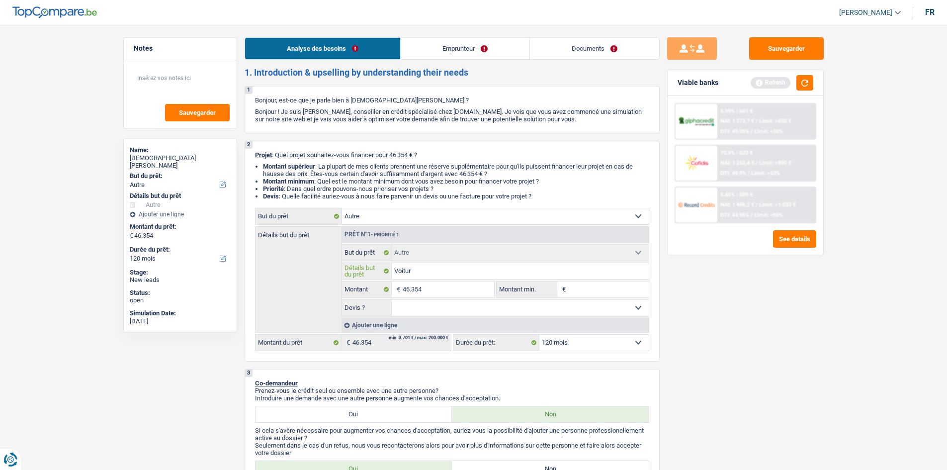
type input "Voitur"
type input "Voiture"
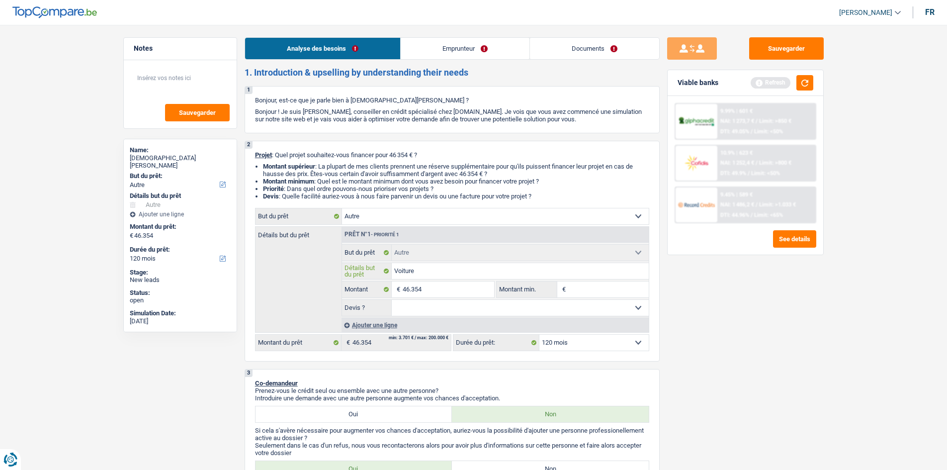
type input "Voiture"
click at [427, 228] on div "Sauvegarder Viable banks Refresh 9.99% | 601 € NAI: 1 273,7 € / Limit: >850 € D…" at bounding box center [746, 244] width 172 height 414
drag, startPoint x: 599, startPoint y: 305, endPoint x: 598, endPoint y: 297, distance: 7.5
click at [427, 228] on fieldset "Confort maison: meubles, textile, peinture, électroménager, outillage non-profe…" at bounding box center [495, 280] width 307 height 72
select select "yes"
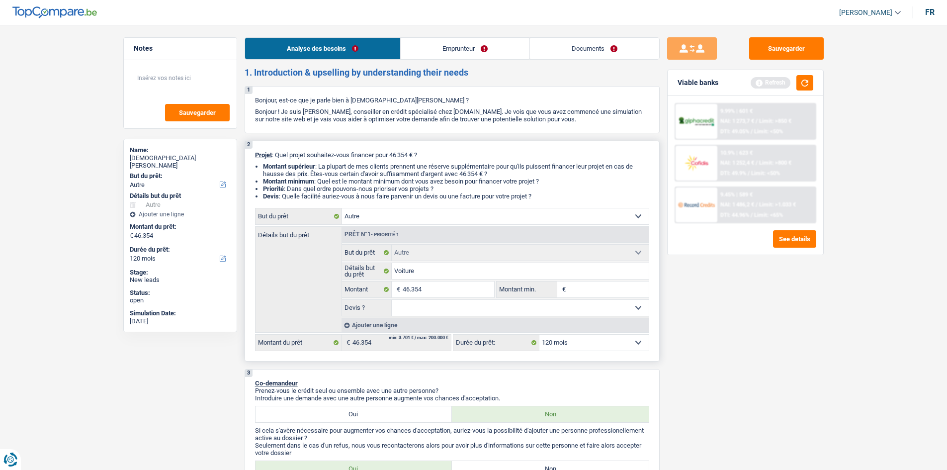
click at [392, 228] on select "Oui Non Non répondu Sélectionner une option" at bounding box center [520, 308] width 257 height 16
select select "yes"
drag, startPoint x: 810, startPoint y: 85, endPoint x: 822, endPoint y: 81, distance: 12.6
click at [427, 84] on button "button" at bounding box center [805, 82] width 17 height 15
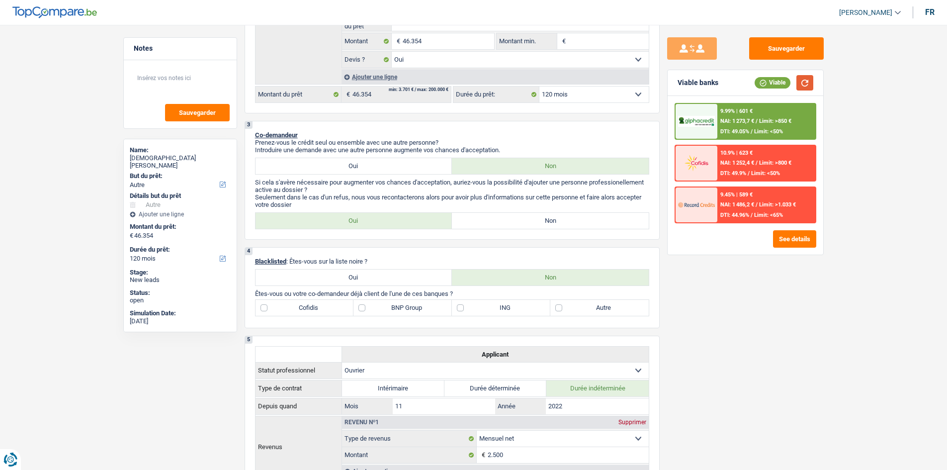
scroll to position [249, 0]
click at [427, 225] on label "Non" at bounding box center [550, 220] width 197 height 16
click at [427, 225] on input "Non" at bounding box center [550, 220] width 197 height 16
radio input "true"
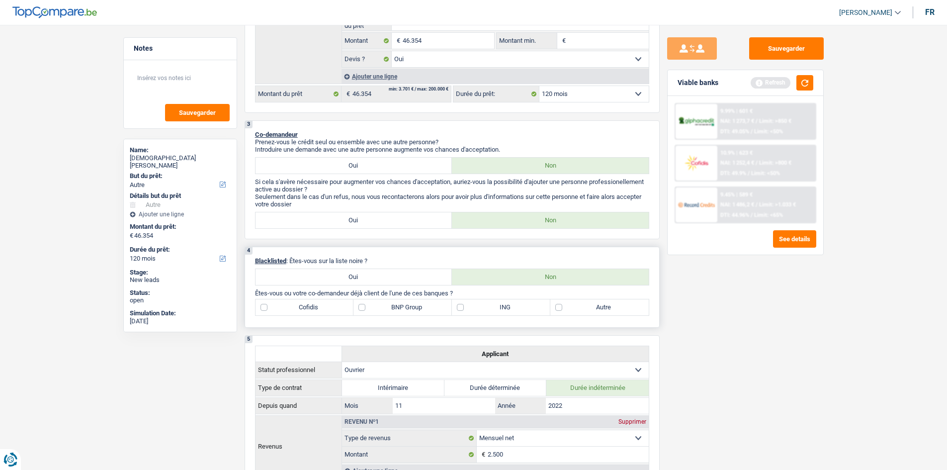
click at [422, 228] on div "4 Blacklisted : Êtes-vous sur la liste noire ? Oui Non Êtes-vous ou votre co-de…" at bounding box center [452, 287] width 415 height 81
click at [417, 228] on label "BNP Group" at bounding box center [403, 307] width 98 height 16
click at [417, 228] on input "BNP Group" at bounding box center [403, 307] width 98 height 16
checkbox input "true"
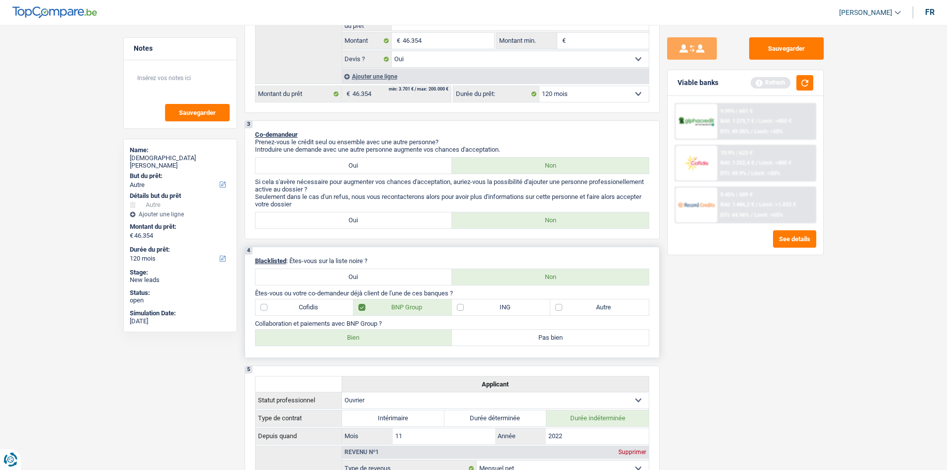
click at [353, 228] on label "Bien" at bounding box center [354, 338] width 197 height 16
click at [353, 228] on input "Bien" at bounding box center [354, 338] width 197 height 16
radio input "true"
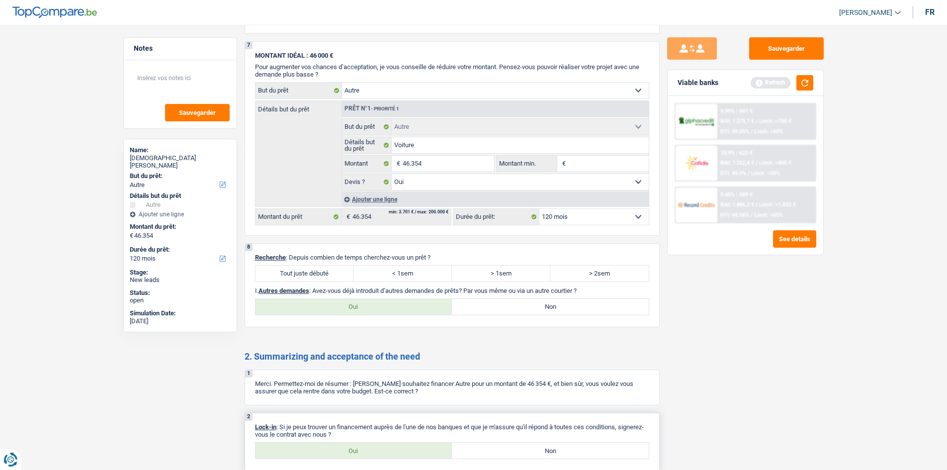
scroll to position [920, 0]
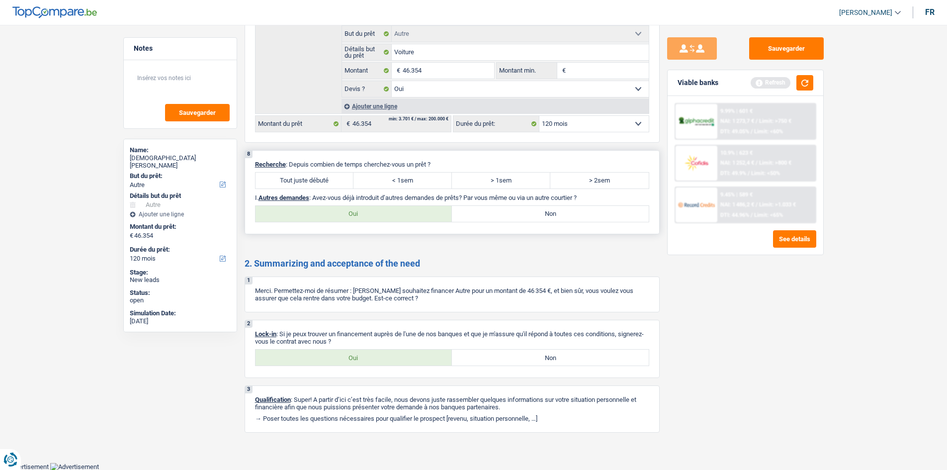
click at [311, 184] on label "Tout juste débuté" at bounding box center [305, 181] width 98 height 16
click at [385, 228] on label "Oui" at bounding box center [354, 358] width 197 height 16
click at [385, 228] on input "Oui" at bounding box center [354, 358] width 197 height 16
radio input "true"
click at [339, 182] on label "Tout juste débuté" at bounding box center [305, 181] width 98 height 16
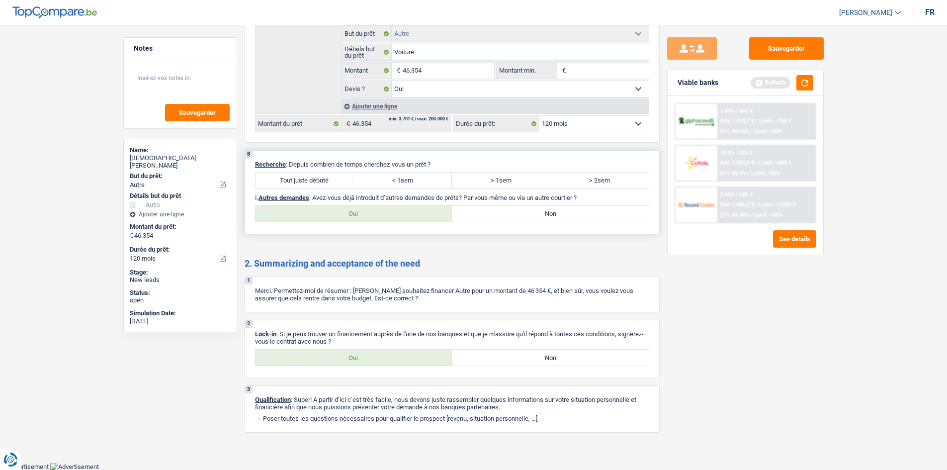
click at [339, 182] on input "Tout juste débuté" at bounding box center [305, 181] width 98 height 16
radio input "true"
click at [376, 214] on label "Oui" at bounding box center [354, 214] width 197 height 16
click at [376, 214] on input "Oui" at bounding box center [354, 214] width 197 height 16
radio input "true"
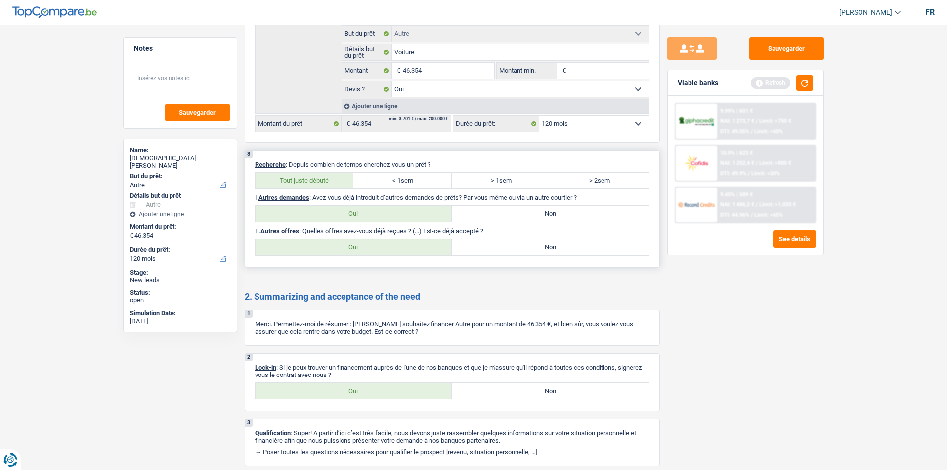
click at [427, 228] on label "Non" at bounding box center [550, 247] width 197 height 16
click at [427, 228] on input "Non" at bounding box center [550, 247] width 197 height 16
radio input "true"
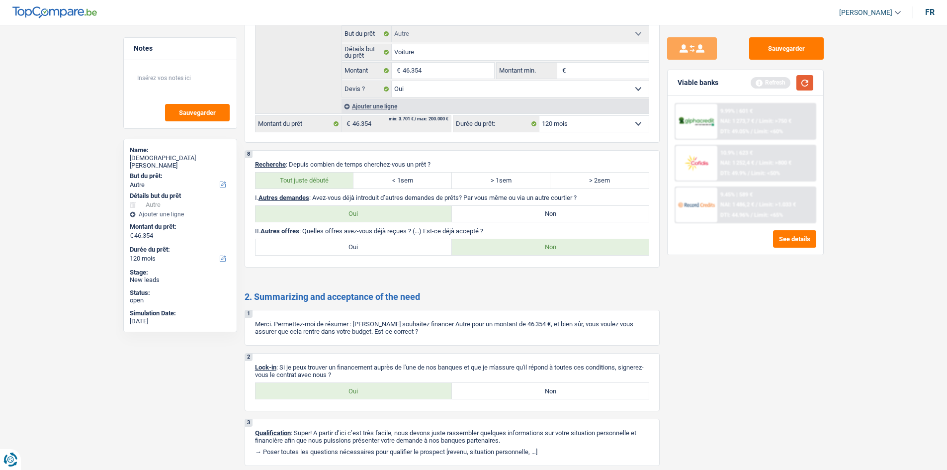
click at [427, 90] on button "button" at bounding box center [805, 82] width 17 height 15
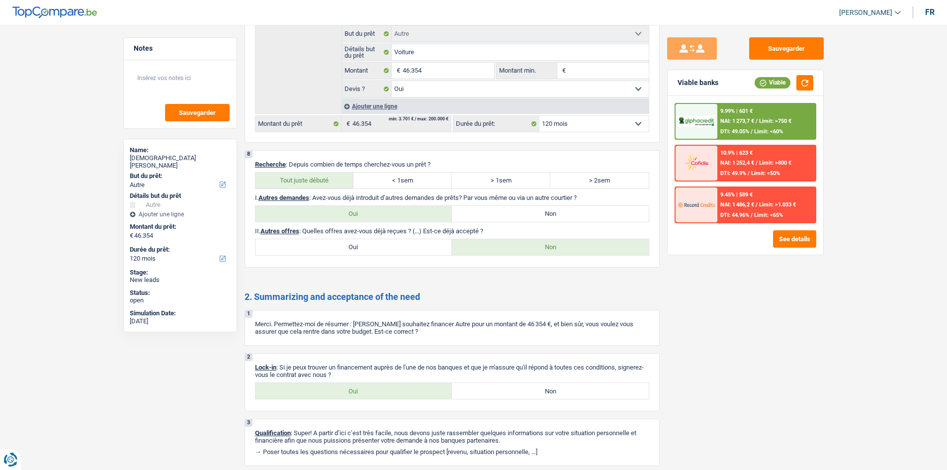
click at [427, 130] on span "DTI: 49.05%" at bounding box center [734, 131] width 29 height 6
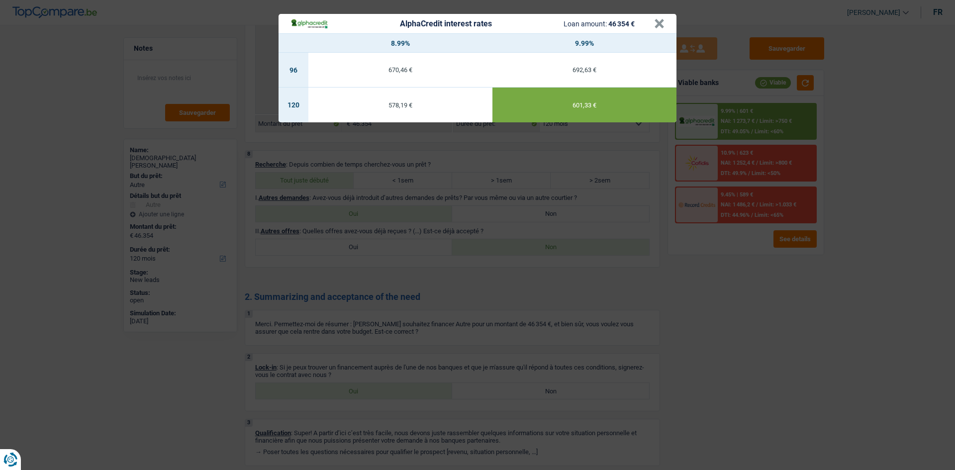
drag, startPoint x: 747, startPoint y: 344, endPoint x: 764, endPoint y: 315, distance: 33.6
click at [427, 228] on div "AlphaCredit interest rates Loan amount: 46 354 € × 8.99% 9.99% 96 670,46 € 692,…" at bounding box center [477, 235] width 955 height 470
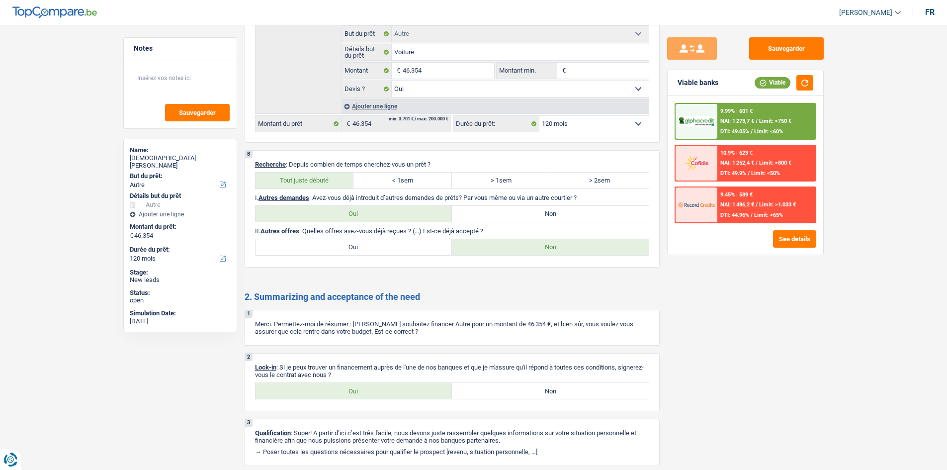
click at [427, 135] on div at bounding box center [697, 121] width 42 height 35
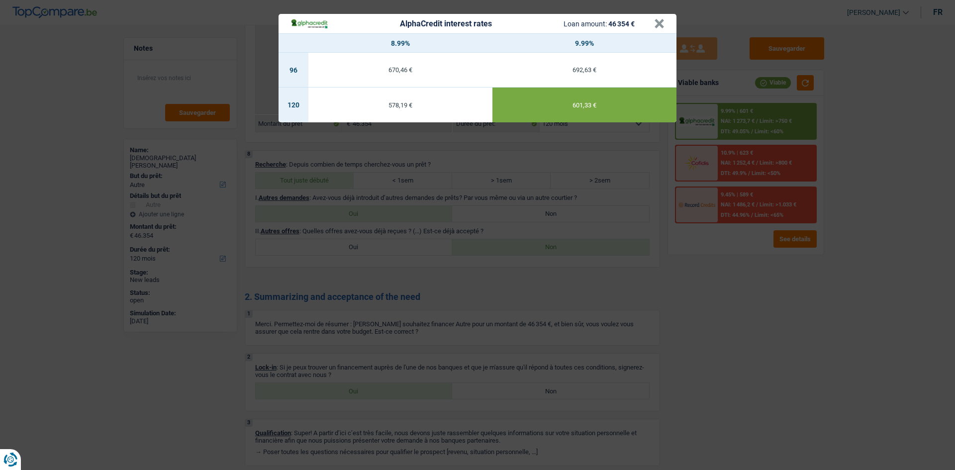
drag, startPoint x: 706, startPoint y: 346, endPoint x: 702, endPoint y: 342, distance: 6.0
click at [427, 228] on div "AlphaCredit interest rates Loan amount: 46 354 € × 8.99% 9.99% 96 670,46 € 692,…" at bounding box center [477, 235] width 955 height 470
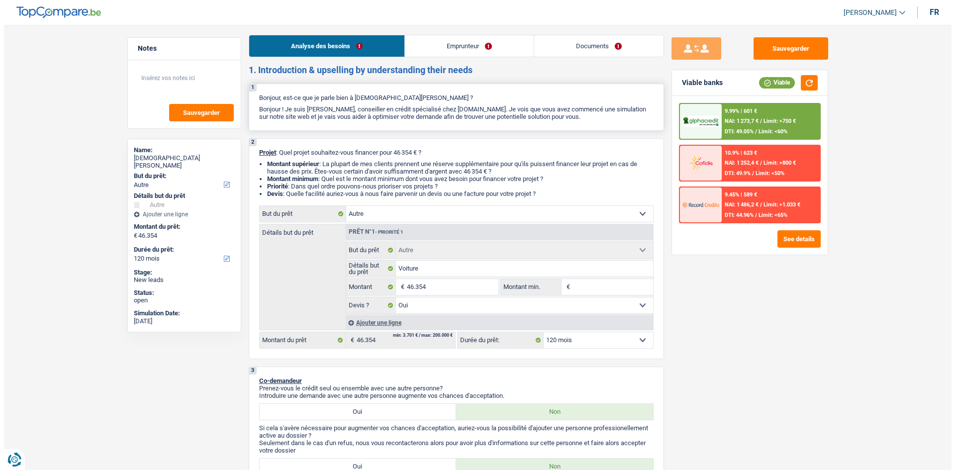
scroll to position [0, 0]
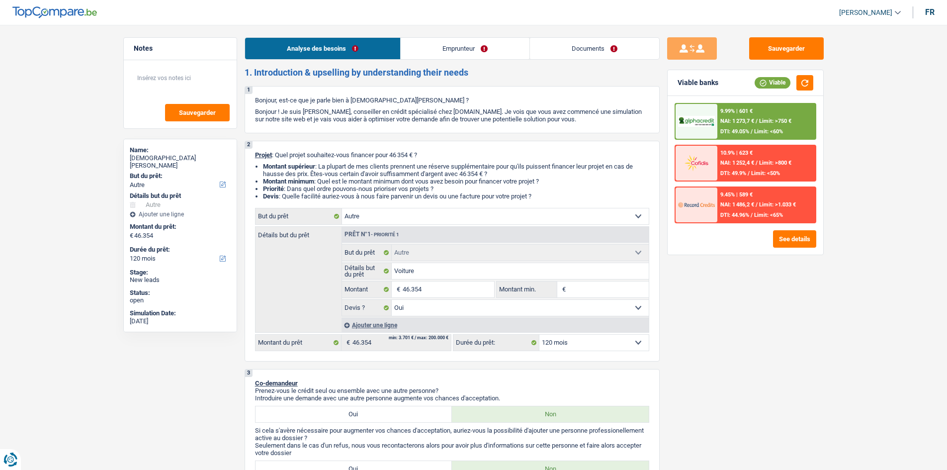
drag, startPoint x: 457, startPoint y: 43, endPoint x: 463, endPoint y: 43, distance: 6.0
click at [427, 43] on link "Emprunteur" at bounding box center [465, 48] width 129 height 21
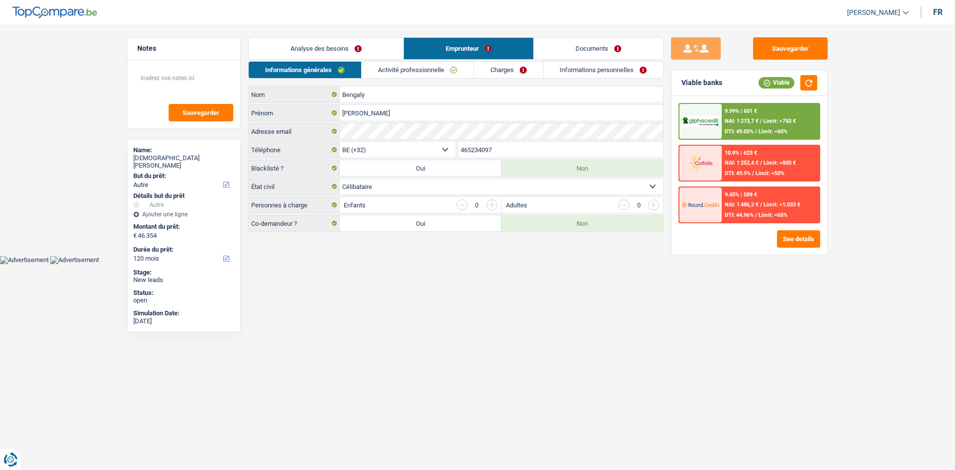
click at [420, 70] on link "Activité professionnelle" at bounding box center [417, 70] width 112 height 16
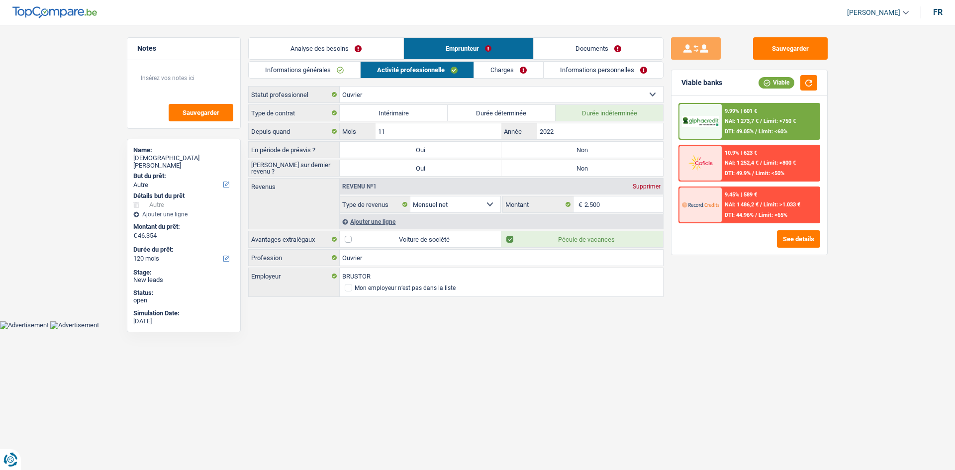
click at [427, 148] on label "Non" at bounding box center [582, 150] width 162 height 16
click at [427, 148] on input "Non" at bounding box center [582, 150] width 162 height 16
radio input "true"
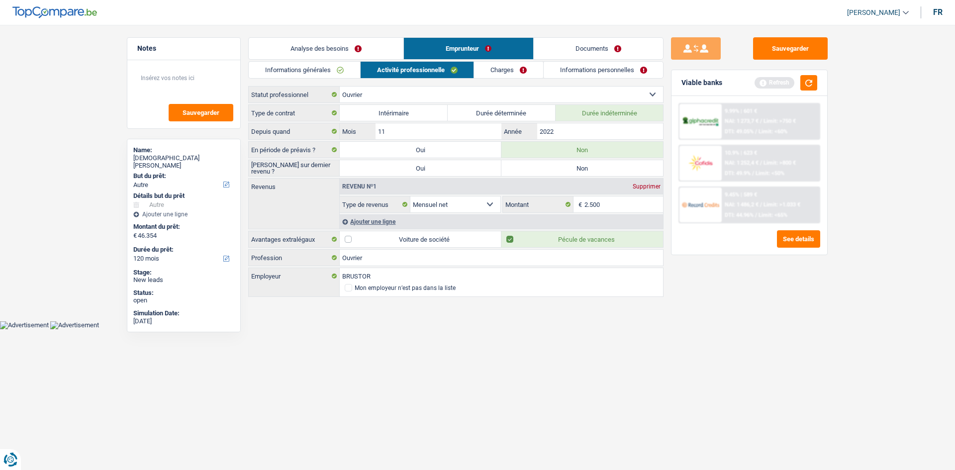
drag, startPoint x: 572, startPoint y: 177, endPoint x: 579, endPoint y: 171, distance: 8.5
click at [427, 177] on div "Type de contrat Intérimaire Durée déterminée Durée indéterminée Depuis quand 11…" at bounding box center [455, 201] width 415 height 194
click at [427, 173] on label "Non" at bounding box center [582, 168] width 162 height 16
click at [427, 173] on input "Non" at bounding box center [582, 168] width 162 height 16
radio input "true"
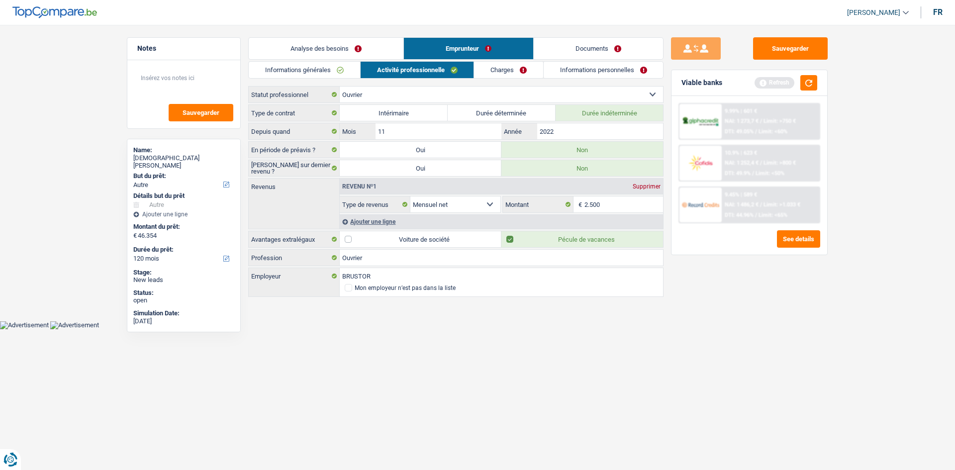
click at [298, 72] on link "Informations générales" at bounding box center [304, 70] width 111 height 16
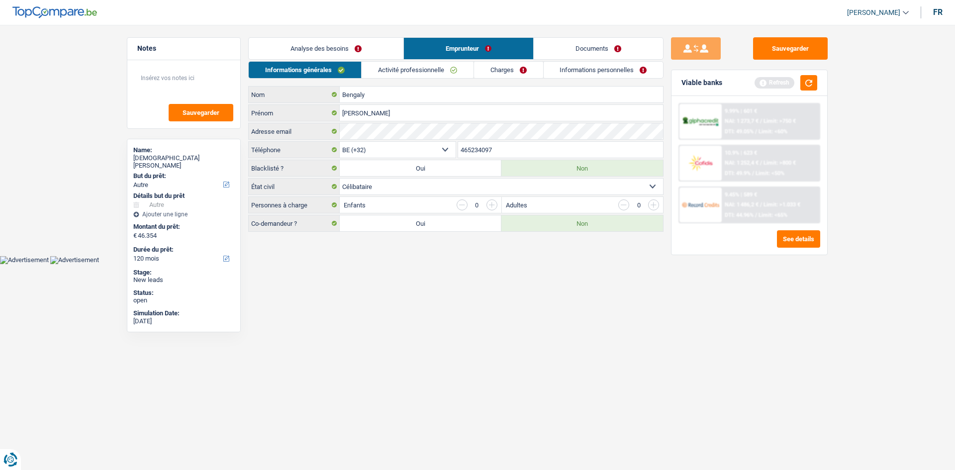
click at [427, 72] on link "Charges" at bounding box center [508, 70] width 69 height 16
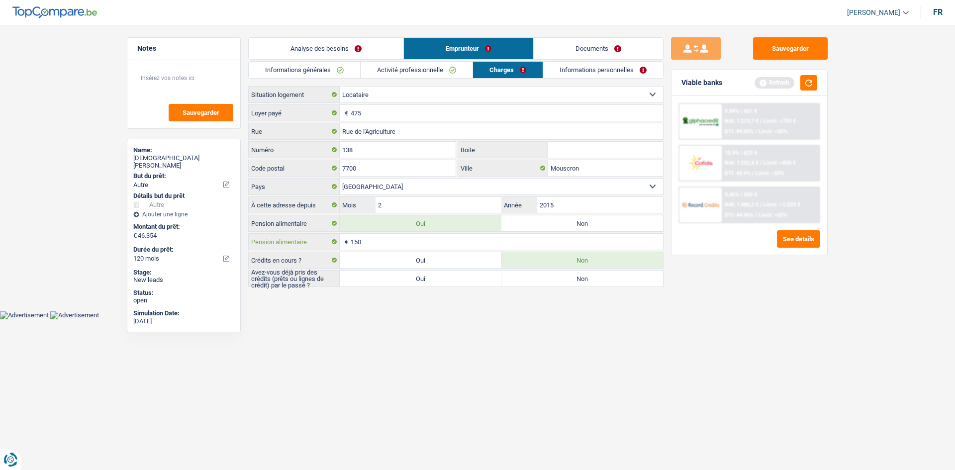
drag, startPoint x: 385, startPoint y: 245, endPoint x: 396, endPoint y: 251, distance: 12.2
click at [385, 228] on input "150" at bounding box center [507, 242] width 312 height 16
click at [417, 228] on div "Avez-vous déjà pris des crédits (prêts ou lignes de crédit) par le passé ? Oui …" at bounding box center [455, 278] width 415 height 17
click at [422, 228] on label "Oui" at bounding box center [421, 278] width 162 height 16
click at [422, 228] on input "Oui" at bounding box center [421, 278] width 162 height 16
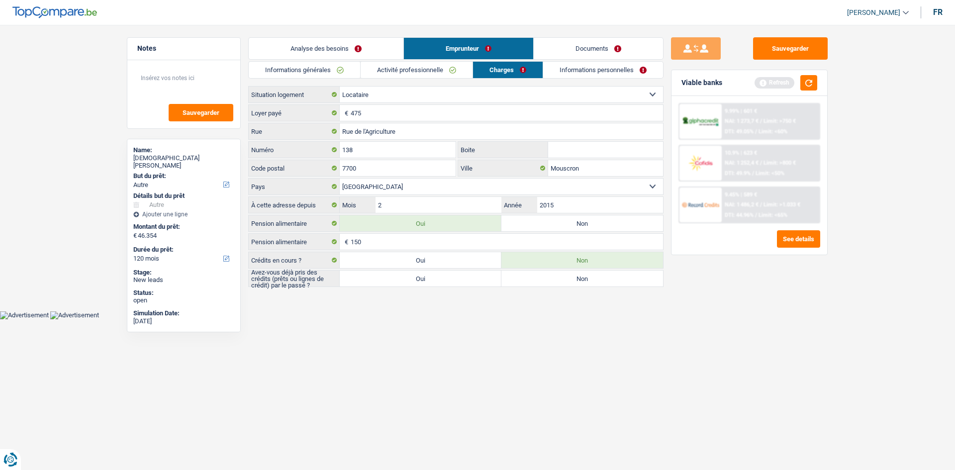
radio input "true"
click at [425, 81] on div "Informations générales Activité professionnelle Charges Informations personnell…" at bounding box center [455, 174] width 415 height 226
click at [427, 64] on link "Activité professionnelle" at bounding box center [416, 70] width 112 height 16
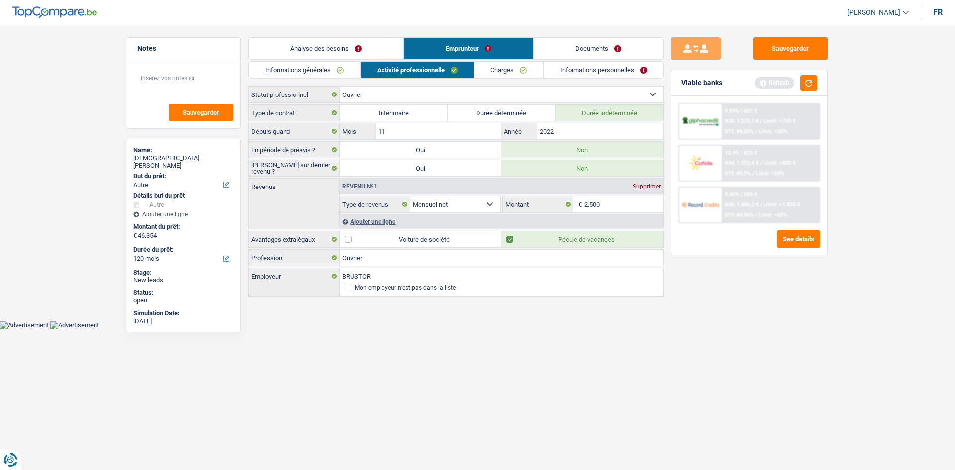
click at [427, 72] on link "Informations personnelles" at bounding box center [603, 70] width 120 height 16
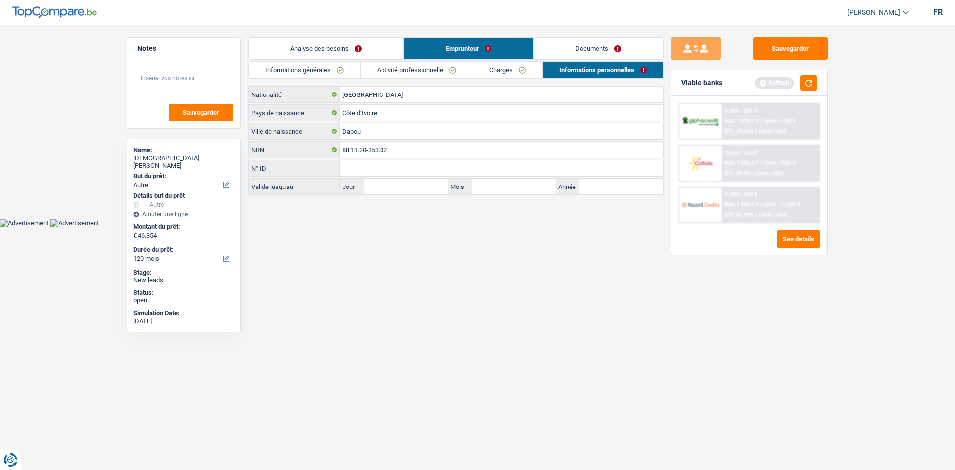
click at [427, 47] on link "Documents" at bounding box center [598, 48] width 129 height 21
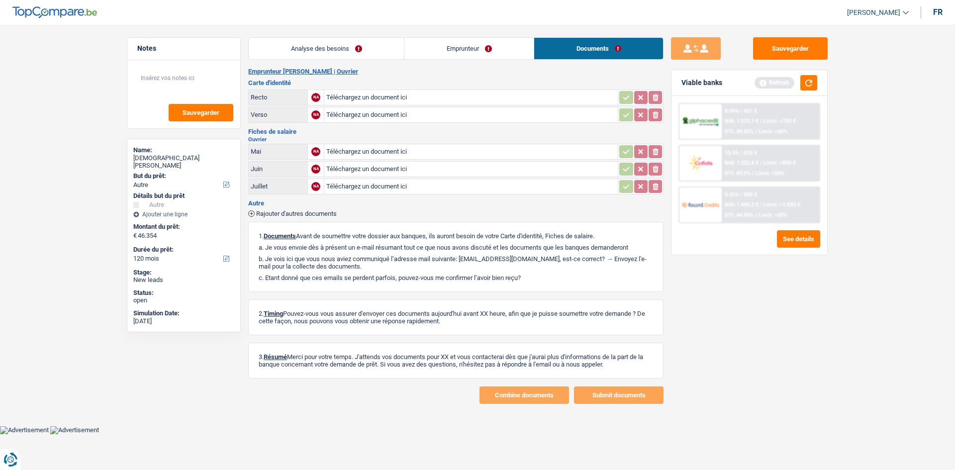
click at [427, 54] on link "Emprunteur" at bounding box center [468, 48] width 129 height 21
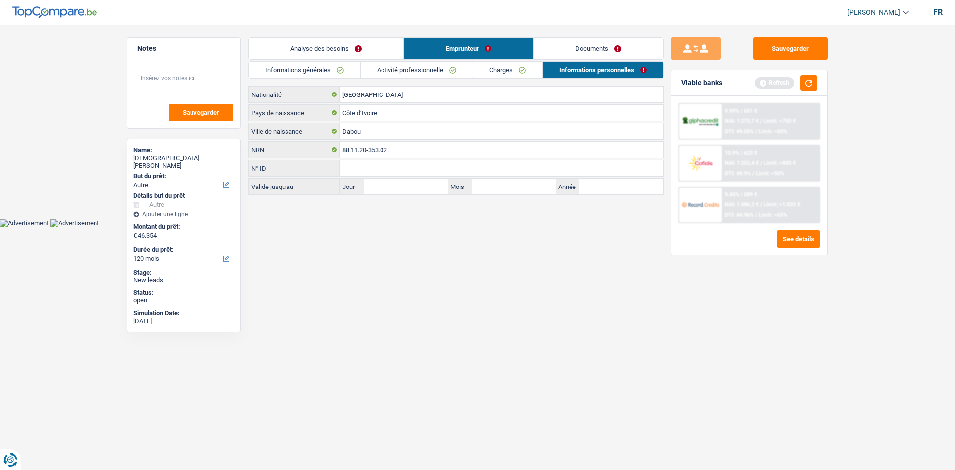
click at [427, 73] on link "Activité professionnelle" at bounding box center [416, 70] width 112 height 16
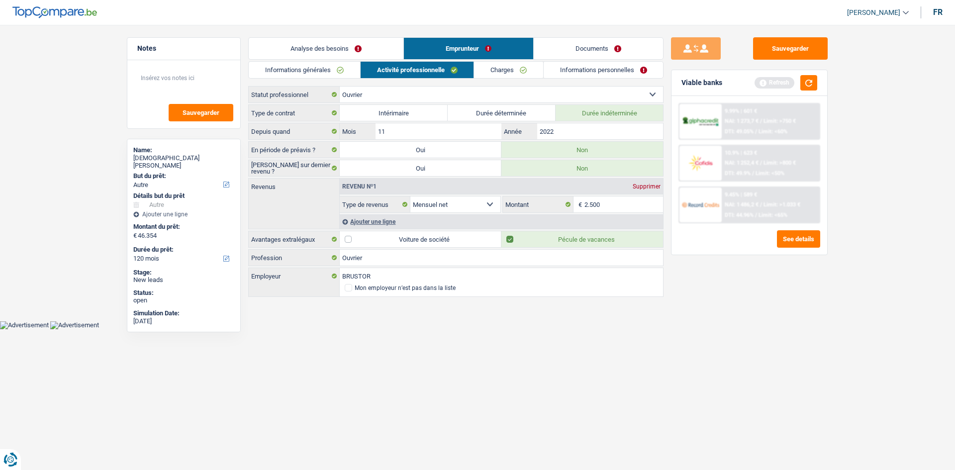
click at [368, 219] on div "Ajouter une ligne" at bounding box center [501, 221] width 323 height 14
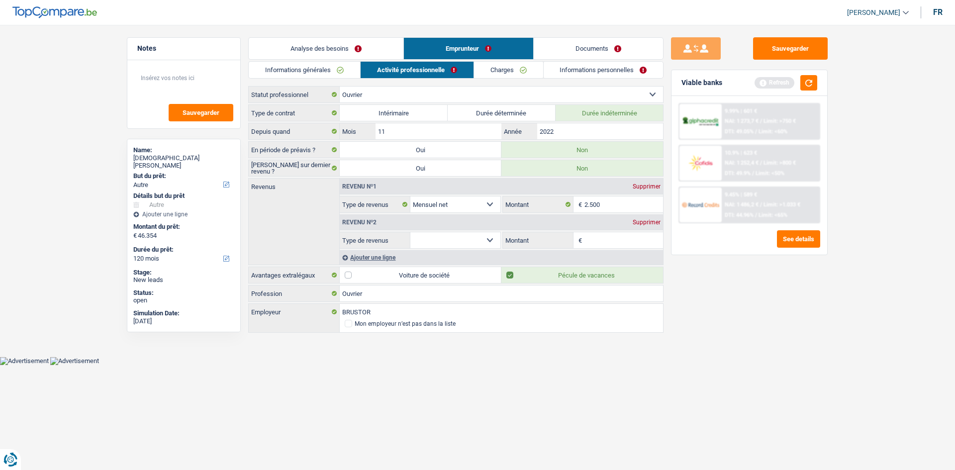
click at [427, 228] on select "Allocation d'handicap Allocations chômage Allocations familiales Chèques repas …" at bounding box center [455, 240] width 90 height 16
select select "other"
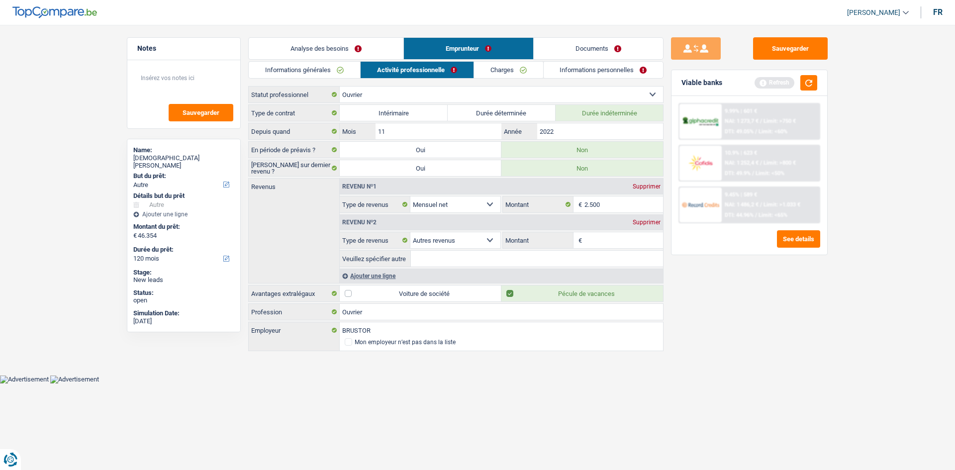
click at [427, 228] on div "Sauvegarder Viable banks Refresh 9.99% | 601 € NAI: 1 273,7 € / Limit: >750 € D…" at bounding box center [749, 244] width 172 height 414
drag, startPoint x: 624, startPoint y: 243, endPoint x: 813, endPoint y: 266, distance: 190.8
click at [427, 228] on input "Montant" at bounding box center [623, 240] width 79 height 16
type input "1.200"
click at [427, 228] on div "Sauvegarder Viable banks Refresh 9.99% | 601 € NAI: 1 273,7 € / Limit: >750 € D…" at bounding box center [749, 244] width 172 height 414
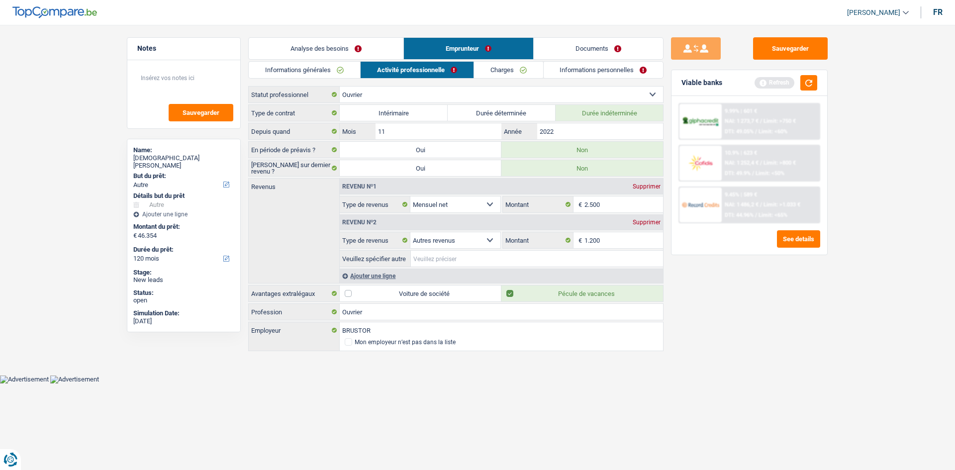
click at [427, 228] on input "Veuillez spécifier autre" at bounding box center [537, 259] width 252 height 16
type input "intérim"
click at [358, 228] on div "Ajouter une ligne" at bounding box center [501, 276] width 323 height 14
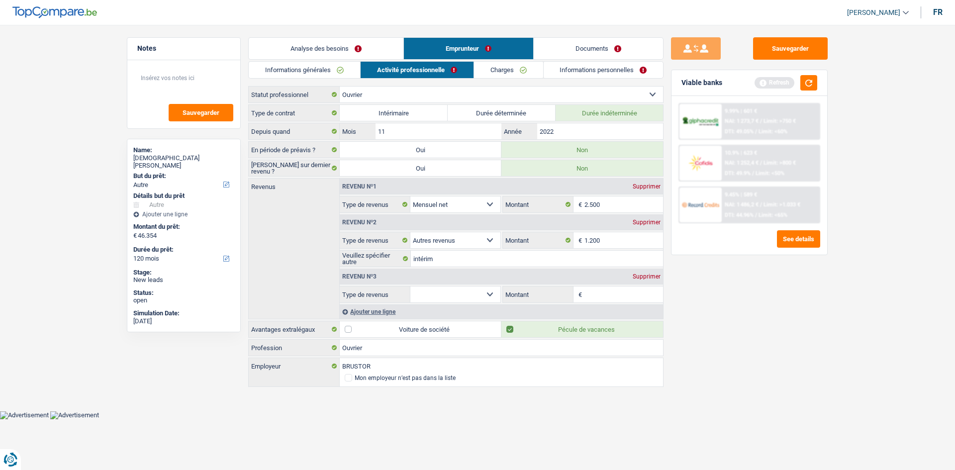
click at [427, 228] on select "Allocation d'handicap Allocations chômage Allocations familiales Chèques repas …" at bounding box center [455, 294] width 90 height 16
select select "mealVouchers"
click at [410, 228] on select "Allocation d'handicap Allocations chômage Allocations familiales Chèques repas …" at bounding box center [455, 294] width 90 height 16
click at [427, 228] on input "Montant par jour" at bounding box center [623, 294] width 79 height 16
type input "7,0"
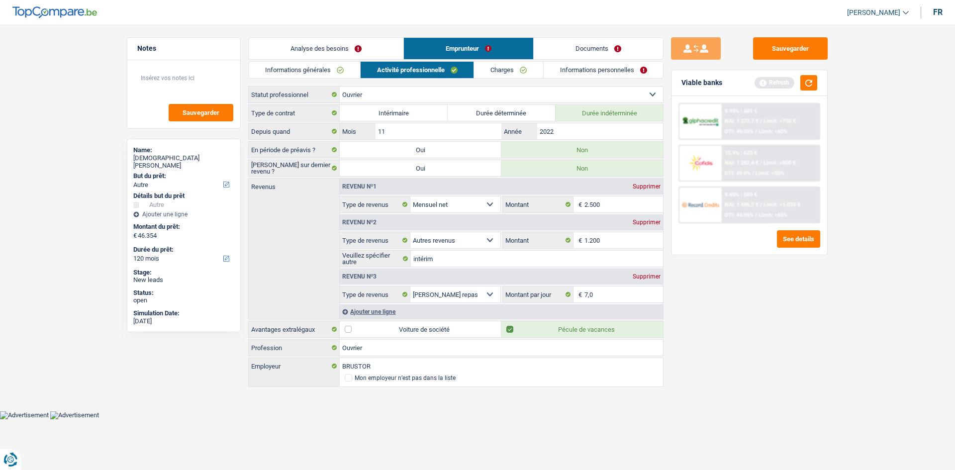
drag, startPoint x: 866, startPoint y: 340, endPoint x: 849, endPoint y: 343, distance: 16.7
click at [427, 228] on main "Notes Sauvegarder Name: Mohamed Bengaly But du prêt: Confort maison: meubles, t…" at bounding box center [477, 213] width 955 height 396
click at [427, 83] on button "button" at bounding box center [808, 82] width 17 height 15
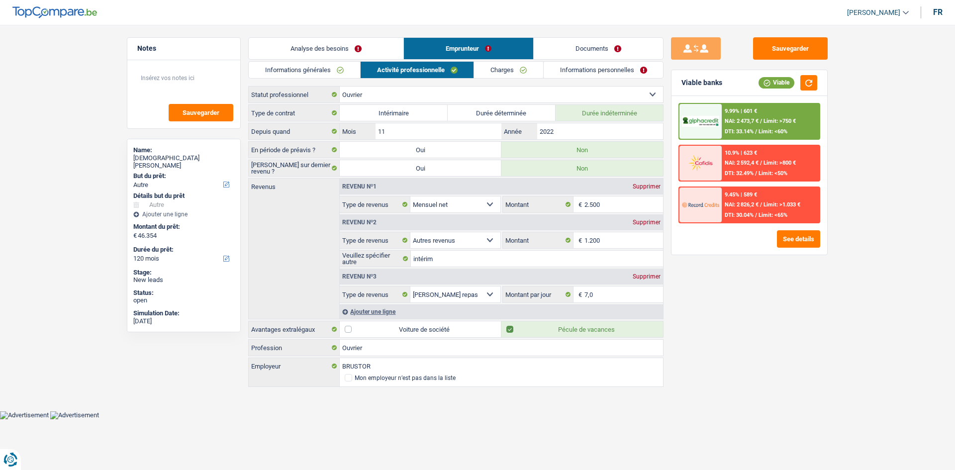
click at [427, 41] on link "Documents" at bounding box center [598, 48] width 129 height 21
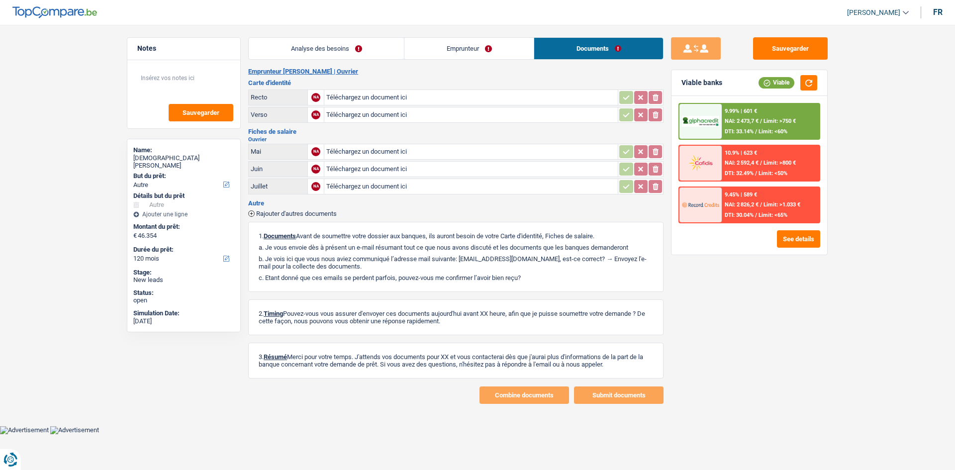
click at [427, 39] on link "Emprunteur" at bounding box center [468, 48] width 129 height 21
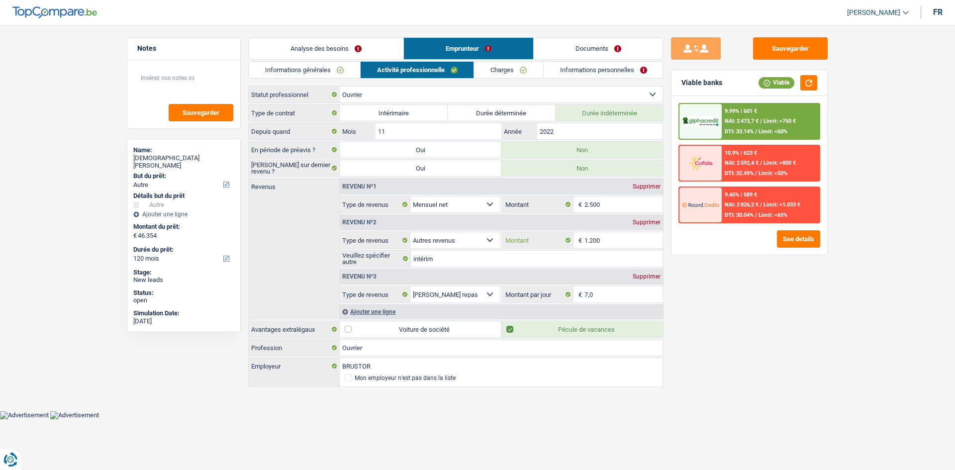
click at [427, 228] on input "1.200" at bounding box center [623, 240] width 79 height 16
click at [427, 228] on div "Sauvegarder Viable banks Viable 9.99% | 601 € NAI: 2 473,7 € / Limit: >750 € DT…" at bounding box center [749, 244] width 172 height 414
click at [427, 72] on link "Charges" at bounding box center [508, 70] width 69 height 16
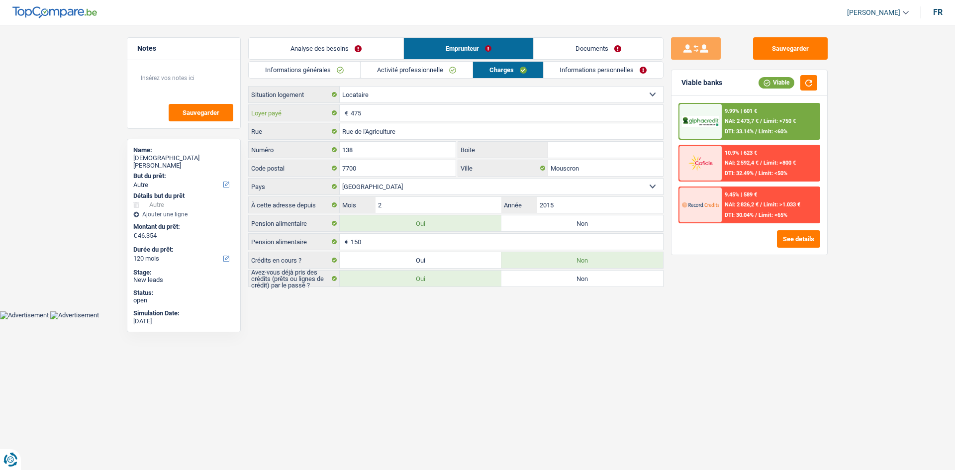
click at [397, 113] on input "475" at bounding box center [507, 113] width 312 height 16
click at [427, 69] on link "Informations personnelles" at bounding box center [603, 70] width 120 height 16
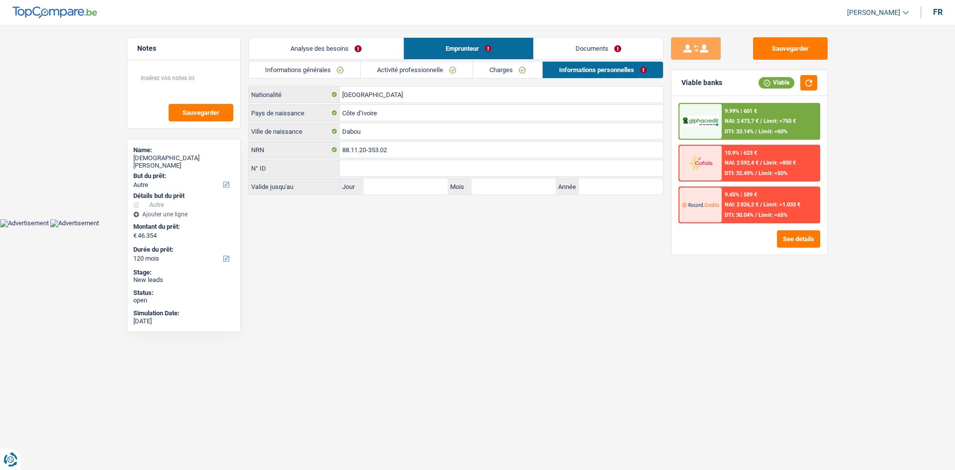
click at [427, 77] on link "Charges" at bounding box center [507, 70] width 69 height 16
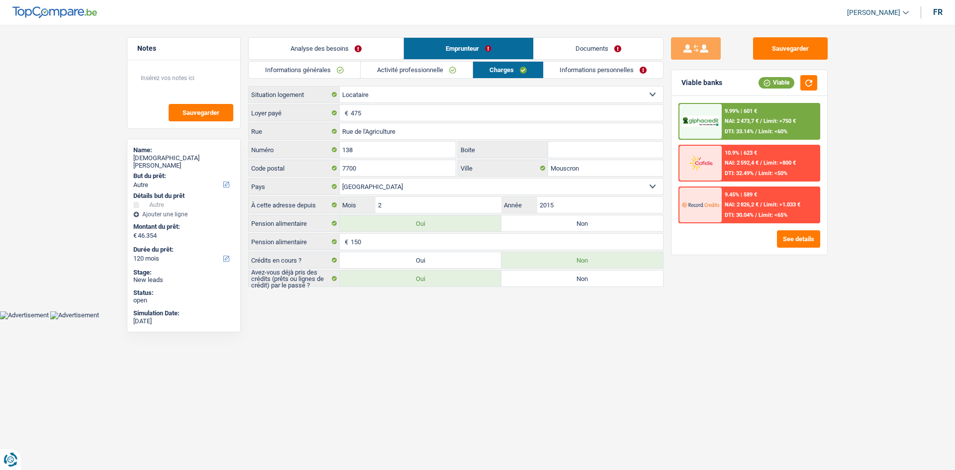
click at [427, 49] on link "Documents" at bounding box center [598, 48] width 129 height 21
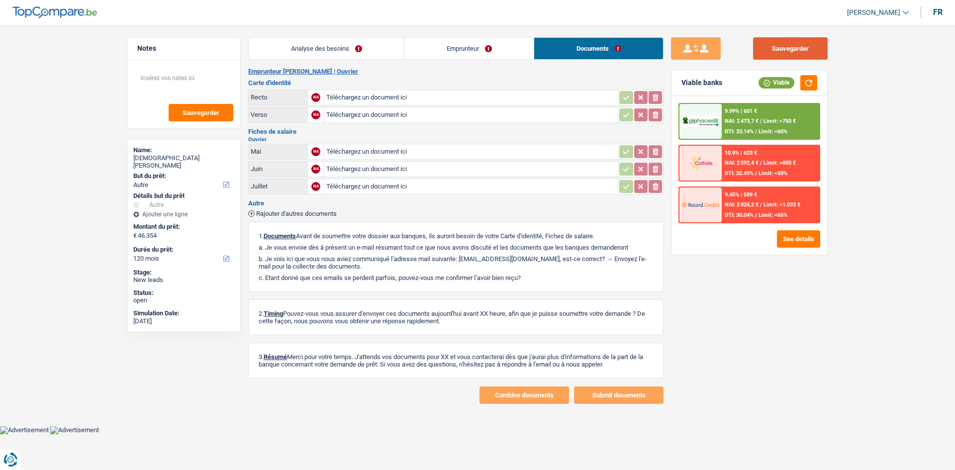
click at [427, 54] on button "Sauvegarder" at bounding box center [790, 48] width 75 height 22
click at [351, 52] on link "Analyse des besoins" at bounding box center [326, 48] width 155 height 21
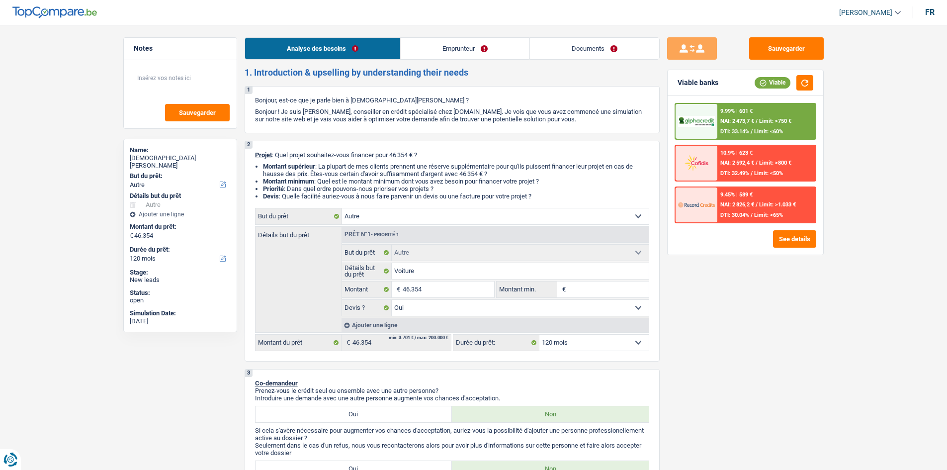
click at [427, 21] on header "[PERSON_NAME] Se déconnecter fr" at bounding box center [473, 12] width 947 height 25
click at [427, 43] on link "Documents" at bounding box center [594, 48] width 129 height 21
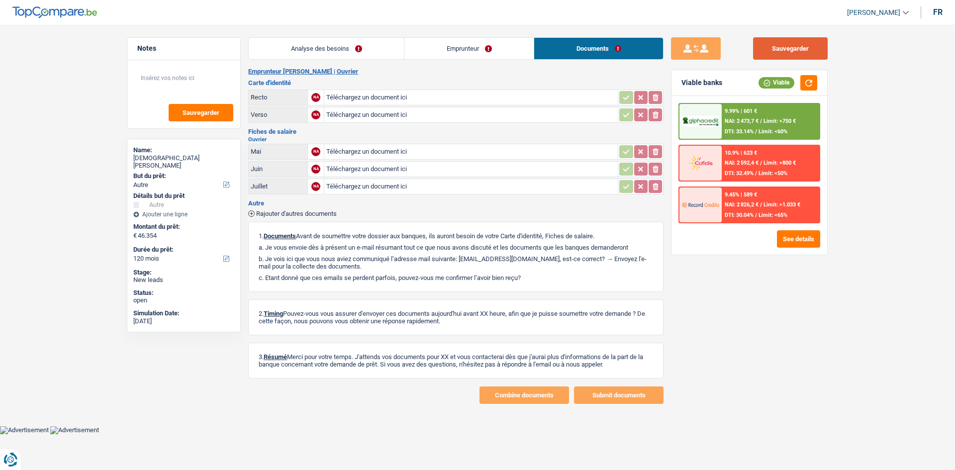
click at [427, 44] on button "Sauvegarder" at bounding box center [790, 48] width 75 height 22
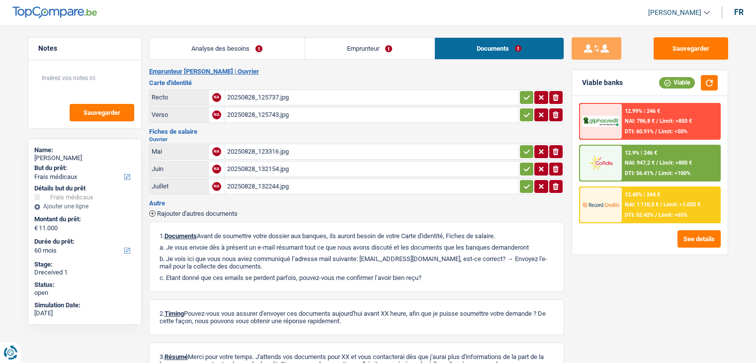
select select "medical"
select select "60"
click at [295, 149] on div "20250828_123316.jpg" at bounding box center [371, 151] width 289 height 15
drag, startPoint x: 273, startPoint y: 49, endPoint x: 310, endPoint y: 45, distance: 36.5
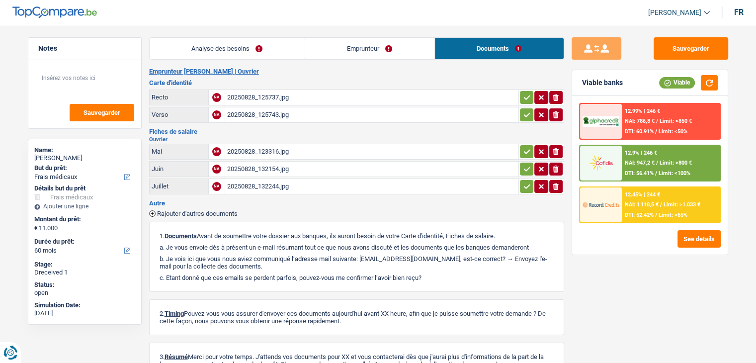
click at [273, 49] on link "Analyse des besoins" at bounding box center [227, 48] width 155 height 21
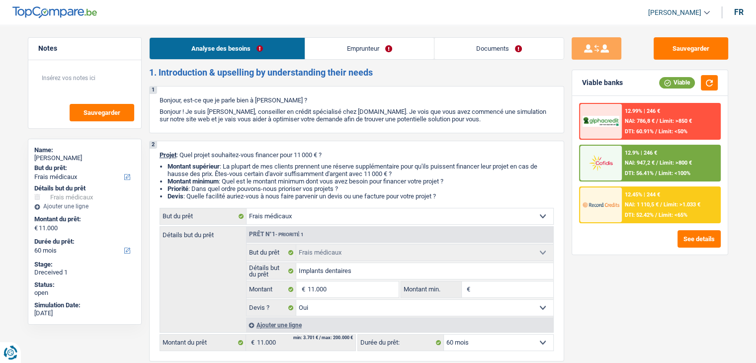
click at [547, 49] on link "Documents" at bounding box center [499, 48] width 129 height 21
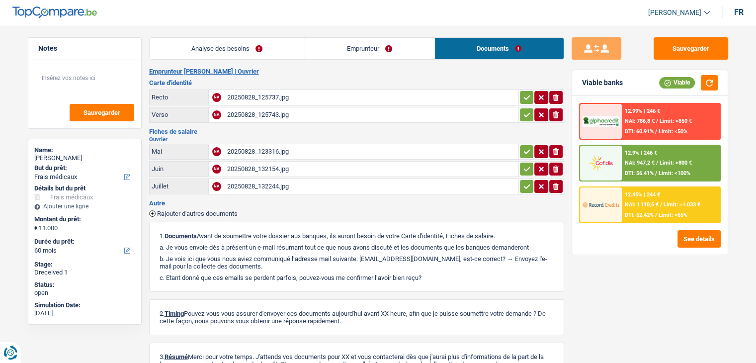
click at [390, 46] on link "Emprunteur" at bounding box center [369, 48] width 129 height 21
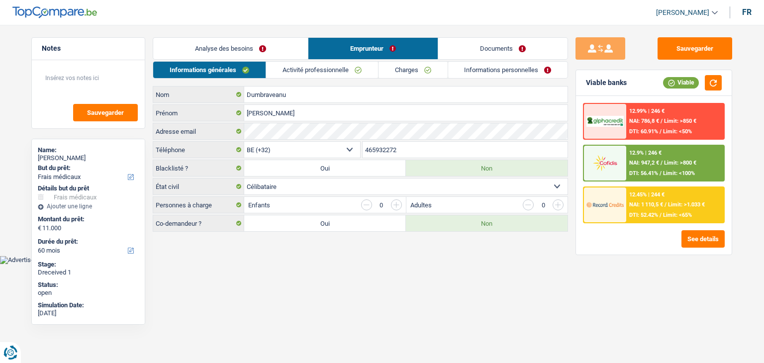
click at [481, 72] on link "Informations personnelles" at bounding box center [508, 70] width 120 height 16
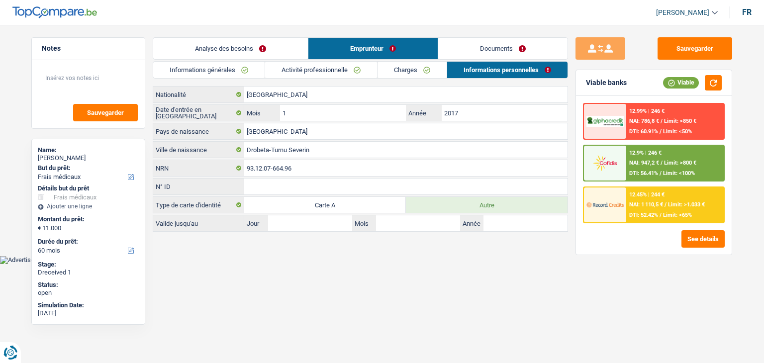
click at [495, 56] on link "Documents" at bounding box center [502, 48] width 129 height 21
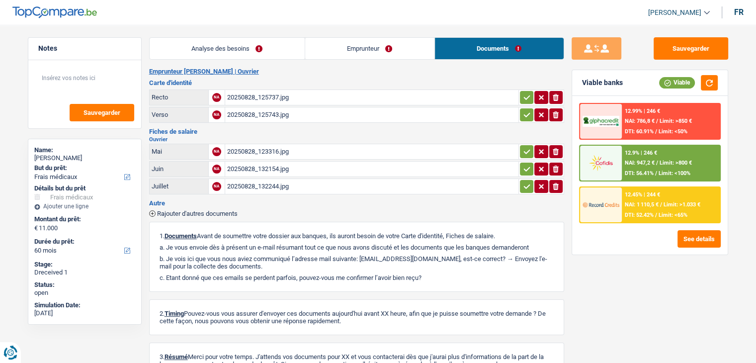
click at [297, 146] on div "20250828_123316.jpg" at bounding box center [371, 151] width 289 height 15
drag, startPoint x: 337, startPoint y: 50, endPoint x: 295, endPoint y: 60, distance: 43.1
click at [338, 50] on link "Emprunteur" at bounding box center [369, 48] width 129 height 21
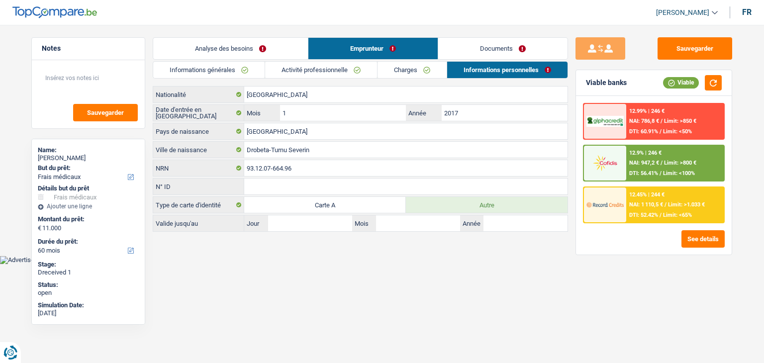
click at [241, 65] on link "Informations générales" at bounding box center [208, 70] width 111 height 16
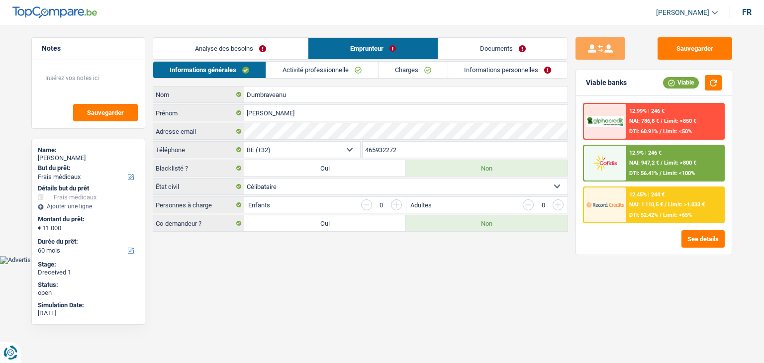
click at [267, 179] on select "Célibataire Marié(e) Cohabitant(e) légal(e) Divorcé(e) Veuf(ve) Séparé (de fait…" at bounding box center [405, 187] width 323 height 16
select select "married"
click at [244, 179] on select "Célibataire Marié(e) Cohabitant(e) légal(e) Divorcé(e) Veuf(ve) Séparé (de fait…" at bounding box center [405, 187] width 323 height 16
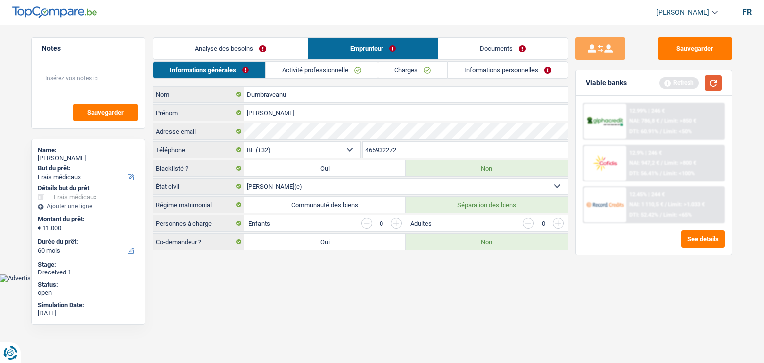
click at [712, 82] on button "button" at bounding box center [713, 82] width 17 height 15
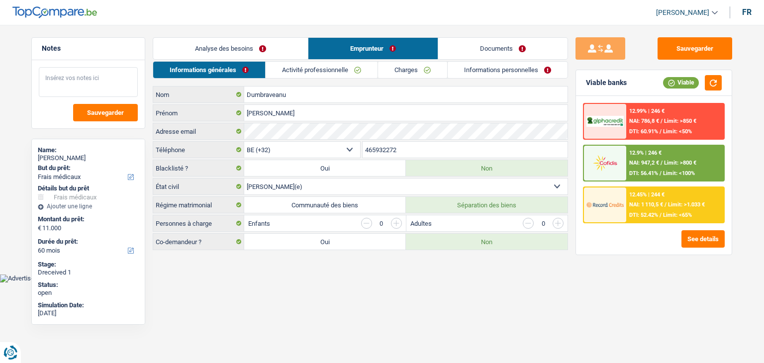
click at [108, 94] on textarea at bounding box center [88, 82] width 99 height 30
click at [505, 49] on link "Documents" at bounding box center [502, 48] width 129 height 21
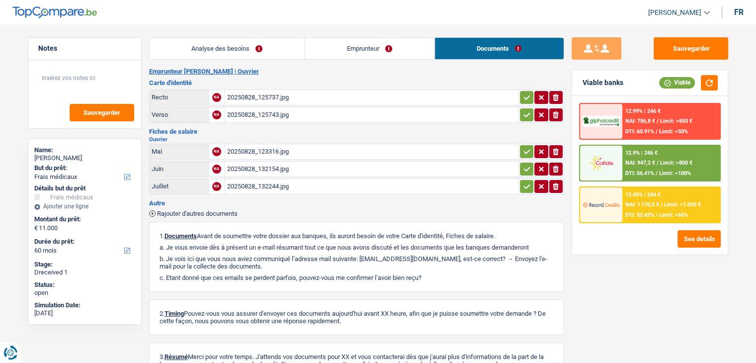
click at [256, 185] on div "20250828_132244.jpg" at bounding box center [371, 186] width 289 height 15
click at [276, 165] on div "20250828_132154.jpg" at bounding box center [371, 169] width 289 height 15
click at [286, 151] on div "20250828_123316.jpg" at bounding box center [371, 151] width 289 height 15
click at [296, 188] on div "20250828_132244.jpg" at bounding box center [371, 186] width 289 height 15
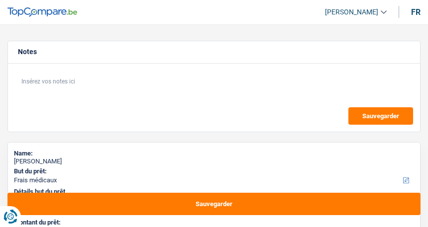
select select "medical"
select select "60"
select select "medical"
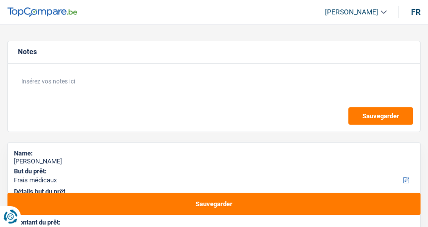
select select "yes"
select select "60"
select select "worker"
select select "netSalary"
select select "mealVouchers"
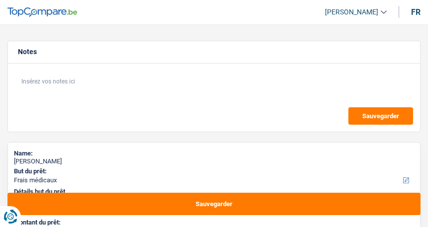
select select "rents"
select select "carLoan"
select select "60"
select select "medical"
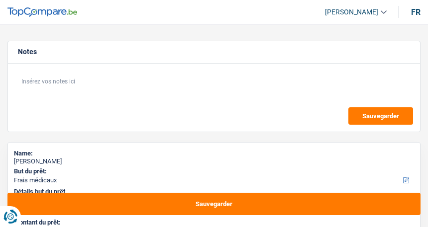
select select "yes"
select select "60"
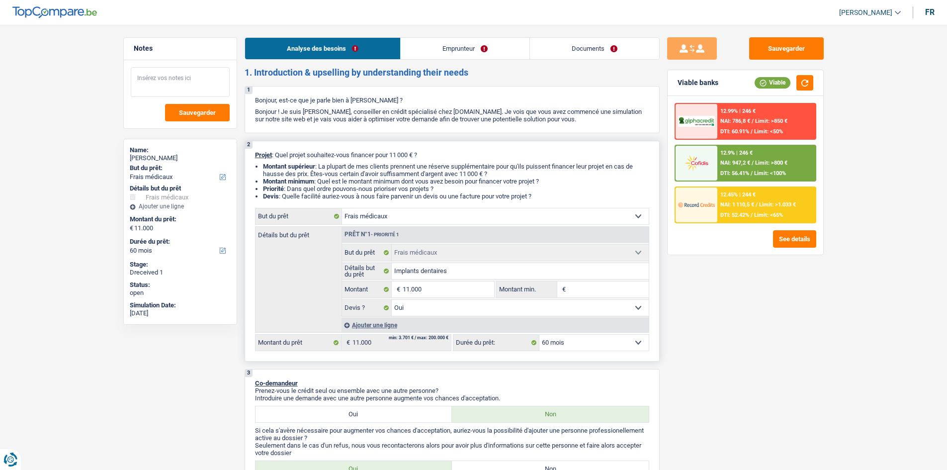
drag, startPoint x: 187, startPoint y: 86, endPoint x: 571, endPoint y: 184, distance: 396.9
click at [188, 85] on textarea at bounding box center [180, 82] width 99 height 30
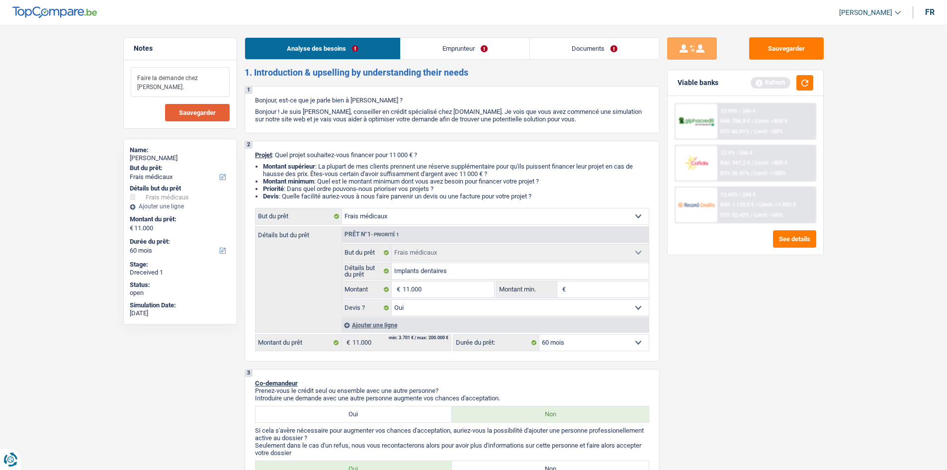
type textarea "Faire la demande chez [PERSON_NAME]."
click at [212, 117] on button "Sauvegarder" at bounding box center [197, 112] width 65 height 17
click at [427, 46] on button "Sauvegarder" at bounding box center [786, 48] width 75 height 22
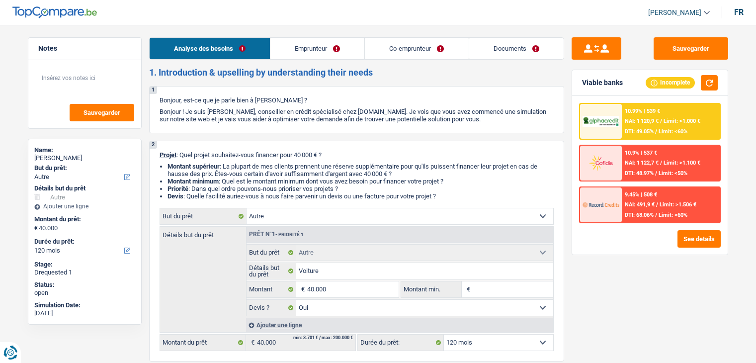
select select "other"
select select "120"
drag, startPoint x: 0, startPoint y: 0, endPoint x: 502, endPoint y: 40, distance: 503.8
click at [503, 39] on link "Documents" at bounding box center [516, 48] width 94 height 21
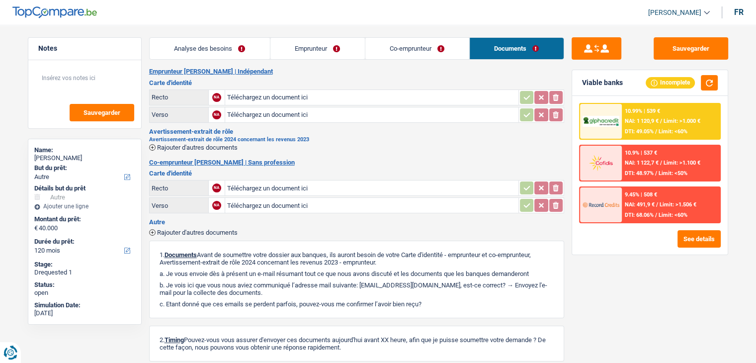
click at [504, 46] on link "Documents" at bounding box center [517, 48] width 94 height 21
click at [412, 52] on link "Co-emprunteur" at bounding box center [417, 48] width 104 height 21
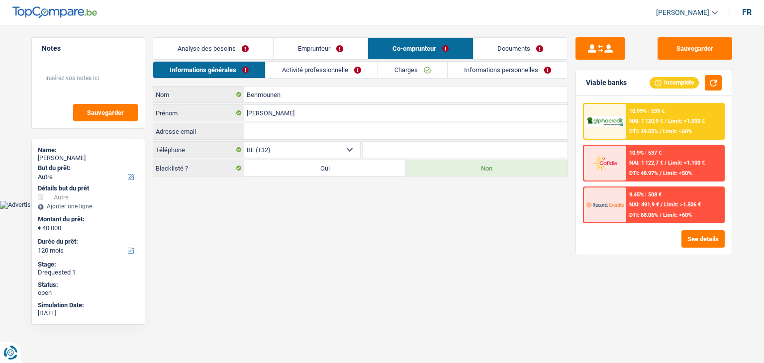
click at [523, 46] on link "Documents" at bounding box center [520, 48] width 94 height 21
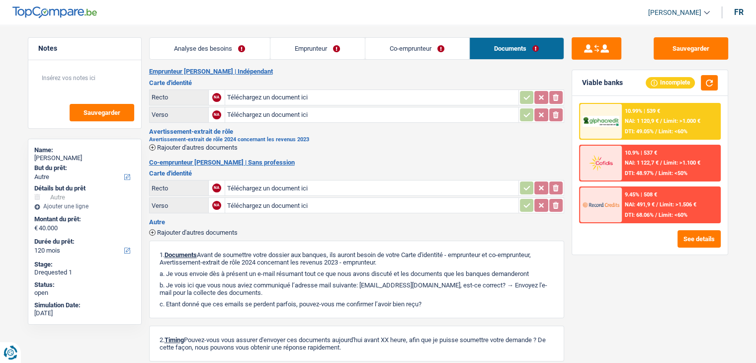
click at [265, 42] on link "Analyse des besoins" at bounding box center [210, 48] width 120 height 21
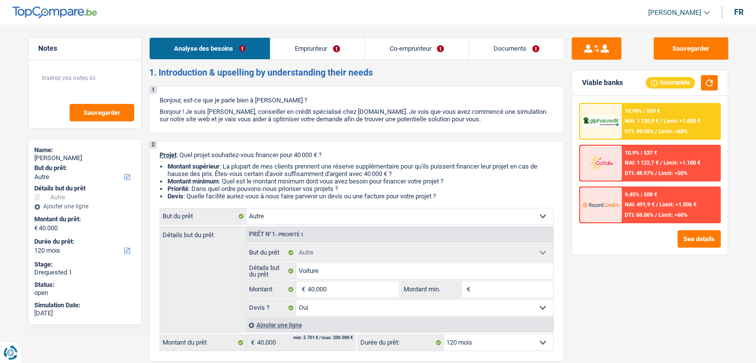
click at [531, 46] on link "Documents" at bounding box center [516, 48] width 94 height 21
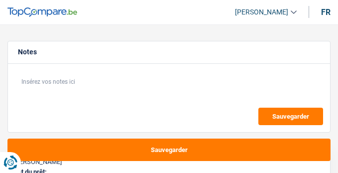
select select "refinancing"
select select "60"
select select "refinancing"
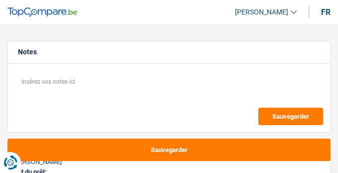
select select "60"
select select "worker"
select select "netSalary"
select select "rents"
select select "carLoan"
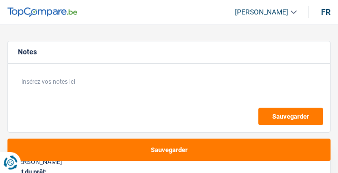
select select "36"
select select "refinancing"
select select "60"
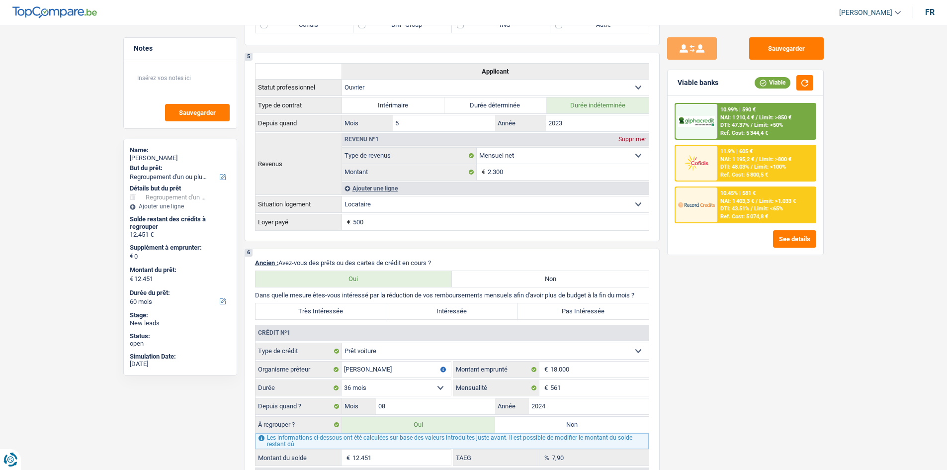
scroll to position [696, 0]
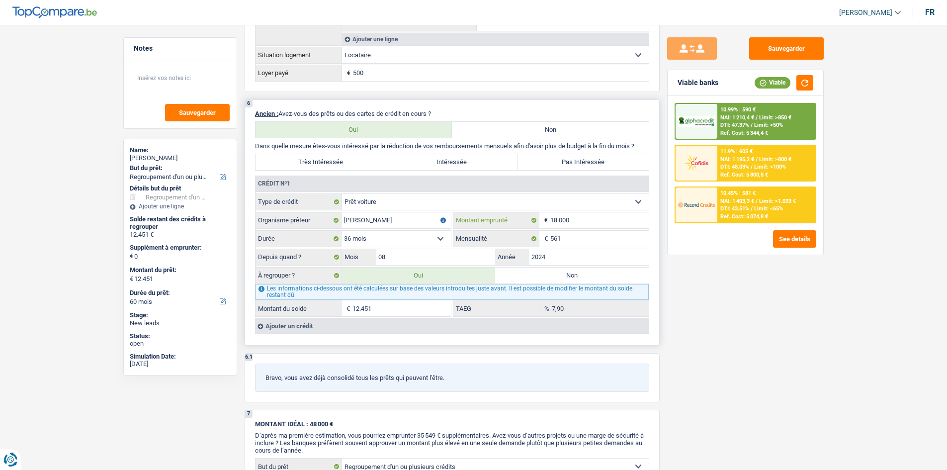
click at [337, 172] on input "18.000" at bounding box center [599, 220] width 98 height 16
click at [326, 172] on div "Ajouter un crédit" at bounding box center [452, 325] width 394 height 15
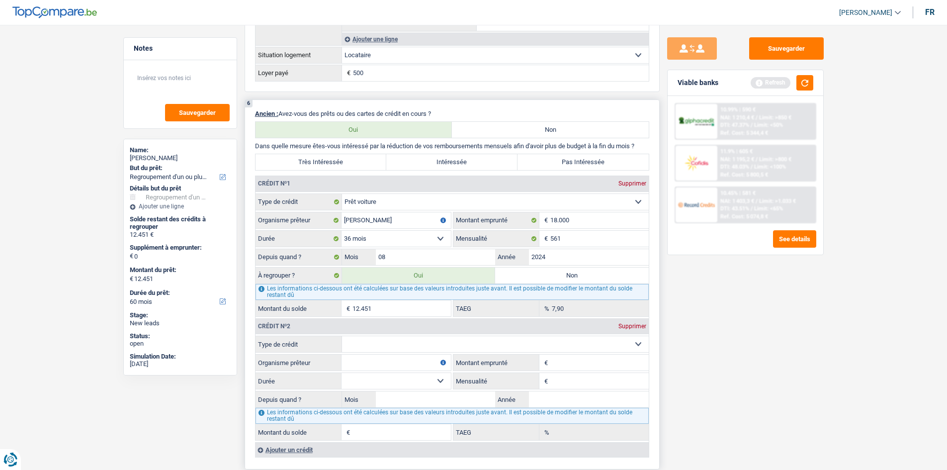
click at [337, 172] on select "Carte ou ouverture de crédit Prêt hypothécaire Vente à tempérament Prêt à tempé…" at bounding box center [495, 344] width 307 height 16
select select "personalLoan"
type input "0"
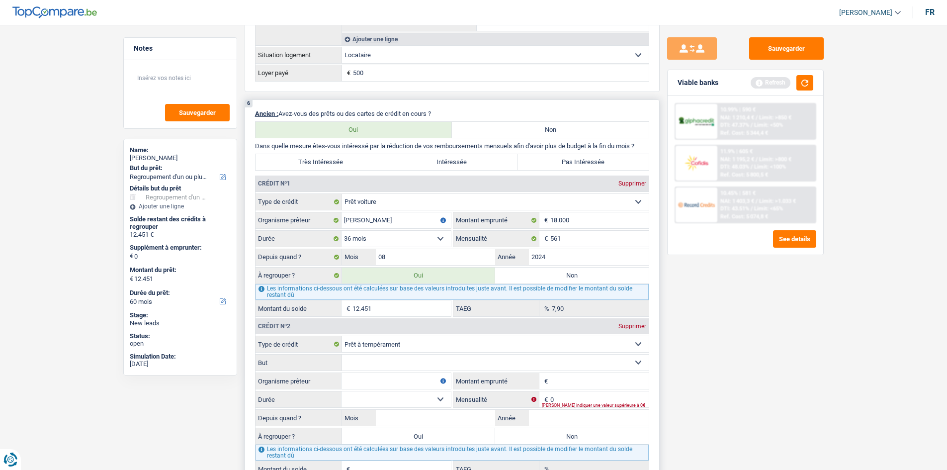
click at [337, 172] on select "Confort maison: meubles, textile, peinture, électroménager, outillage non-profe…" at bounding box center [495, 363] width 307 height 16
click at [337, 172] on div "Sauvegarder Viable banks Refresh 10.99% | 590 € NAI: 1 210,4 € / Limit: >850 € …" at bounding box center [746, 244] width 172 height 414
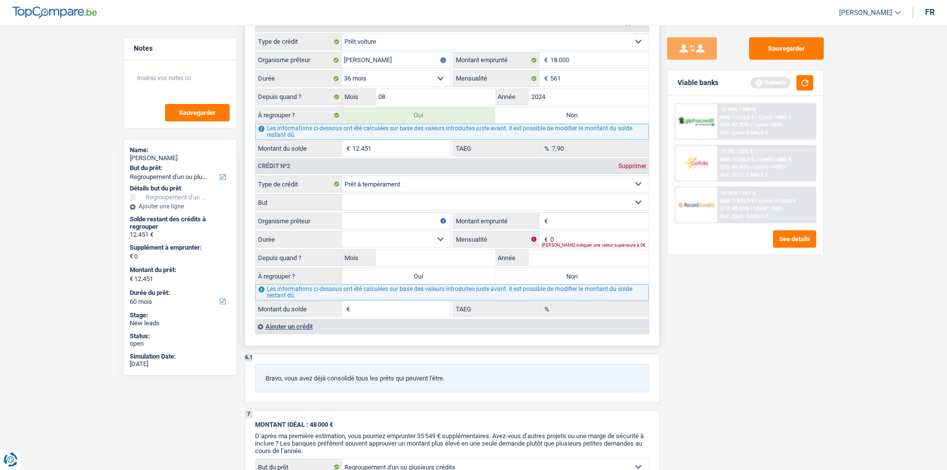
scroll to position [895, 0]
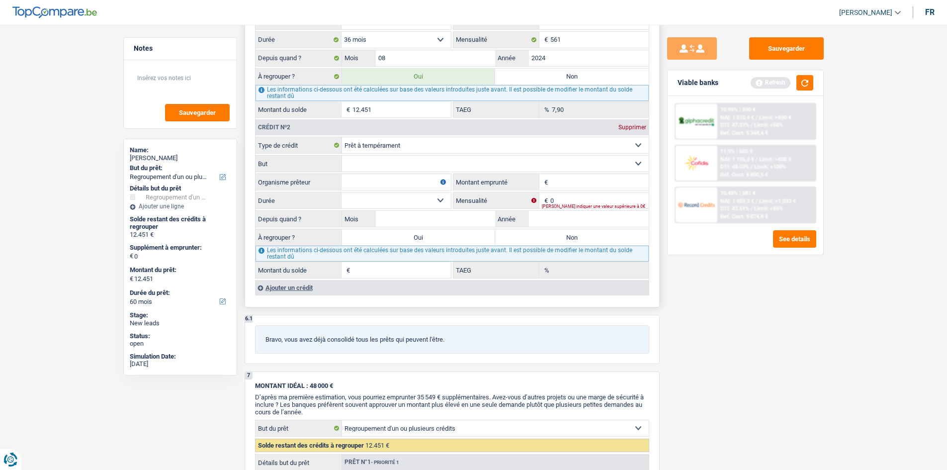
click at [310, 172] on div "Ajouter un crédit" at bounding box center [452, 287] width 394 height 15
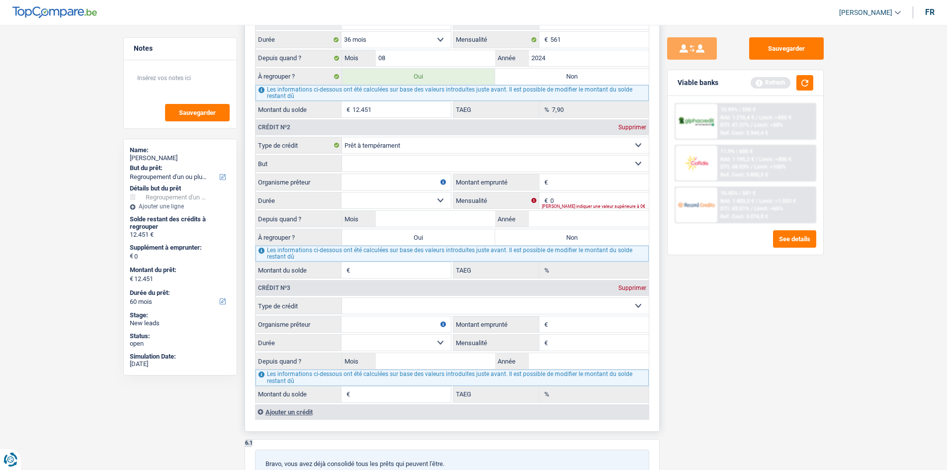
drag, startPoint x: 296, startPoint y: 411, endPoint x: 448, endPoint y: 358, distance: 161.3
click at [296, 172] on div "Ajouter un crédit" at bounding box center [452, 411] width 394 height 15
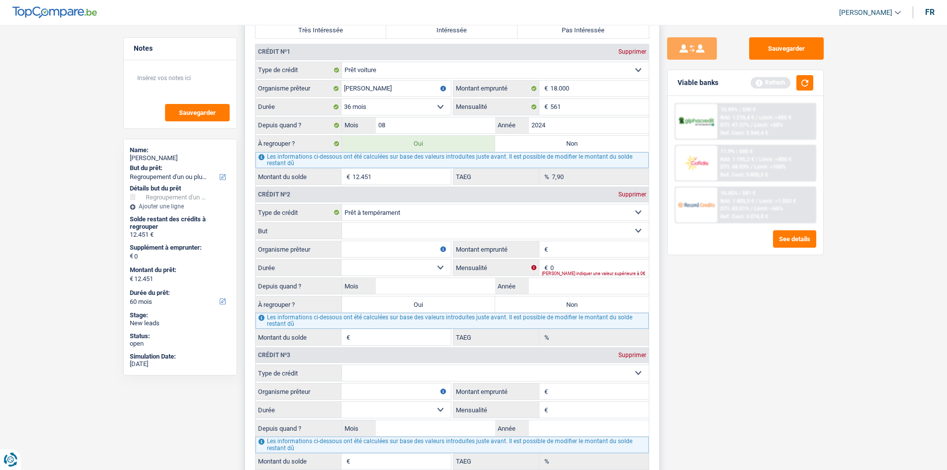
scroll to position [845, 0]
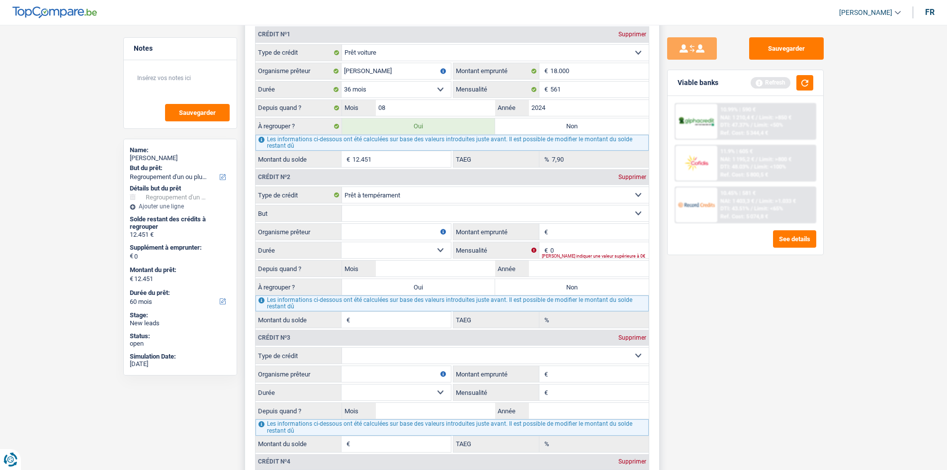
click at [337, 172] on select "Confort maison: meubles, textile, peinture, électroménager, outillage non-profe…" at bounding box center [495, 213] width 307 height 16
select select "smallWorks"
click at [337, 172] on select "Confort maison: meubles, textile, peinture, électroménager, outillage non-profe…" at bounding box center [495, 213] width 307 height 16
click at [337, 172] on input "Montant emprunté" at bounding box center [599, 232] width 98 height 16
type input "6.500"
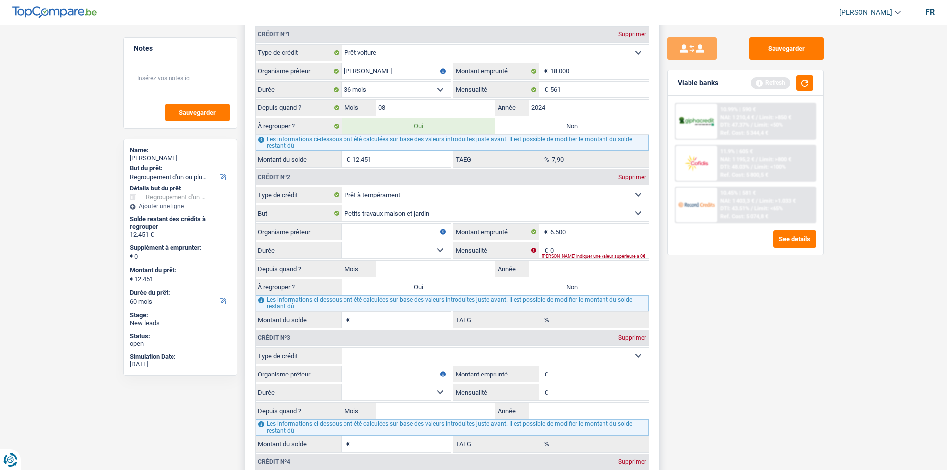
click at [337, 172] on fieldset "0 € Mensualité Veuillez indiquer une valeur supérieure à 0€" at bounding box center [550, 250] width 195 height 17
click at [337, 172] on input "0" at bounding box center [599, 250] width 98 height 16
type input "150"
drag, startPoint x: 564, startPoint y: 266, endPoint x: 826, endPoint y: 261, distance: 261.6
click at [337, 172] on input "Année" at bounding box center [589, 269] width 120 height 16
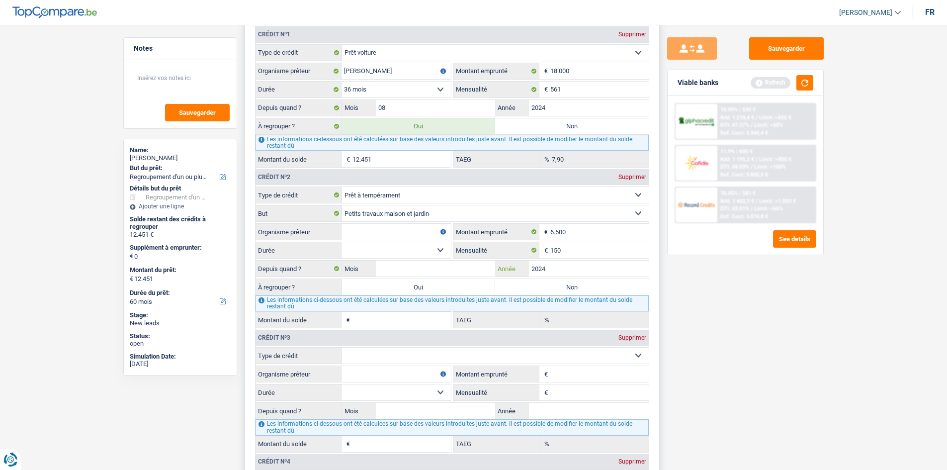
type input "2024"
drag, startPoint x: 437, startPoint y: 266, endPoint x: 467, endPoint y: 265, distance: 30.8
click at [337, 172] on input "Mois" at bounding box center [436, 269] width 120 height 16
type input "9"
click at [337, 172] on select "12 mois 18 mois 24 mois 30 mois 36 mois 42 mois Sélectionner une option" at bounding box center [396, 250] width 109 height 16
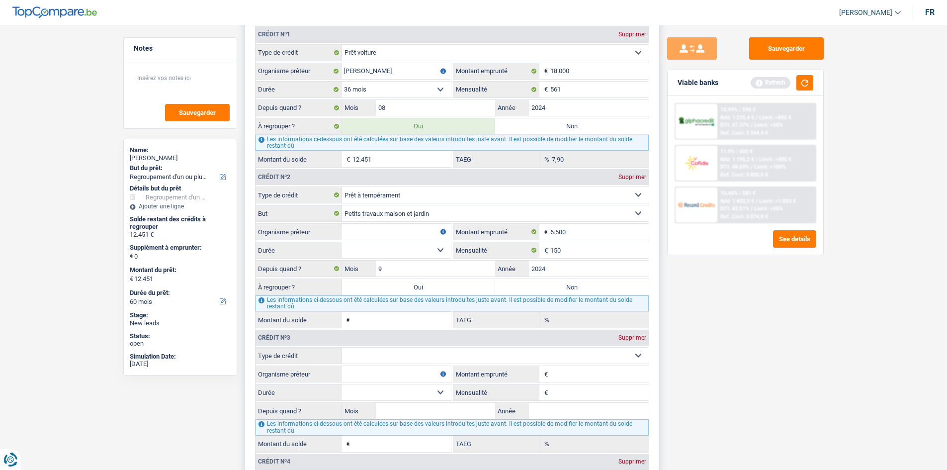
select select "42"
click at [337, 172] on select "12 mois 18 mois 24 mois 30 mois 36 mois 42 mois Sélectionner une option" at bounding box center [396, 250] width 109 height 16
type input "4.760"
type input "0,00"
click at [337, 172] on input "Organisme prêteur" at bounding box center [396, 232] width 109 height 16
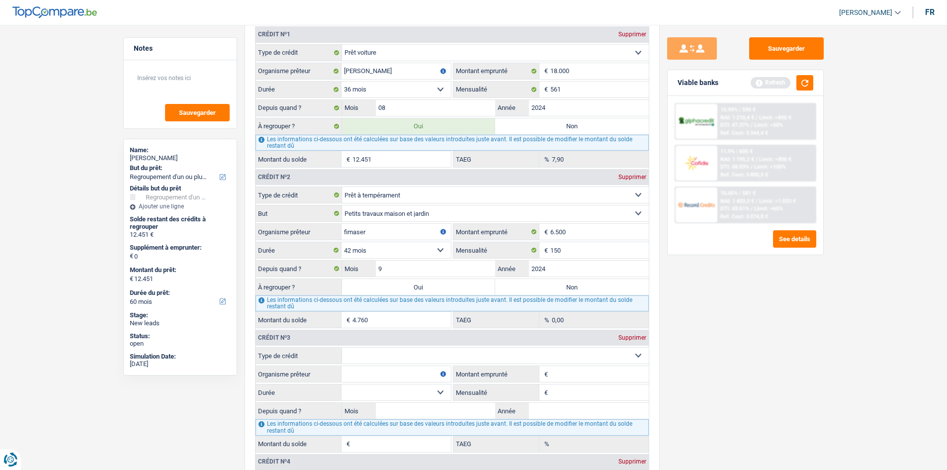
type input "fimaser"
click at [337, 172] on div "Sauvegarder Viable banks Refresh 10.99% | 590 € NAI: 1 210,4 € / Limit: >850 € …" at bounding box center [746, 244] width 172 height 414
click at [337, 172] on label "Oui" at bounding box center [419, 287] width 154 height 16
click at [337, 172] on input "Oui" at bounding box center [419, 287] width 154 height 16
radio input "true"
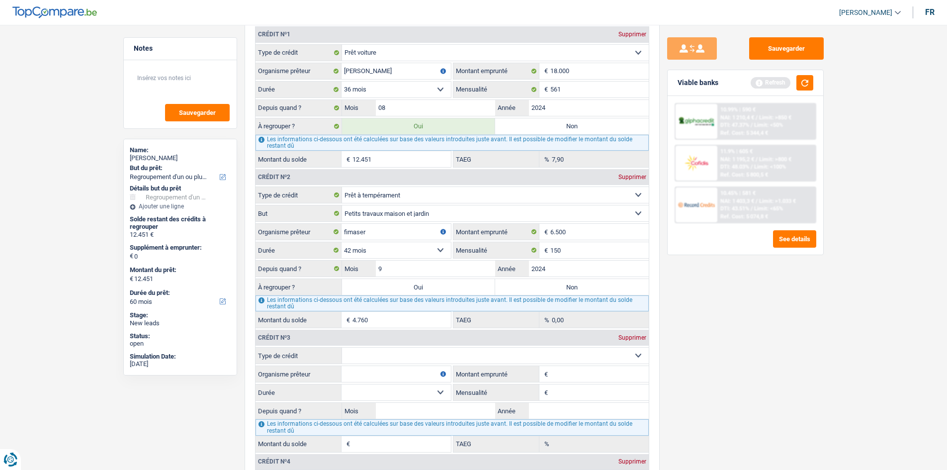
type input "17.211"
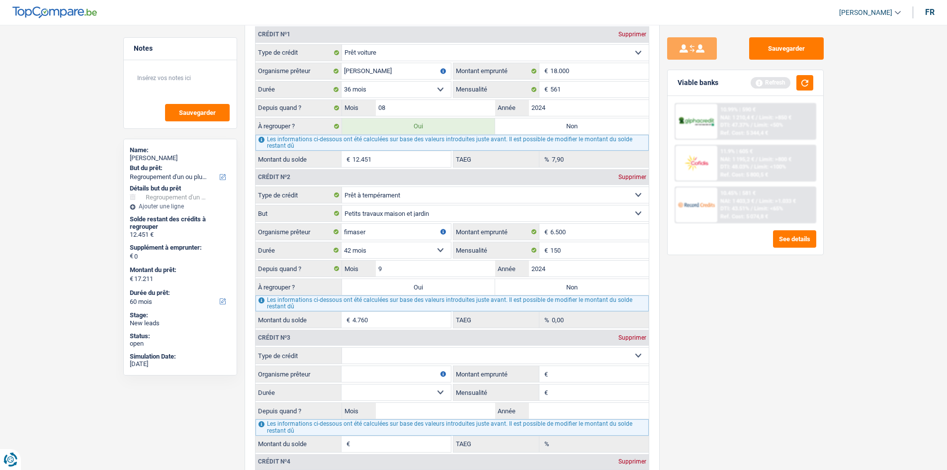
select select "84"
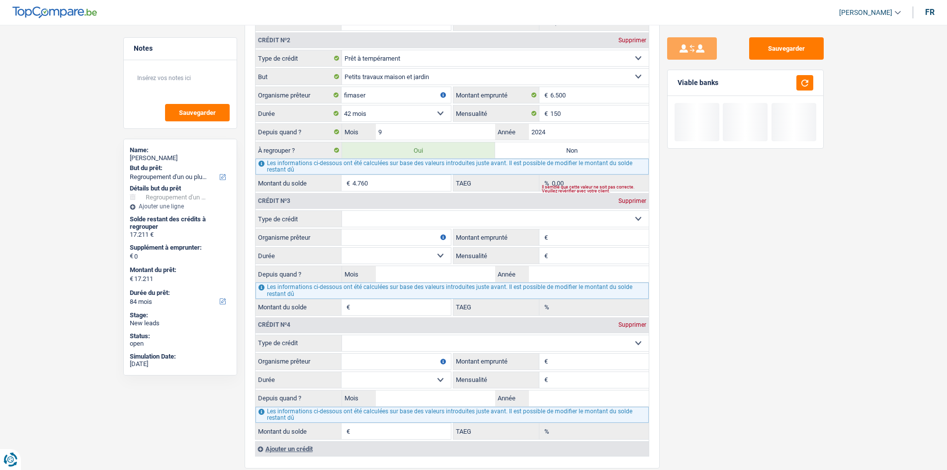
scroll to position [994, 0]
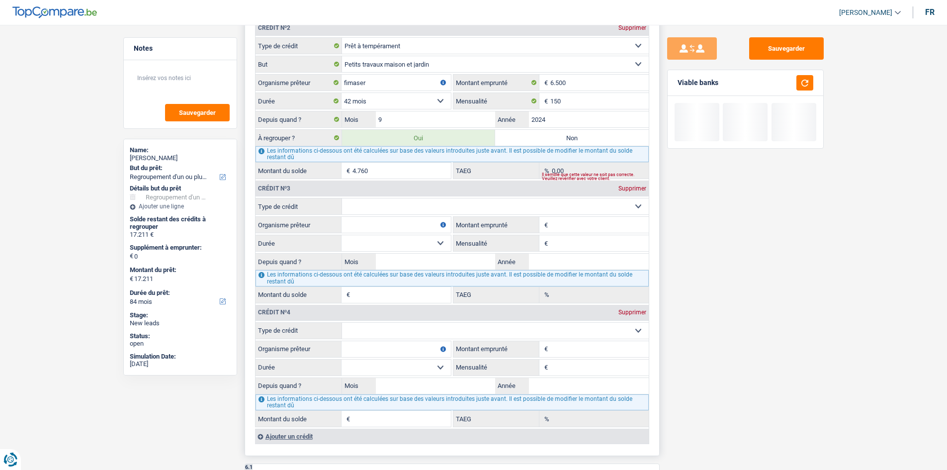
click at [337, 172] on select "Carte ou ouverture de crédit Prêt hypothécaire Vente à tempérament Prêt à tempé…" at bounding box center [495, 206] width 307 height 16
select select "cardOrCredit"
type input "0"
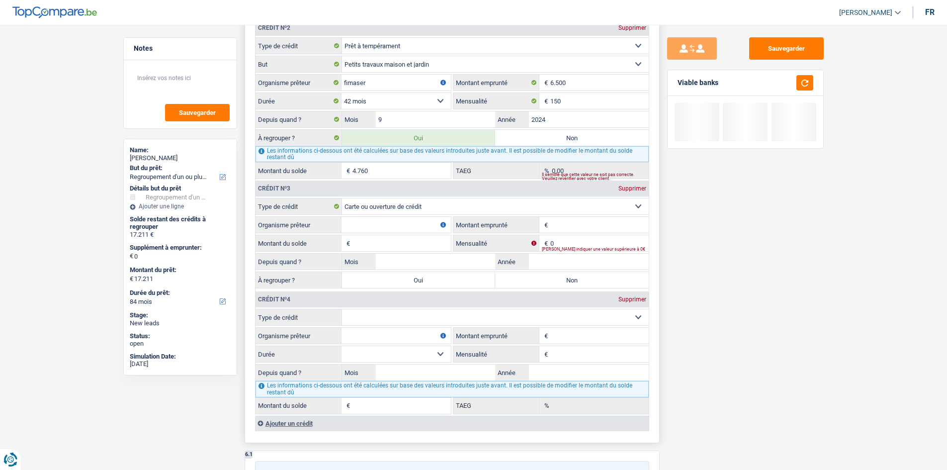
click at [337, 172] on select "Carte ou ouverture de crédit Prêt hypothécaire Vente à tempérament Prêt à tempé…" at bounding box center [495, 317] width 307 height 16
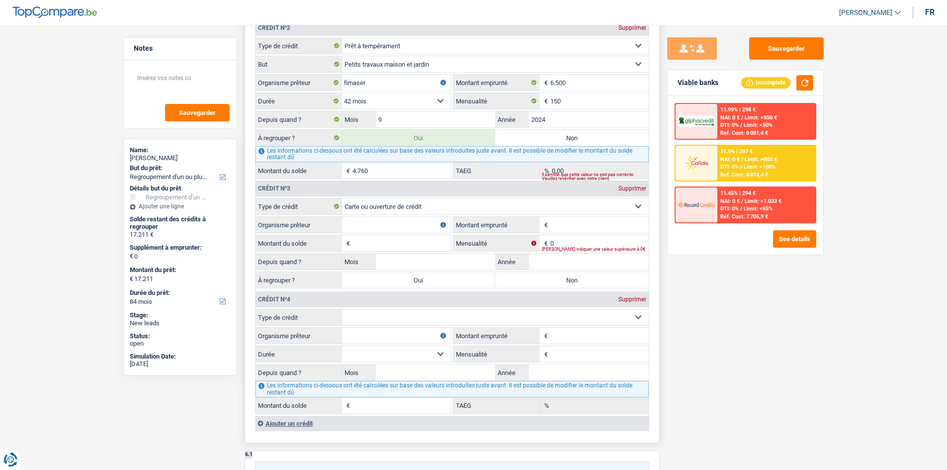
select select "cardOrCredit"
type input "0"
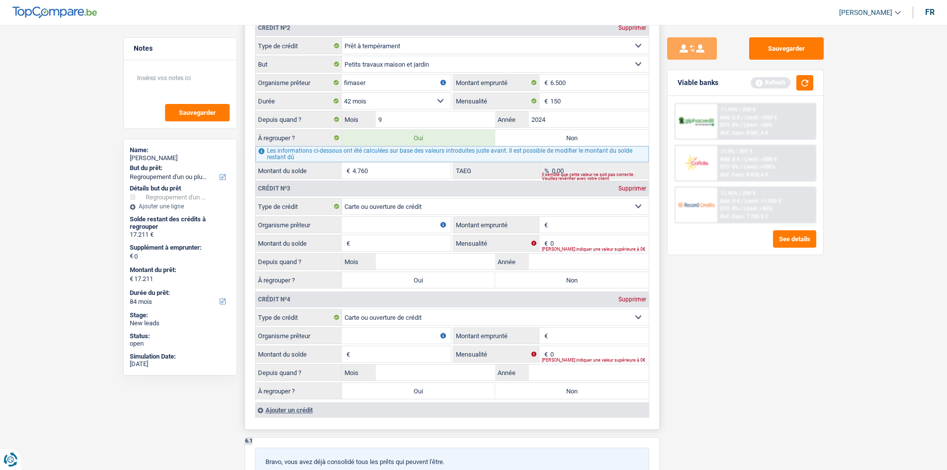
click at [337, 172] on input "Organisme prêteur" at bounding box center [396, 225] width 109 height 16
type input "cofidis"
click at [337, 172] on input "Montant emprunté" at bounding box center [599, 225] width 98 height 16
type input "2.500"
click at [337, 172] on input "Montant du solde" at bounding box center [402, 243] width 98 height 16
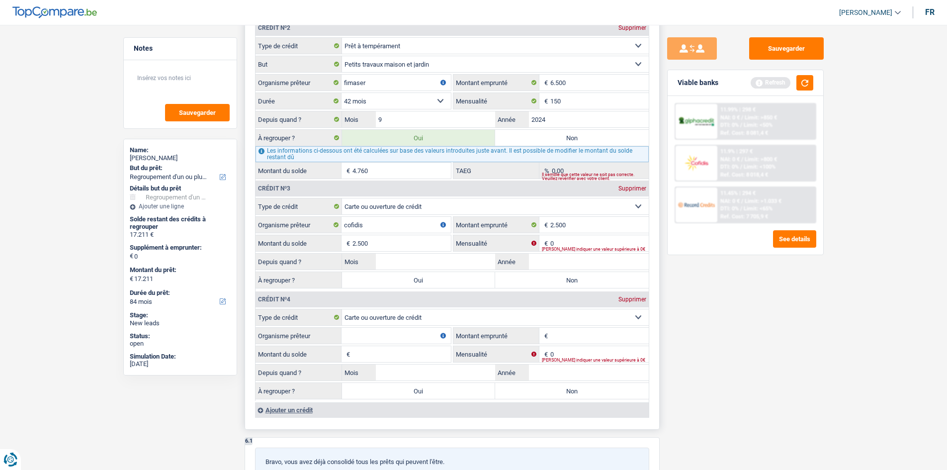
type input "2.500"
click at [337, 172] on input "0" at bounding box center [599, 243] width 98 height 16
type input "100"
drag, startPoint x: 758, startPoint y: 299, endPoint x: 735, endPoint y: 290, distance: 23.9
click at [337, 172] on div "Sauvegarder Viable banks Refresh 11.99% | 298 € NAI: 0 € / Limit: >850 € DTI: 0…" at bounding box center [746, 244] width 172 height 414
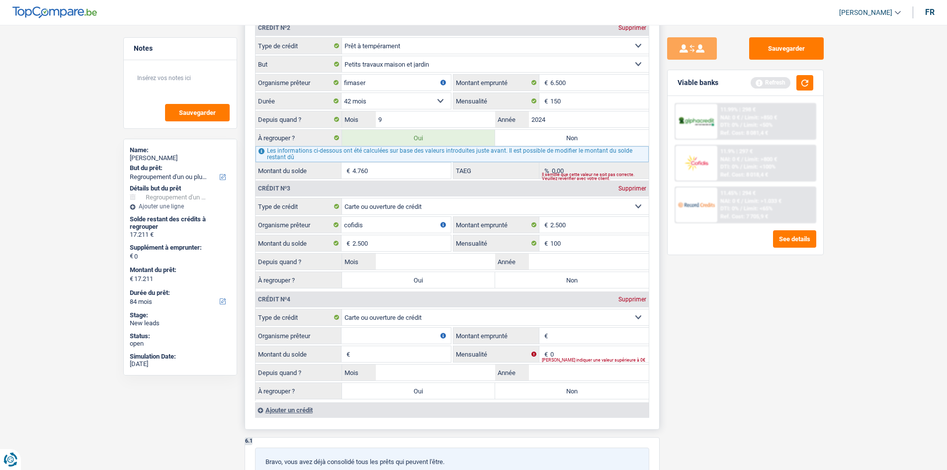
drag, startPoint x: 572, startPoint y: 271, endPoint x: 635, endPoint y: 271, distance: 63.1
click at [337, 172] on div "À regrouper ? Oui Non Tous les champs sont obligatoires. Veuillez fournir une r…" at bounding box center [452, 279] width 393 height 17
drag, startPoint x: 587, startPoint y: 263, endPoint x: 713, endPoint y: 277, distance: 126.6
click at [337, 172] on input "Année" at bounding box center [589, 262] width 120 height 16
click at [337, 172] on input "Mois" at bounding box center [436, 262] width 120 height 16
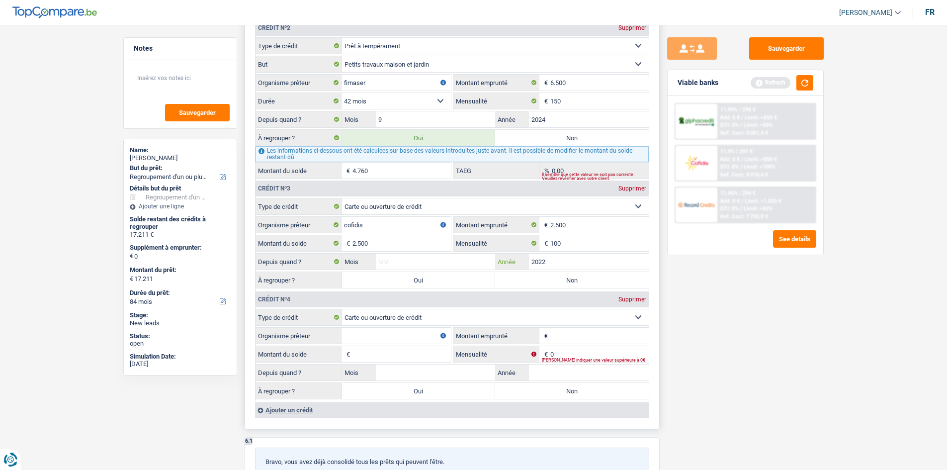
click at [337, 172] on input "2022" at bounding box center [589, 262] width 120 height 16
type input "2023"
drag, startPoint x: 729, startPoint y: 298, endPoint x: 632, endPoint y: 272, distance: 100.5
click at [337, 172] on div "Sauvegarder Viable banks Refresh 11.99% | 298 € NAI: 0 € / Limit: >850 € DTI: 0…" at bounding box center [746, 244] width 172 height 414
click at [337, 172] on div "Depuis quand ? Mois / 2023 Année" at bounding box center [452, 261] width 393 height 17
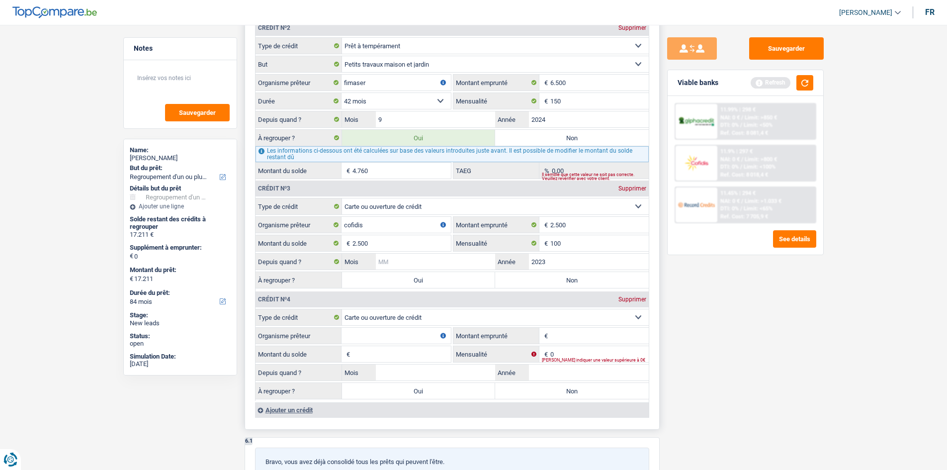
click at [337, 172] on input "Mois" at bounding box center [436, 262] width 120 height 16
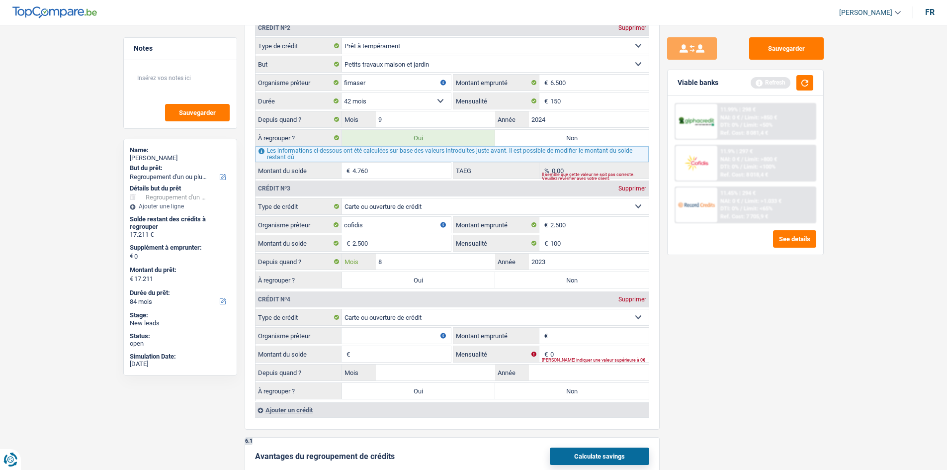
type input "8"
click at [337, 172] on div "Sauvegarder Viable banks Refresh 11.99% | 298 € NAI: 0 € / Limit: >850 € DTI: 0…" at bounding box center [746, 244] width 172 height 414
click at [337, 172] on input "Organisme prêteur" at bounding box center [396, 336] width 109 height 16
type input "fimaser"
click at [337, 172] on div "Sauvegarder Viable banks Refresh 11.99% | 298 € NAI: 0 € / Limit: >850 € DTI: 0…" at bounding box center [746, 244] width 172 height 414
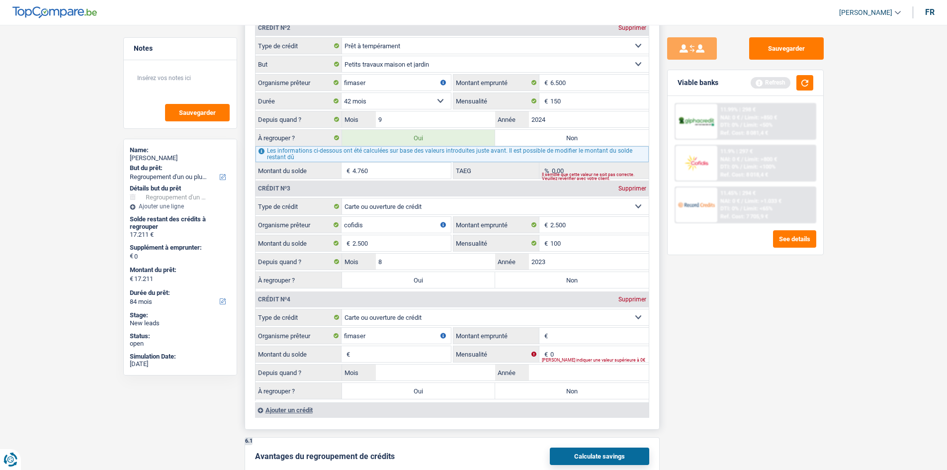
drag, startPoint x: 598, startPoint y: 345, endPoint x: 609, endPoint y: 338, distance: 13.1
click at [337, 172] on fieldset "Carte ou ouverture de crédit Prêt hypothécaire Vente à tempérament Prêt à tempé…" at bounding box center [452, 355] width 393 height 92
click at [337, 172] on input "Montant emprunté" at bounding box center [599, 336] width 98 height 16
type input "1.500"
click at [337, 172] on input "Montant du solde" at bounding box center [402, 354] width 98 height 16
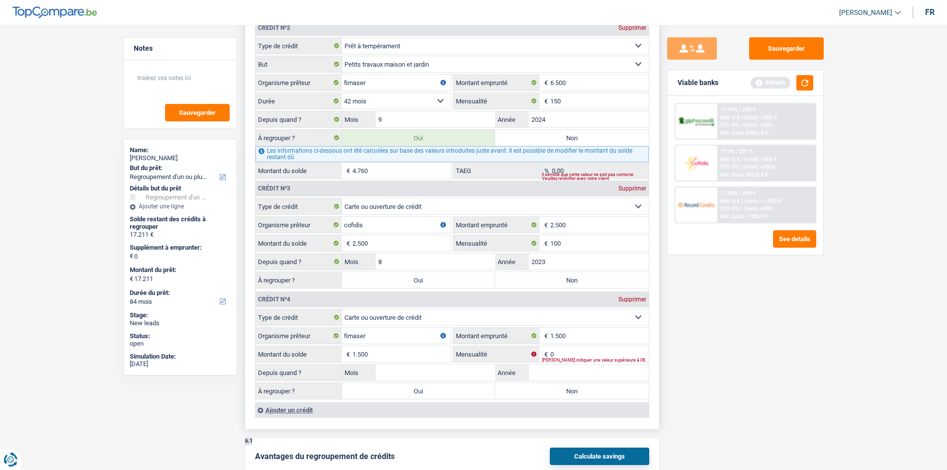
type input "1.500"
click at [337, 172] on input "0" at bounding box center [599, 354] width 98 height 16
type input "50"
click at [337, 172] on div "Sauvegarder Viable banks Refresh 11.99% | 298 € NAI: 0 € / Limit: >850 € DTI: 0…" at bounding box center [746, 244] width 172 height 414
drag, startPoint x: 618, startPoint y: 372, endPoint x: 703, endPoint y: 362, distance: 85.1
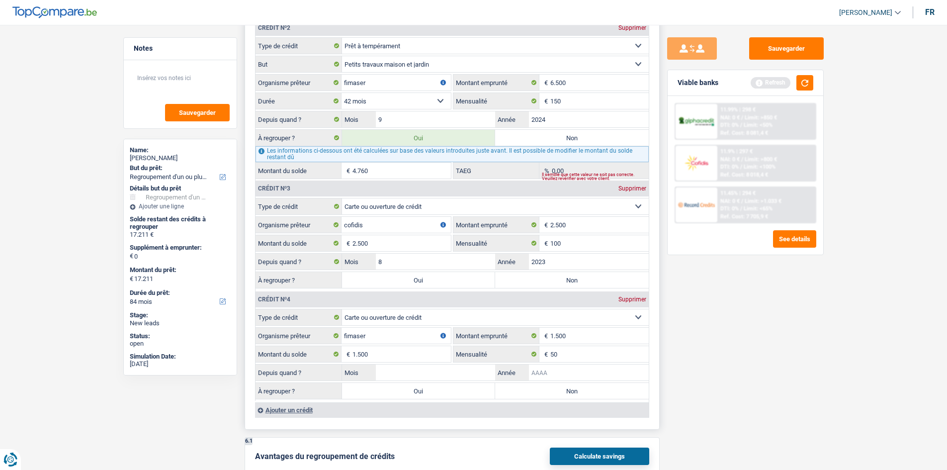
click at [337, 172] on input "Année" at bounding box center [589, 372] width 120 height 16
type input "2024"
click at [337, 172] on input "Mois" at bounding box center [436, 372] width 120 height 16
type input "5"
drag, startPoint x: 819, startPoint y: 359, endPoint x: 799, endPoint y: 352, distance: 21.4
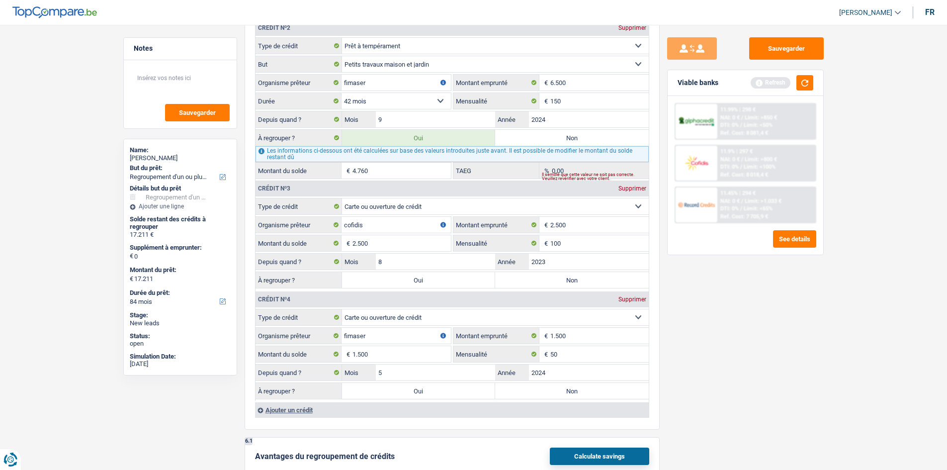
click at [337, 172] on div "Sauvegarder Viable banks Refresh 11.99% | 298 € NAI: 0 € / Limit: >850 € DTI: 0…" at bounding box center [746, 244] width 172 height 414
click at [337, 172] on label "Oui" at bounding box center [419, 280] width 154 height 16
click at [337, 172] on input "Oui" at bounding box center [419, 280] width 154 height 16
radio input "true"
type input "19.711"
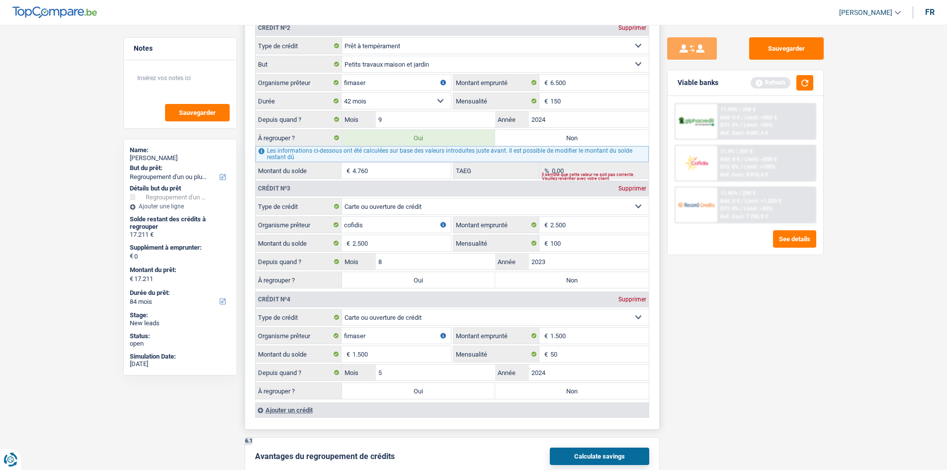
type input "19.711"
click at [337, 172] on label "Oui" at bounding box center [419, 391] width 154 height 16
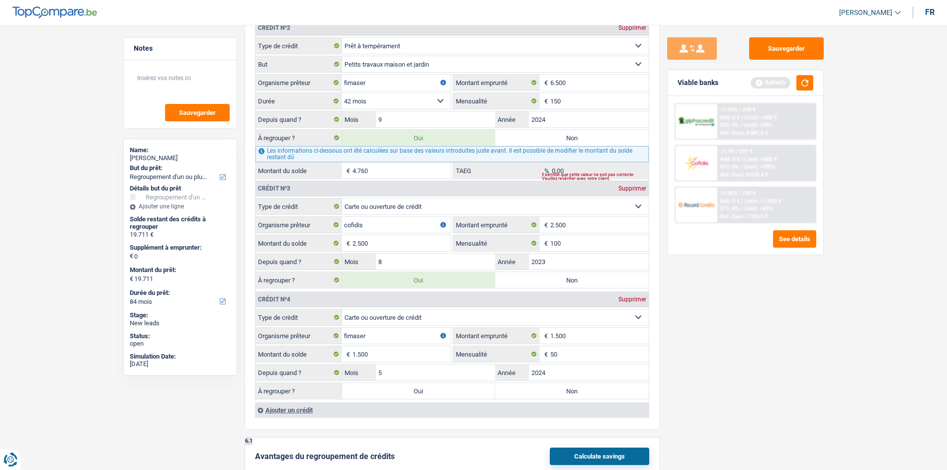
click at [337, 172] on input "Oui" at bounding box center [419, 391] width 154 height 16
radio input "true"
type input "21.211"
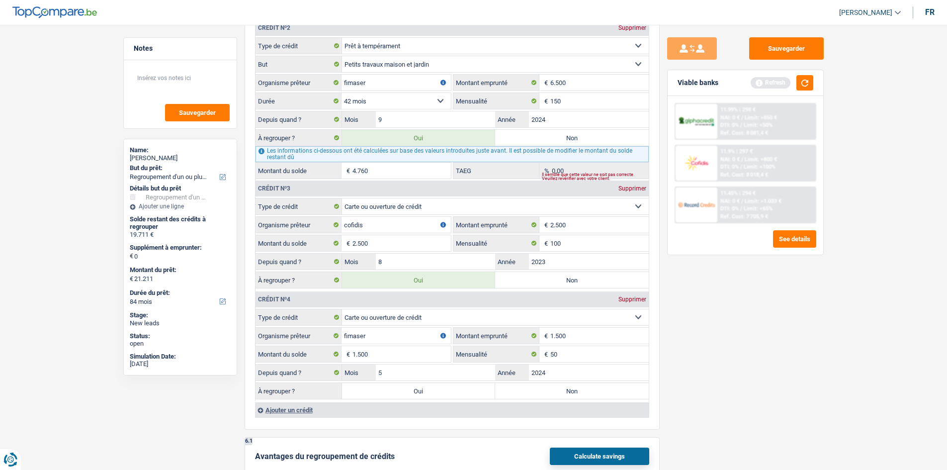
type input "21.211"
select select "120"
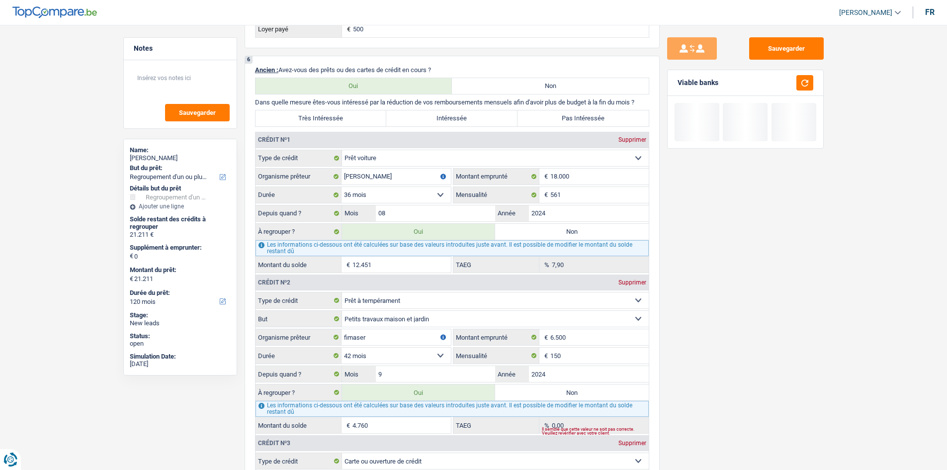
scroll to position [696, 0]
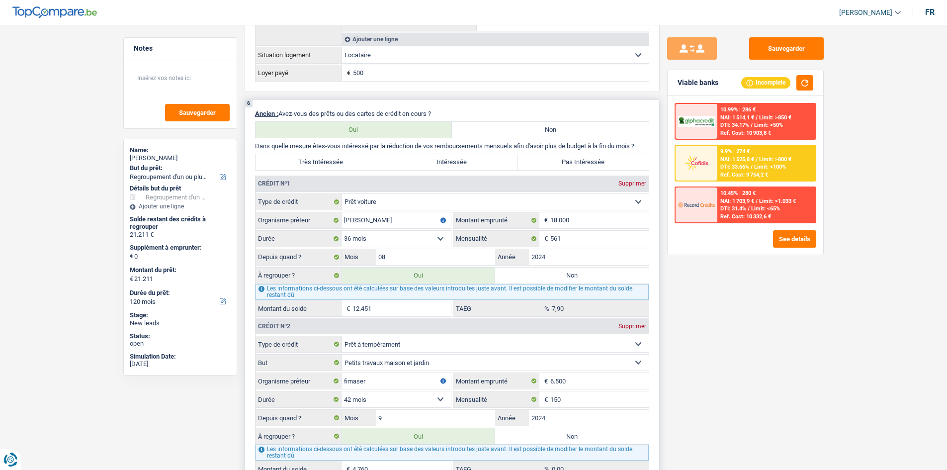
click at [313, 160] on label "Très Intéressée" at bounding box center [321, 162] width 131 height 16
click at [313, 160] on input "Très Intéressée" at bounding box center [321, 162] width 131 height 16
radio input "true"
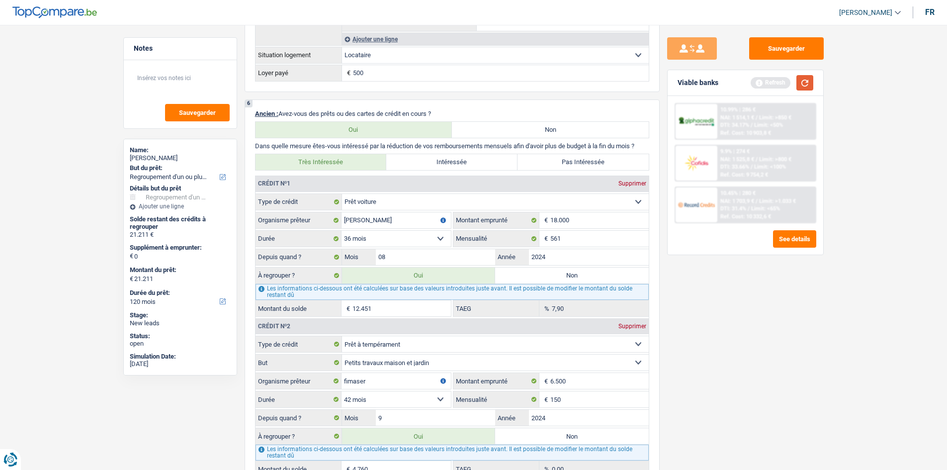
click at [337, 77] on button "button" at bounding box center [805, 82] width 17 height 15
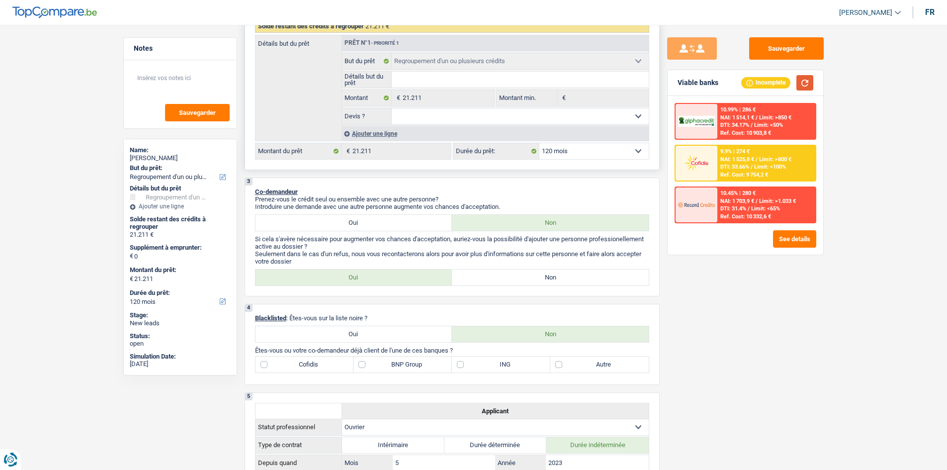
scroll to position [149, 0]
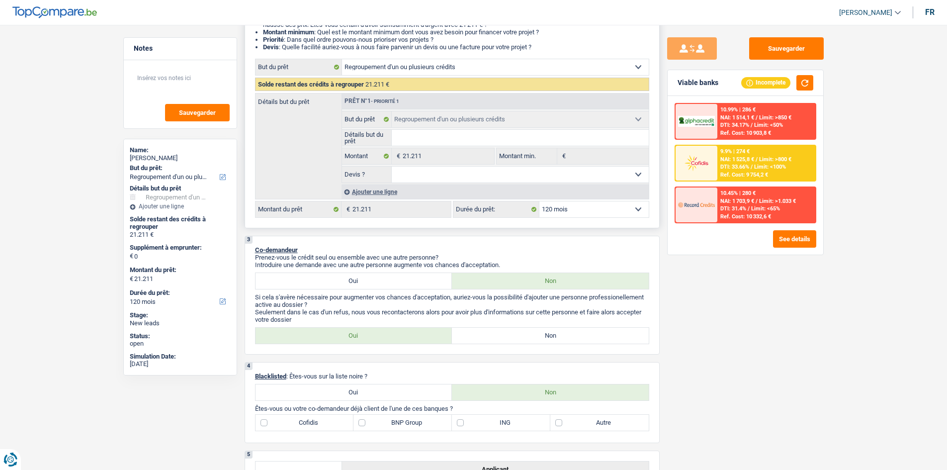
click at [337, 172] on div "Ajouter une ligne" at bounding box center [495, 191] width 307 height 14
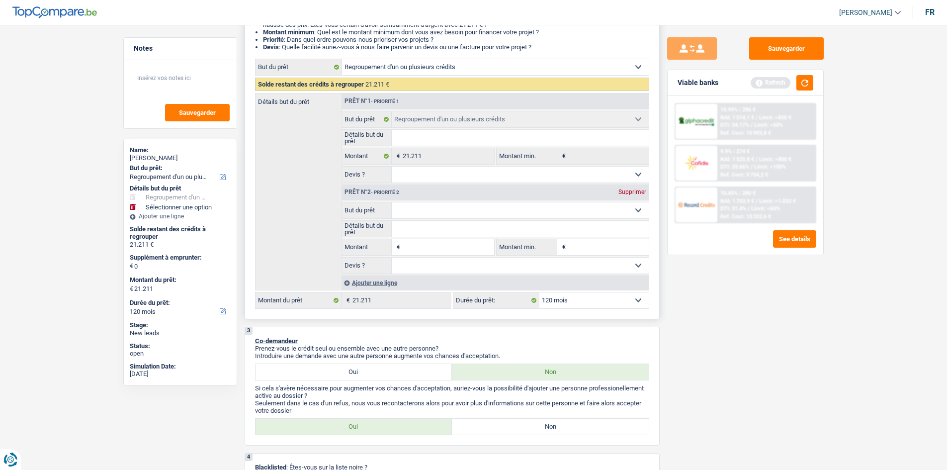
click at [337, 172] on select "Confort maison: meubles, textile, peinture, électroménager, outillage non-profe…" at bounding box center [520, 210] width 257 height 16
select select "household"
click at [337, 172] on select "Confort maison: meubles, textile, peinture, électroménager, outillage non-profe…" at bounding box center [520, 210] width 257 height 16
select select "household"
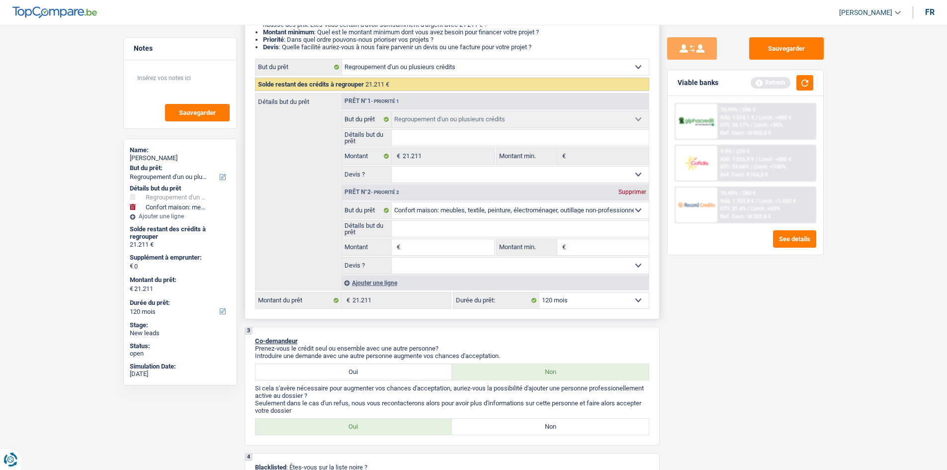
click at [337, 172] on input "Montant" at bounding box center [448, 247] width 91 height 16
type input "8"
type input "87"
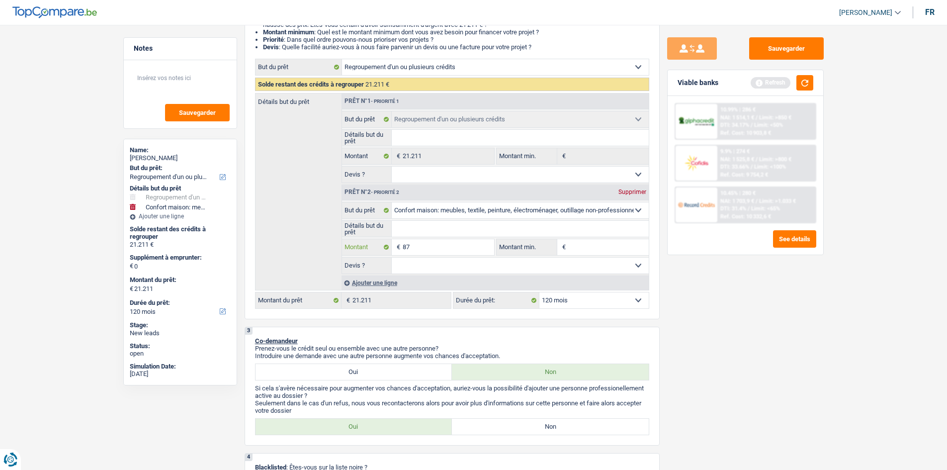
type input "878"
type input "8.789"
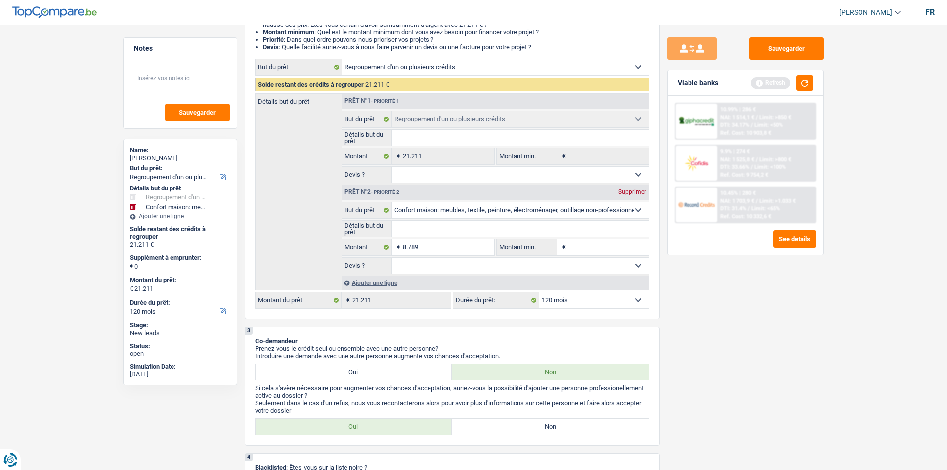
type input "8.789"
type input "30.000"
click at [337, 172] on div "Sauvegarder Viable banks Refresh 10.99% | 286 € NAI: 1 514,1 € / Limit: >850 € …" at bounding box center [746, 244] width 172 height 414
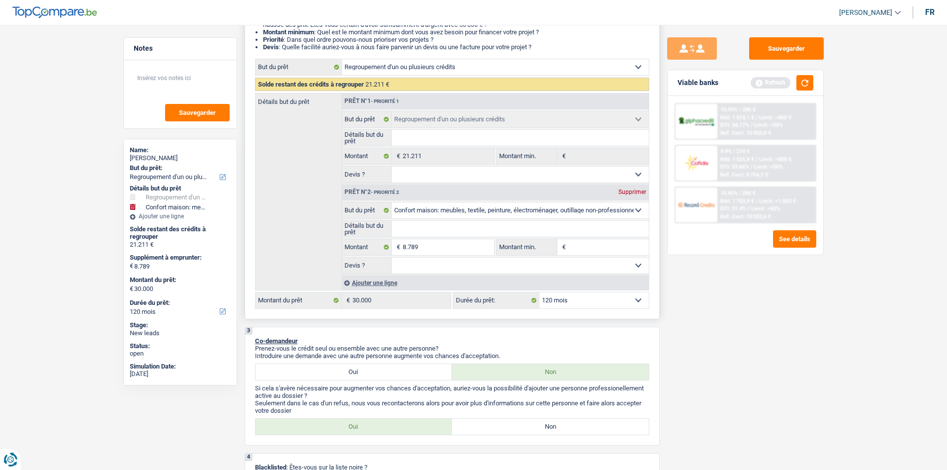
drag, startPoint x: 461, startPoint y: 262, endPoint x: 453, endPoint y: 265, distance: 8.0
click at [337, 172] on select "Oui Non Non répondu Sélectionner une option" at bounding box center [520, 266] width 257 height 16
select select "yes"
click at [337, 172] on select "Oui Non Non répondu Sélectionner une option" at bounding box center [520, 266] width 257 height 16
select select "yes"
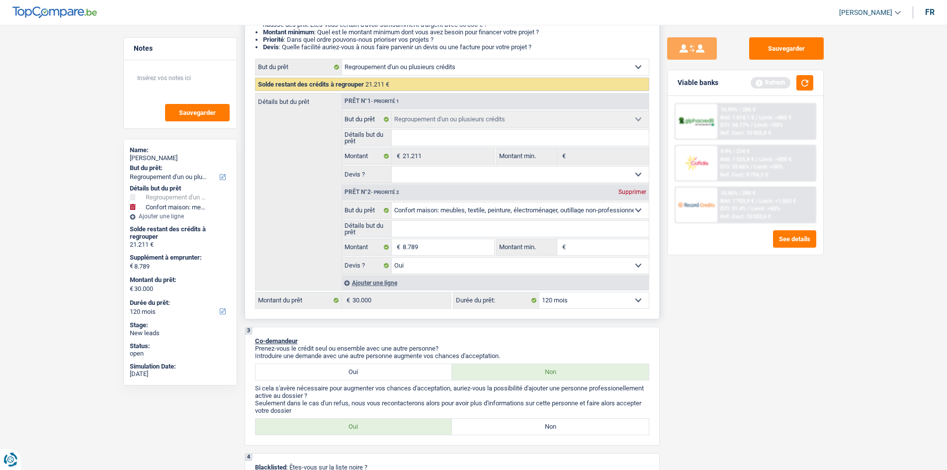
click at [337, 172] on input "Détails but du prêt" at bounding box center [520, 229] width 257 height 16
type input "M"
type input "Me"
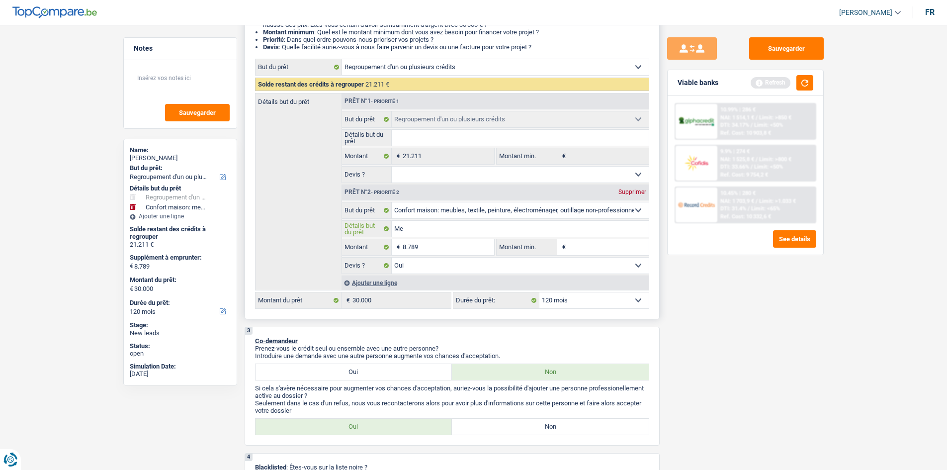
type input "Meu"
type input "Meub"
type input "Meubl"
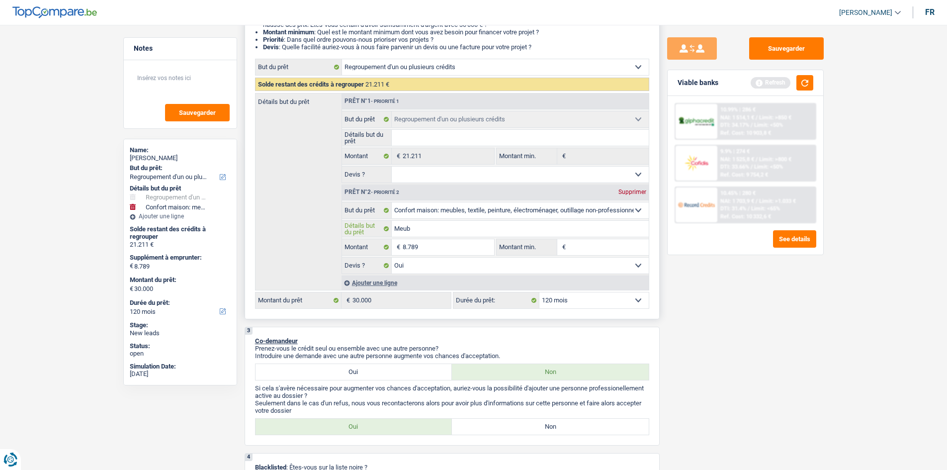
type input "Meubl"
type input "Meuble"
type input "Meubles"
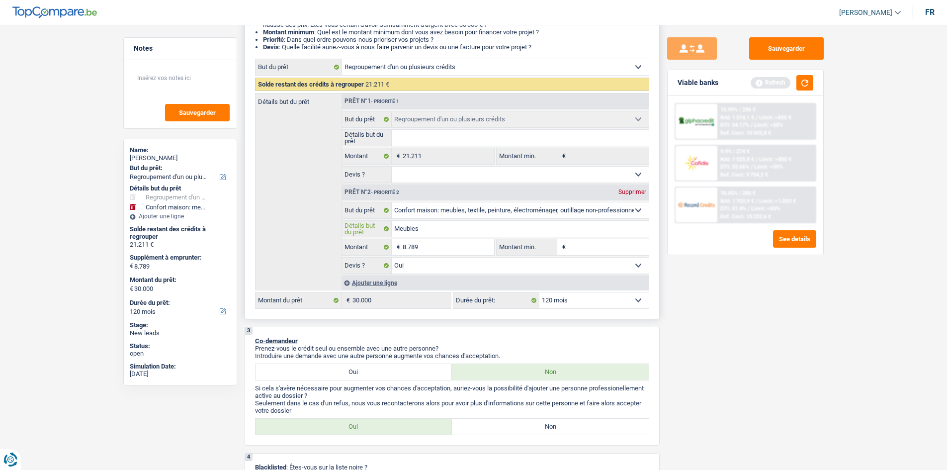
type input "Meubles"
click at [337, 172] on div "Sauvegarder Viable banks Refresh 10.99% | 286 € NAI: 1 514,1 € / Limit: >850 € …" at bounding box center [746, 244] width 172 height 414
click at [337, 83] on div "Viable banks Refresh" at bounding box center [746, 83] width 156 height 26
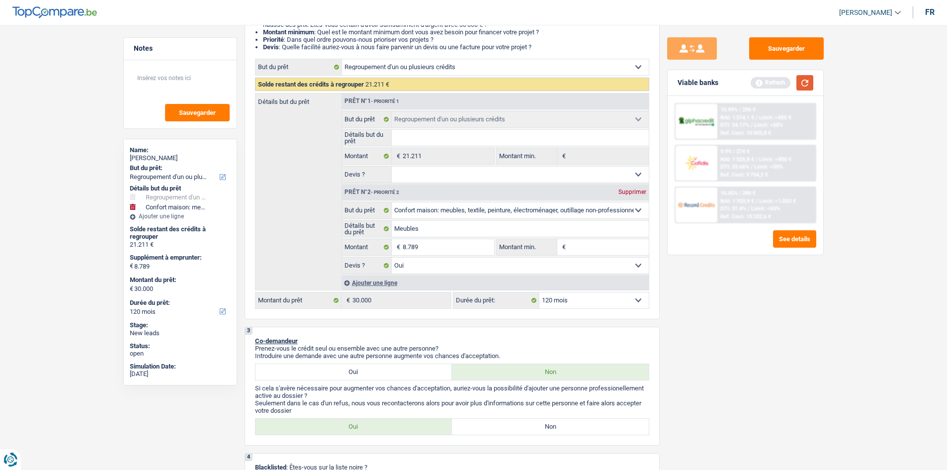
click at [337, 81] on button "button" at bounding box center [805, 82] width 17 height 15
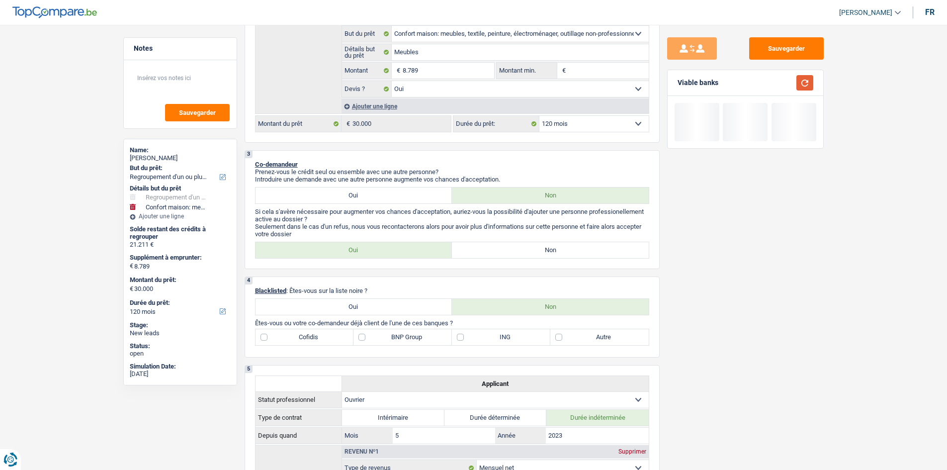
scroll to position [398, 0]
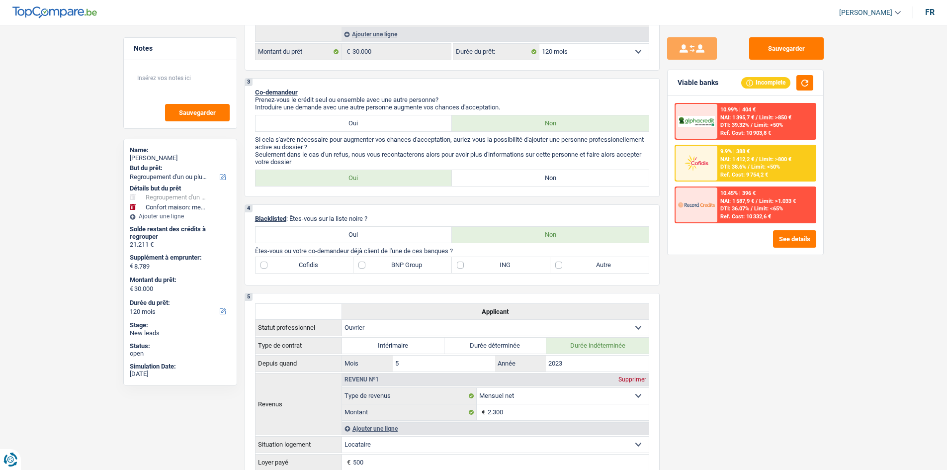
drag, startPoint x: 561, startPoint y: 182, endPoint x: 737, endPoint y: 201, distance: 177.5
click at [337, 172] on label "Non" at bounding box center [550, 178] width 197 height 16
click at [337, 172] on input "Non" at bounding box center [550, 178] width 197 height 16
radio input "true"
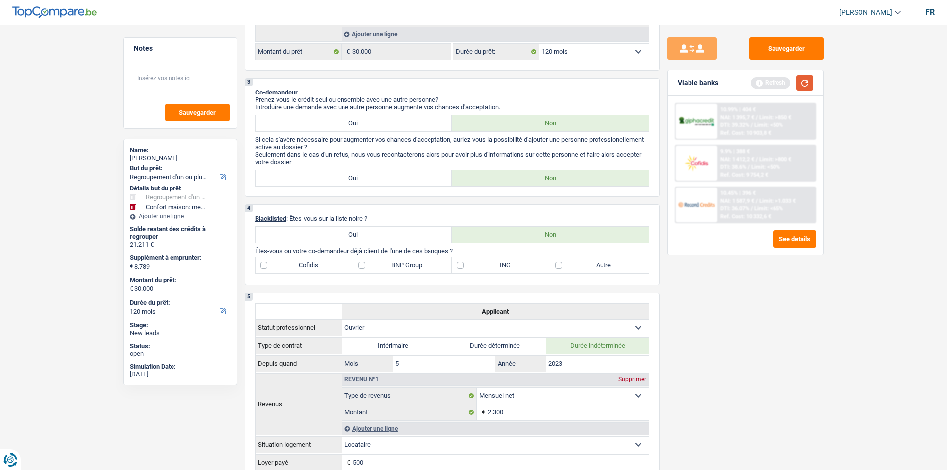
click at [337, 83] on button "button" at bounding box center [805, 82] width 17 height 15
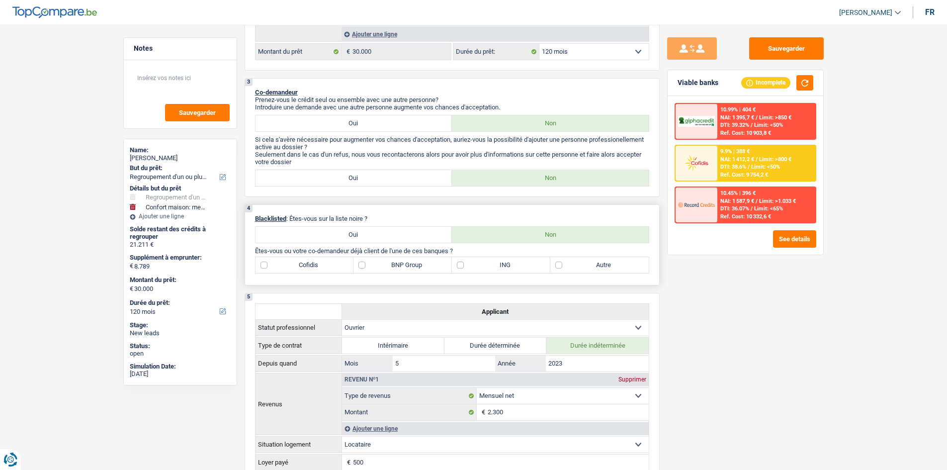
click at [330, 172] on label "Cofidis" at bounding box center [305, 265] width 98 height 16
click at [330, 172] on input "Cofidis" at bounding box center [305, 265] width 98 height 16
checkbox input "true"
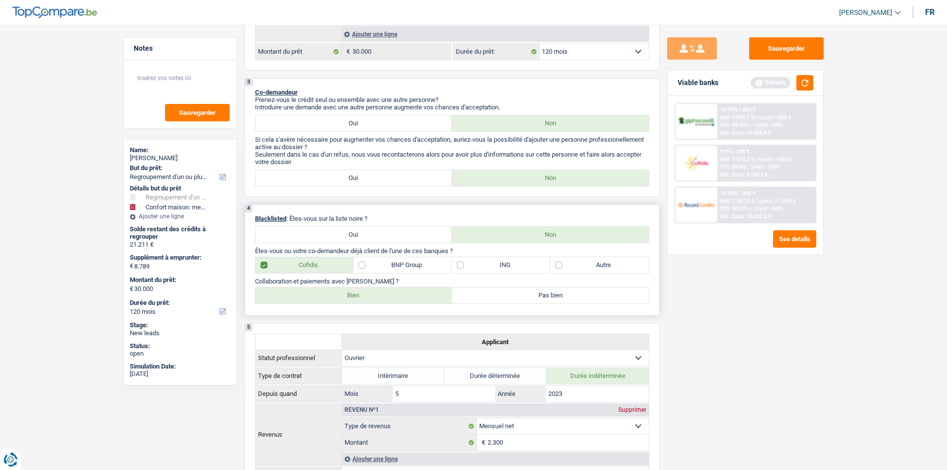
click at [337, 172] on label "Bien" at bounding box center [354, 295] width 197 height 16
click at [337, 172] on input "Bien" at bounding box center [354, 295] width 197 height 16
radio input "true"
click at [337, 84] on button "button" at bounding box center [805, 82] width 17 height 15
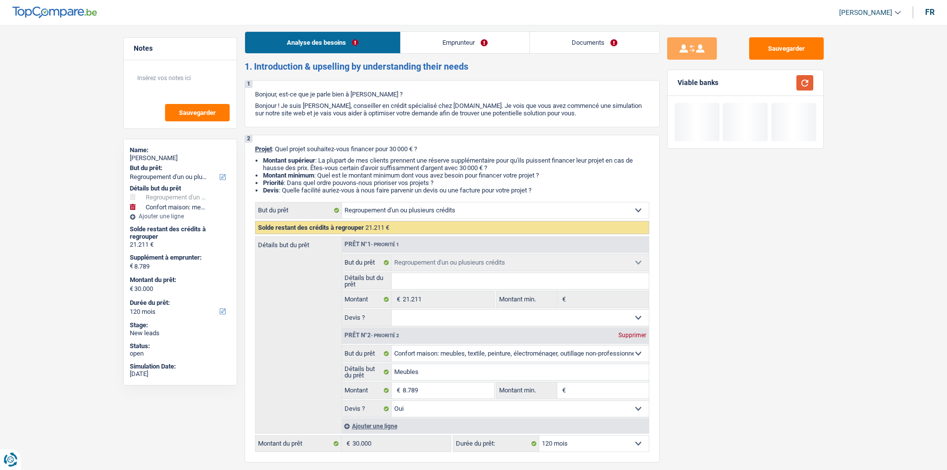
scroll to position [0, 0]
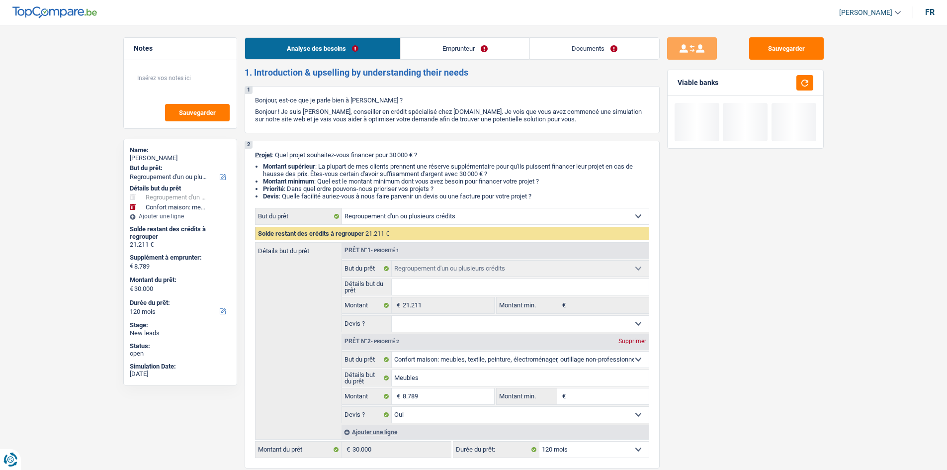
drag, startPoint x: 435, startPoint y: 23, endPoint x: 450, endPoint y: 46, distance: 27.6
click at [337, 23] on header "Charles Verhaegen Se déconnecter fr" at bounding box center [473, 12] width 947 height 25
click at [337, 49] on link "Emprunteur" at bounding box center [465, 48] width 129 height 21
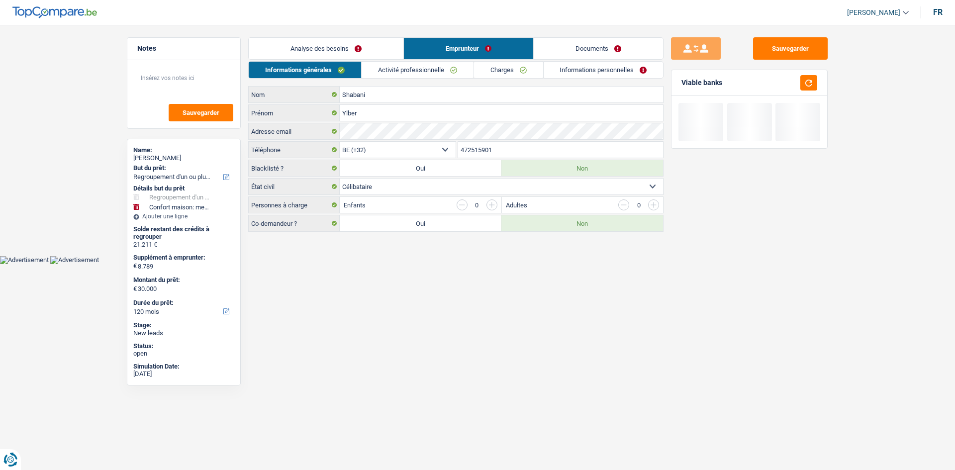
click at [337, 53] on link "Analyse des besoins" at bounding box center [326, 48] width 155 height 21
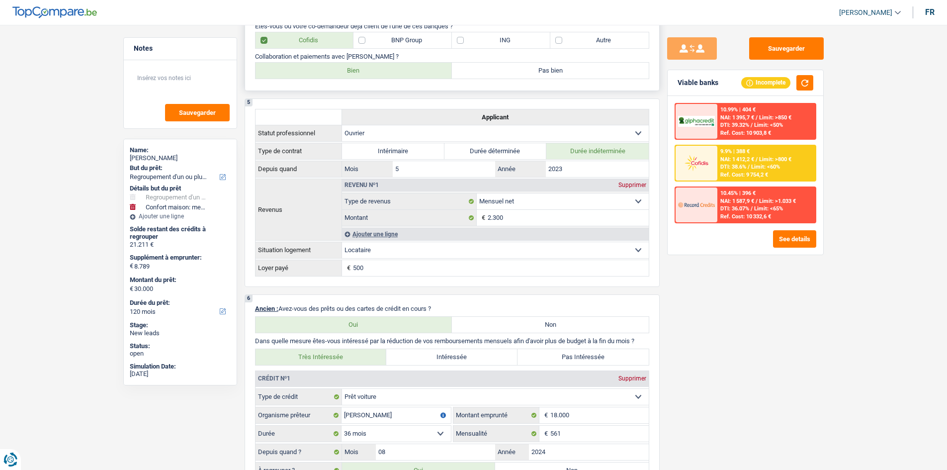
scroll to position [497, 0]
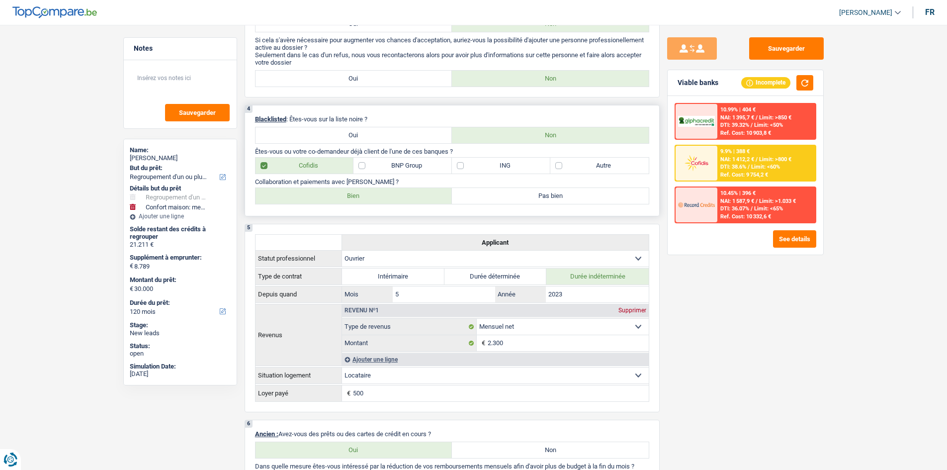
click at [337, 169] on label "Autre" at bounding box center [599, 166] width 98 height 16
click at [337, 169] on input "Autre" at bounding box center [599, 166] width 98 height 16
checkbox input "true"
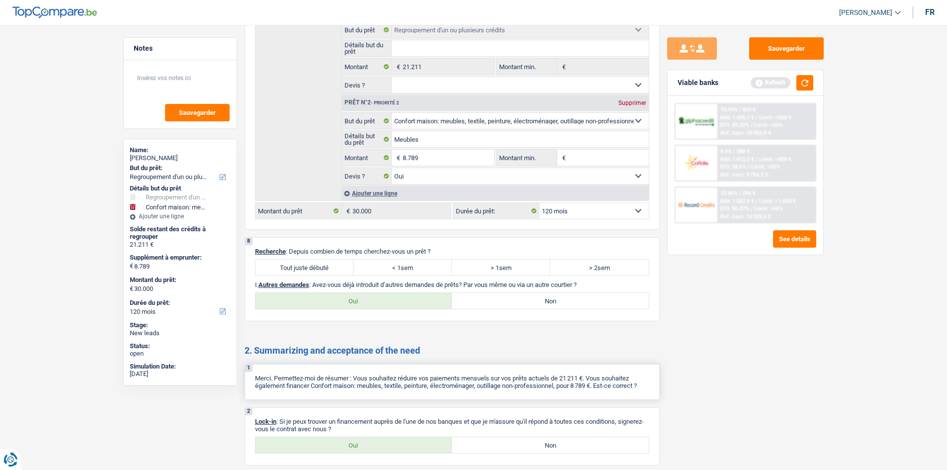
scroll to position [1776, 0]
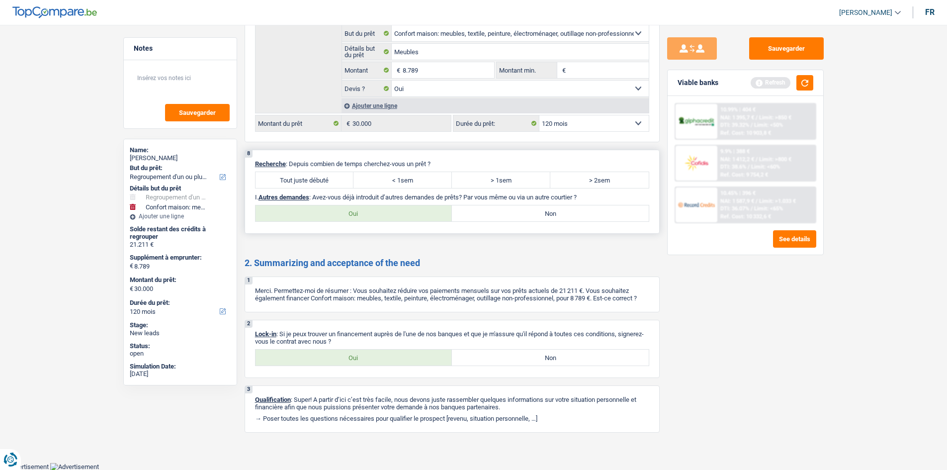
click at [329, 172] on label "Tout juste débuté" at bounding box center [305, 180] width 98 height 16
click at [329, 172] on input "Tout juste débuté" at bounding box center [305, 180] width 98 height 16
radio input "true"
click at [337, 172] on label "Non" at bounding box center [550, 213] width 197 height 16
click at [337, 172] on input "Non" at bounding box center [550, 213] width 197 height 16
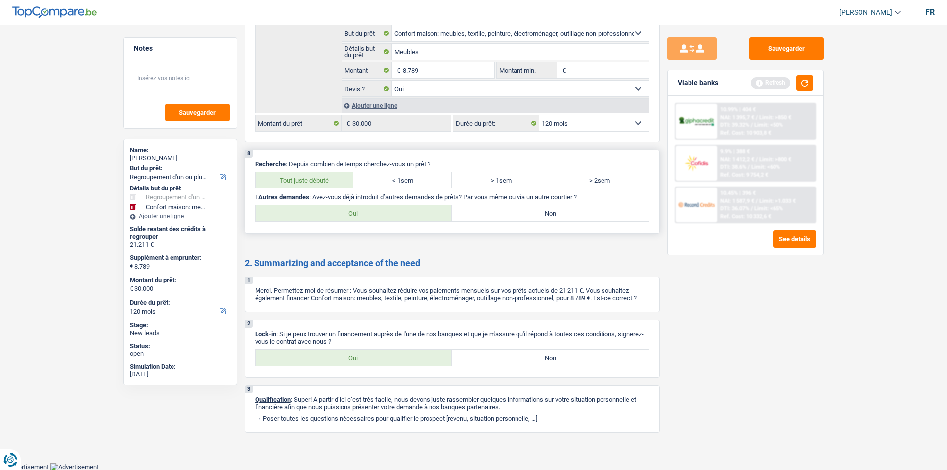
radio input "true"
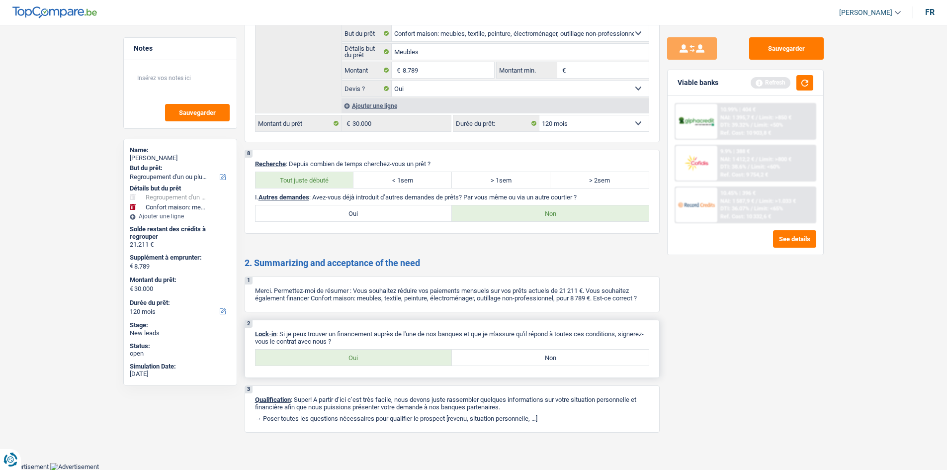
click at [337, 172] on label "Oui" at bounding box center [354, 358] width 197 height 16
click at [337, 172] on input "Oui" at bounding box center [354, 358] width 197 height 16
radio input "true"
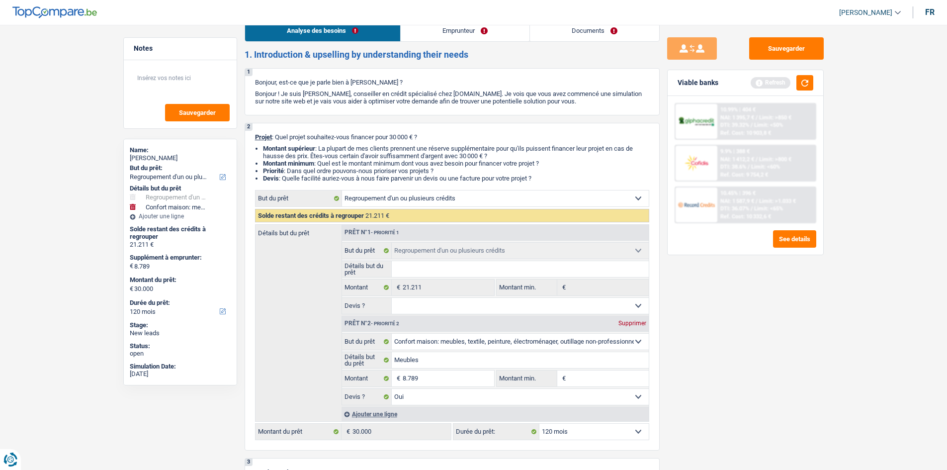
scroll to position [0, 0]
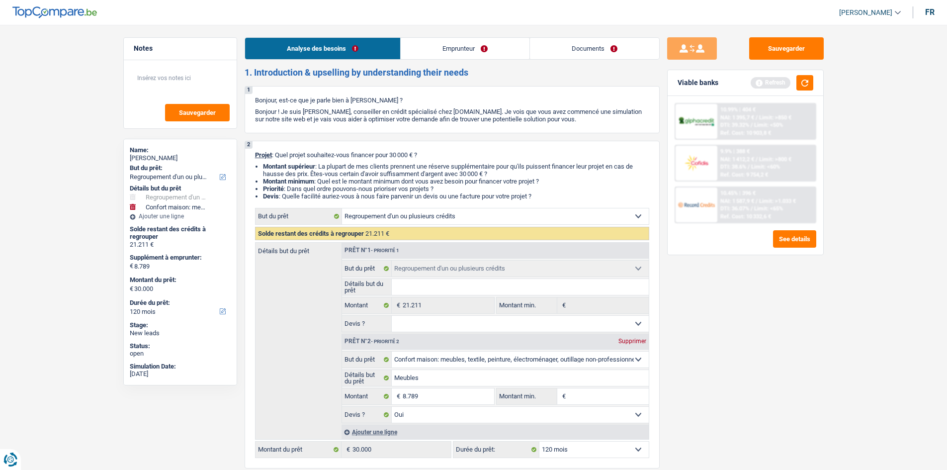
drag, startPoint x: 410, startPoint y: 38, endPoint x: 404, endPoint y: 43, distance: 7.1
click at [337, 38] on link "Emprunteur" at bounding box center [465, 48] width 129 height 21
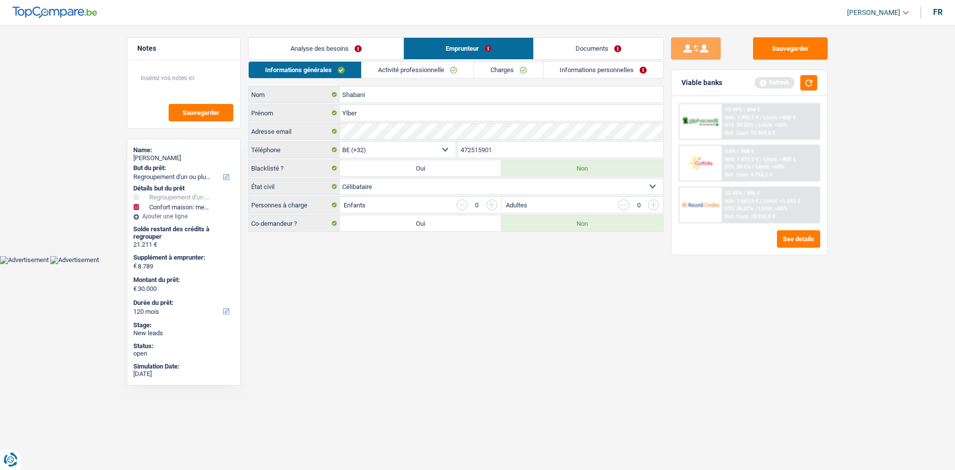
click at [337, 63] on link "Activité professionnelle" at bounding box center [417, 70] width 112 height 16
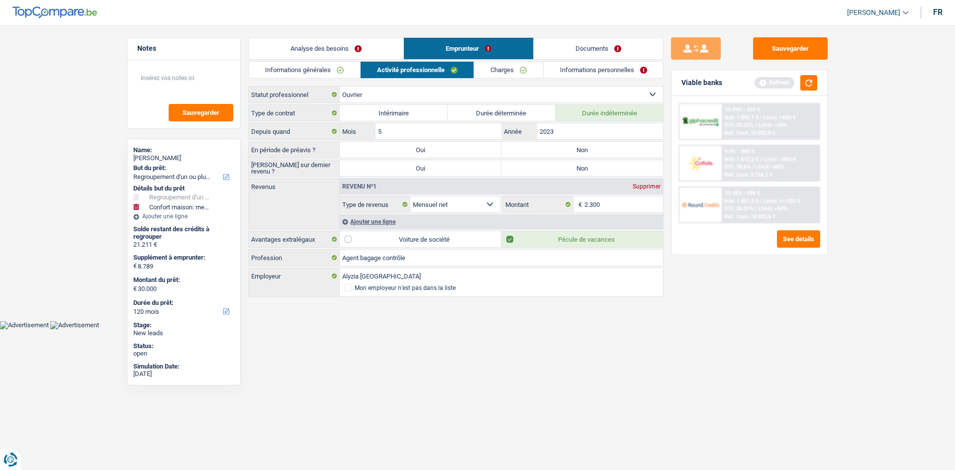
click at [337, 149] on label "Non" at bounding box center [582, 150] width 162 height 16
click at [337, 149] on input "Non" at bounding box center [582, 150] width 162 height 16
radio input "true"
click at [337, 169] on label "Non" at bounding box center [582, 168] width 162 height 16
click at [337, 169] on input "Non" at bounding box center [582, 168] width 162 height 16
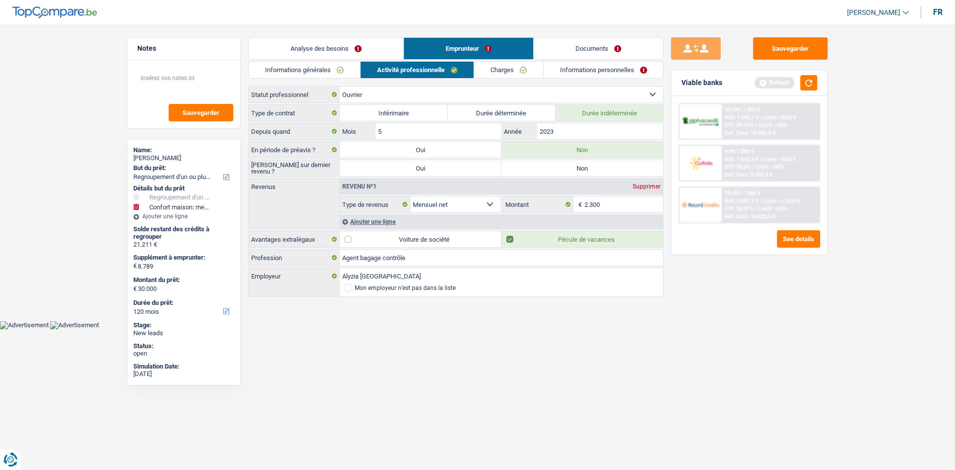
radio input "true"
click at [337, 130] on input "2023" at bounding box center [600, 131] width 126 height 16
click at [337, 172] on div "Sauvegarder Viable banks Refresh 10.99% | 404 € NAI: 1 395,7 € / Limit: >850 € …" at bounding box center [749, 244] width 172 height 414
click at [337, 172] on input "2.300" at bounding box center [623, 204] width 79 height 16
click at [337, 172] on div "Ajouter une ligne" at bounding box center [501, 221] width 323 height 14
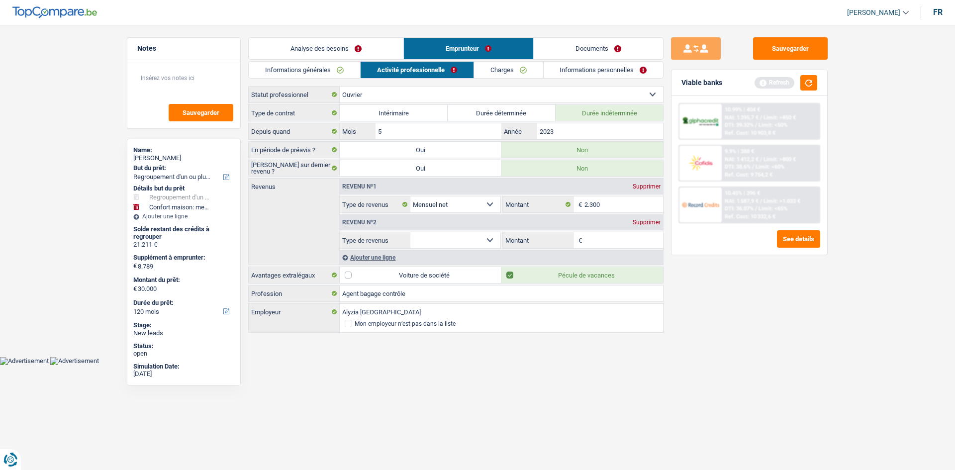
click at [337, 172] on select "Allocation d'handicap Allocations chômage Allocations familiales Chèques repas …" at bounding box center [455, 240] width 90 height 16
click at [337, 172] on input "2.300" at bounding box center [623, 204] width 79 height 16
type input "2.600"
click at [337, 172] on html "Vous avez le contrôle de vos données Nous utilisons des cookies, tout comme nos…" at bounding box center [477, 182] width 955 height 365
click at [337, 172] on select "Allocation d'handicap Allocations chômage Allocations familiales Chèques repas …" at bounding box center [455, 240] width 90 height 16
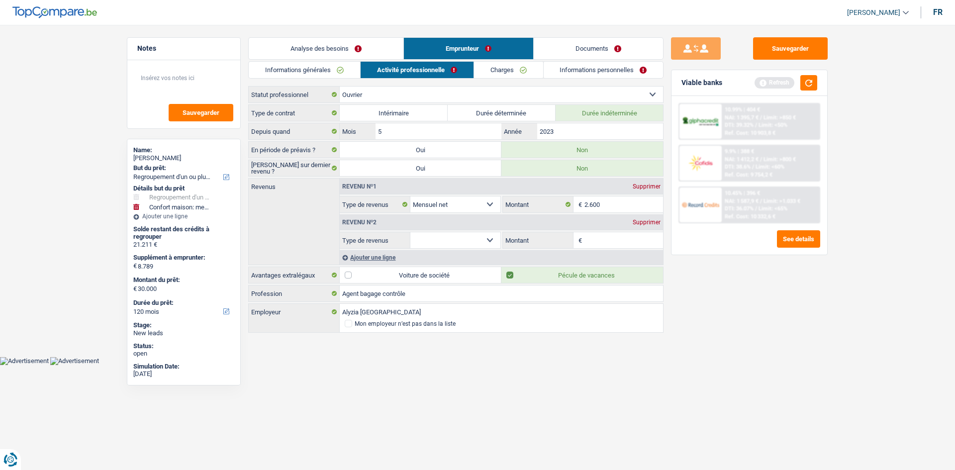
select select "mealVouchers"
click at [337, 172] on select "Allocation d'handicap Allocations chômage Allocations familiales Chèques repas …" at bounding box center [455, 240] width 90 height 16
click at [337, 172] on input "Montant par jour" at bounding box center [623, 240] width 79 height 16
type input "8,0"
click at [337, 172] on div "Sauvegarder Viable banks Refresh 10.99% | 404 € NAI: 1 395,7 € / Limit: >850 € …" at bounding box center [749, 244] width 172 height 414
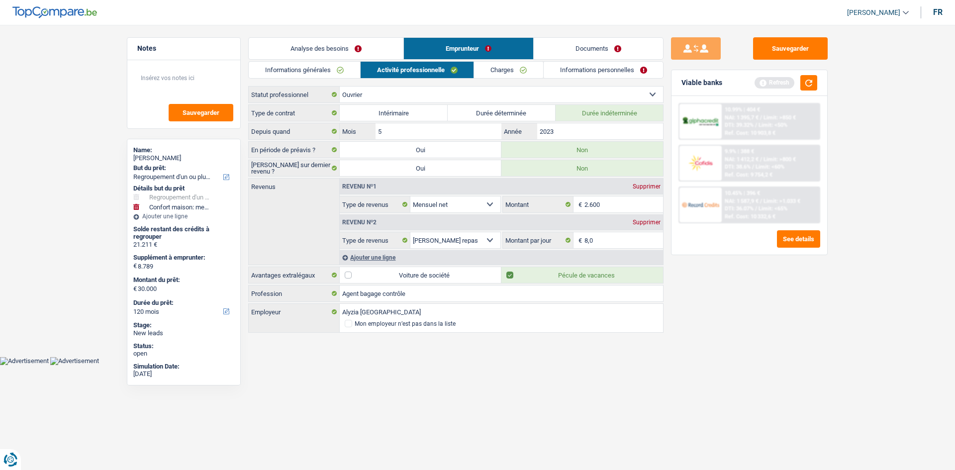
drag, startPoint x: 502, startPoint y: 63, endPoint x: 498, endPoint y: 69, distance: 7.2
click at [337, 63] on link "Charges" at bounding box center [508, 70] width 69 height 16
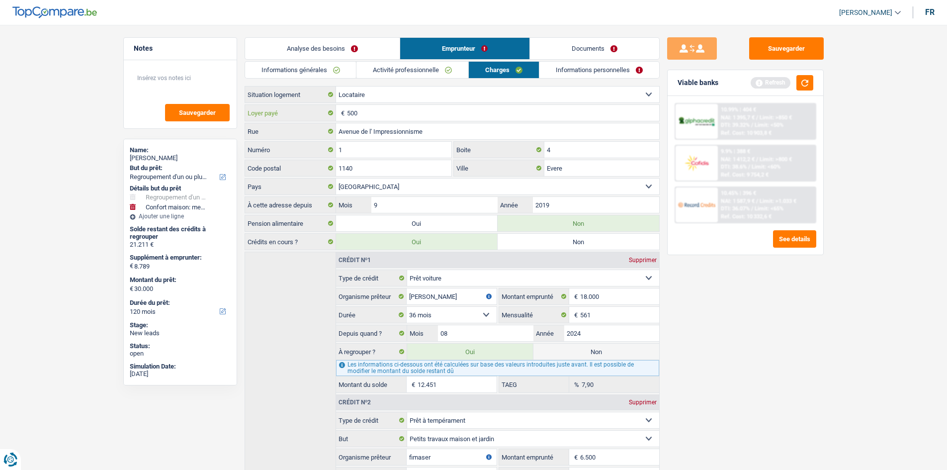
drag, startPoint x: 416, startPoint y: 113, endPoint x: 852, endPoint y: 281, distance: 466.7
click at [337, 113] on input "500" at bounding box center [503, 113] width 312 height 16
click at [337, 76] on link "Informations personnelles" at bounding box center [599, 70] width 120 height 16
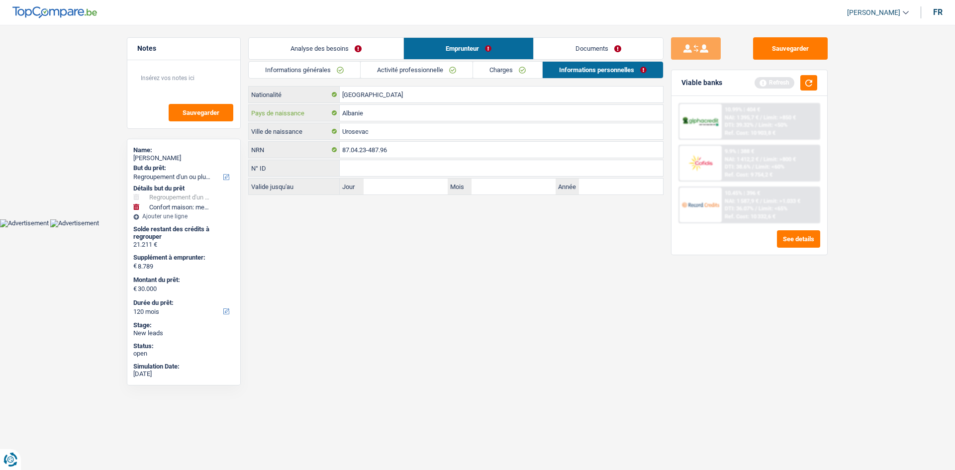
click at [337, 114] on input "Albanie" at bounding box center [501, 113] width 323 height 16
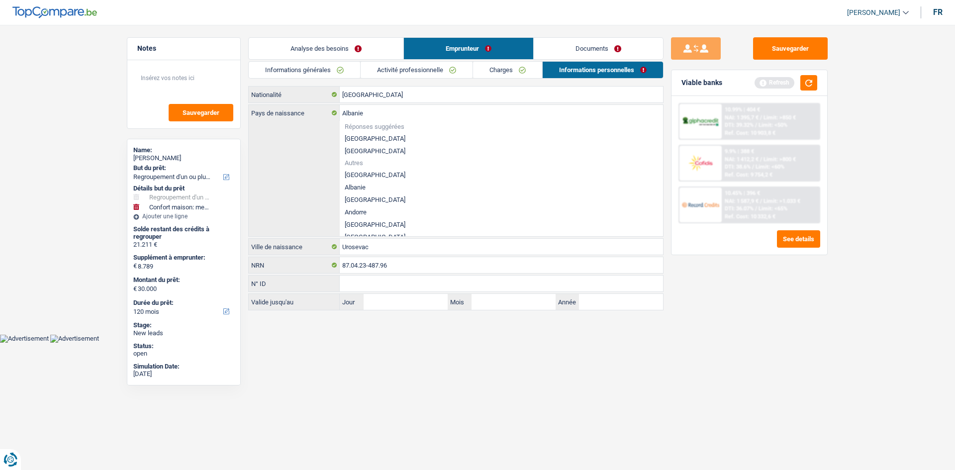
drag, startPoint x: 638, startPoint y: 44, endPoint x: 656, endPoint y: 45, distance: 17.9
click at [337, 43] on link "Documents" at bounding box center [598, 48] width 129 height 21
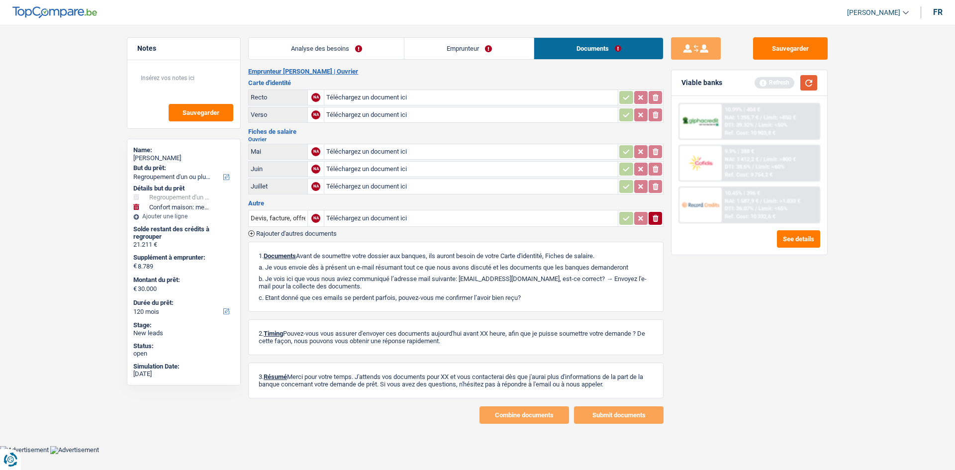
click at [337, 86] on button "button" at bounding box center [808, 82] width 17 height 15
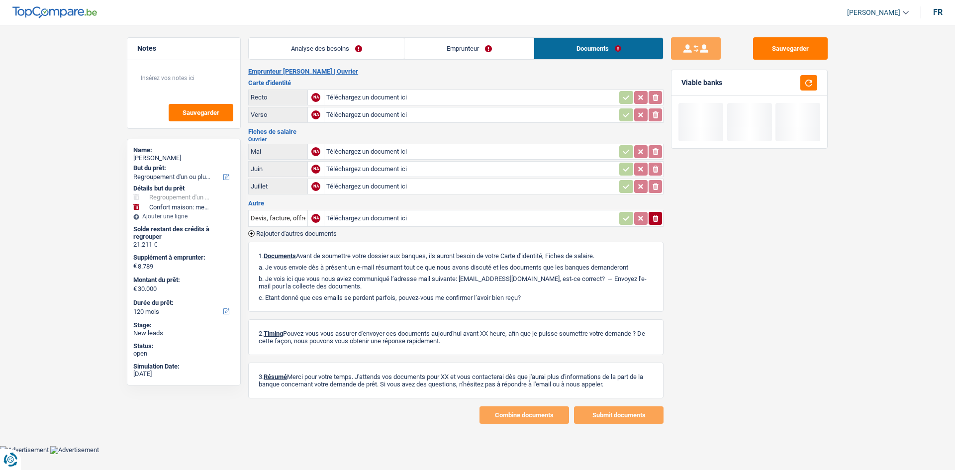
click at [337, 51] on link "Analyse des besoins" at bounding box center [326, 48] width 155 height 21
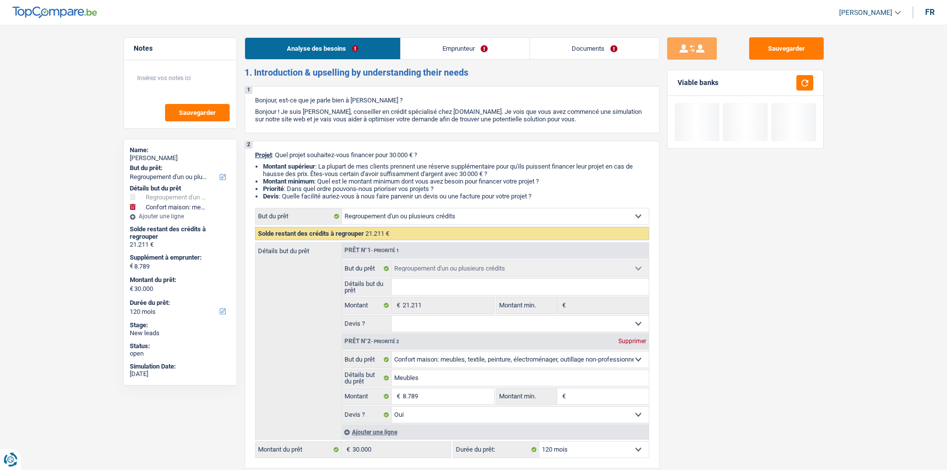
click at [337, 44] on link "Documents" at bounding box center [594, 48] width 129 height 21
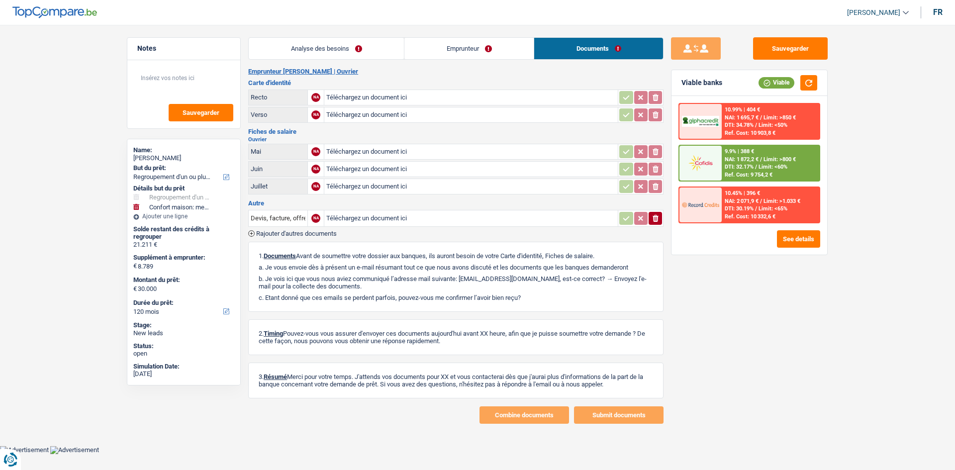
click at [337, 48] on link "Emprunteur" at bounding box center [468, 48] width 129 height 21
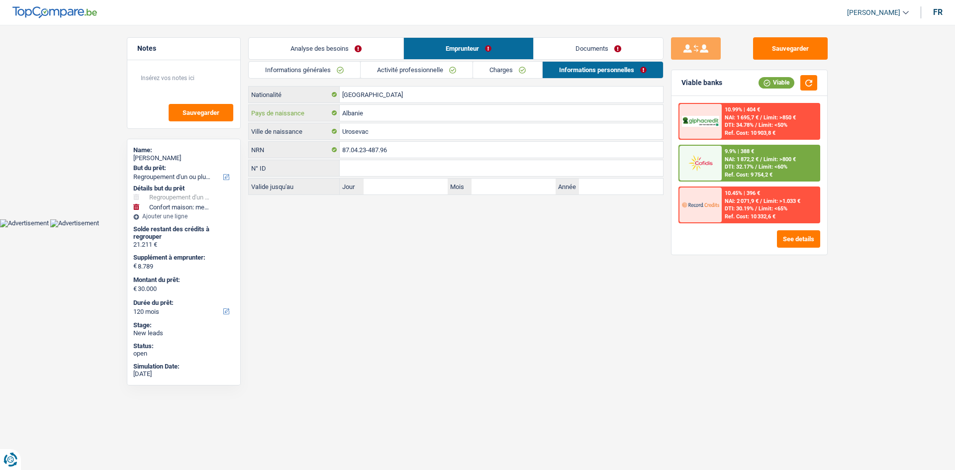
click at [337, 106] on input "Albanie" at bounding box center [501, 113] width 323 height 16
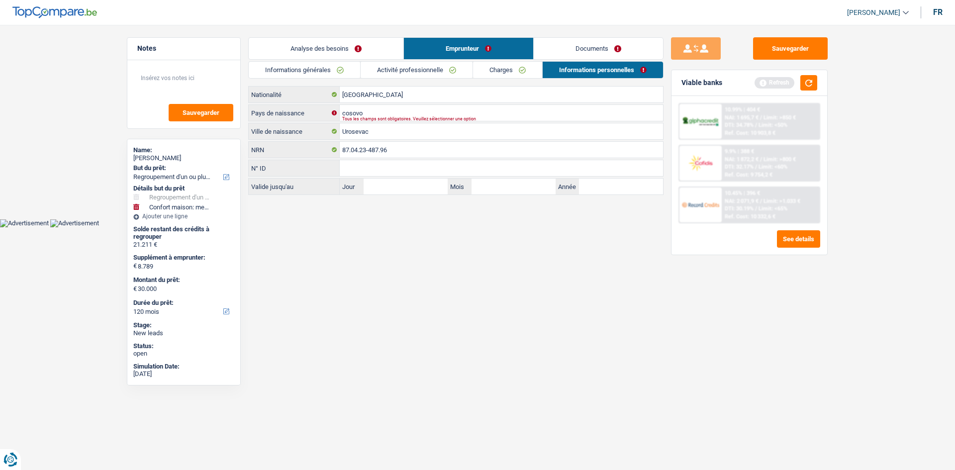
drag, startPoint x: 472, startPoint y: 296, endPoint x: 480, endPoint y: 276, distance: 21.0
click at [337, 172] on html "Vous avez le contrôle de vos données Nous utilisons des cookies, tout comme nos…" at bounding box center [477, 113] width 955 height 227
click at [337, 107] on input "cosovo" at bounding box center [501, 113] width 323 height 16
type input "cosovo"
click at [337, 172] on html "Vous avez le contrôle de vos données Nous utilisons des cookies, tout comme nos…" at bounding box center [477, 113] width 955 height 227
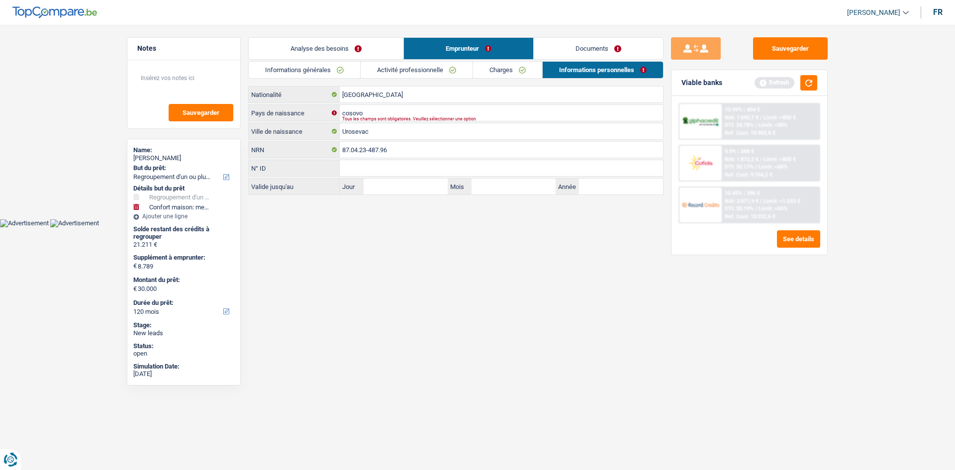
click at [337, 49] on link "Documents" at bounding box center [598, 48] width 129 height 21
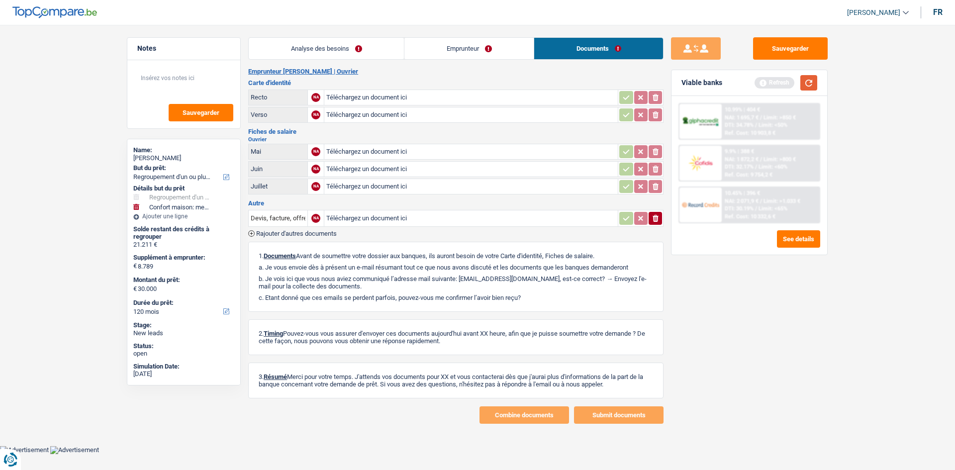
click at [337, 83] on button "button" at bounding box center [808, 82] width 17 height 15
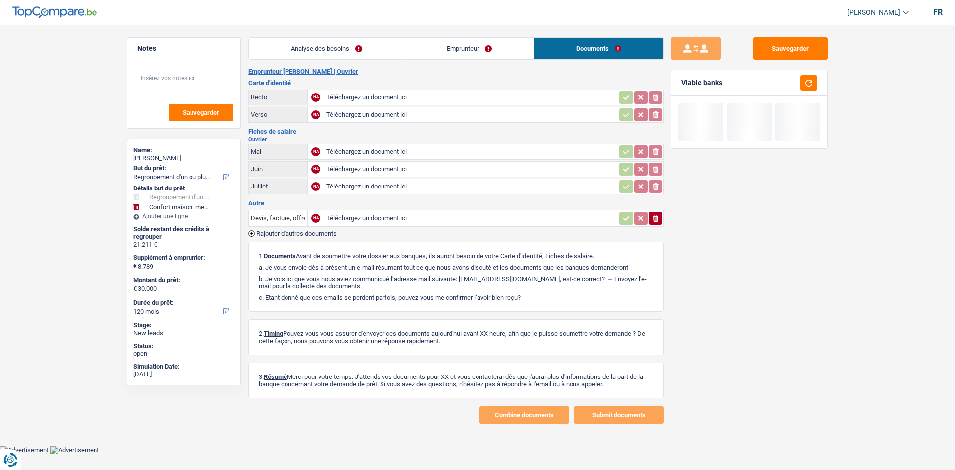
click at [337, 51] on link "Emprunteur" at bounding box center [468, 48] width 129 height 21
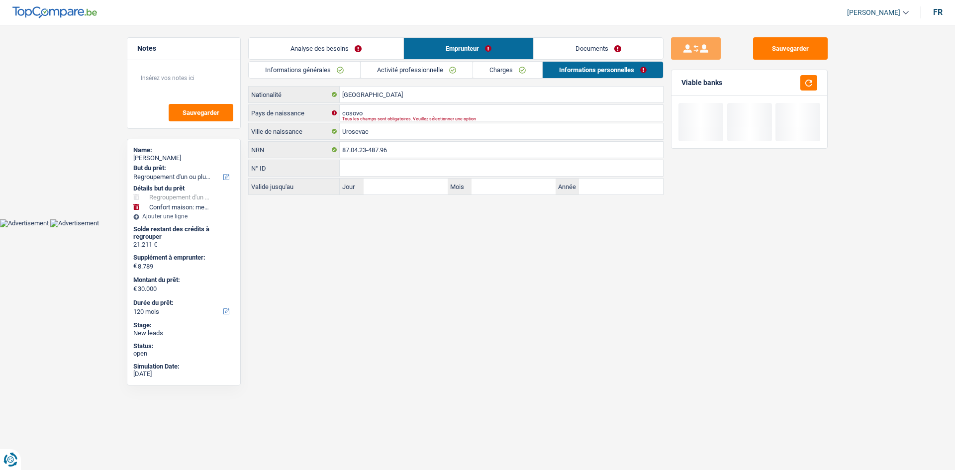
click at [337, 121] on div "Tous les champs sont obligatoires. Veuillez sélectionner une option" at bounding box center [485, 119] width 287 height 4
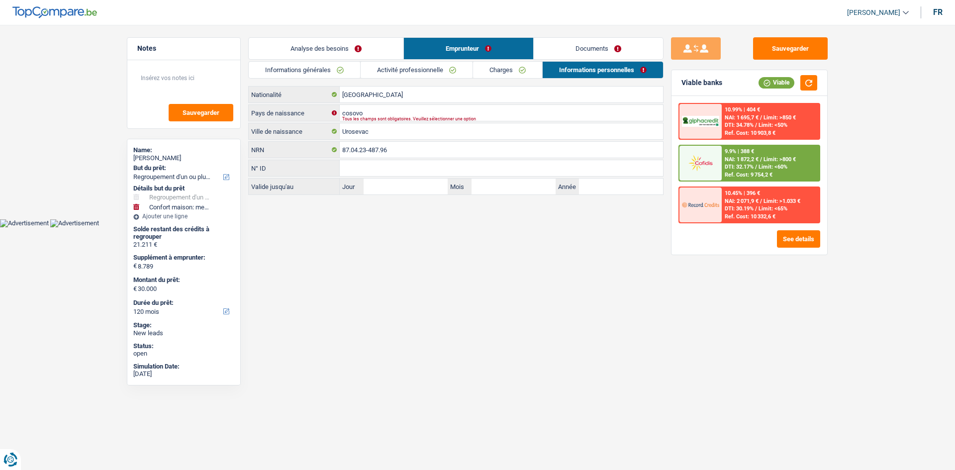
drag, startPoint x: 371, startPoint y: 116, endPoint x: 528, endPoint y: 147, distance: 159.5
click at [337, 117] on div "Tous les champs sont obligatoires. Veuillez sélectionner une option" at bounding box center [485, 119] width 287 height 4
click at [337, 107] on input "cosovo" at bounding box center [501, 113] width 323 height 16
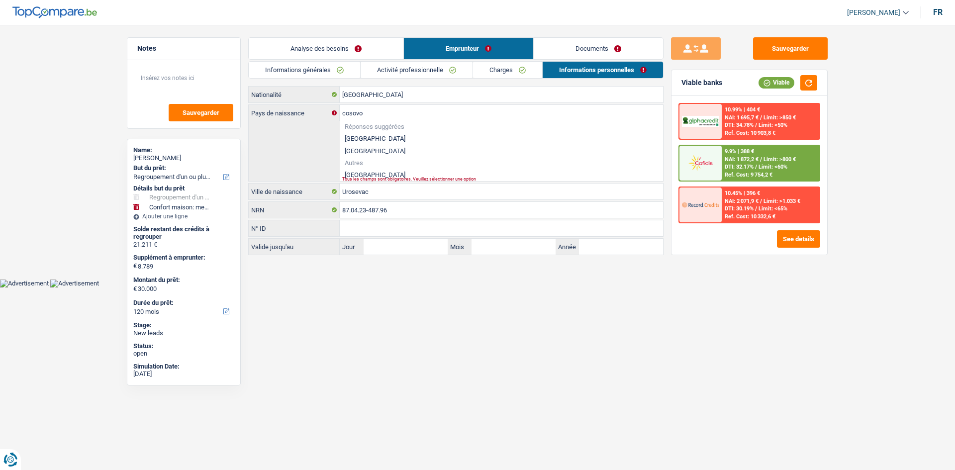
click at [337, 172] on html "Vous avez le contrôle de vos données Nous utilisons des cookies, tout comme nos…" at bounding box center [477, 143] width 955 height 287
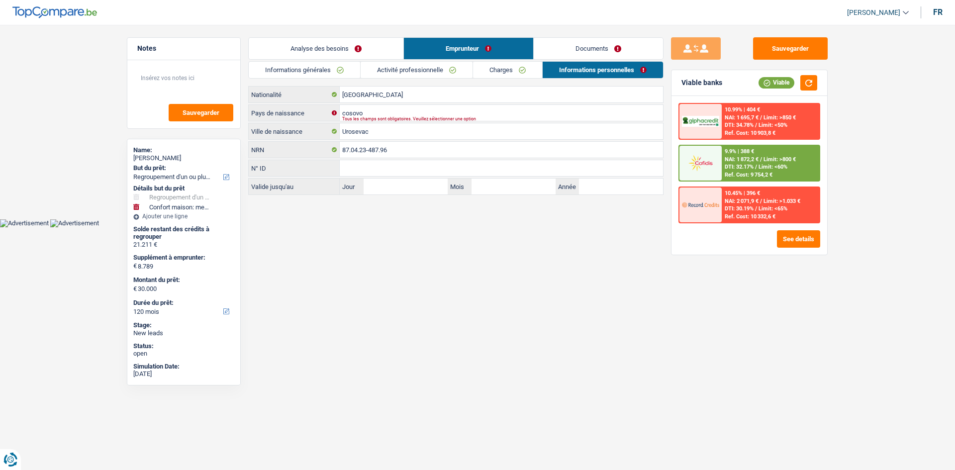
click at [337, 53] on link "Documents" at bounding box center [598, 48] width 129 height 21
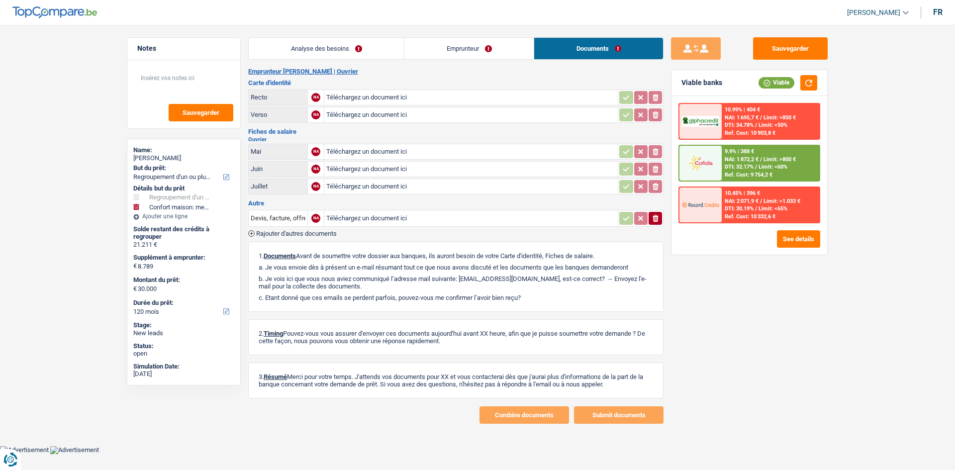
click at [337, 58] on link "Analyse des besoins" at bounding box center [326, 48] width 155 height 21
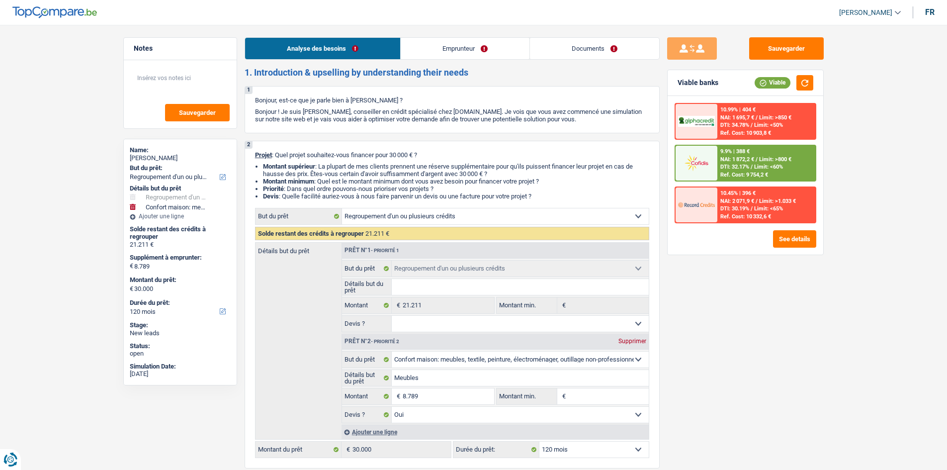
click at [337, 39] on link "Emprunteur" at bounding box center [465, 48] width 129 height 21
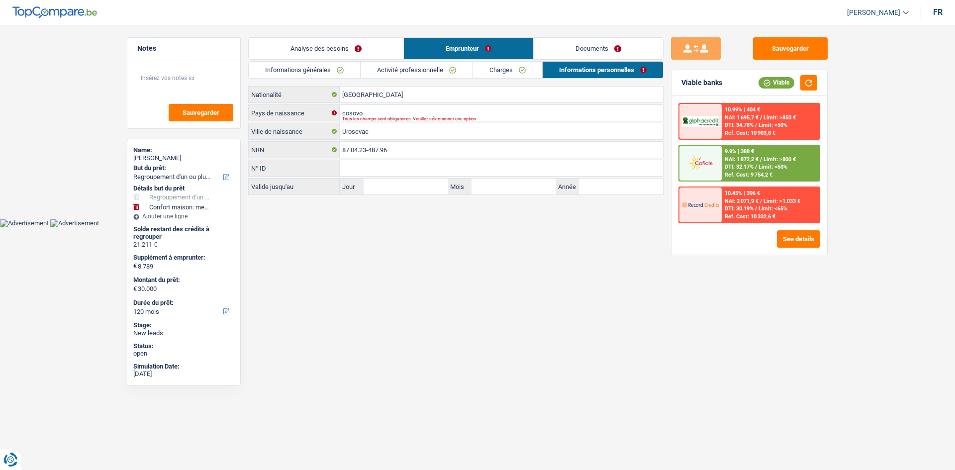
click at [337, 46] on link "Documents" at bounding box center [598, 48] width 129 height 21
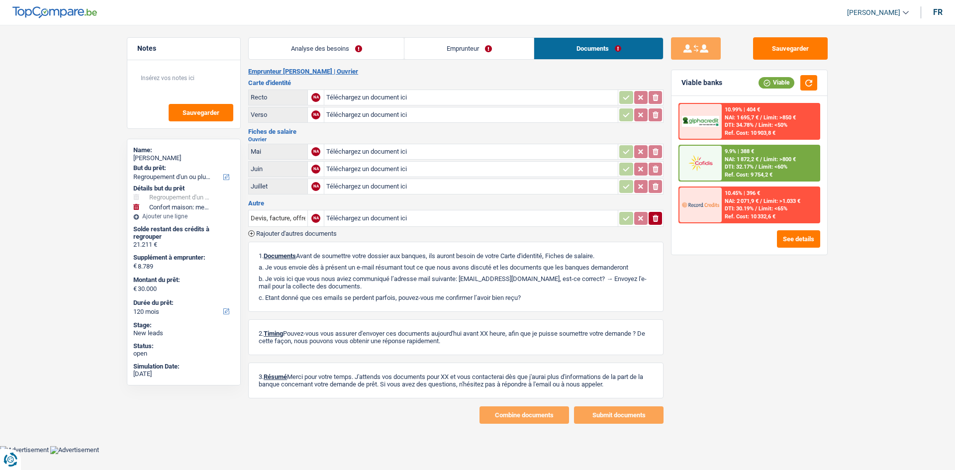
click at [337, 56] on link "Emprunteur" at bounding box center [468, 48] width 129 height 21
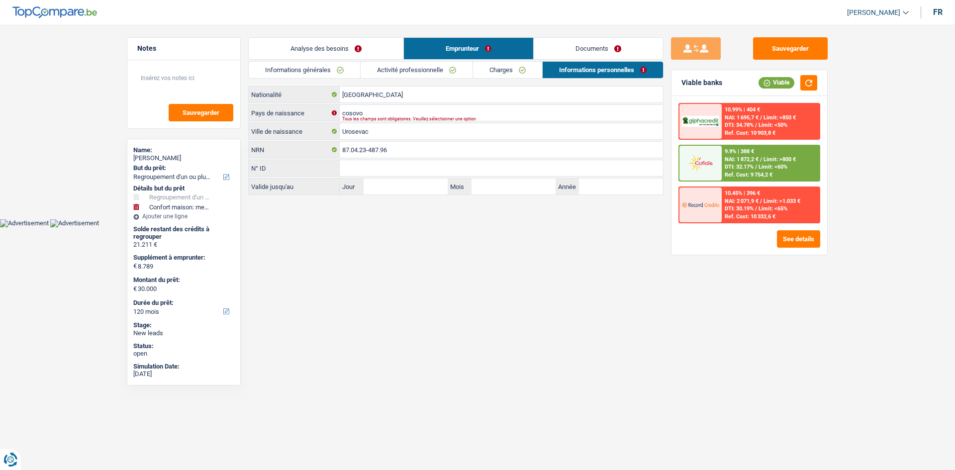
click at [337, 53] on link "Analyse des besoins" at bounding box center [326, 48] width 155 height 21
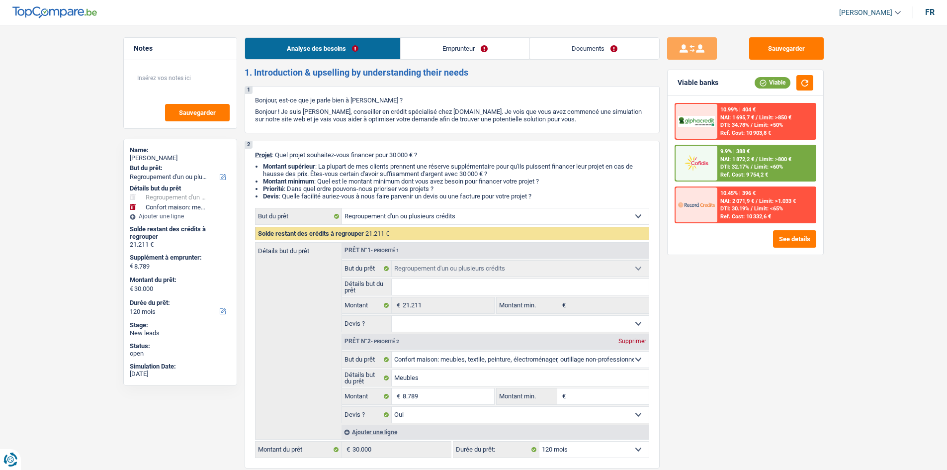
click at [337, 44] on link "Documents" at bounding box center [594, 48] width 129 height 21
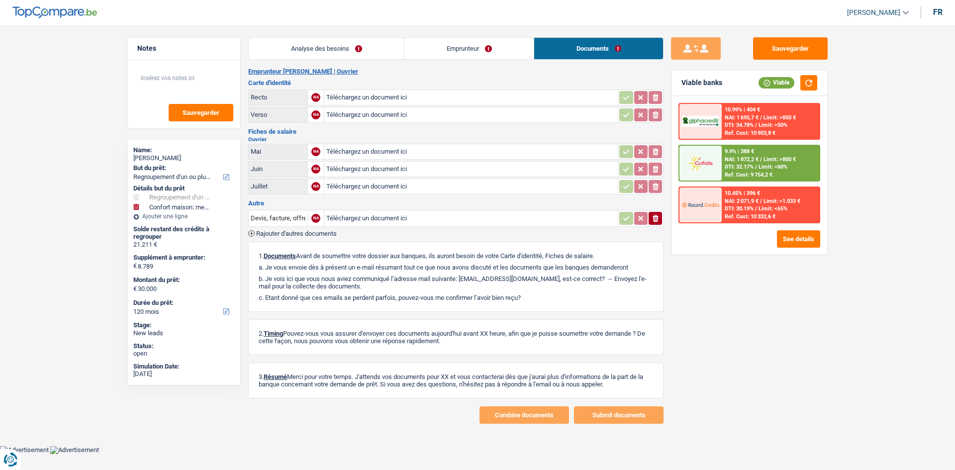
click at [337, 52] on link "Emprunteur" at bounding box center [468, 48] width 129 height 21
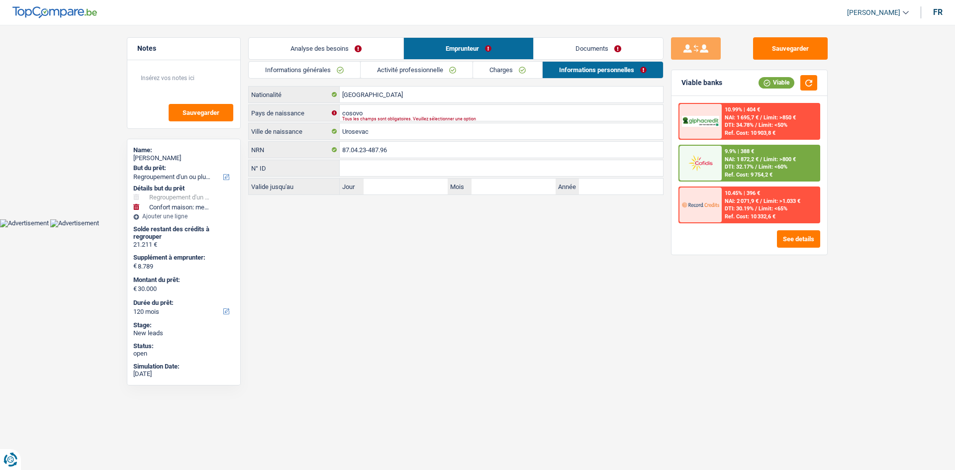
click at [337, 53] on link "Analyse des besoins" at bounding box center [326, 48] width 155 height 21
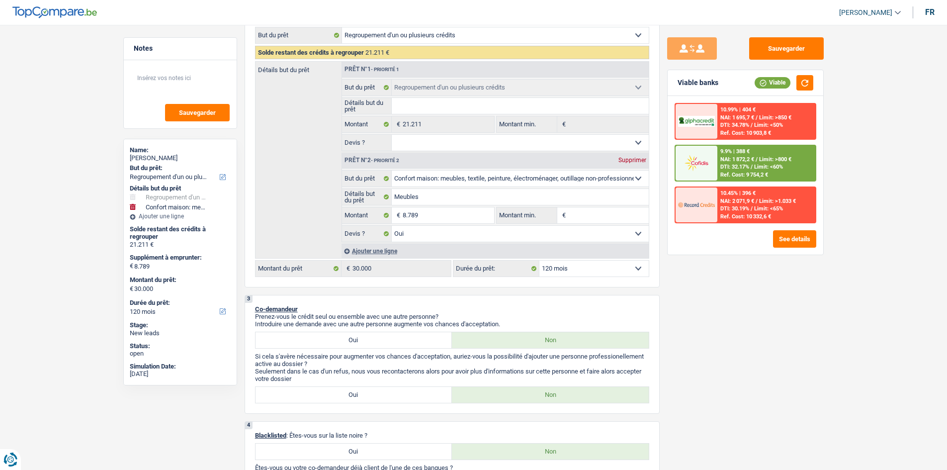
scroll to position [199, 0]
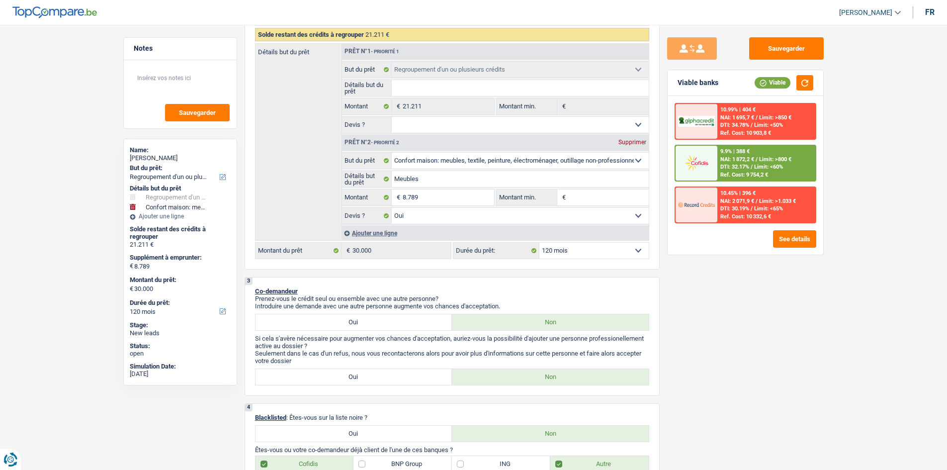
click at [337, 159] on span "Limit: >800 €" at bounding box center [775, 159] width 32 height 6
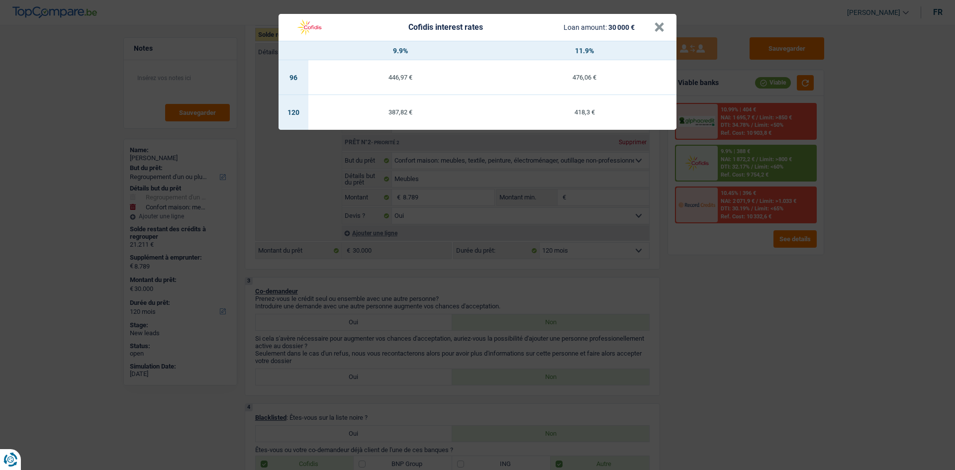
drag, startPoint x: 779, startPoint y: 278, endPoint x: 772, endPoint y: 266, distance: 13.8
click at [337, 172] on div "Cofidis interest rates Loan amount: 30 000 € × 9.9% 11.9% 96 446,97 € 476,06 € …" at bounding box center [477, 235] width 955 height 470
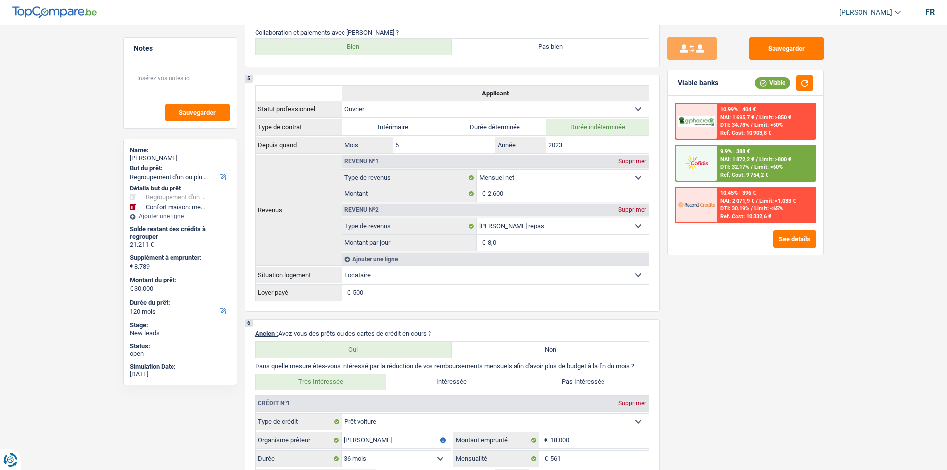
scroll to position [398, 0]
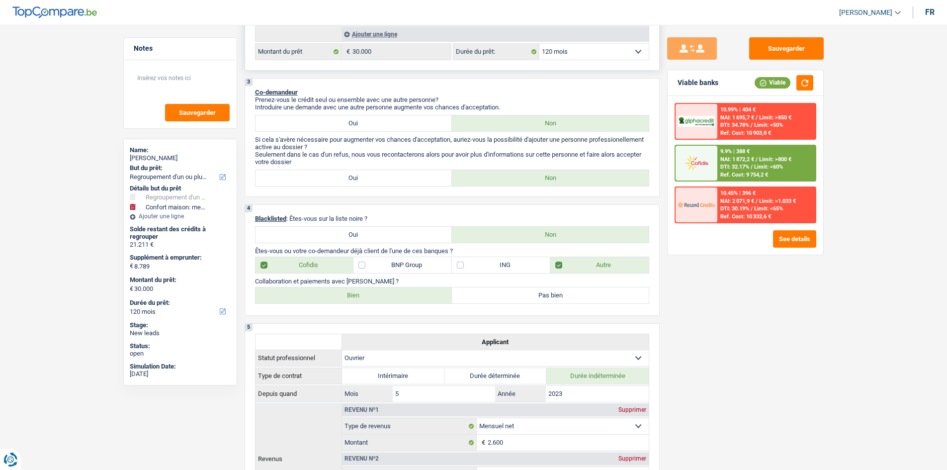
click at [337, 50] on select "12 mois 18 mois 24 mois 30 mois 36 mois 42 mois 48 mois 60 mois 72 mois 84 mois…" at bounding box center [593, 52] width 109 height 16
select select "96"
click at [337, 44] on select "12 mois 18 mois 24 mois 30 mois 36 mois 42 mois 48 mois 60 mois 72 mois 84 mois…" at bounding box center [593, 52] width 109 height 16
select select "96"
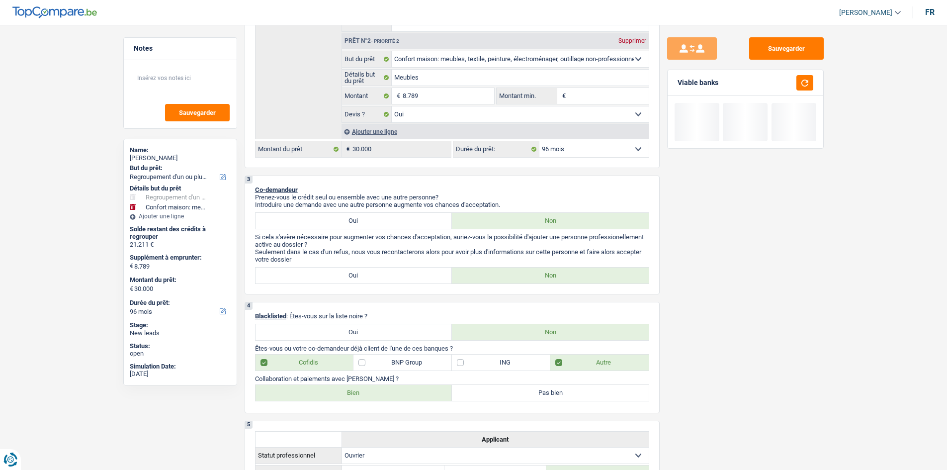
scroll to position [99, 0]
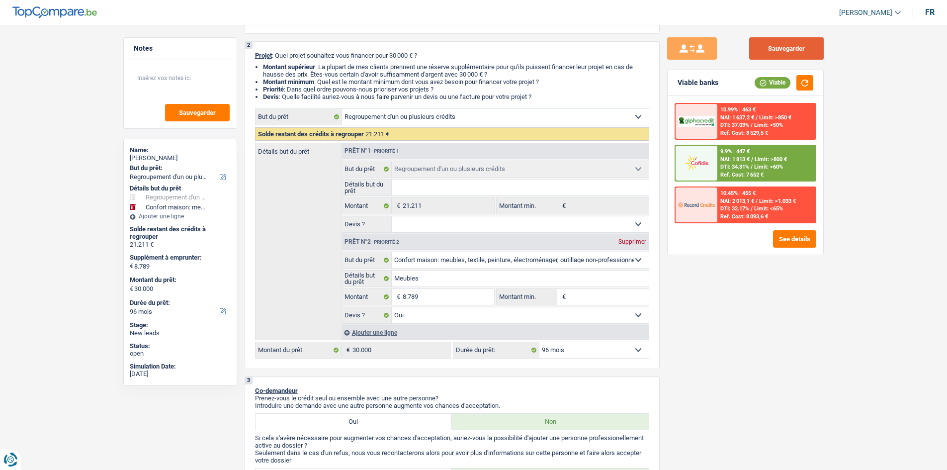
click at [337, 50] on button "Sauvegarder" at bounding box center [786, 48] width 75 height 22
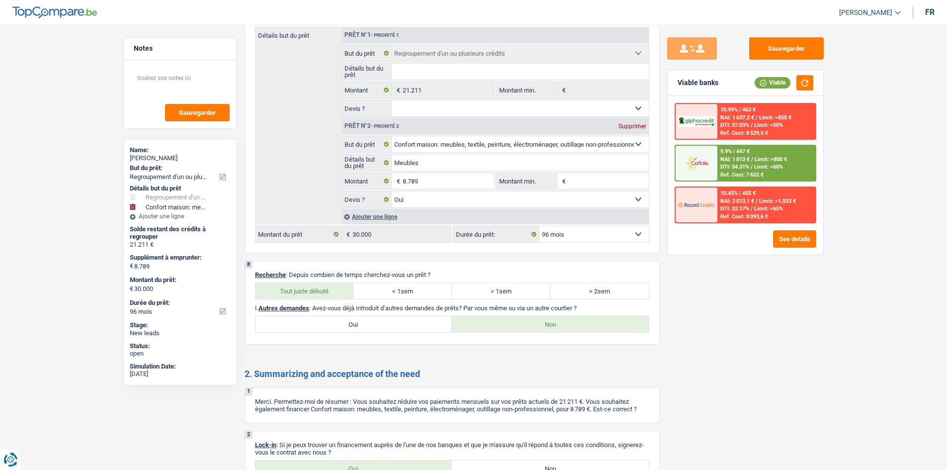
scroll to position [1825, 0]
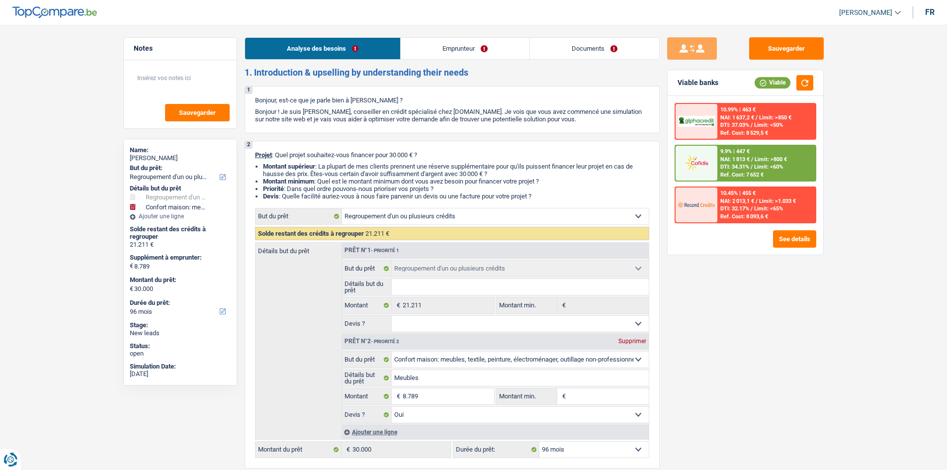
select select "refinancing"
select select "household"
select select "96"
select select "refinancing"
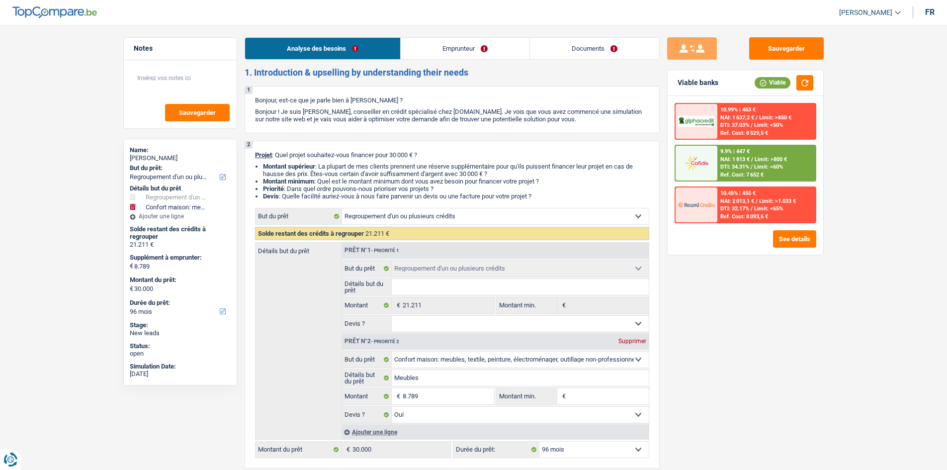
select select "refinancing"
select select "household"
select select "yes"
select select "96"
select select "worker"
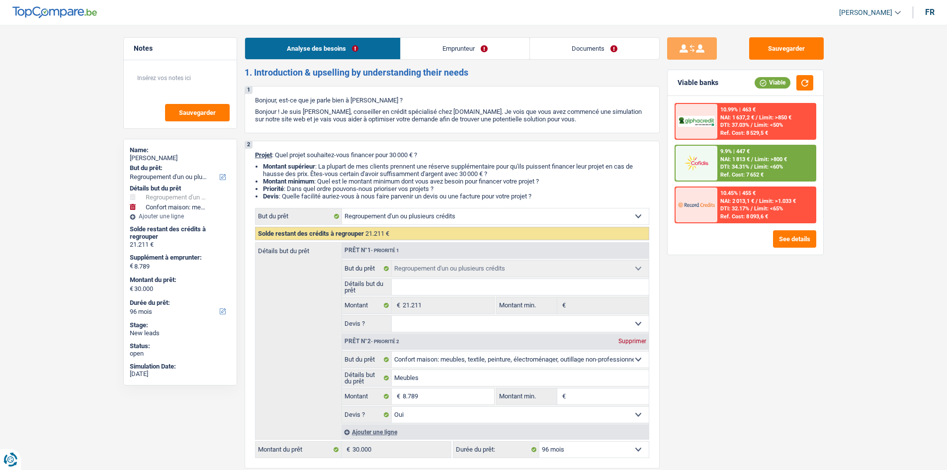
select select "netSalary"
select select "mealVouchers"
select select "rents"
select select "carLoan"
select select "36"
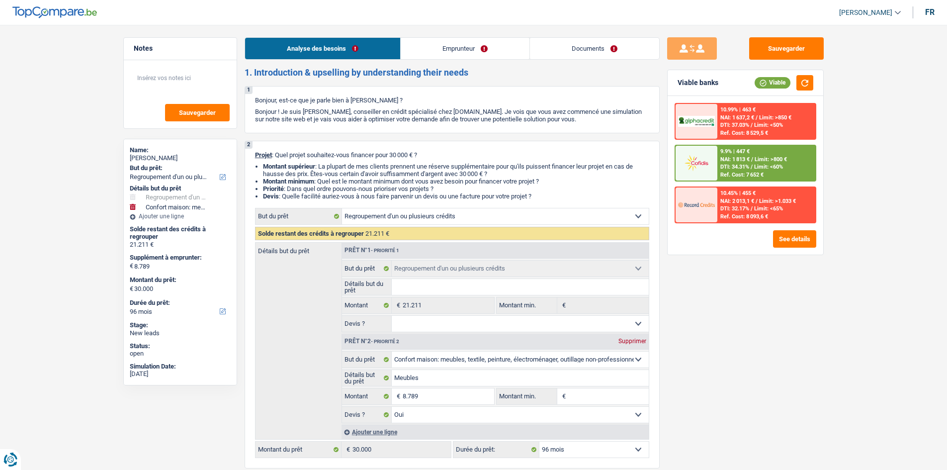
select select "personalLoan"
select select "smallWorks"
select select "42"
select select "cardOrCredit"
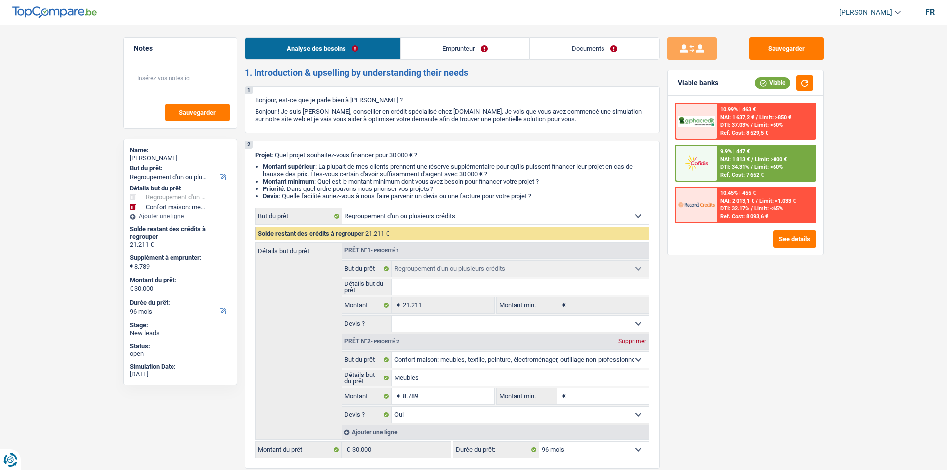
select select "refinancing"
select select "household"
select select "yes"
select select "96"
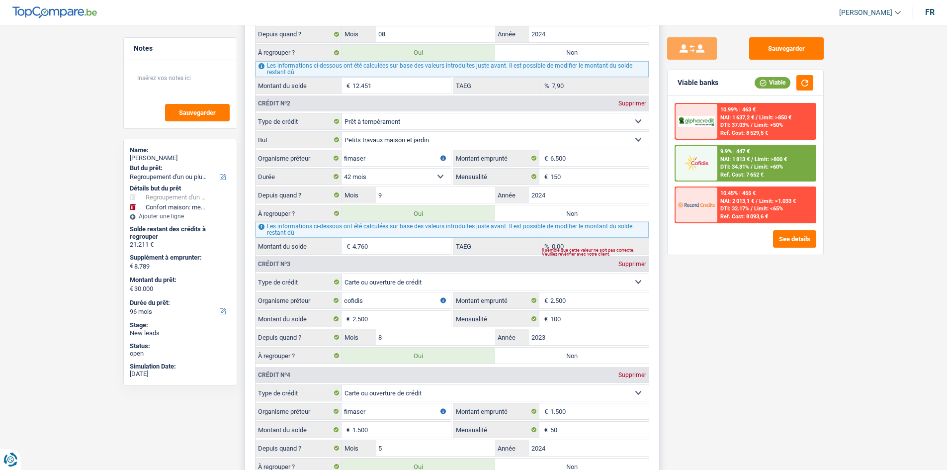
scroll to position [994, 0]
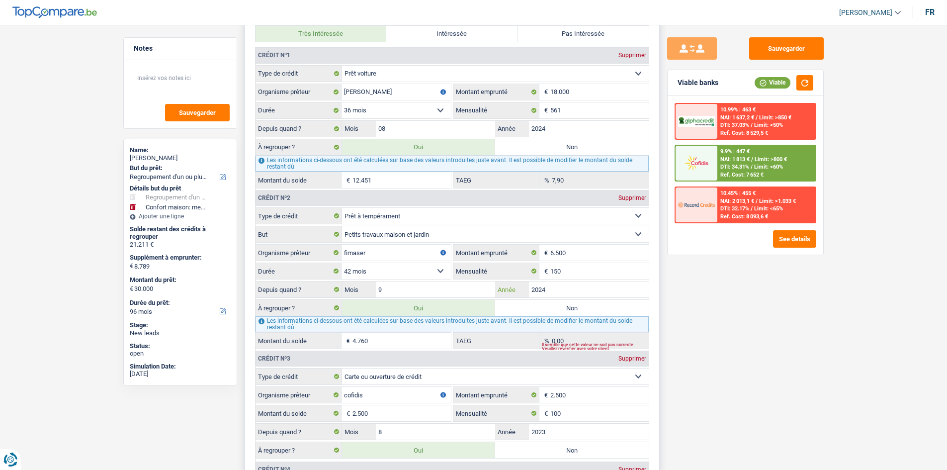
click at [562, 286] on input "2024" at bounding box center [589, 289] width 120 height 16
click at [743, 329] on div "Sauvegarder Viable banks Viable 10.99% | 463 € NAI: 1 637,2 € / Limit: >850 € D…" at bounding box center [746, 244] width 172 height 414
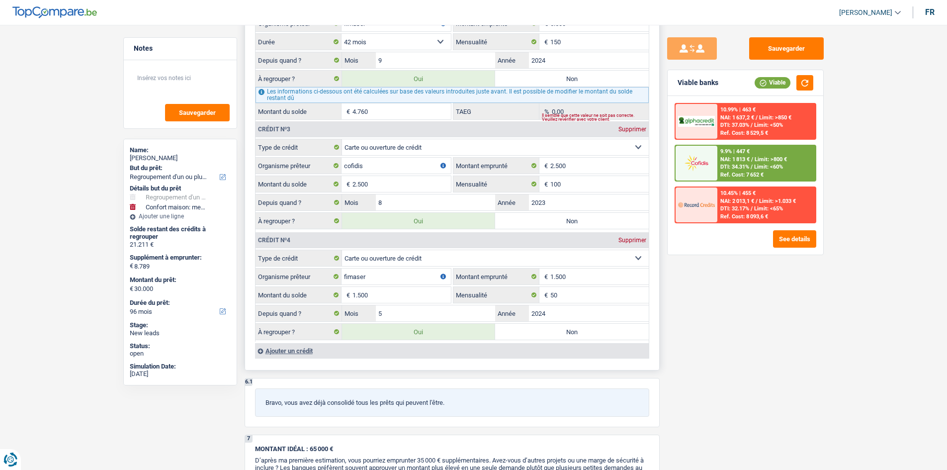
scroll to position [1243, 0]
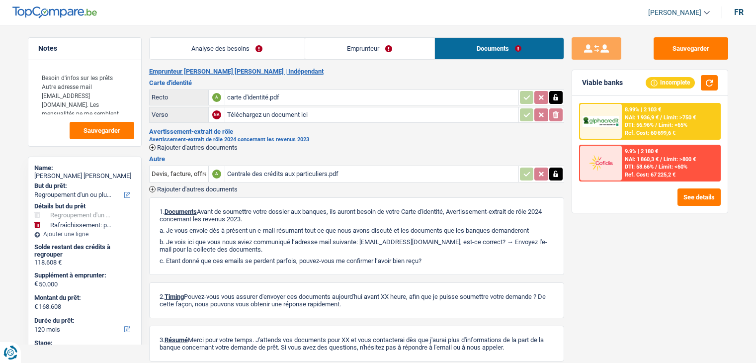
select select "refinancing"
select select "houseOrGarden"
select select "120"
select select "refinancing"
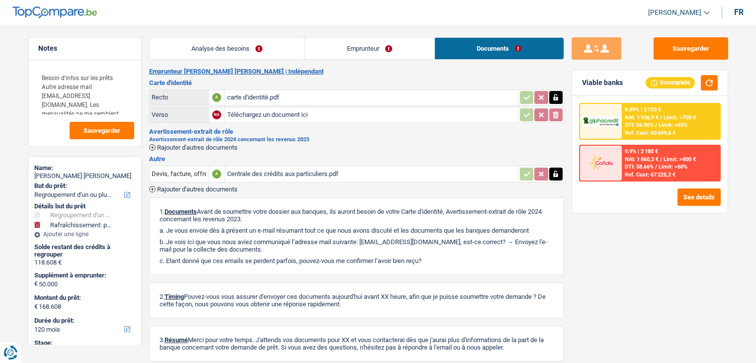
select select "refinancing"
select select "houseOrGarden"
select select "120"
click at [180, 145] on span "Rajouter d'autres documents" at bounding box center [197, 147] width 81 height 6
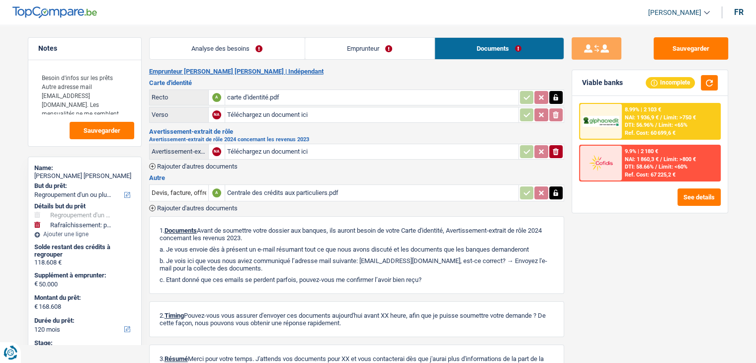
click at [287, 147] on input "Téléchargez un document ici" at bounding box center [371, 151] width 289 height 15
type input "C:\fakepath\a9b5d5d6-1756301506524_aanslagbiljet-2024.pdf"
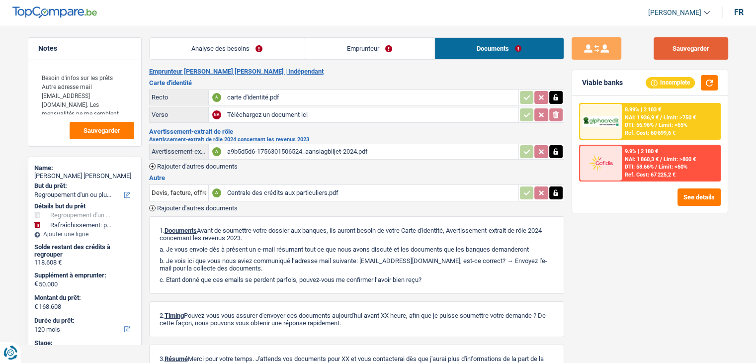
click at [684, 43] on button "Sauvegarder" at bounding box center [691, 48] width 75 height 22
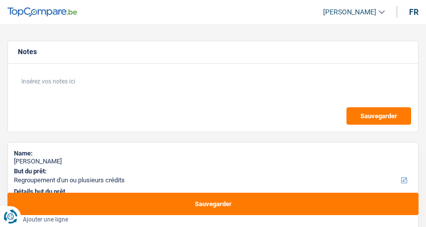
select select "refinancing"
select select "42"
select select "refinancing"
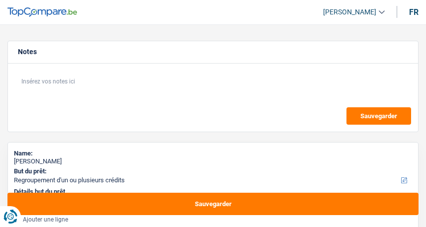
select select "42"
select select "worker"
select select "familyAllowances"
select select "netSalary"
select select "rents"
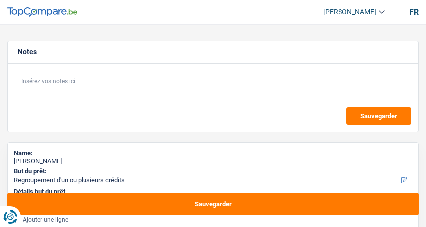
select select "carLoan"
select select "24"
select select "refinancing"
select select "42"
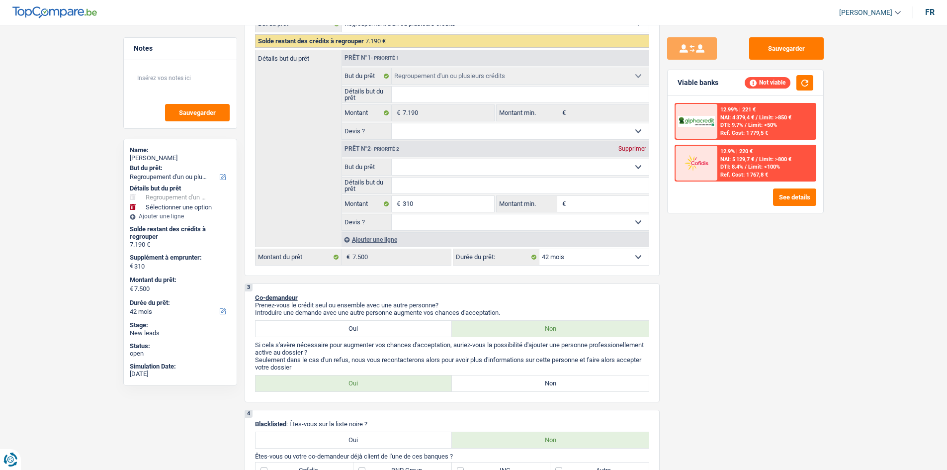
scroll to position [50, 0]
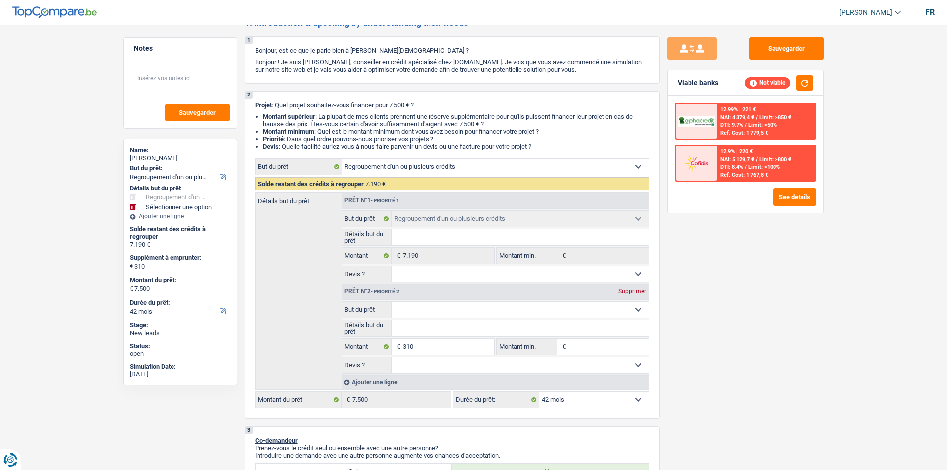
drag, startPoint x: 945, startPoint y: 52, endPoint x: 944, endPoint y: 42, distance: 10.0
click at [426, 227] on div "Supprimer" at bounding box center [632, 291] width 33 height 6
type input "0"
type input "7.190"
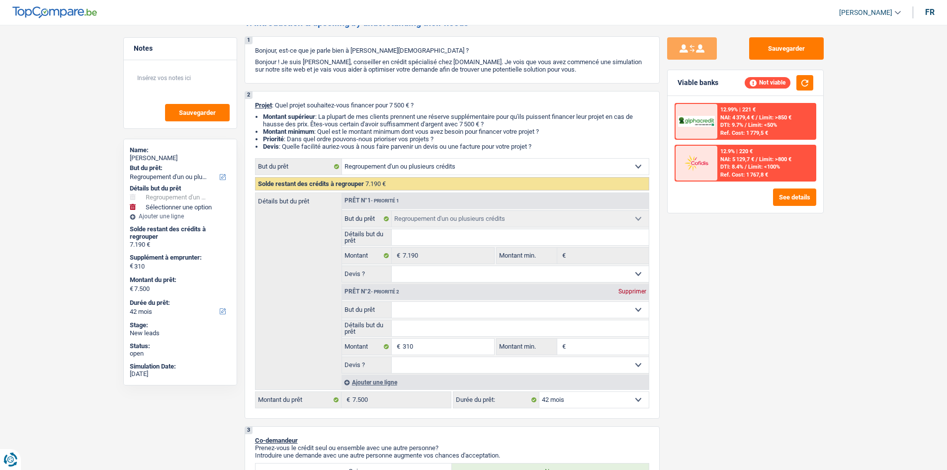
type input "7.190"
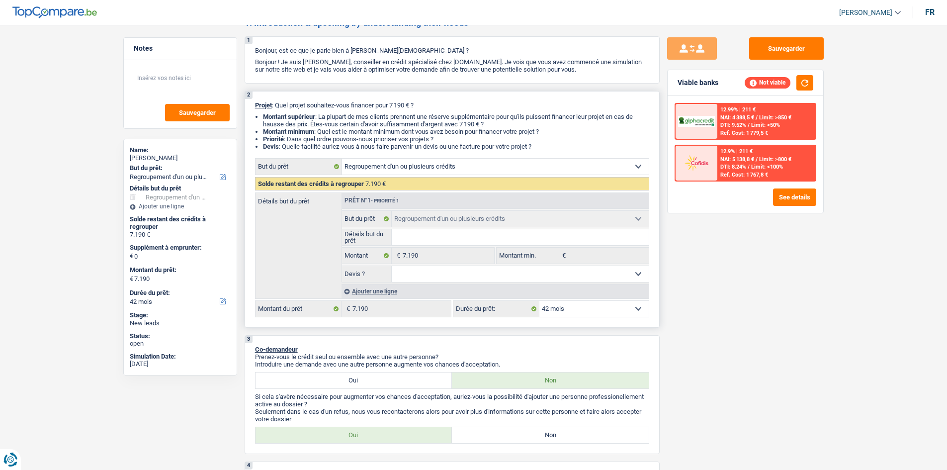
click at [390, 227] on div "Ajouter une ligne" at bounding box center [495, 291] width 307 height 14
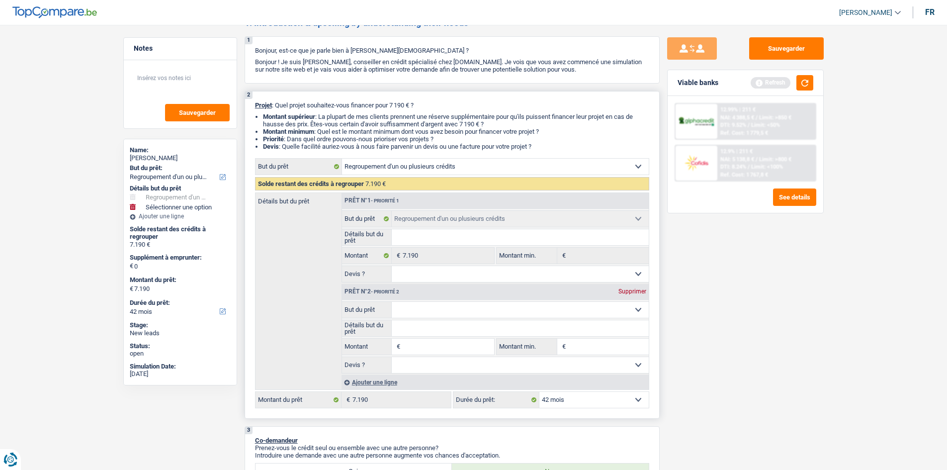
click at [426, 227] on input "Montant" at bounding box center [448, 347] width 91 height 16
type input "7"
type input "75"
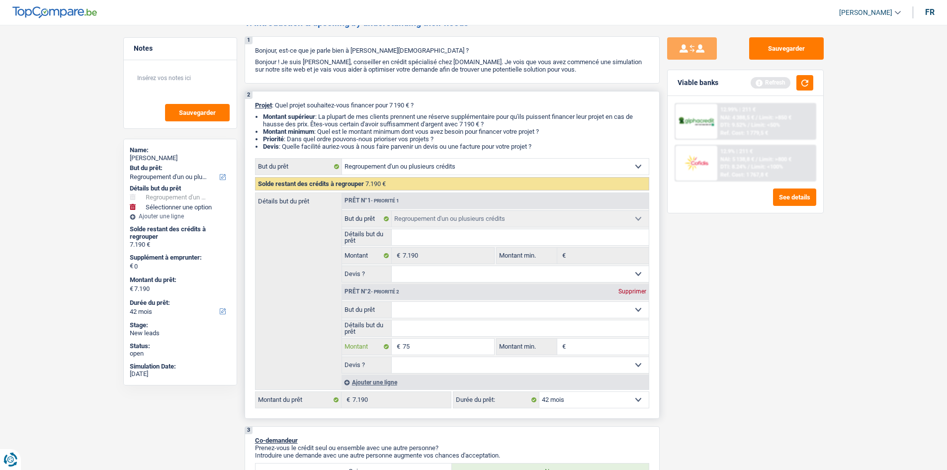
type input "750"
type input "7.500"
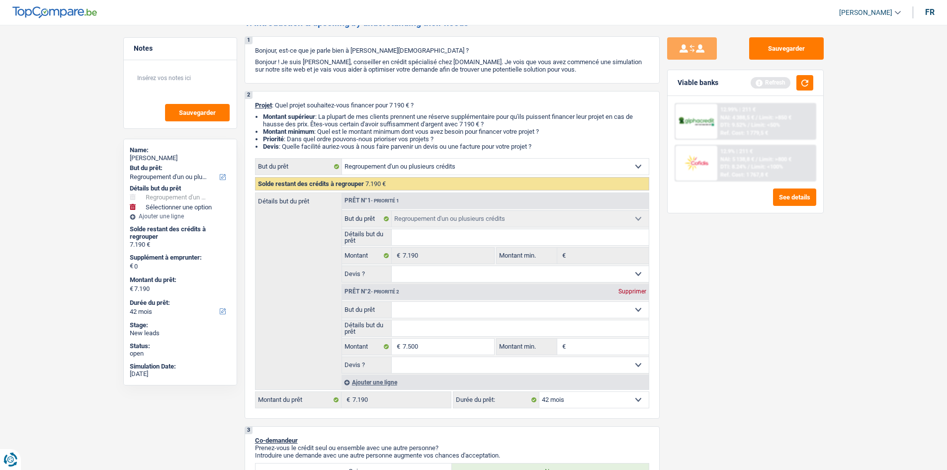
click at [426, 227] on div "Sauvegarder Viable banks Refresh 12.99% | 211 € NAI: 4 388,5 € / Limit: >850 € …" at bounding box center [746, 244] width 172 height 414
type input "7.500"
type input "14.690"
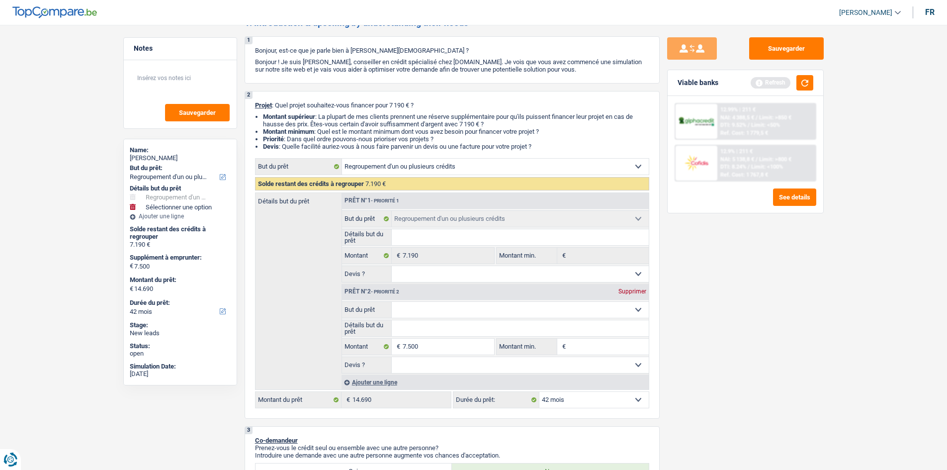
select select "60"
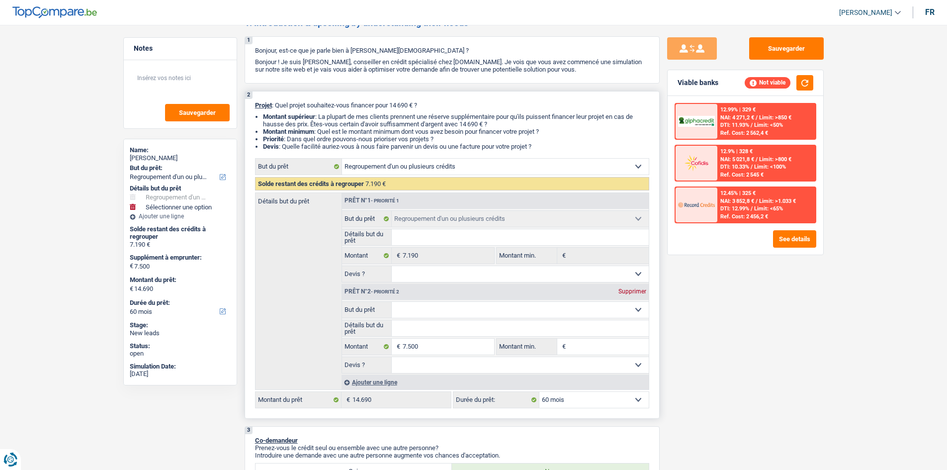
drag, startPoint x: 414, startPoint y: 307, endPoint x: 436, endPoint y: 304, distance: 22.5
click at [414, 227] on select "Confort maison: meubles, textile, peinture, électroménager, outillage non-profe…" at bounding box center [520, 310] width 257 height 16
drag, startPoint x: 756, startPoint y: 331, endPoint x: 663, endPoint y: 257, distance: 119.3
click at [426, 227] on div "Sauvegarder Viable banks Not viable 12.99% | 329 € NAI: 4 271,2 € / Limit: >850…" at bounding box center [746, 244] width 172 height 414
click at [426, 227] on div "Prêt n°2 - Priorité 2 Supprimer" at bounding box center [495, 292] width 307 height 16
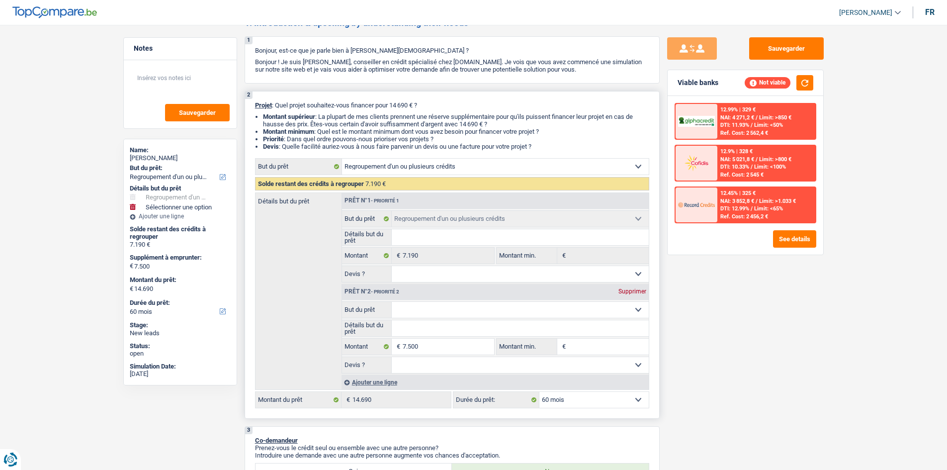
click at [426, 227] on select "Confort maison: meubles, textile, peinture, électroménager, outillage non-profe…" at bounding box center [520, 310] width 257 height 16
click at [426, 227] on div "Sauvegarder Viable banks Not viable 12.99% | 329 € NAI: 4 271,2 € / Limit: >850…" at bounding box center [746, 244] width 172 height 414
click at [426, 4] on header "Charles Verhaegen Se déconnecter fr" at bounding box center [473, 12] width 947 height 25
click at [426, 11] on div "fr" at bounding box center [929, 11] width 9 height 9
select select "familyAllowances"
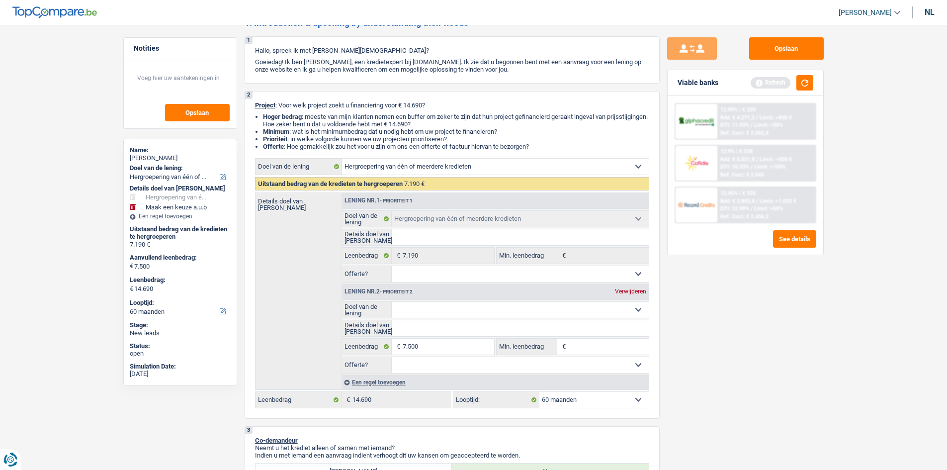
click at [426, 227] on div "Opslaan Viable banks Refresh 12.99% | € 329 NAI: € 4.271,2 / Limit: >850 € DTI:…" at bounding box center [746, 244] width 172 height 414
click at [426, 227] on input "Details doel van lening" at bounding box center [520, 328] width 257 height 16
type input "A"
type input "Au"
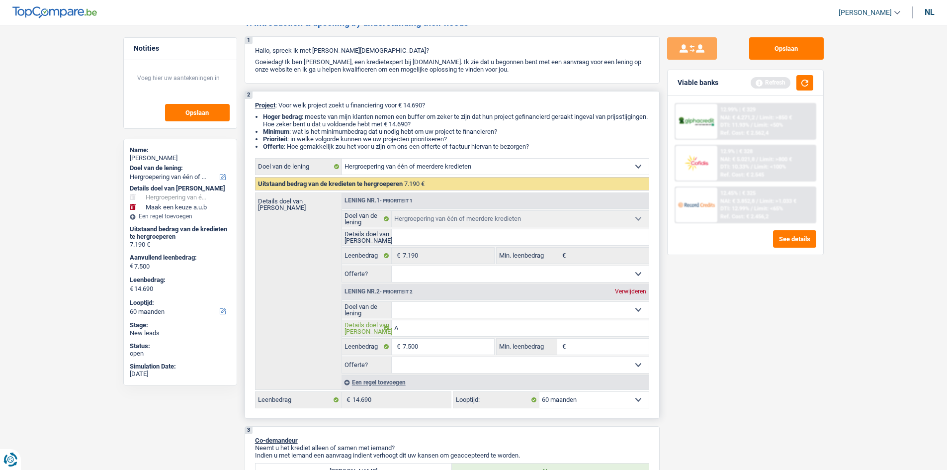
type input "Au"
type input "Aut"
type input "Auto"
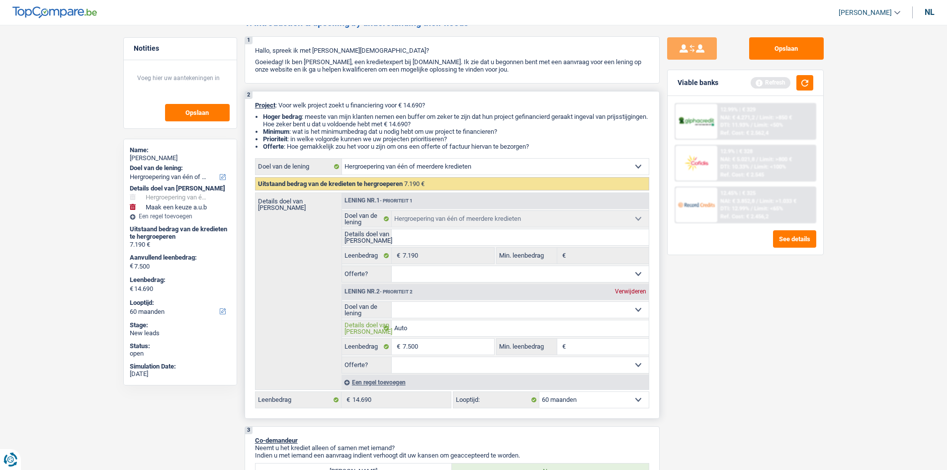
type input "Auto"
click at [426, 227] on fieldset "Auto Details doel van lening Alle velden zijn verplicht. Geef alstublieft een l…" at bounding box center [495, 328] width 307 height 17
click at [426, 227] on select "Comfort woning: meubels, textiel, toestellen, privé materiaal Hifi, multimedia,…" at bounding box center [520, 310] width 257 height 16
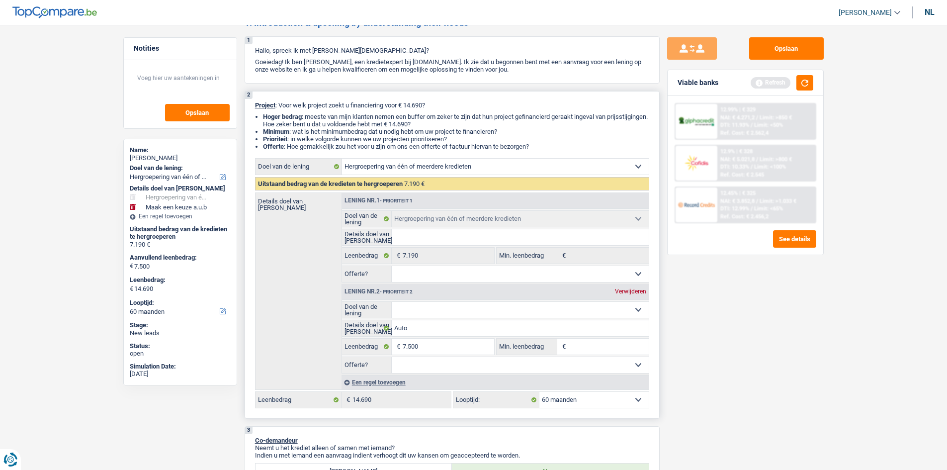
select select "other"
click at [392, 227] on select "Comfort woning: meubels, textiel, toestellen, privé materiaal Hifi, multimedia,…" at bounding box center [520, 310] width 257 height 16
select select "other"
click at [426, 227] on select "Ja Neen Niet beantwoord Maak een keuze a.u.b" at bounding box center [520, 365] width 257 height 16
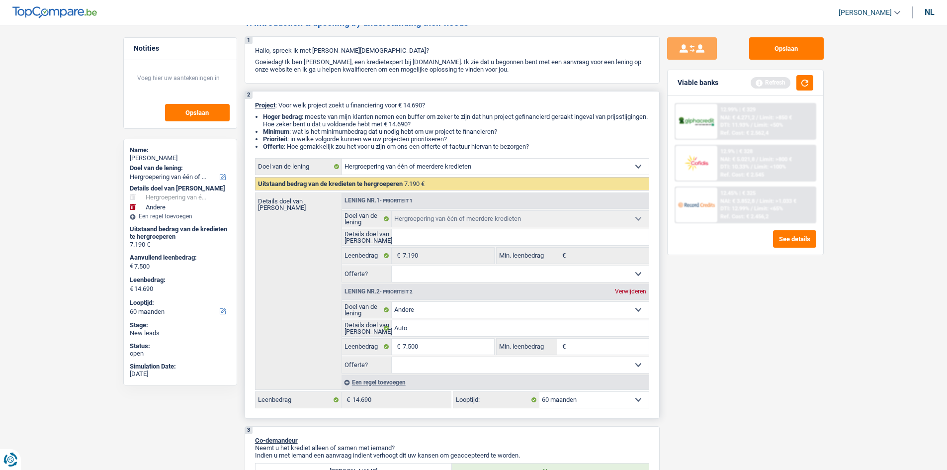
select select "yes"
click at [392, 227] on select "Ja Neen Niet beantwoord Maak een keuze a.u.b" at bounding box center [520, 365] width 257 height 16
select select "yes"
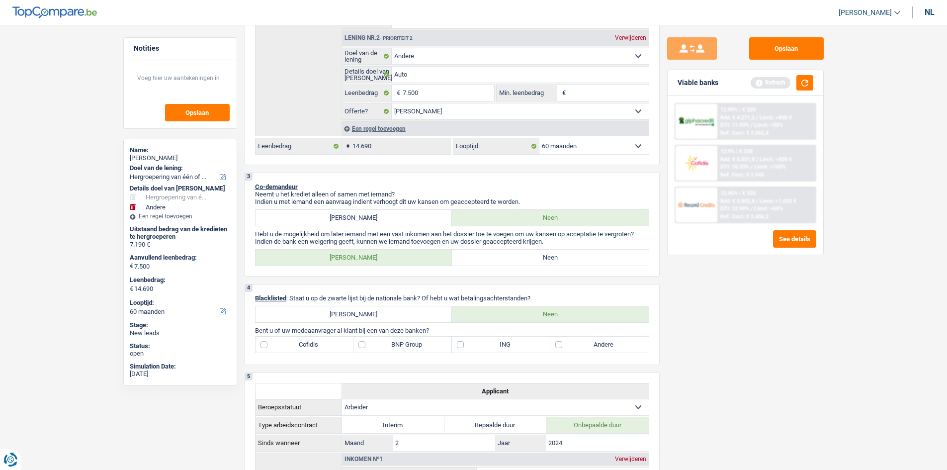
scroll to position [348, 0]
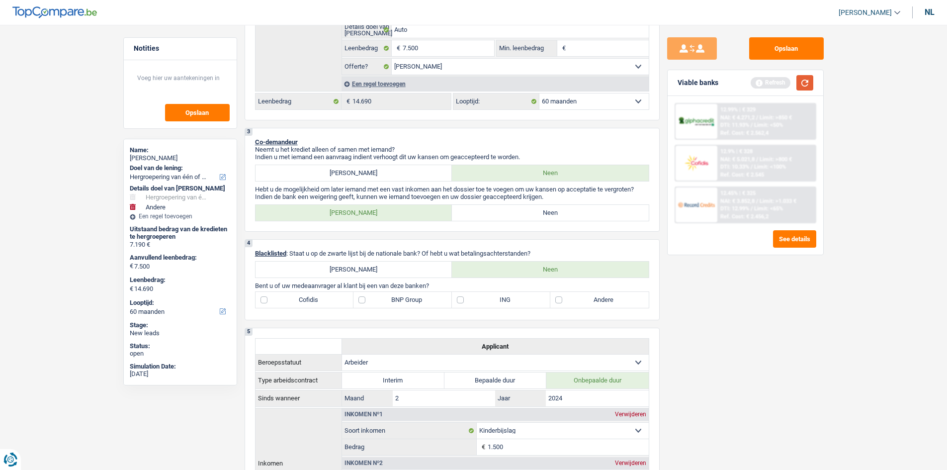
click at [426, 75] on button "button" at bounding box center [805, 82] width 17 height 15
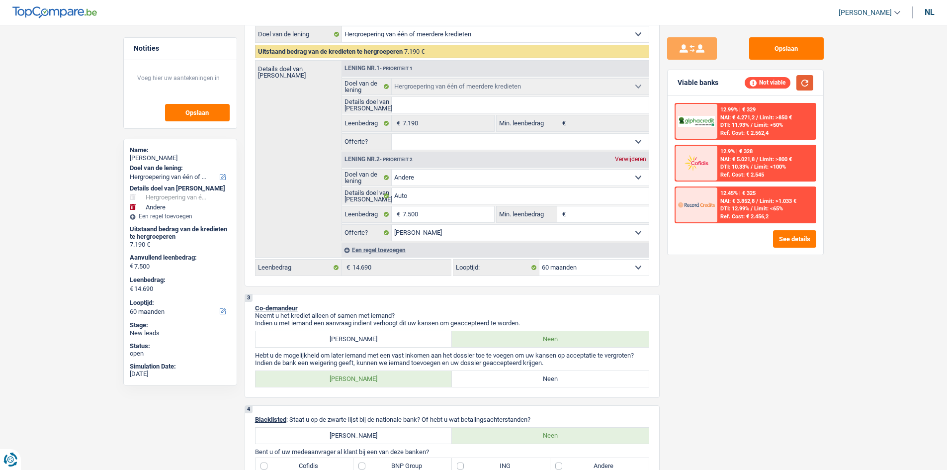
scroll to position [286, 0]
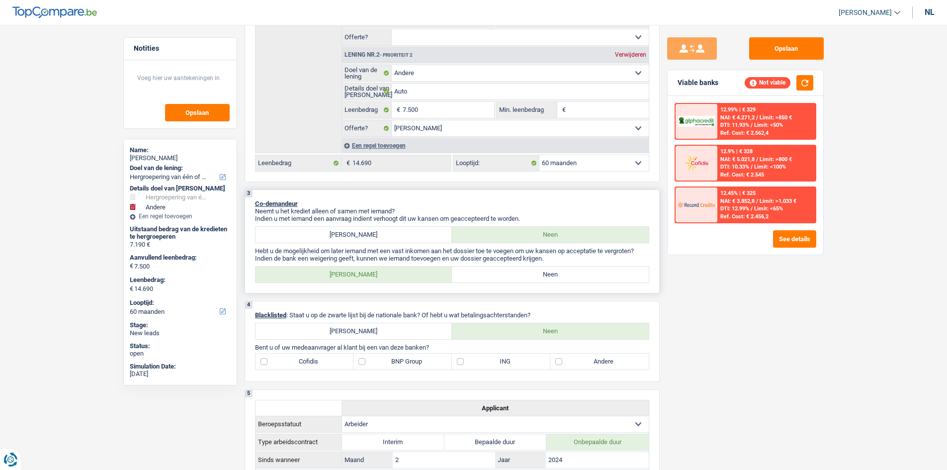
click at [426, 227] on p "Indien de bank een weigering geeft, kunnen we iemand toevoegen en uw dossier ge…" at bounding box center [452, 258] width 394 height 7
click at [426, 227] on label "Neen" at bounding box center [550, 275] width 197 height 16
click at [426, 227] on input "Neen" at bounding box center [550, 275] width 197 height 16
radio input "true"
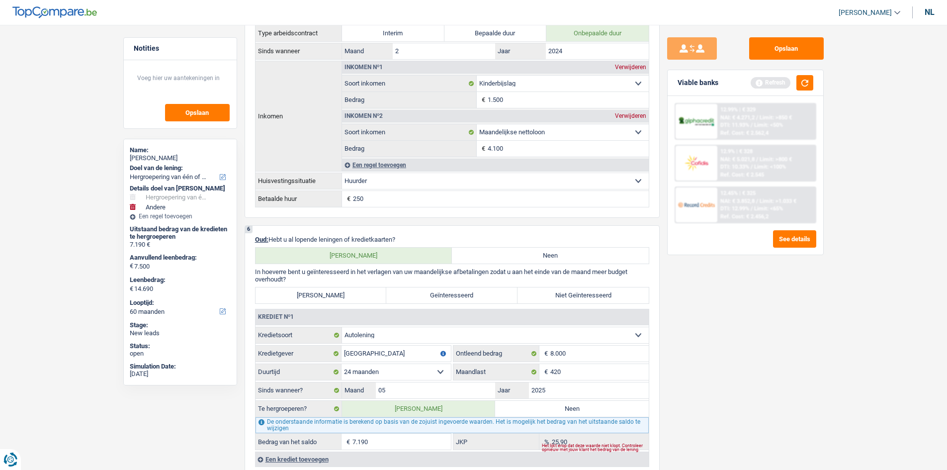
scroll to position [784, 0]
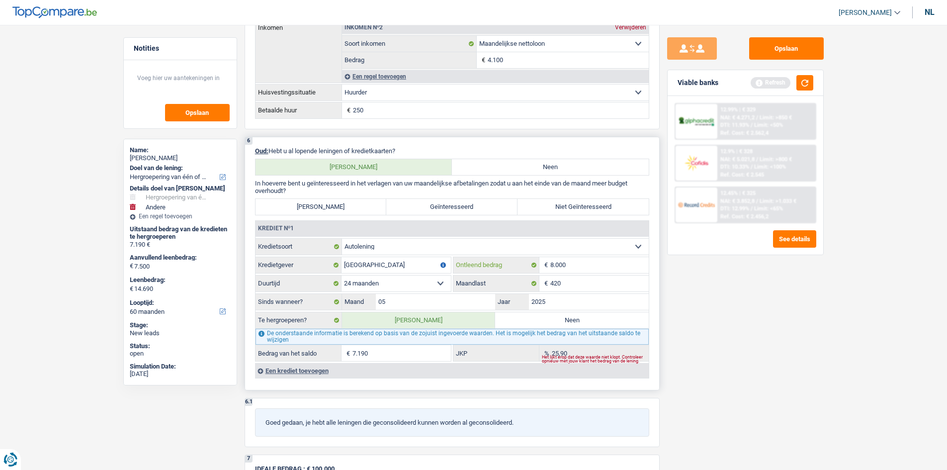
click at [426, 227] on input "8.000" at bounding box center [599, 265] width 98 height 16
drag, startPoint x: 617, startPoint y: 290, endPoint x: 657, endPoint y: 284, distance: 41.1
click at [426, 227] on input "420" at bounding box center [599, 283] width 98 height 16
click at [426, 77] on button "button" at bounding box center [805, 82] width 17 height 15
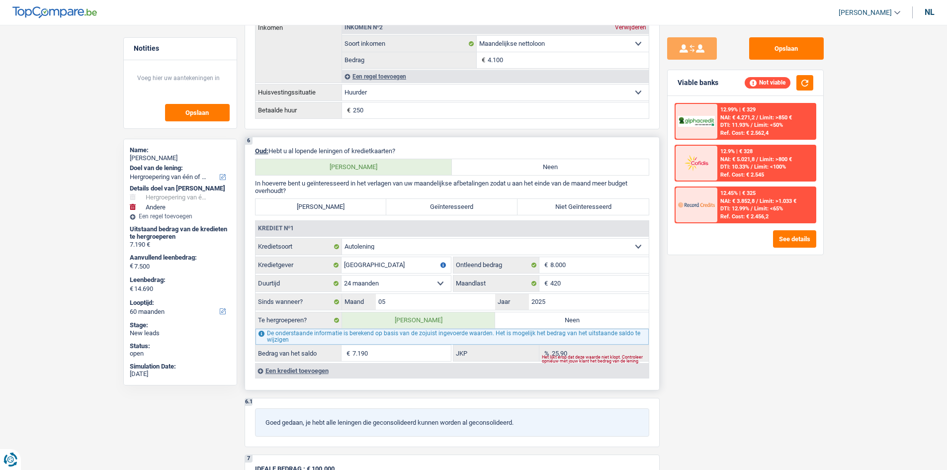
click at [426, 227] on label "Neen" at bounding box center [572, 320] width 154 height 16
click at [426, 227] on input "Neen" at bounding box center [572, 320] width 154 height 16
radio input "true"
select select "other"
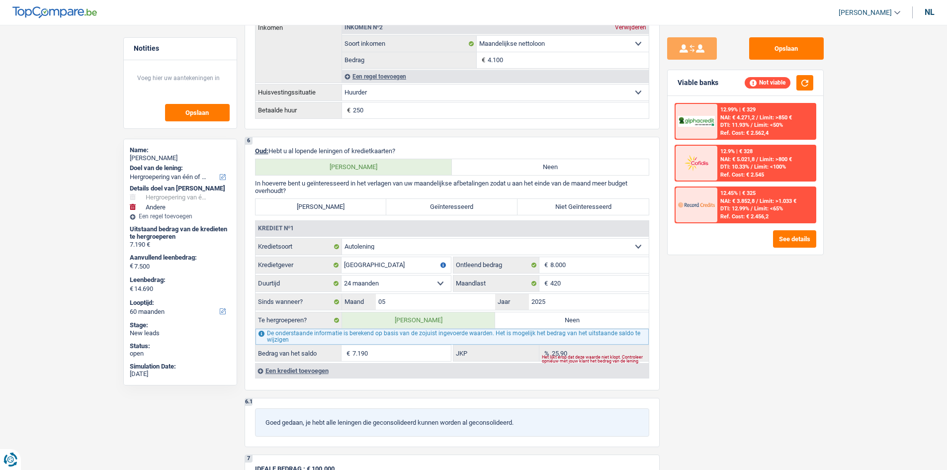
select select "42"
select select "other"
type input "Auto"
type input "7.500"
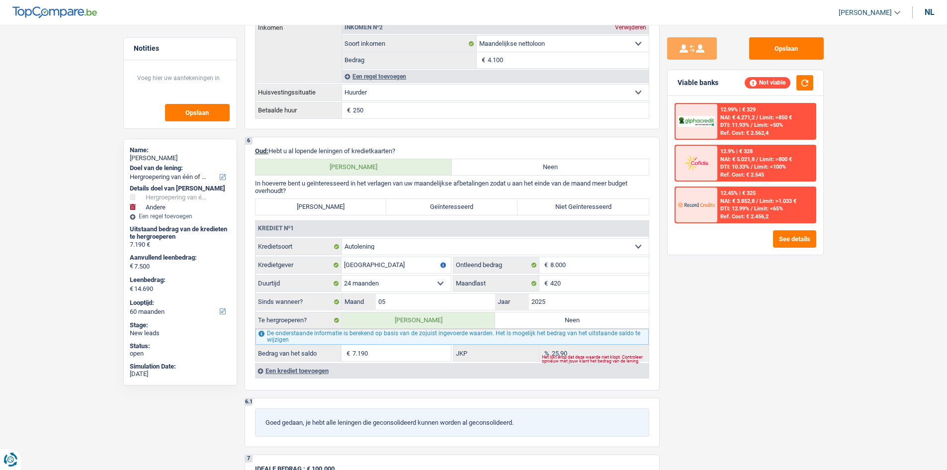
select select "yes"
type input "15.000"
select select "42"
radio input "false"
select select "other"
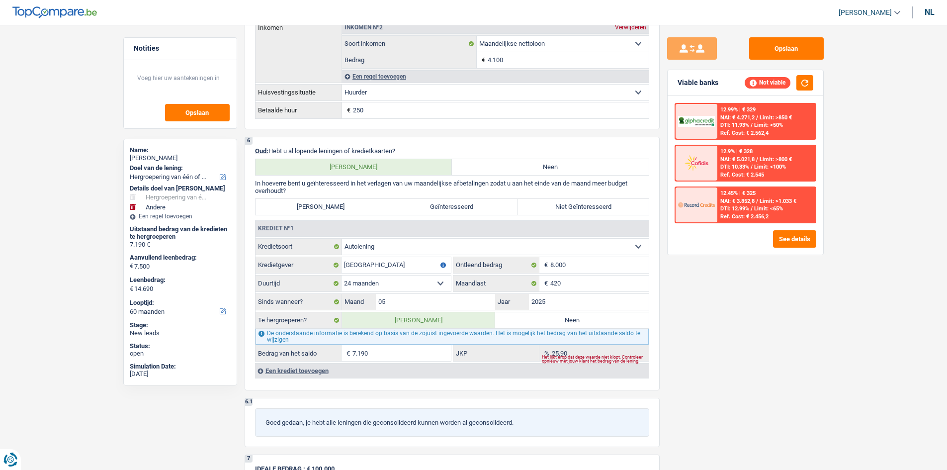
select select "other"
type input "Auto"
type input "7.500"
select select "yes"
type input "15.000"
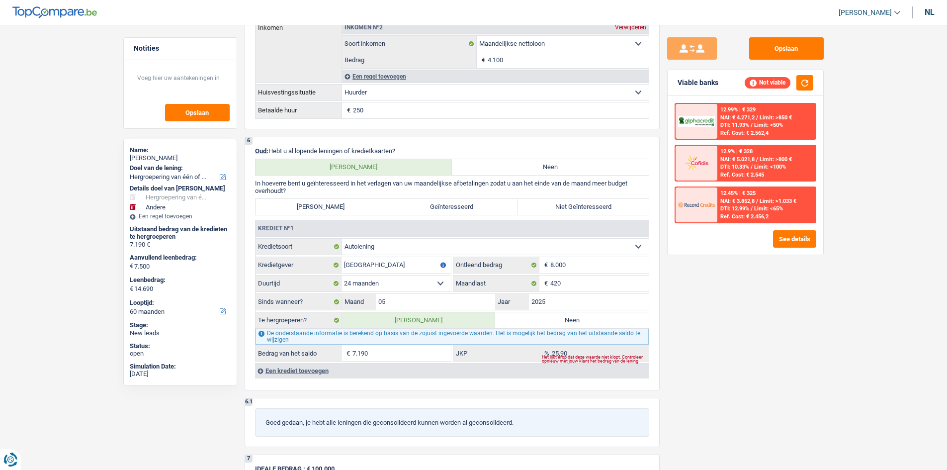
select select "42"
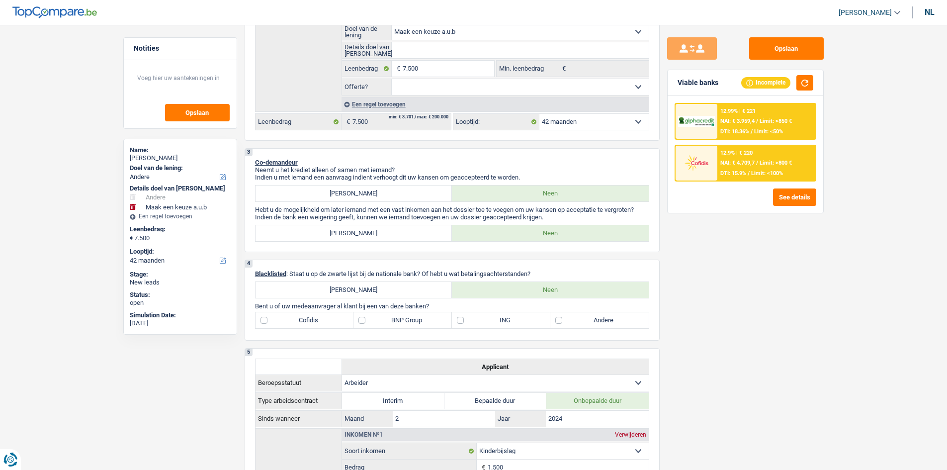
scroll to position [254, 0]
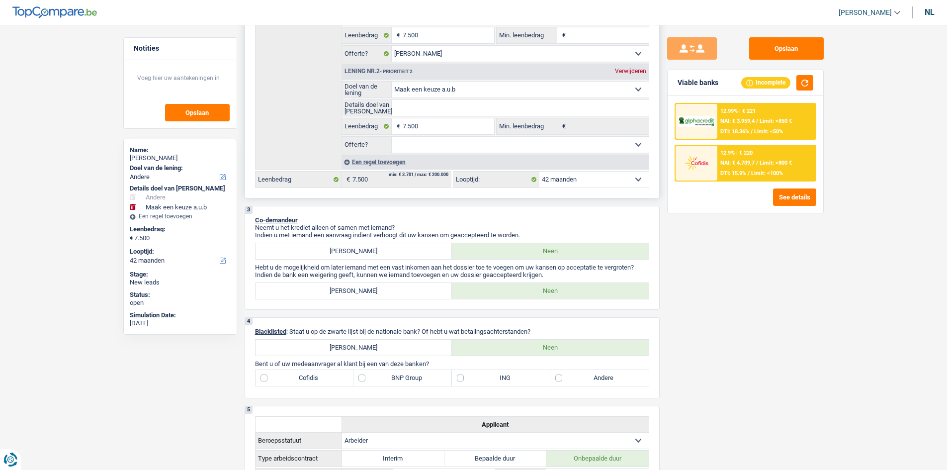
click at [426, 88] on select "Comfort woning: meubels, textiel, toestellen, privé materiaal Hifi, multimedia,…" at bounding box center [520, 90] width 257 height 16
drag, startPoint x: 833, startPoint y: 427, endPoint x: 850, endPoint y: 420, distance: 18.3
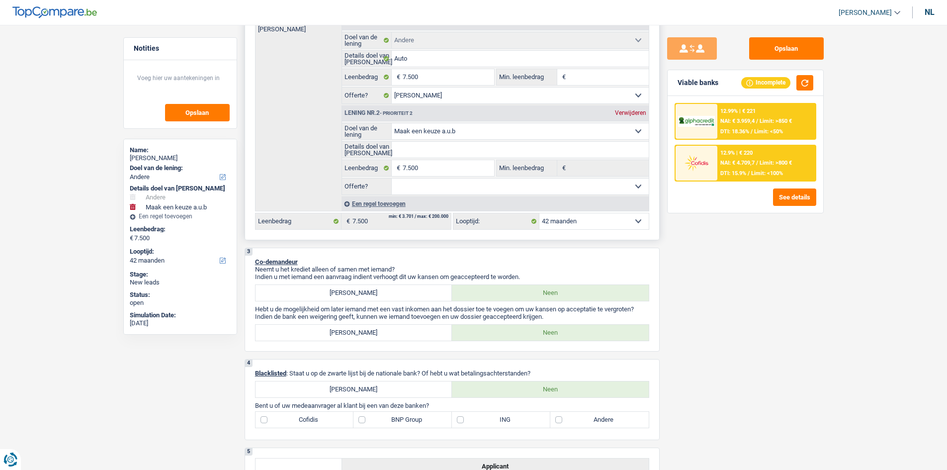
scroll to position [189, 0]
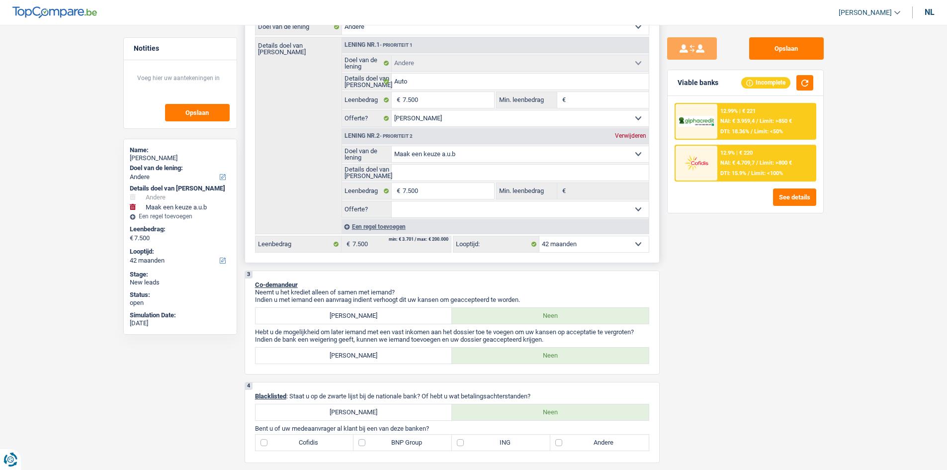
click at [426, 155] on select "Comfort woning: meubels, textiel, toestellen, privé materiaal Hifi, multimedia,…" at bounding box center [520, 154] width 257 height 16
click at [426, 197] on input "7.500" at bounding box center [448, 191] width 91 height 16
type input "750"
select select
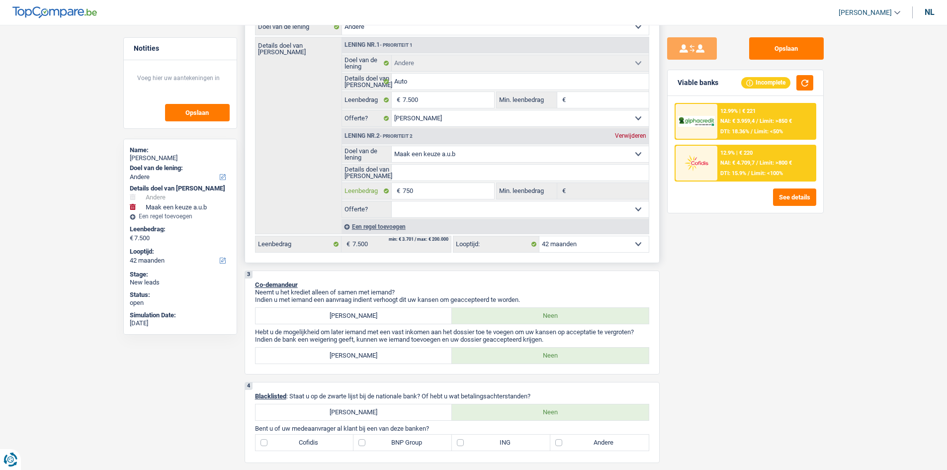
select select
type input "75"
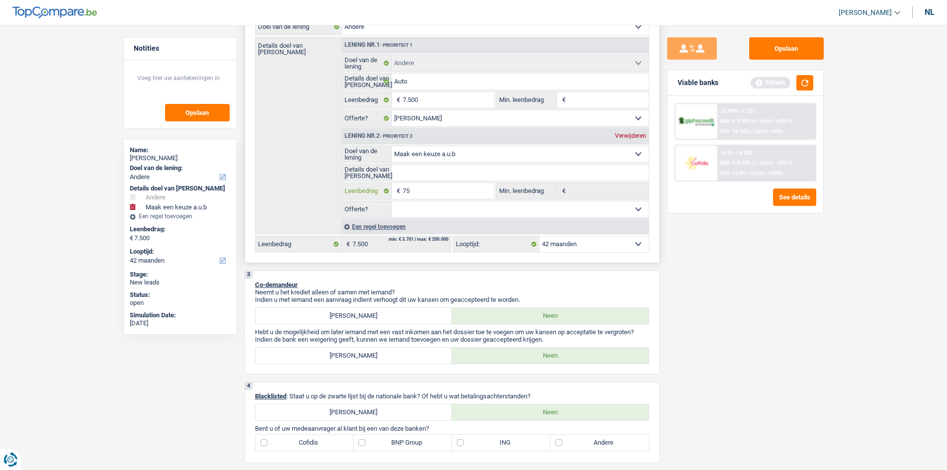
select select
type input "7"
select select
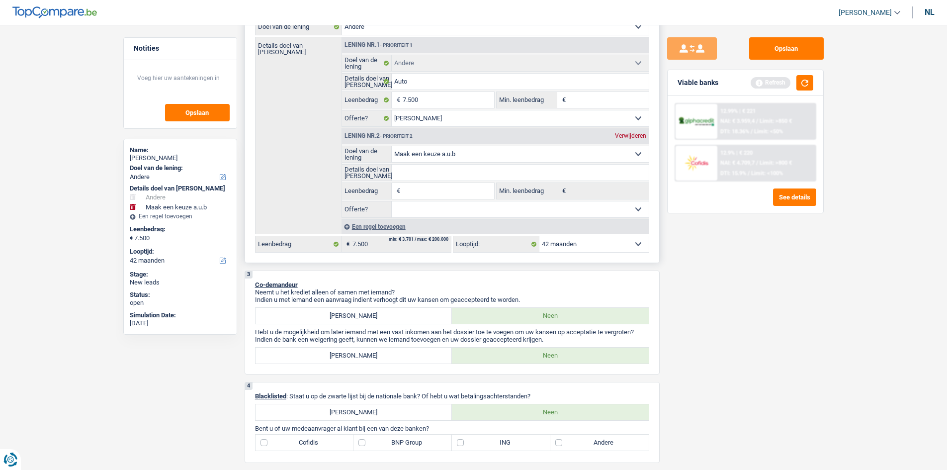
select select
type input "7"
select select
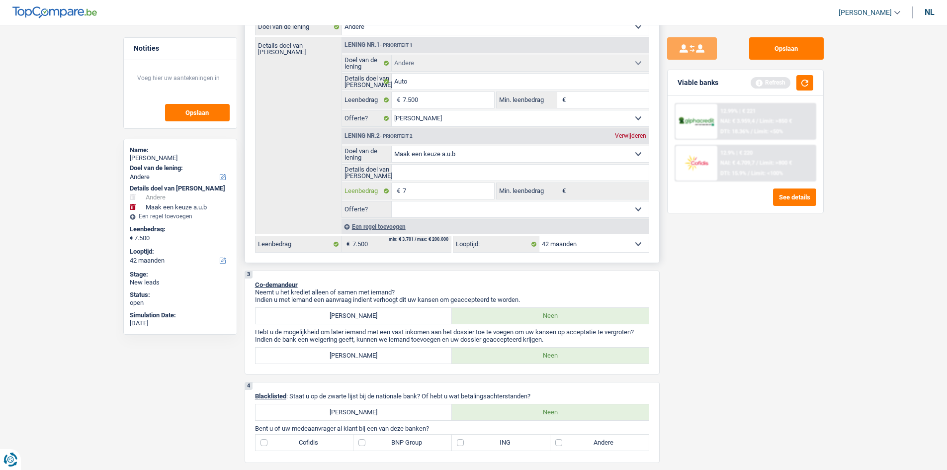
select select
type input "75"
select select
type input "750"
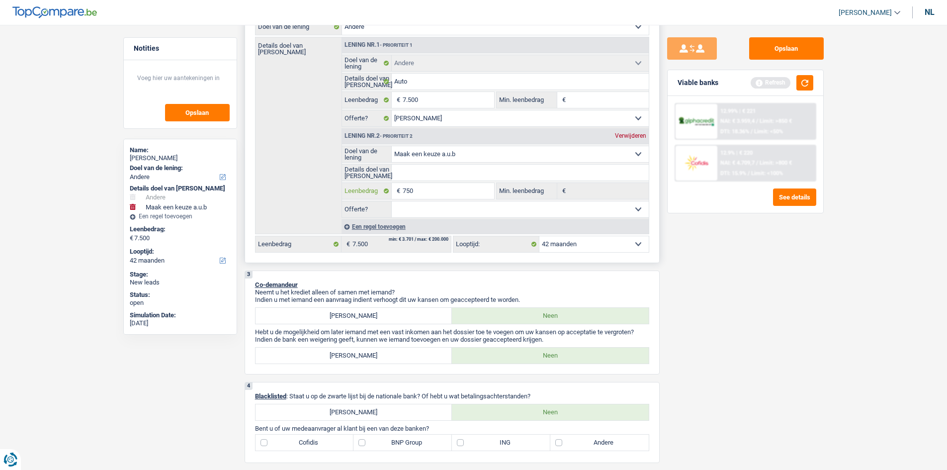
select select
type input "7.500"
select select
click at [426, 227] on div "Opslaan Viable banks Refresh 12.99% | € 221 NAI: € 3.959,4 / Limit: >850 € DTI:…" at bounding box center [746, 244] width 172 height 414
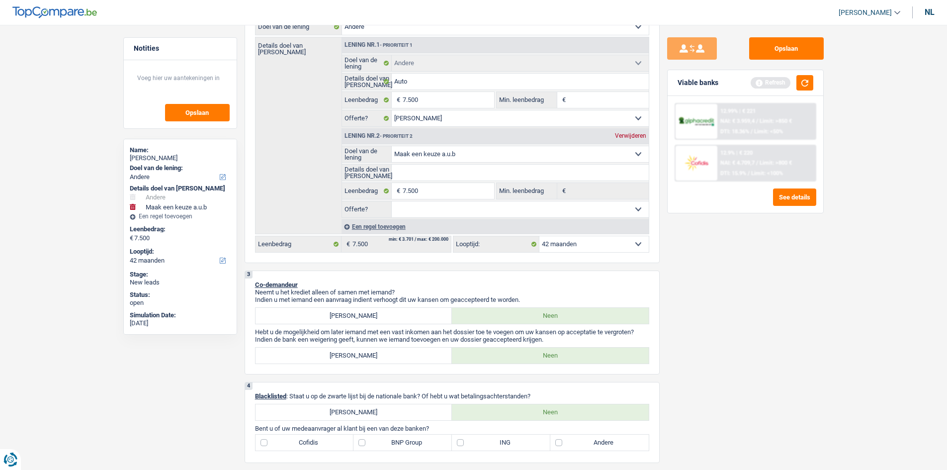
click at [426, 227] on div "Opslaan Viable banks Refresh 12.99% | € 221 NAI: € 3.959,4 / Limit: >850 € DTI:…" at bounding box center [746, 244] width 172 height 414
click at [426, 130] on div "Lening nr.2 - Prioriteit 2 Verwijderen" at bounding box center [495, 136] width 307 height 16
click at [426, 136] on div "Verwijderen" at bounding box center [631, 136] width 36 height 6
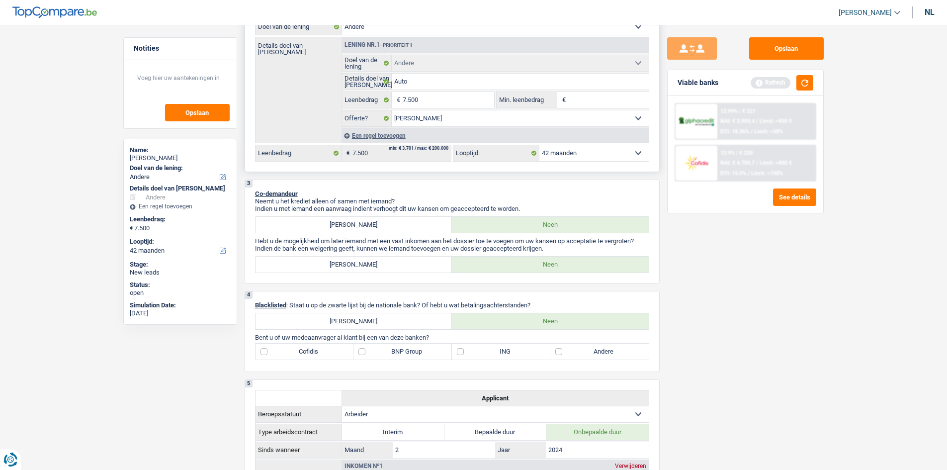
click at [367, 132] on div "Een regel toevoegen" at bounding box center [495, 135] width 307 height 14
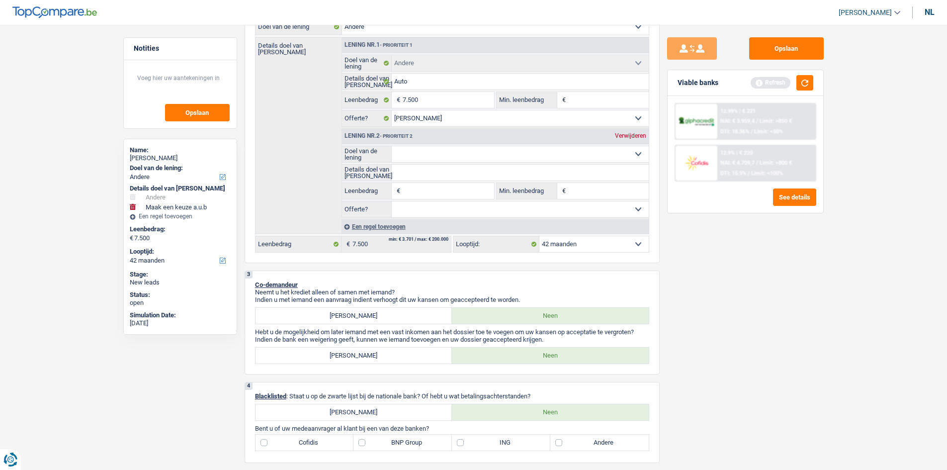
click at [426, 149] on select "Comfort woning: meubels, textiel, toestellen, privé materiaal Hifi, multimedia,…" at bounding box center [520, 154] width 257 height 16
select select "tech"
click at [392, 146] on select "Comfort woning: meubels, textiel, toestellen, privé materiaal Hifi, multimedia,…" at bounding box center [520, 154] width 257 height 16
select select "tech"
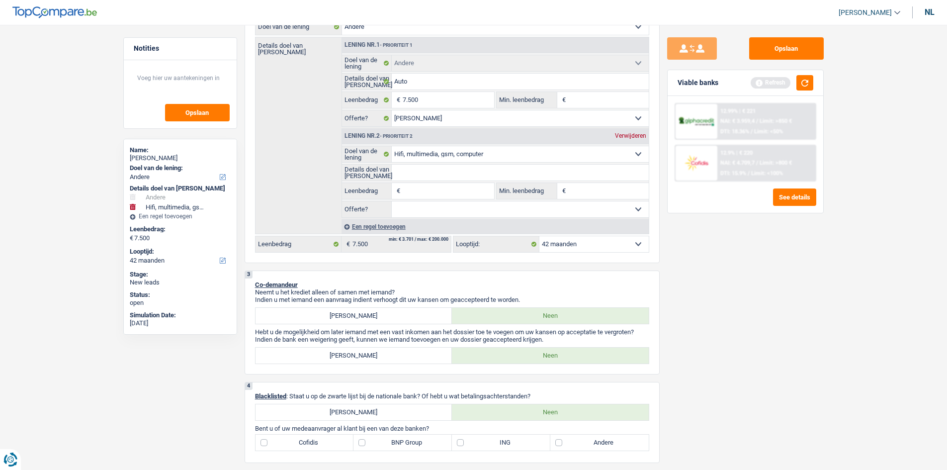
drag, startPoint x: 422, startPoint y: 152, endPoint x: 428, endPoint y: 161, distance: 10.5
click at [422, 152] on select "Comfort woning: meubels, textiel, toestellen, privé materiaal Hifi, multimedia,…" at bounding box center [520, 154] width 257 height 16
select select "household"
click at [392, 146] on select "Comfort woning: meubels, textiel, toestellen, privé materiaal Hifi, multimedia,…" at bounding box center [520, 154] width 257 height 16
select select "household"
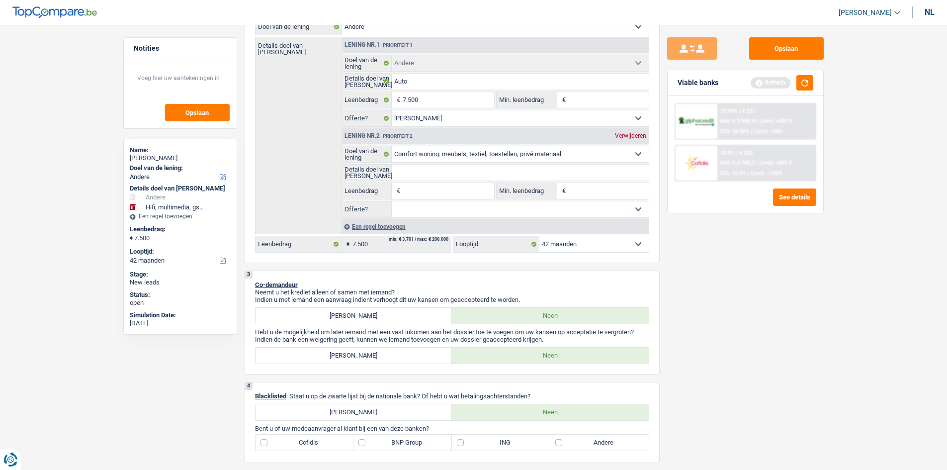
select select "household"
type input "7"
type input "75"
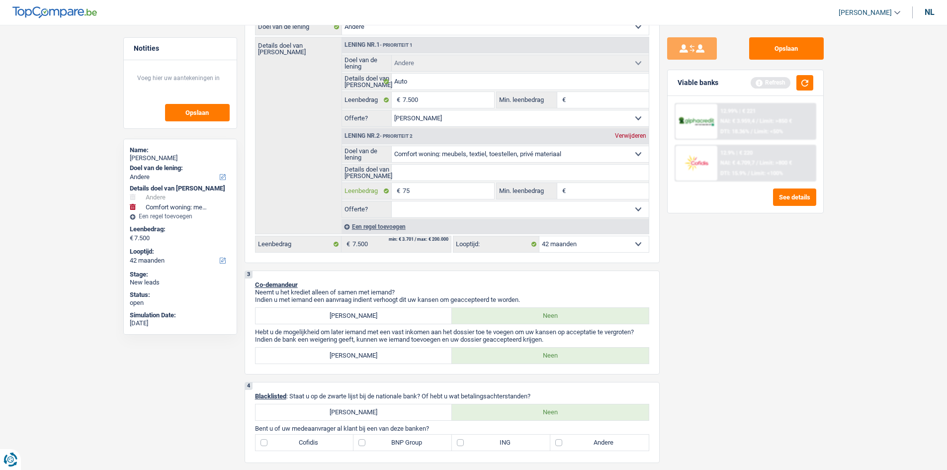
type input "752"
type input "7.520"
type input "75.200"
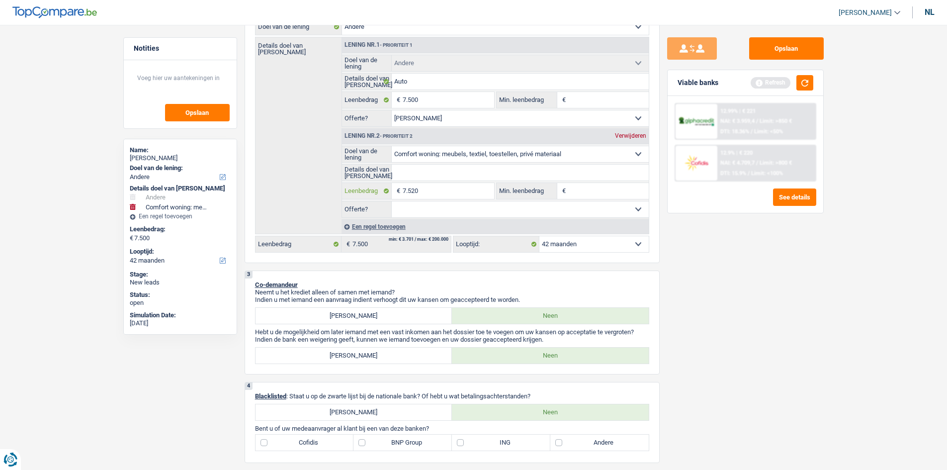
type input "75.200"
type input "7.520"
type input "752"
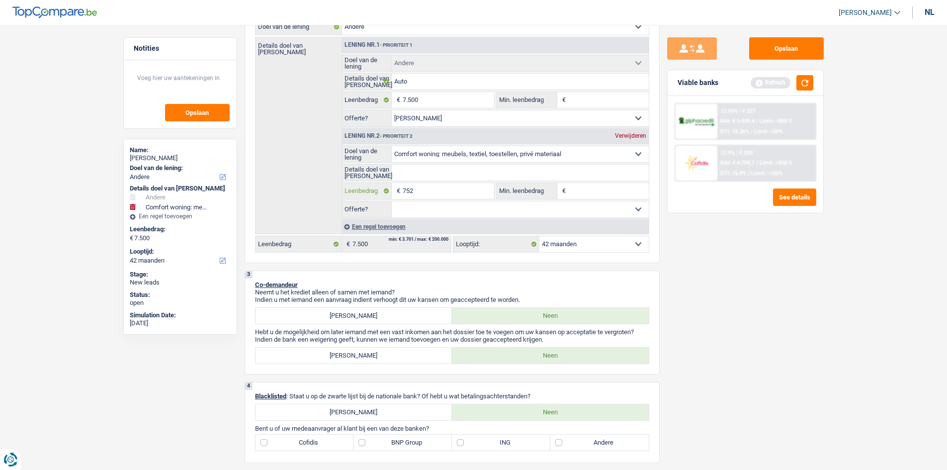
type input "75"
type input "750"
type input "7.500"
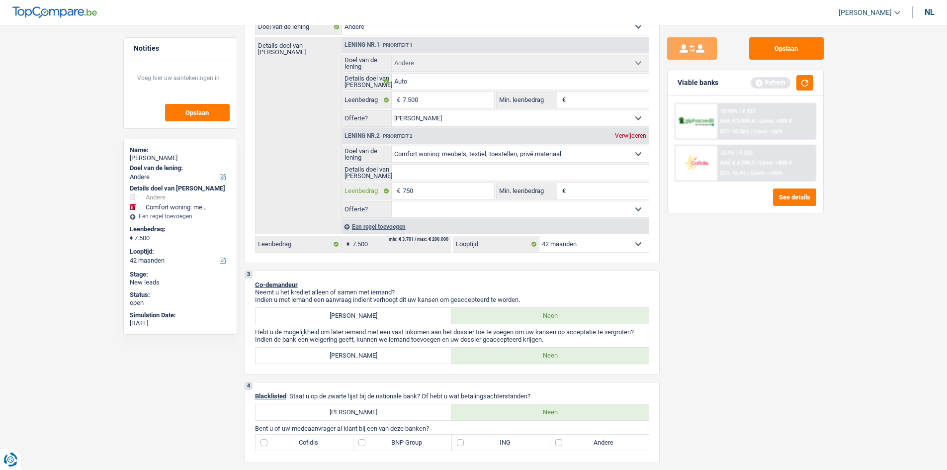
type input "7.500"
click at [426, 227] on div "Opslaan Viable banks Refresh 12.99% | € 221 NAI: € 3.959,4 / Limit: >850 € DTI:…" at bounding box center [746, 244] width 172 height 414
type input "15.000"
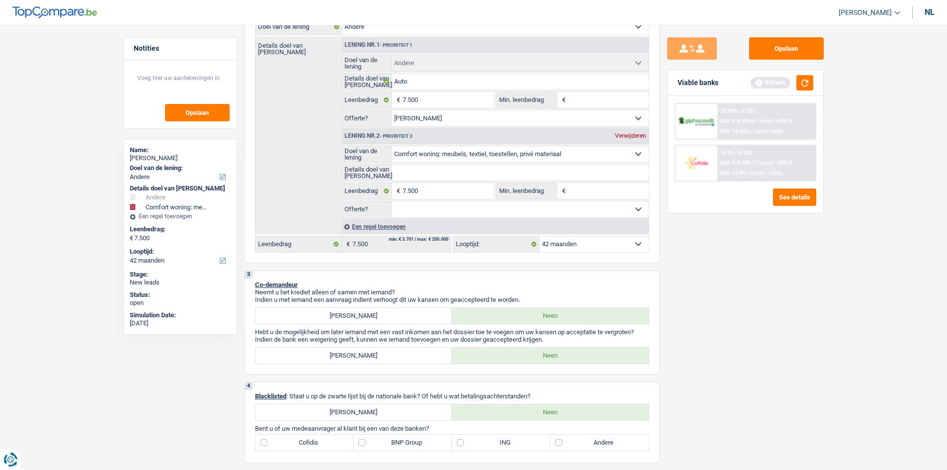
type input "15.000"
select select "60"
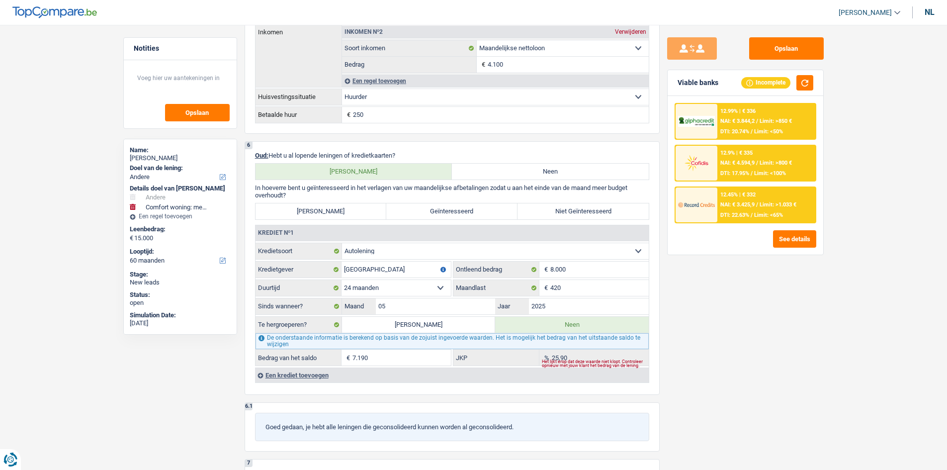
scroll to position [836, 0]
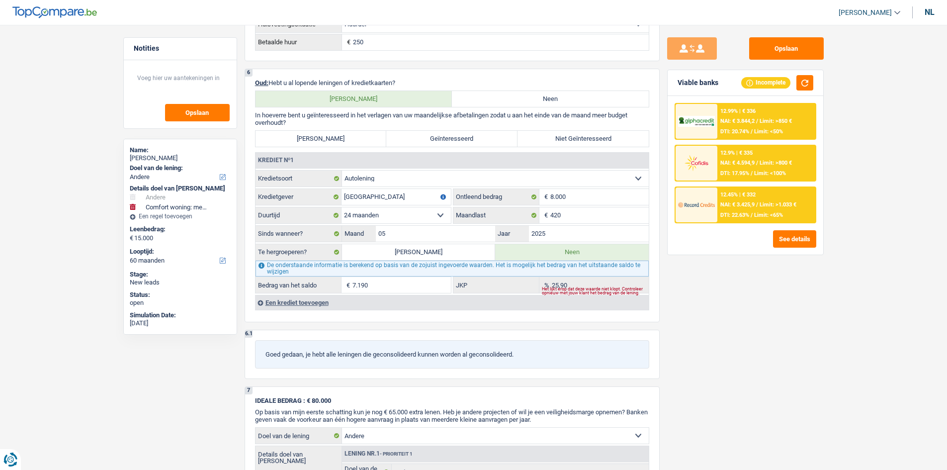
drag, startPoint x: 588, startPoint y: 140, endPoint x: 693, endPoint y: 230, distance: 138.6
click at [426, 141] on label "Niet Geïnteresseerd" at bounding box center [583, 139] width 131 height 16
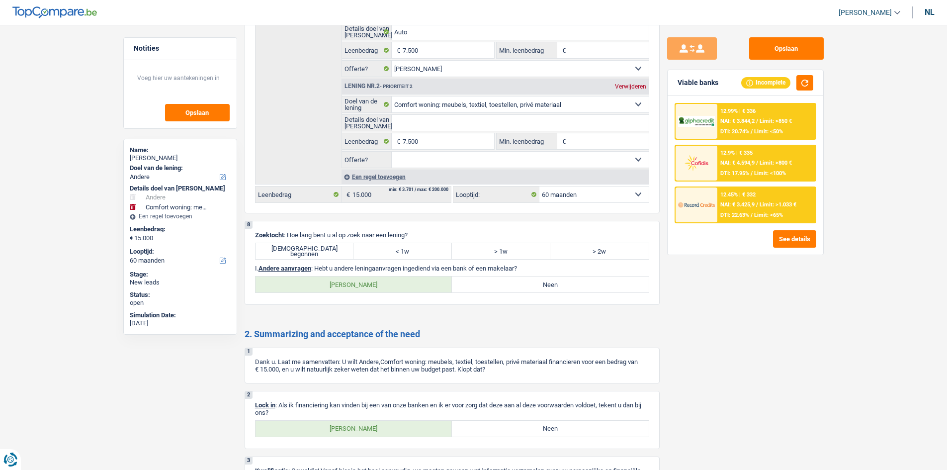
scroll to position [1333, 0]
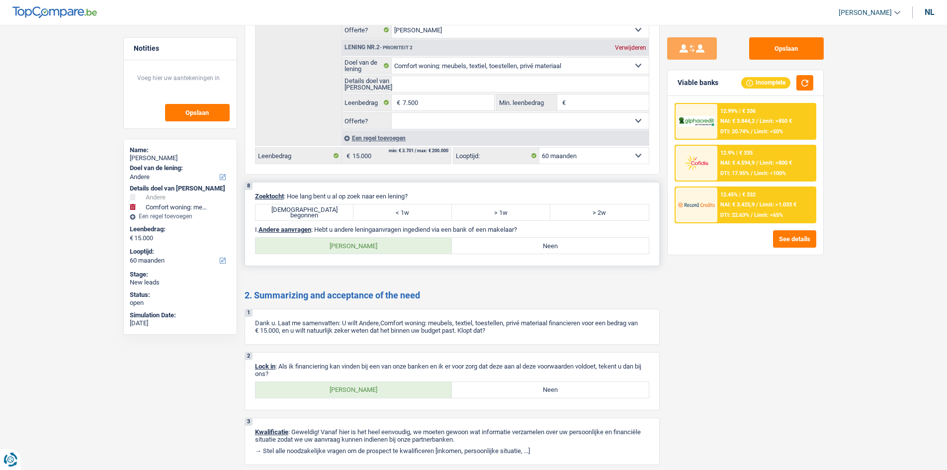
click at [315, 207] on label "Juist begonnen" at bounding box center [305, 212] width 98 height 16
click at [315, 207] on input "Juist begonnen" at bounding box center [305, 212] width 98 height 16
radio input "true"
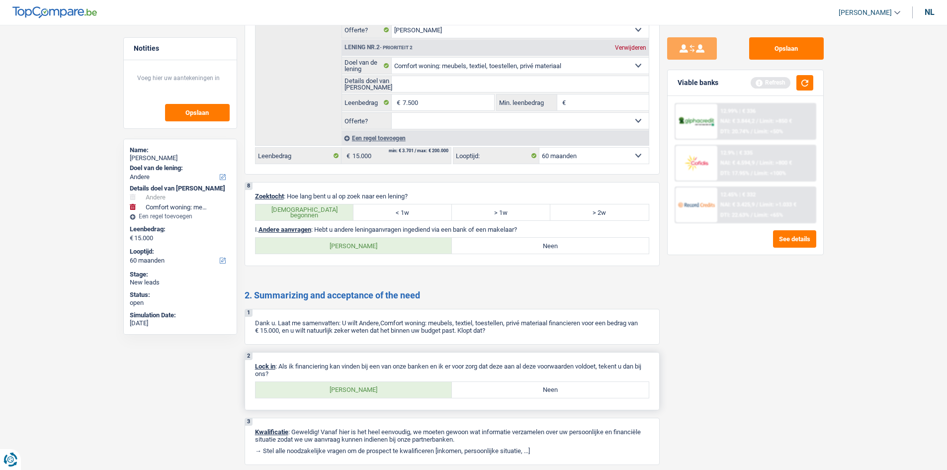
click at [364, 227] on p "Lock in : Als ik financiering kan vinden bij een van onze banken en ik er voor …" at bounding box center [452, 369] width 394 height 15
click at [377, 227] on div "2 Lock in : Als ik financiering kan vinden bij een van onze banken en ik er voo…" at bounding box center [452, 381] width 415 height 58
click at [385, 227] on label "Ja" at bounding box center [354, 390] width 197 height 16
click at [385, 227] on input "Ja" at bounding box center [354, 390] width 197 height 16
radio input "true"
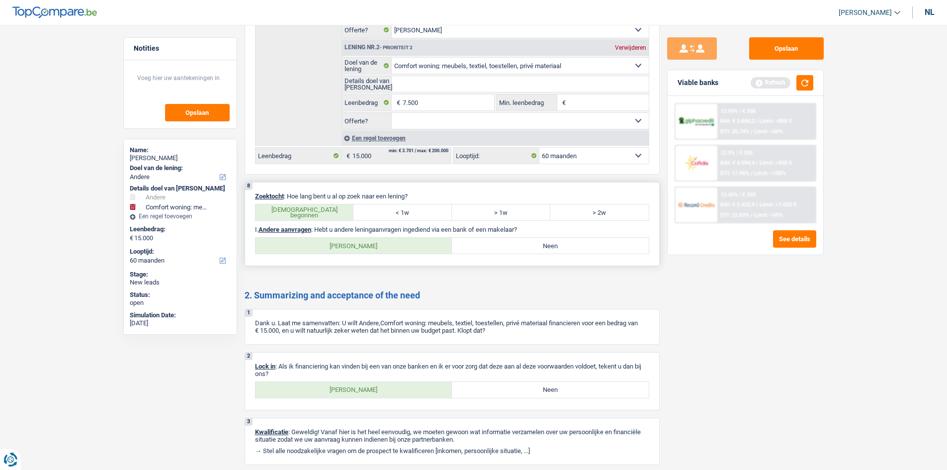
click at [426, 227] on label "Neen" at bounding box center [550, 246] width 197 height 16
click at [426, 227] on input "Neen" at bounding box center [550, 246] width 197 height 16
radio input "true"
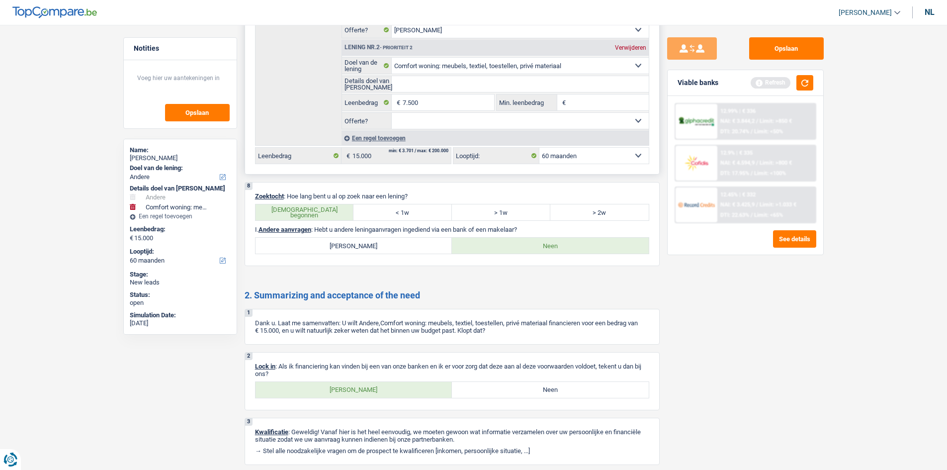
click at [426, 114] on select "Ja Neen Niet beantwoord Maak een keuze a.u.b" at bounding box center [520, 121] width 257 height 16
select select "yes"
click at [392, 113] on select "Ja Neen Niet beantwoord Maak een keuze a.u.b" at bounding box center [520, 121] width 257 height 16
select select "yes"
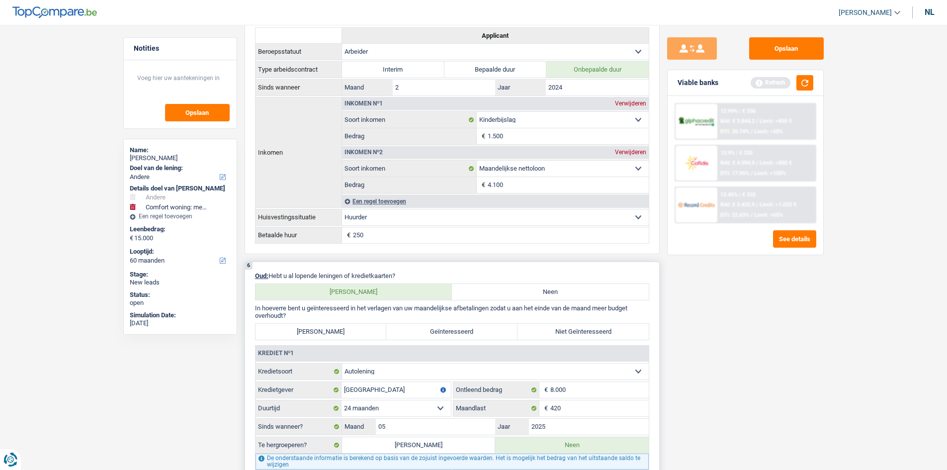
scroll to position [746, 0]
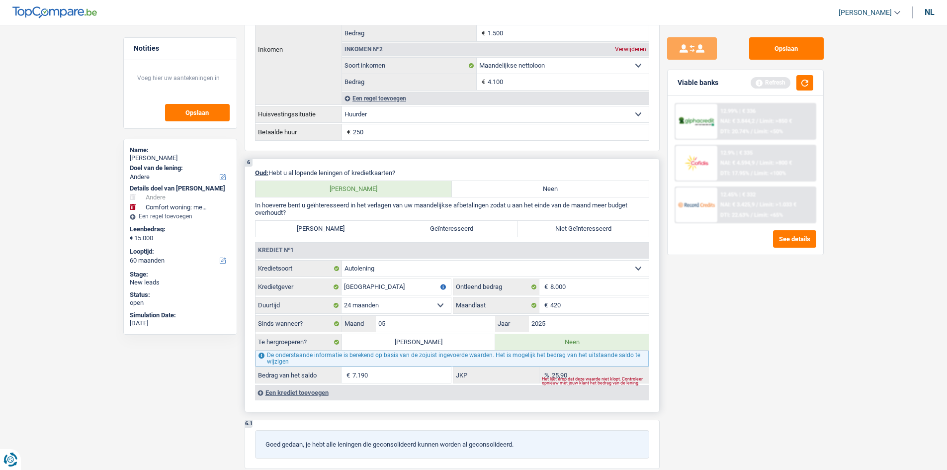
drag, startPoint x: 604, startPoint y: 227, endPoint x: 610, endPoint y: 227, distance: 6.5
click at [426, 227] on label "Niet Geïnteresseerd" at bounding box center [583, 229] width 131 height 16
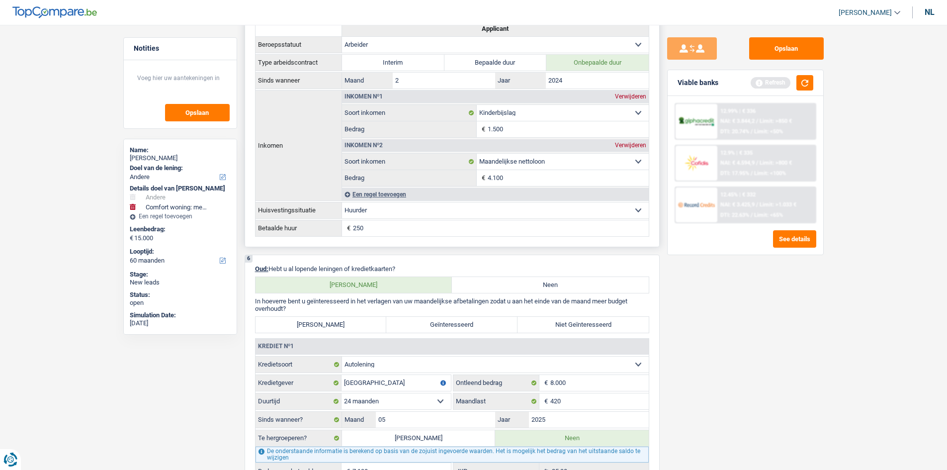
scroll to position [448, 0]
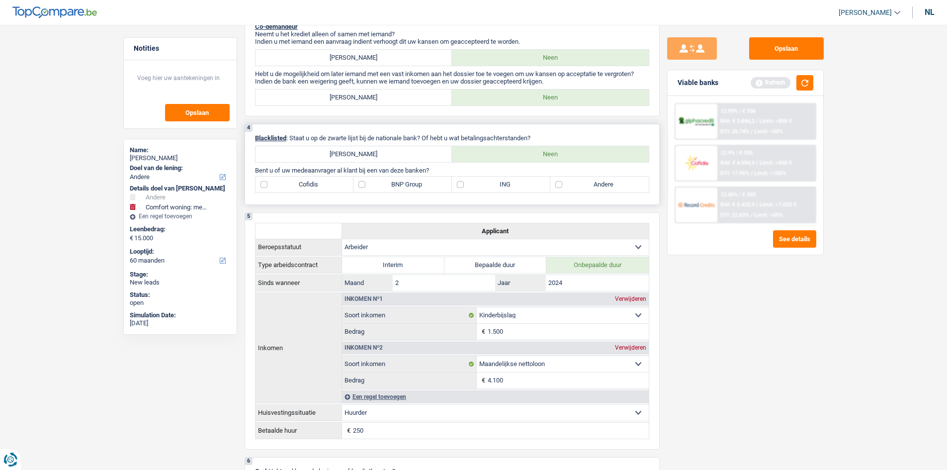
drag, startPoint x: 607, startPoint y: 187, endPoint x: 680, endPoint y: 289, distance: 126.1
click at [426, 186] on label "Andere" at bounding box center [599, 185] width 98 height 16
click at [426, 186] on input "Andere" at bounding box center [599, 185] width 98 height 16
checkbox input "true"
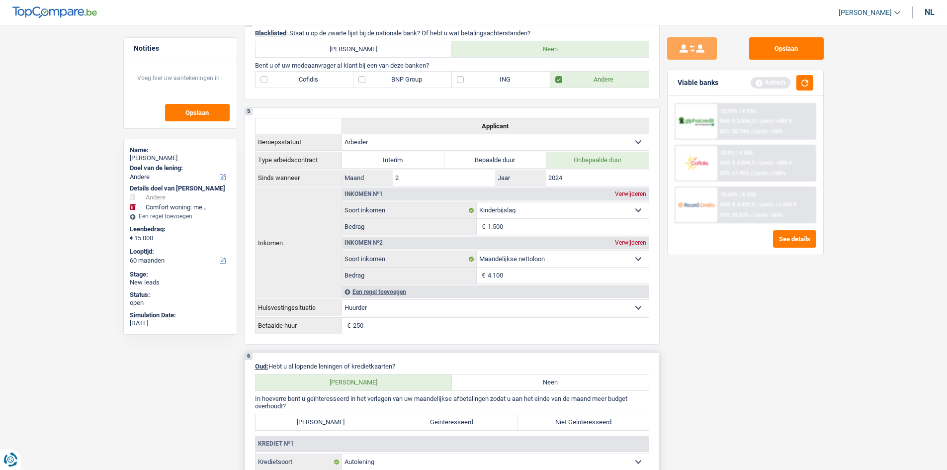
scroll to position [646, 0]
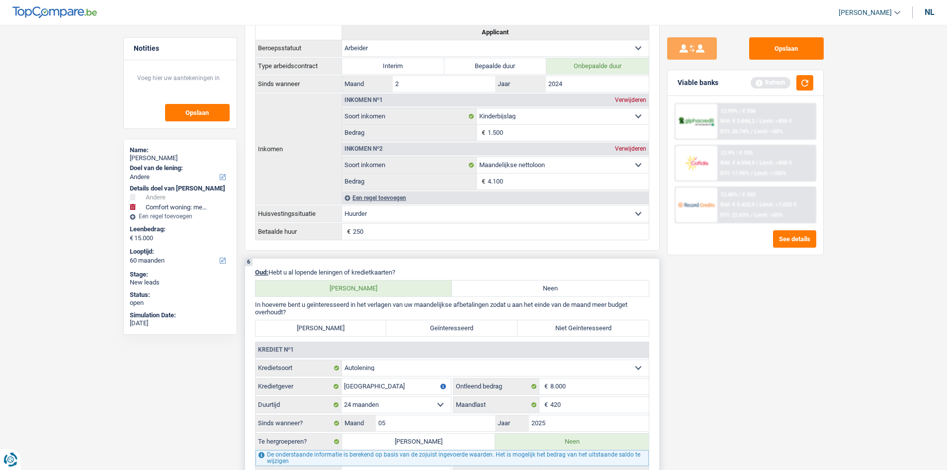
drag, startPoint x: 599, startPoint y: 339, endPoint x: 606, endPoint y: 336, distance: 7.1
click at [426, 227] on div "6 Oud: Hebt u al lopende leningen of kredietkaarten? Ja Neen In hoeverre bent u…" at bounding box center [452, 385] width 415 height 254
click at [426, 227] on label "Niet Geïnteresseerd" at bounding box center [583, 328] width 131 height 16
click at [426, 227] on input "Niet Geïnteresseerd" at bounding box center [583, 328] width 131 height 16
radio input "true"
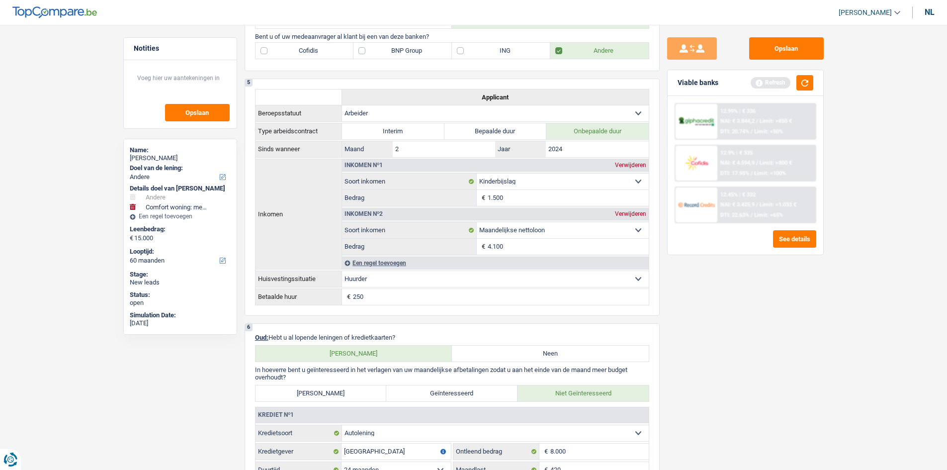
scroll to position [448, 0]
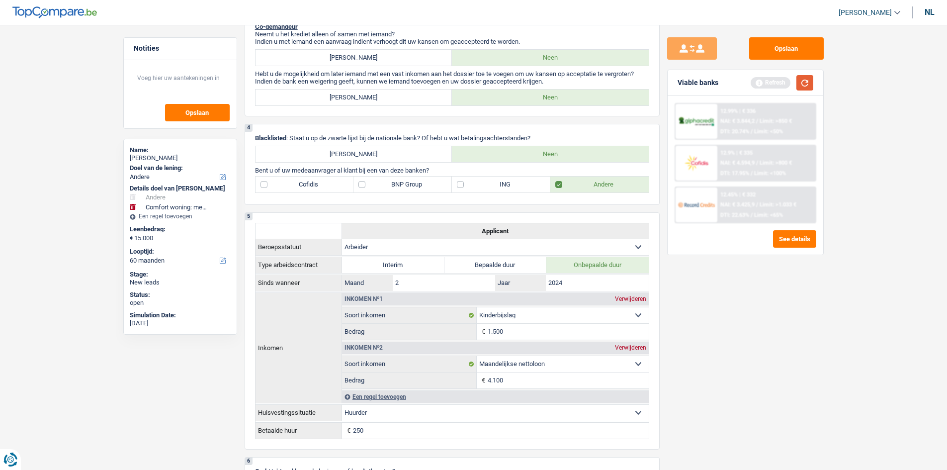
click at [426, 81] on button "button" at bounding box center [805, 82] width 17 height 15
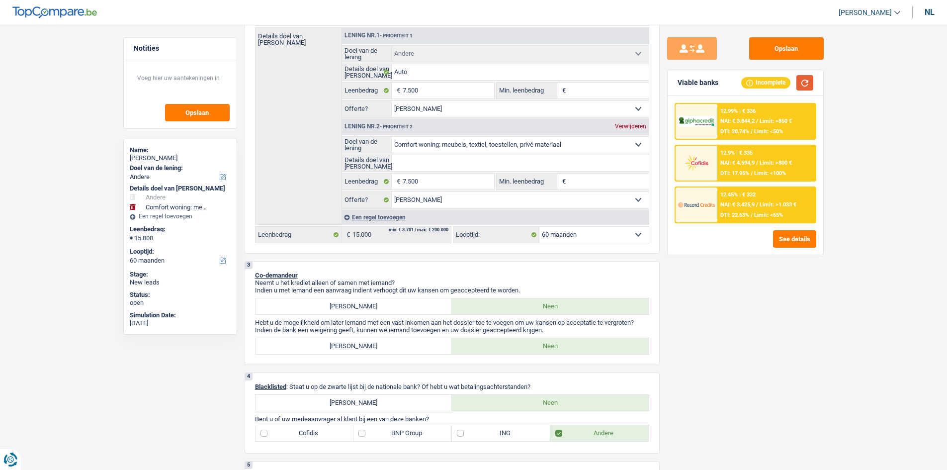
scroll to position [0, 0]
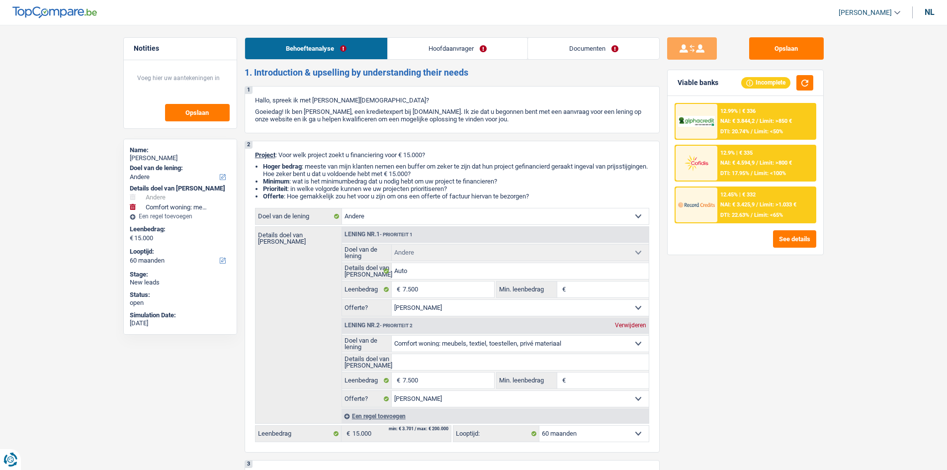
drag, startPoint x: 473, startPoint y: 61, endPoint x: 472, endPoint y: 55, distance: 6.2
click at [426, 55] on link "Hoofdaanvrager" at bounding box center [458, 48] width 140 height 21
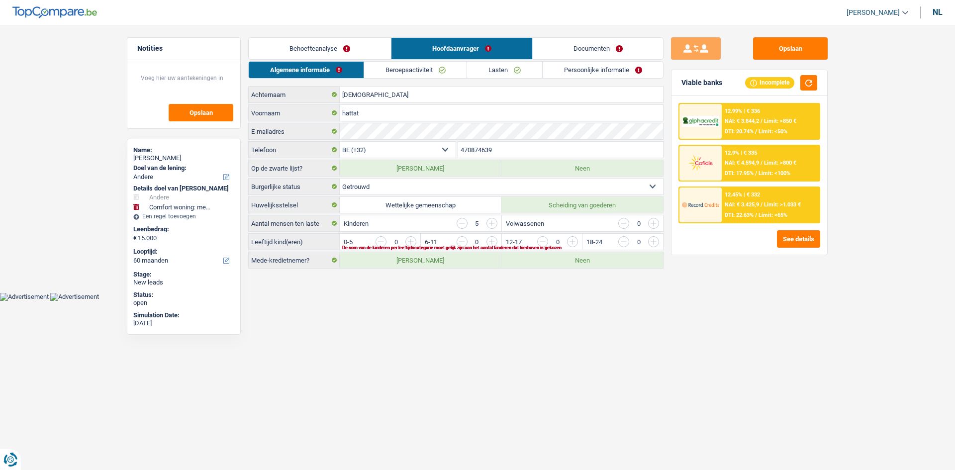
drag, startPoint x: 592, startPoint y: 354, endPoint x: 605, endPoint y: 366, distance: 18.0
click at [426, 227] on html "Vous avez le contrôle de vos données Nous utilisons des cookies, tout comme nos…" at bounding box center [477, 150] width 955 height 301
click at [426, 227] on input "button" at bounding box center [774, 244] width 414 height 16
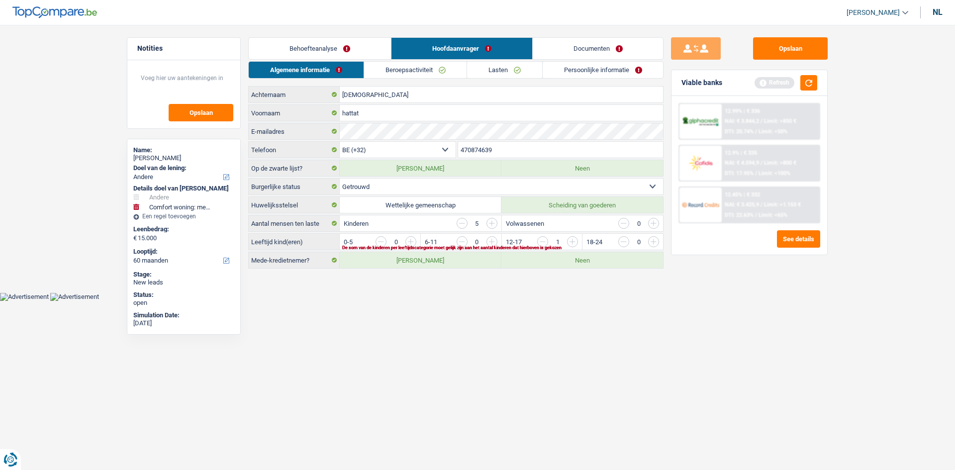
click at [426, 227] on input "button" at bounding box center [693, 244] width 414 height 16
click at [426, 227] on input "button" at bounding box center [774, 244] width 414 height 16
click at [426, 227] on input "button" at bounding box center [693, 244] width 414 height 16
click at [426, 227] on html "Vous avez le contrôle de vos données Nous utilisons des cookies, tout comme nos…" at bounding box center [477, 150] width 955 height 301
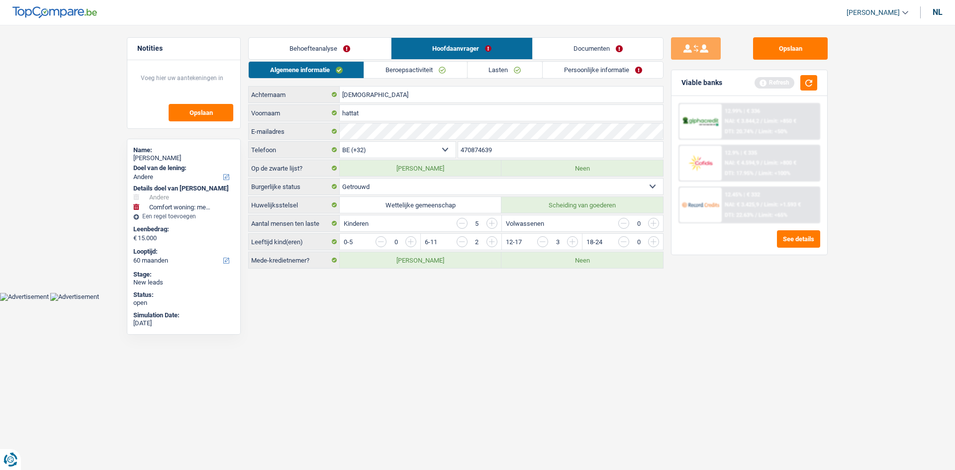
click at [426, 69] on link "Beroepsactiviteit" at bounding box center [415, 70] width 102 height 16
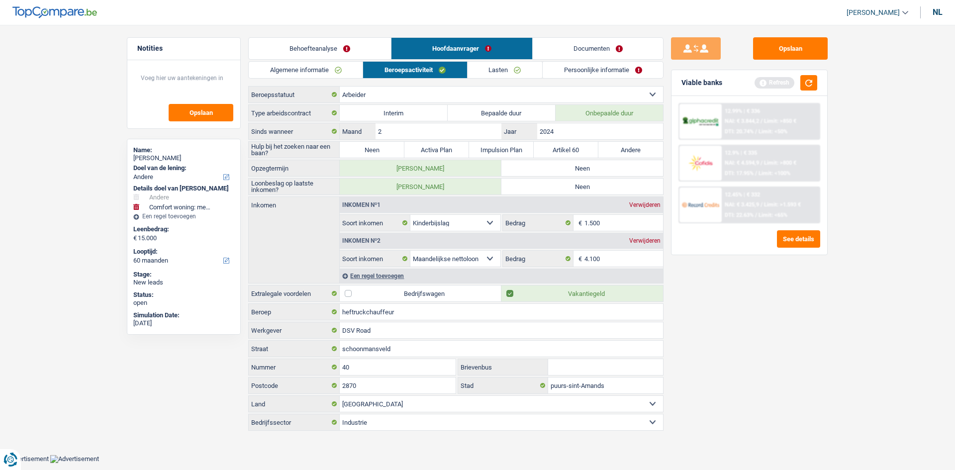
click at [364, 146] on label "Neen" at bounding box center [372, 150] width 65 height 16
click at [364, 146] on input "Neen" at bounding box center [372, 150] width 65 height 16
radio input "true"
click at [426, 170] on label "Neen" at bounding box center [582, 168] width 162 height 16
click at [426, 170] on input "Neen" at bounding box center [582, 168] width 162 height 16
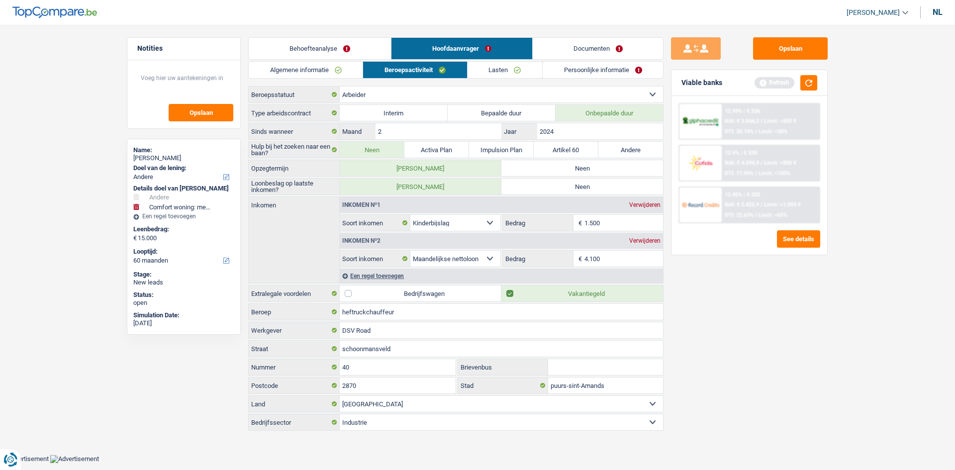
radio input "true"
click at [426, 184] on label "Neen" at bounding box center [582, 187] width 162 height 16
click at [426, 184] on input "Neen" at bounding box center [582, 187] width 162 height 16
radio input "true"
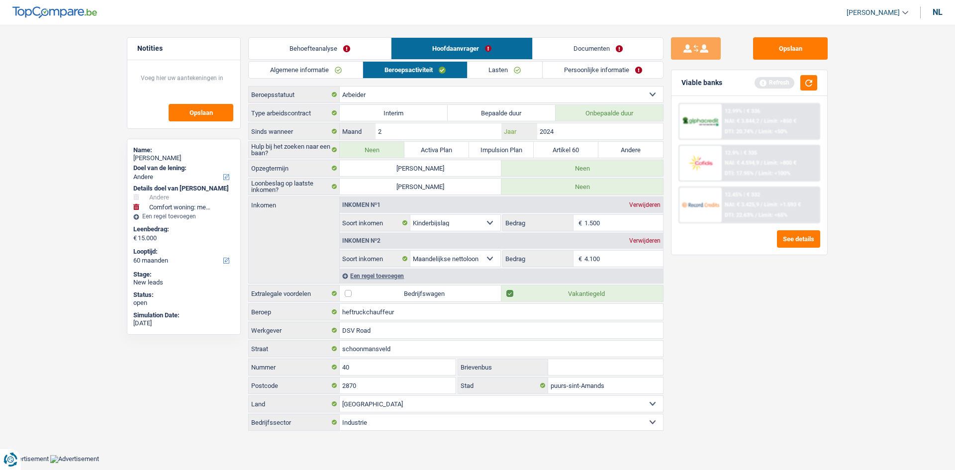
click at [426, 132] on input "2024" at bounding box center [600, 131] width 126 height 16
drag, startPoint x: 798, startPoint y: 377, endPoint x: 598, endPoint y: 256, distance: 233.8
click at [426, 227] on div "Opslaan Viable banks Refresh 12.99% | € 336 NAI: € 3.844,2 / Limit: >850 € DTI:…" at bounding box center [749, 244] width 172 height 414
click at [426, 227] on input "1.500" at bounding box center [623, 223] width 79 height 16
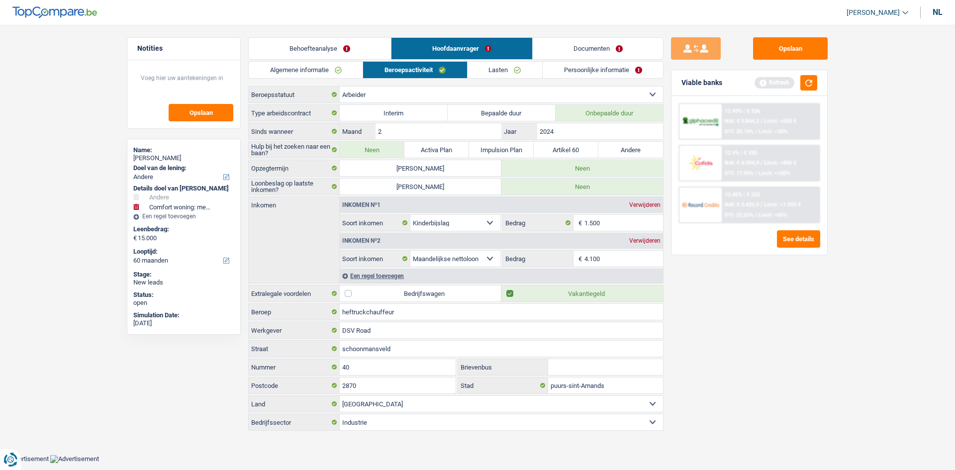
click at [426, 227] on div "Opslaan Viable banks Refresh 12.99% | € 336 NAI: € 3.844,2 / Limit: >850 € DTI:…" at bounding box center [749, 244] width 172 height 414
click at [400, 227] on div "Een regel toevoegen" at bounding box center [501, 276] width 323 height 14
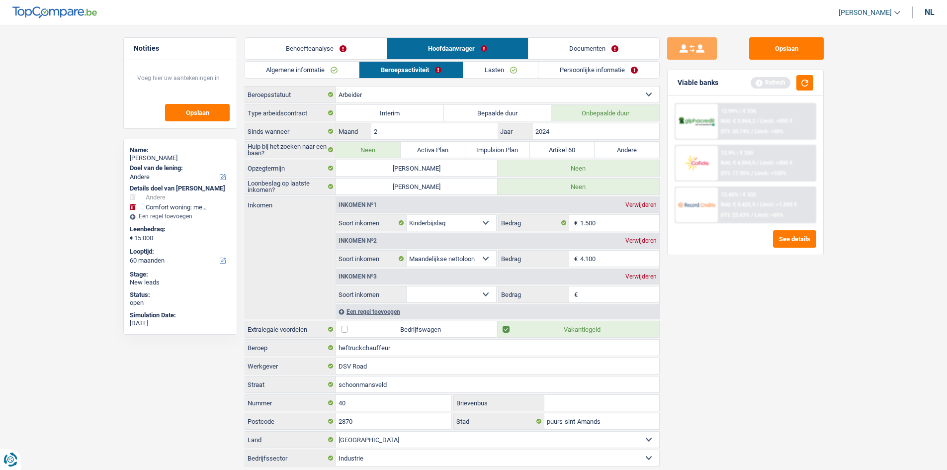
click at [426, 227] on select "Alimentatie geld Bedrijfstoeslag Huurinkomsten Invaliditeitspensioen Kinderbijs…" at bounding box center [452, 294] width 90 height 16
select select "other"
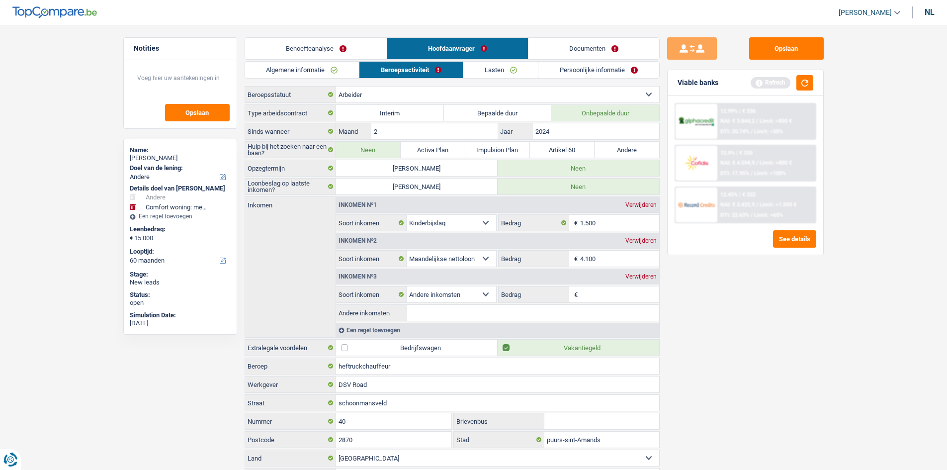
click at [426, 227] on div "Opslaan Viable banks Refresh 12.99% | € 336 NAI: € 3.844,2 / Limit: >850 € DTI:…" at bounding box center [746, 244] width 172 height 414
drag, startPoint x: 448, startPoint y: 300, endPoint x: 434, endPoint y: 300, distance: 13.9
click at [426, 227] on select "Alimentatie geld Bedrijfstoeslag Huurinkomsten Invaliditeitspensioen Kinderbijs…" at bounding box center [452, 294] width 90 height 16
click at [426, 227] on main "Notities Opslaan Name: hattat mohammed Doel van de lening: Comfort woning: meub…" at bounding box center [473, 262] width 947 height 494
click at [426, 227] on input "4.100" at bounding box center [619, 259] width 79 height 16
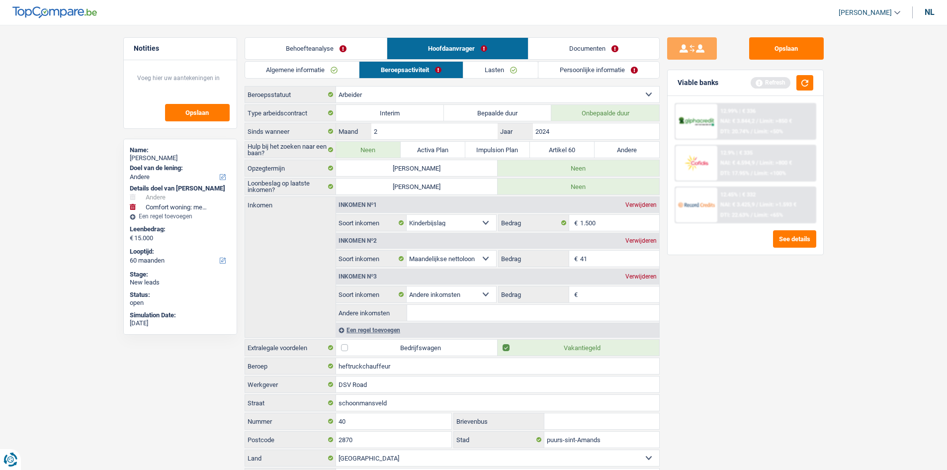
type input "4"
type input "2"
type input "2.800"
click at [426, 227] on input "Bedrag" at bounding box center [619, 294] width 79 height 16
type input "2"
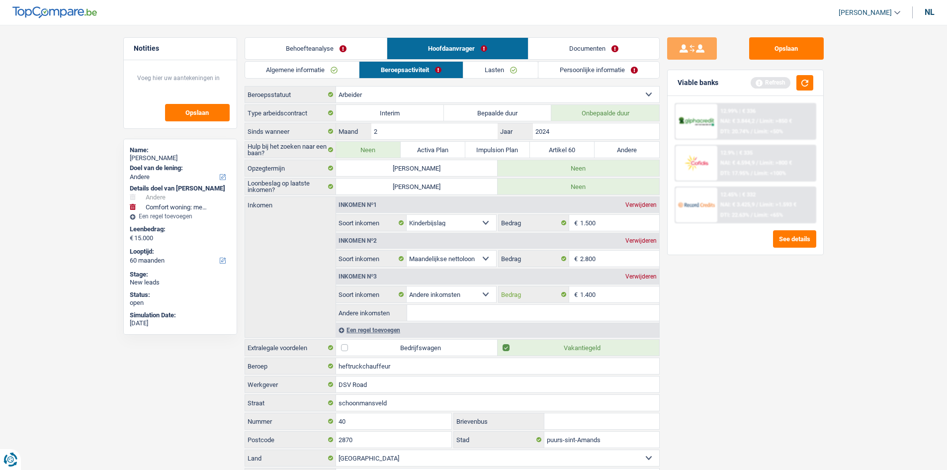
type input "1.400"
drag, startPoint x: 767, startPoint y: 307, endPoint x: 783, endPoint y: 302, distance: 16.7
click at [426, 227] on div "Opslaan Viable banks Refresh 12.99% | € 336 NAI: € 3.844,2 / Limit: >850 € DTI:…" at bounding box center [746, 244] width 172 height 414
click at [426, 72] on link "Lasten" at bounding box center [500, 70] width 75 height 16
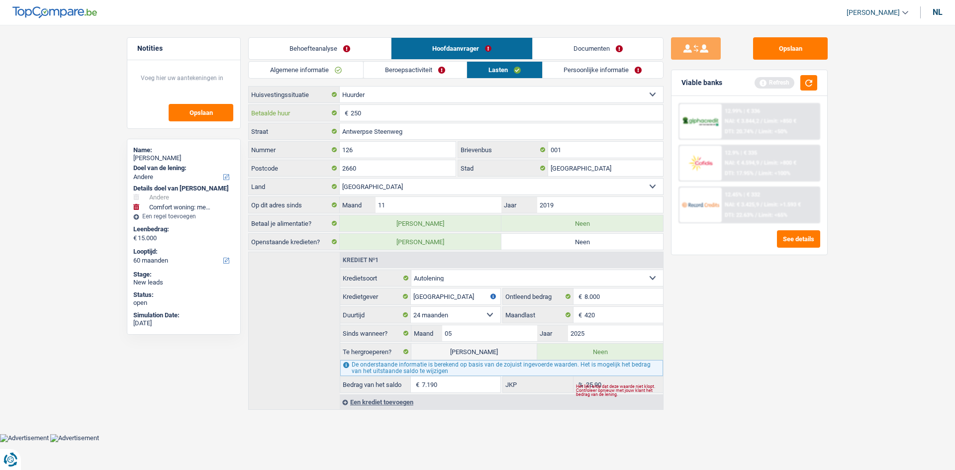
drag, startPoint x: 392, startPoint y: 113, endPoint x: 673, endPoint y: 220, distance: 300.1
click at [392, 113] on input "250" at bounding box center [507, 113] width 312 height 16
click at [409, 110] on input "250" at bounding box center [507, 113] width 312 height 16
click at [426, 169] on input "Antwerpen" at bounding box center [605, 168] width 115 height 16
click at [426, 227] on main "Notities Opslaan Name: hattat mohammed Doel van de lening: Comfort woning: meub…" at bounding box center [477, 224] width 955 height 419
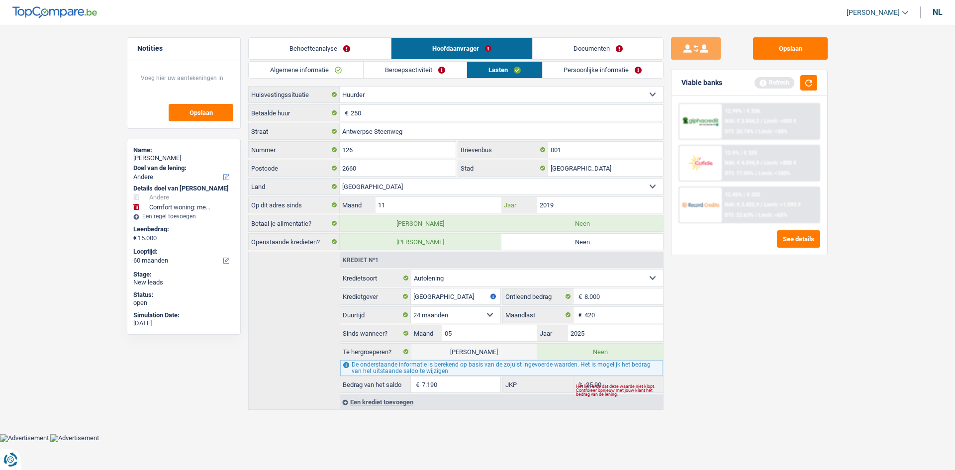
click at [426, 204] on input "2019" at bounding box center [600, 205] width 126 height 16
click at [426, 80] on div "Algemene informatie Beroepsactiviteit Lasten Persoonlijke informatie mohammed A…" at bounding box center [455, 235] width 415 height 349
click at [426, 62] on link "Persoonlijke informatie" at bounding box center [602, 70] width 121 height 16
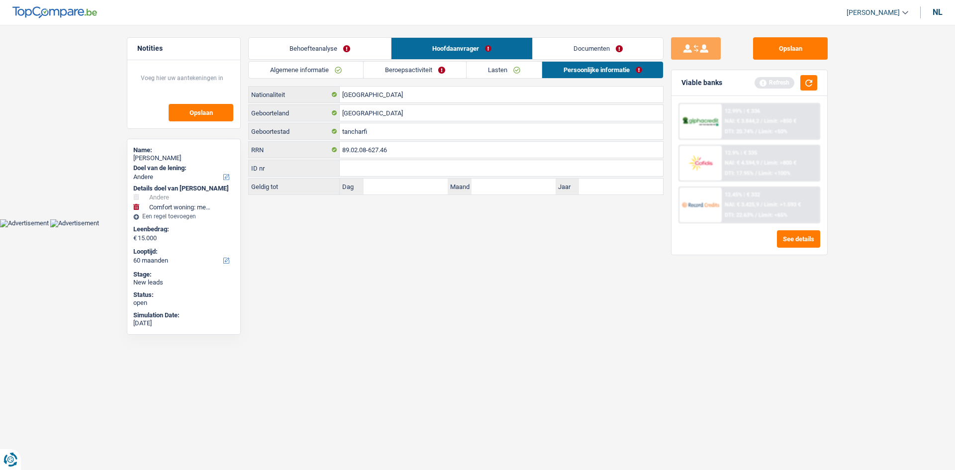
click at [426, 72] on link "Lasten" at bounding box center [503, 70] width 75 height 16
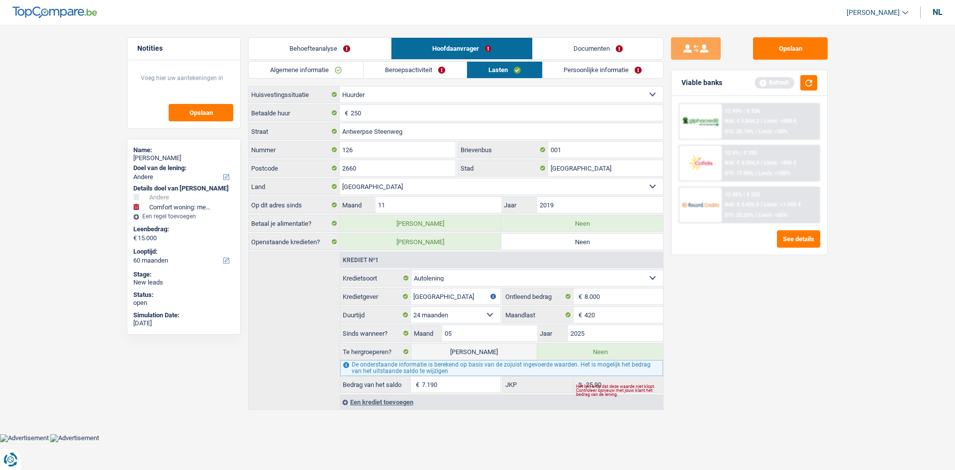
click at [426, 68] on link "Persoonlijke informatie" at bounding box center [602, 70] width 121 height 16
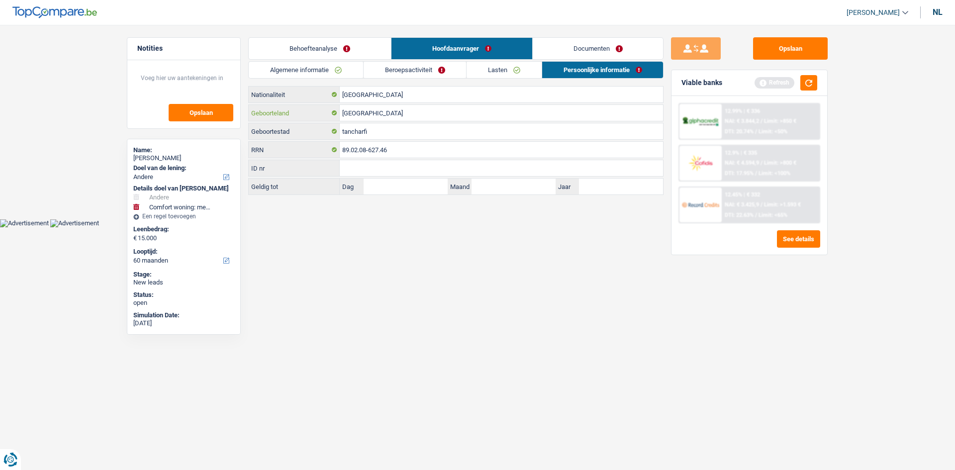
click at [395, 114] on input "Marokko" at bounding box center [501, 113] width 323 height 16
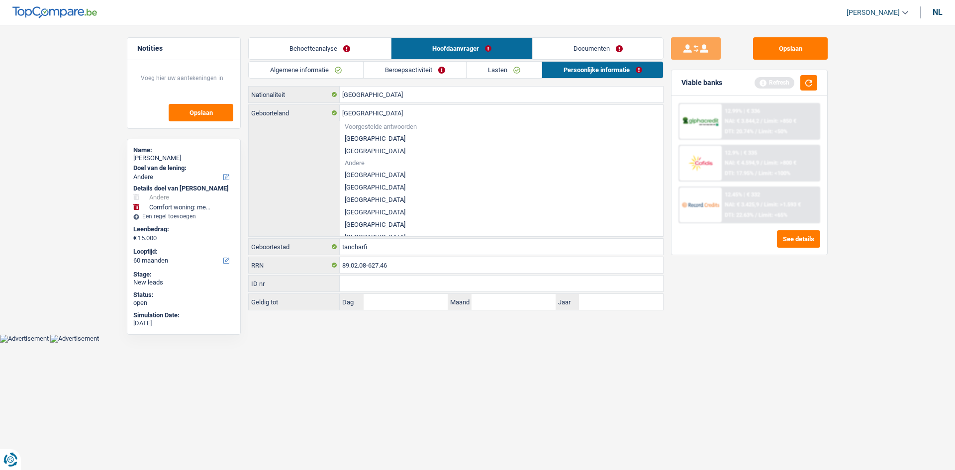
drag, startPoint x: 480, startPoint y: 363, endPoint x: 479, endPoint y: 358, distance: 6.0
click at [426, 227] on html "Vous avez le contrôle de vos données Nous utilisons des cookies, tout comme nos…" at bounding box center [477, 171] width 955 height 343
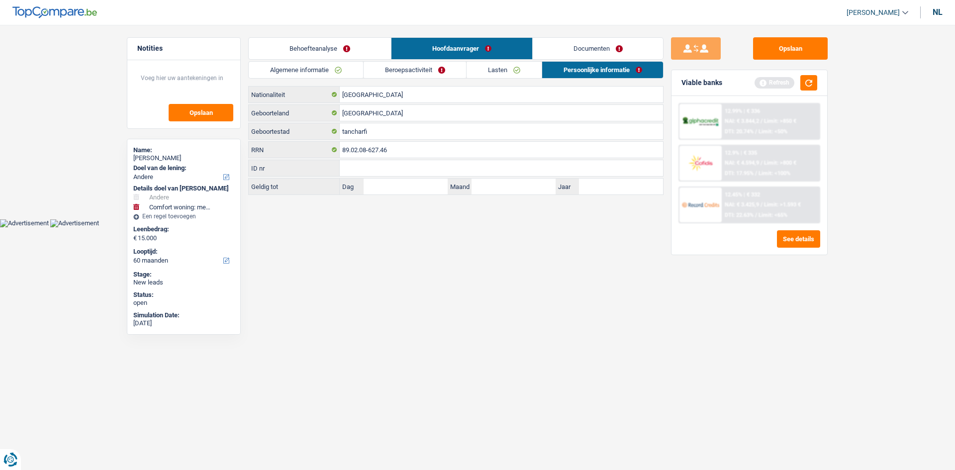
drag, startPoint x: 639, startPoint y: 49, endPoint x: 907, endPoint y: 86, distance: 270.6
click at [426, 48] on link "Documenten" at bounding box center [598, 48] width 131 height 21
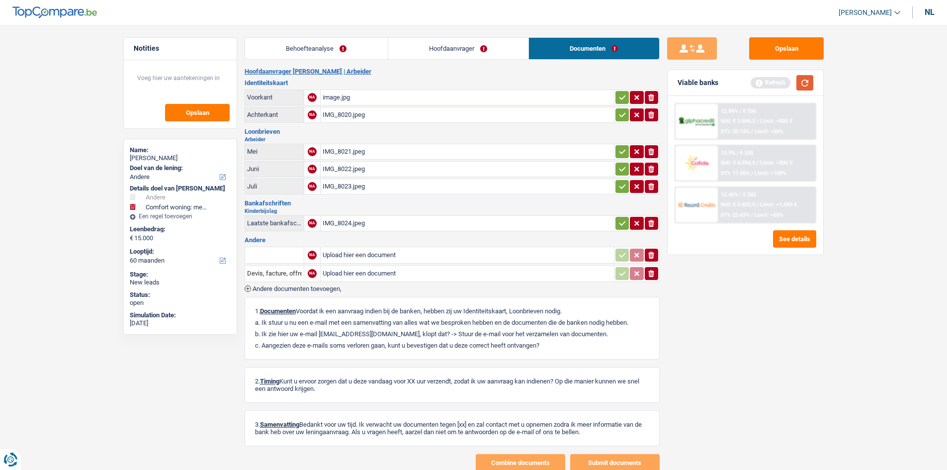
click at [426, 81] on button "button" at bounding box center [805, 82] width 17 height 15
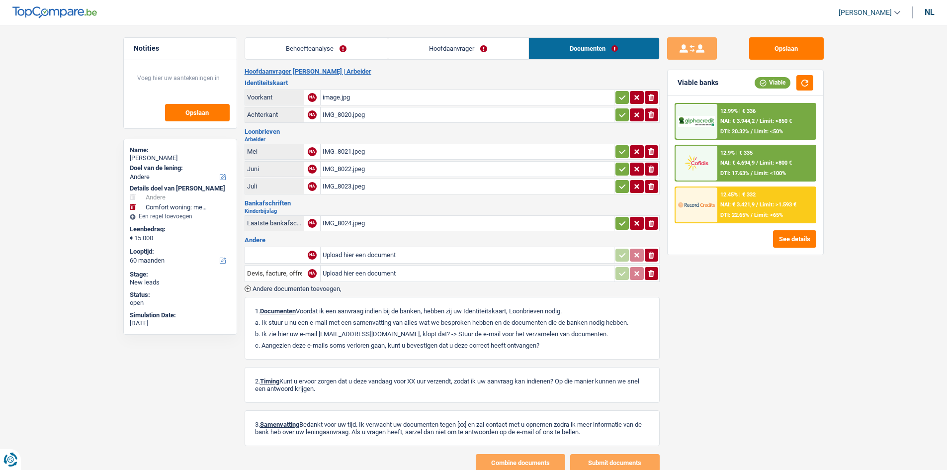
click at [359, 155] on div "IMG_8021.jpeg" at bounding box center [467, 151] width 289 height 15
click at [367, 174] on div "IMG_8022.jpeg" at bounding box center [467, 169] width 289 height 15
drag, startPoint x: 463, startPoint y: 53, endPoint x: 479, endPoint y: 55, distance: 15.5
click at [426, 53] on link "Hoofdaanvrager" at bounding box center [458, 48] width 140 height 21
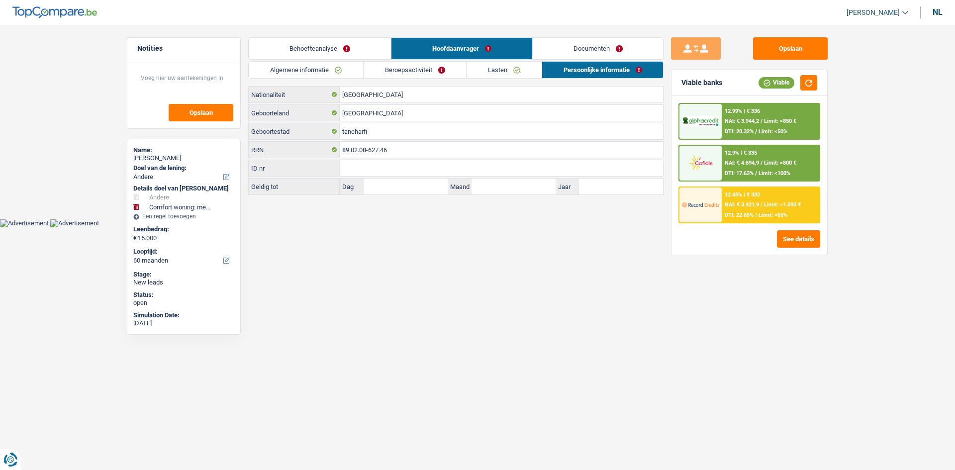
click at [426, 74] on link "Lasten" at bounding box center [503, 70] width 75 height 16
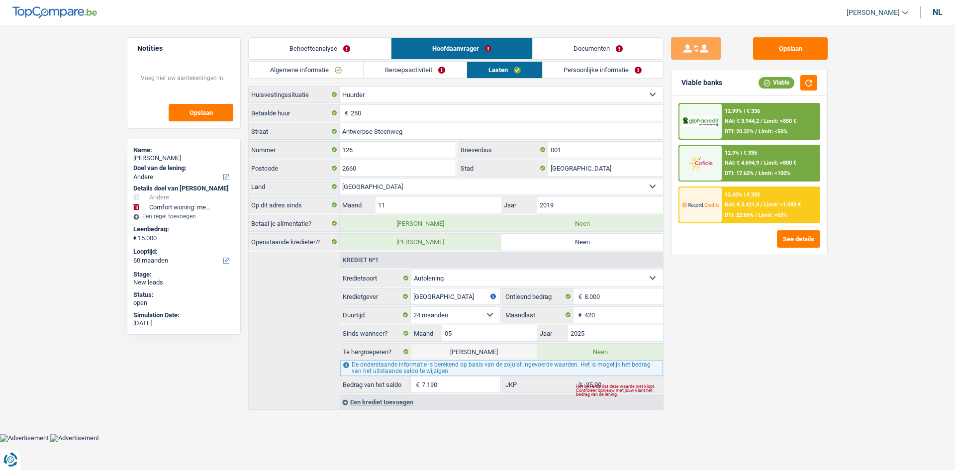
click at [417, 71] on link "Beroepsactiviteit" at bounding box center [414, 70] width 103 height 16
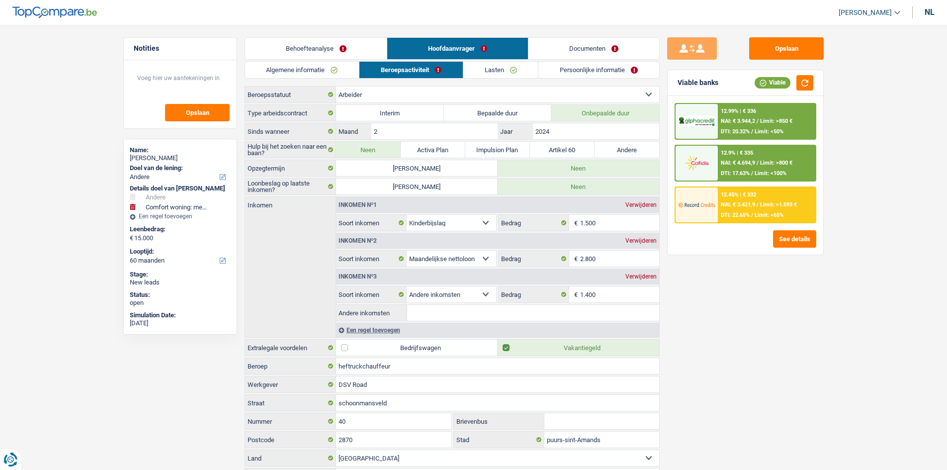
drag, startPoint x: 320, startPoint y: 61, endPoint x: 564, endPoint y: 98, distance: 247.5
click at [324, 57] on div "Behoefteanalyse Hoofdaanvrager Documenten 1. Introduction & upselling by unders…" at bounding box center [452, 261] width 415 height 449
drag, startPoint x: 332, startPoint y: 51, endPoint x: 663, endPoint y: 129, distance: 340.7
click at [333, 50] on link "Behoefteanalyse" at bounding box center [316, 48] width 142 height 21
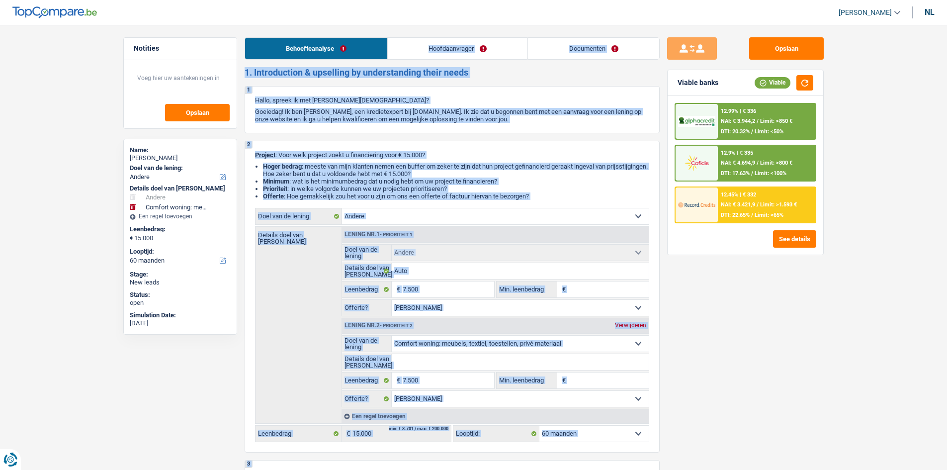
click at [426, 55] on link "Documenten" at bounding box center [593, 48] width 131 height 21
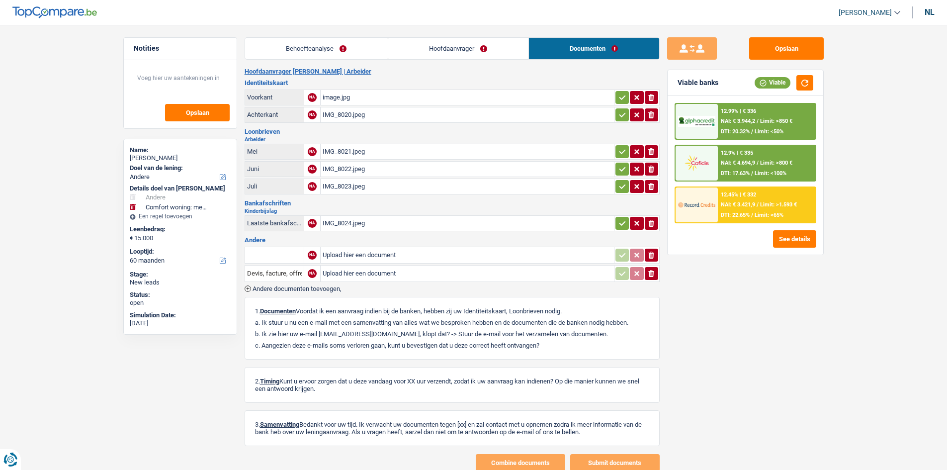
drag, startPoint x: 781, startPoint y: 319, endPoint x: 625, endPoint y: 182, distance: 207.2
click at [426, 227] on div "Opslaan Viable banks Viable 12.99% | € 336 NAI: € 3.944,2 / Limit: >850 € DTI: …" at bounding box center [746, 244] width 172 height 414
click at [426, 49] on button "Opslaan" at bounding box center [786, 48] width 75 height 22
click at [329, 50] on link "Behoefteanalyse" at bounding box center [316, 48] width 143 height 21
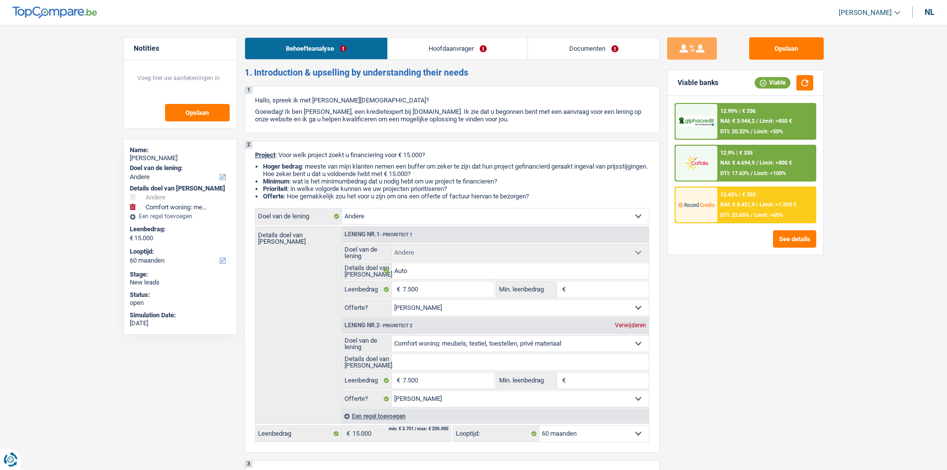
click at [426, 58] on link "Documenten" at bounding box center [593, 48] width 131 height 21
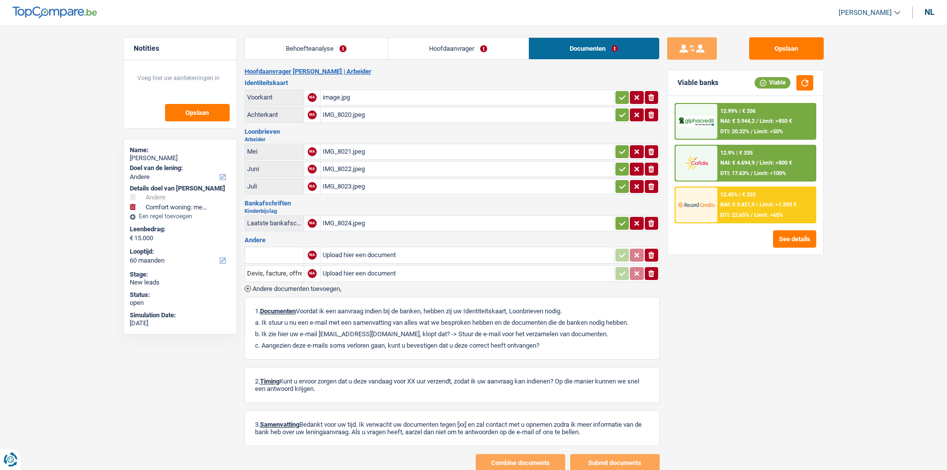
click at [359, 220] on div "IMG_8024.jpeg" at bounding box center [467, 223] width 289 height 15
click at [426, 44] on link "Hoofdaanvrager" at bounding box center [458, 48] width 140 height 21
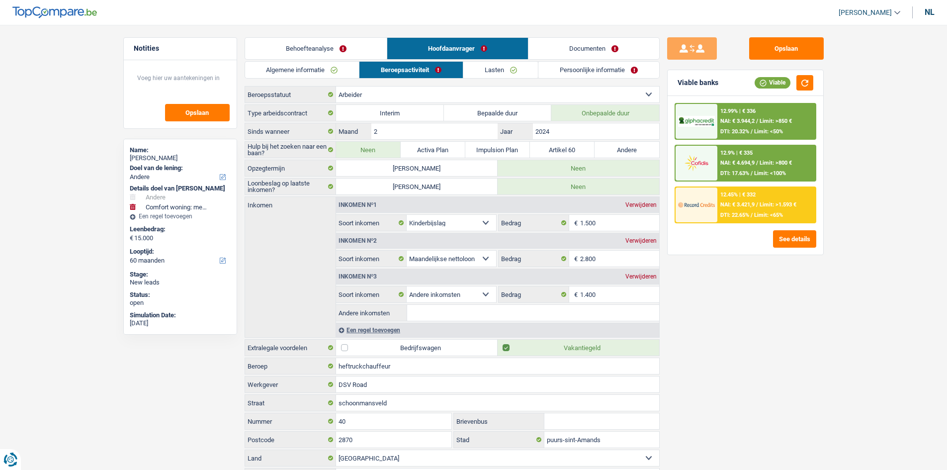
click at [426, 74] on link "Persoonlijke informatie" at bounding box center [598, 70] width 121 height 16
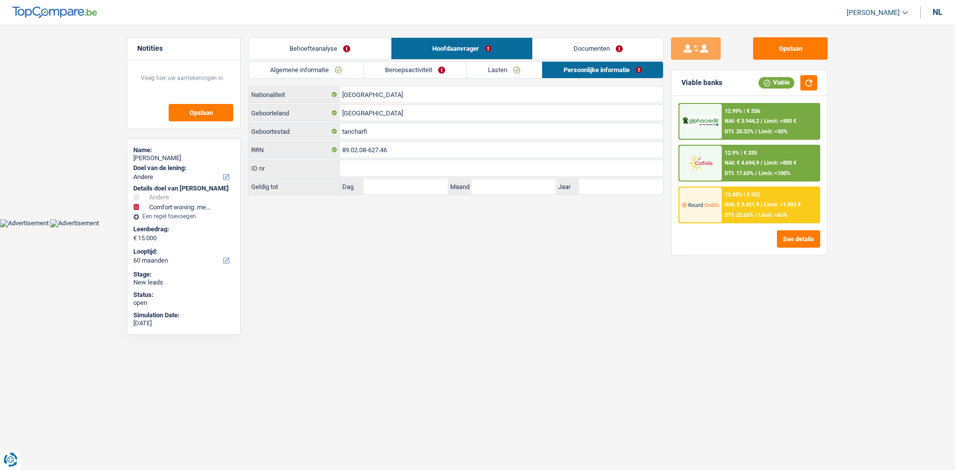
click at [360, 46] on link "Behoefteanalyse" at bounding box center [320, 48] width 142 height 21
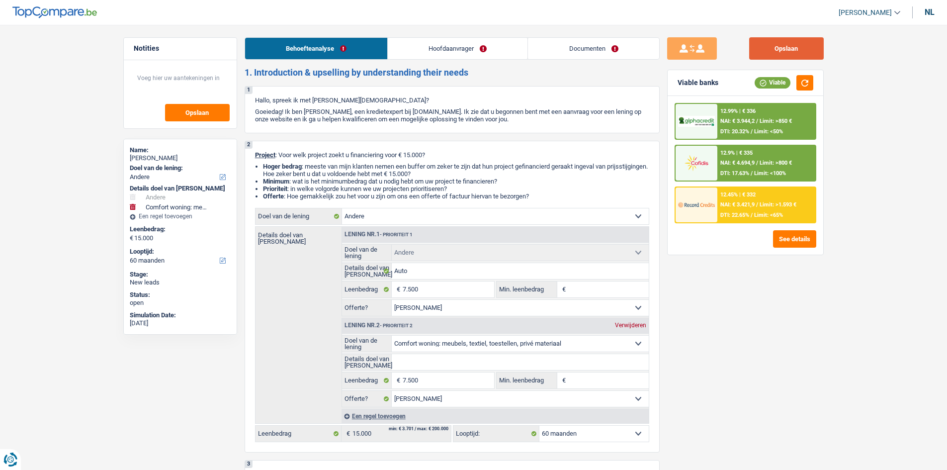
click at [426, 50] on button "Opslaan" at bounding box center [786, 48] width 75 height 22
click at [426, 37] on li "Documenten" at bounding box center [594, 48] width 132 height 22
click at [426, 53] on link "Hoofdaanvrager" at bounding box center [458, 48] width 140 height 21
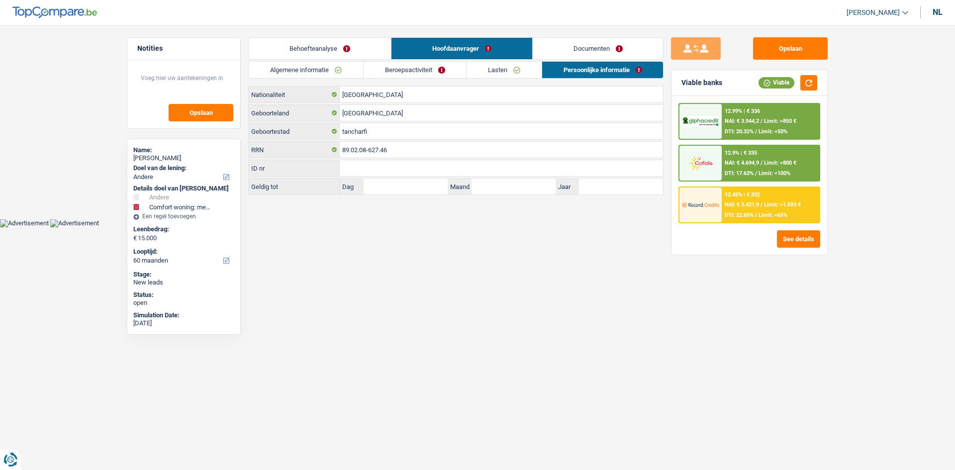
click at [426, 67] on link "Lasten" at bounding box center [503, 70] width 75 height 16
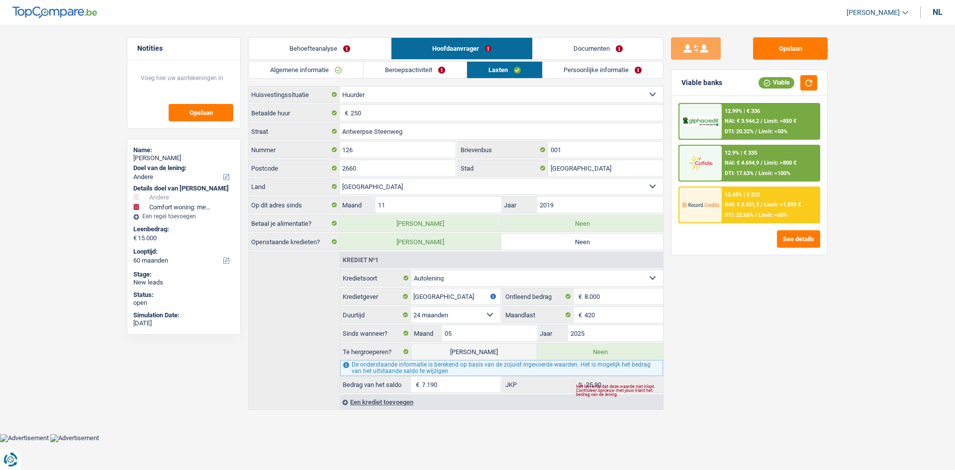
click at [403, 60] on div "Behoefteanalyse Hoofdaanvrager Documenten 1. Introduction & upselling by unders…" at bounding box center [455, 223] width 415 height 372
click at [399, 63] on link "Beroepsactiviteit" at bounding box center [414, 70] width 103 height 16
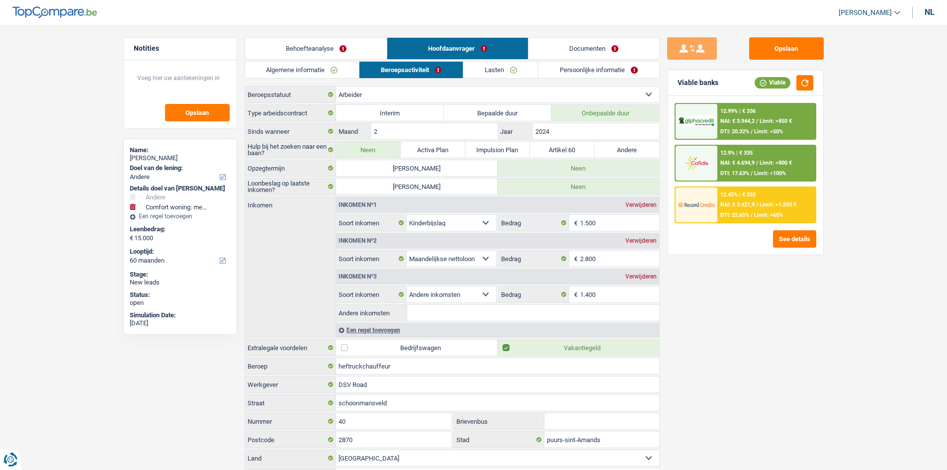
click at [348, 71] on link "Algemene informatie" at bounding box center [302, 70] width 114 height 16
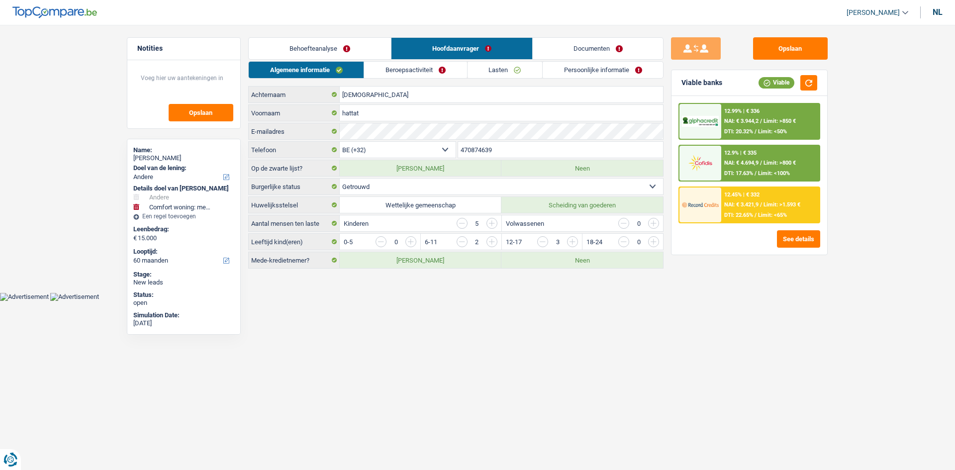
click at [426, 69] on link "Lasten" at bounding box center [504, 70] width 75 height 16
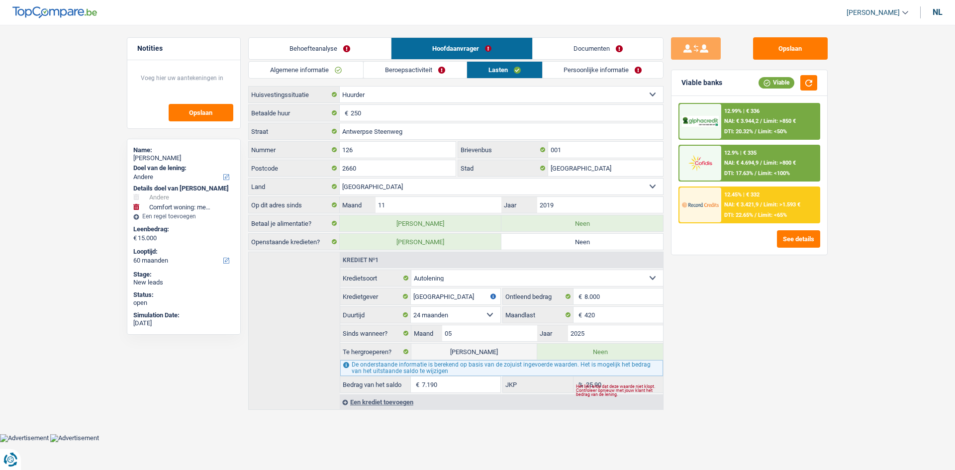
click at [426, 73] on link "Persoonlijke informatie" at bounding box center [602, 70] width 121 height 16
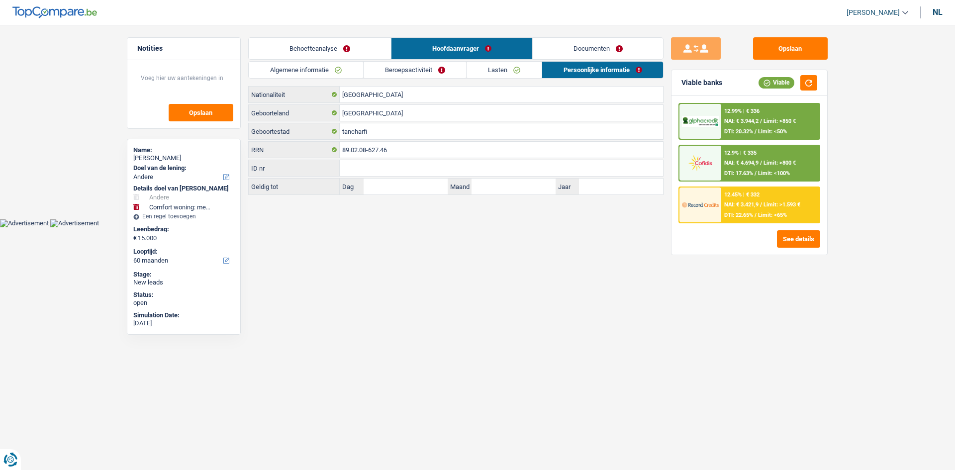
click at [426, 55] on link "Documenten" at bounding box center [598, 48] width 131 height 21
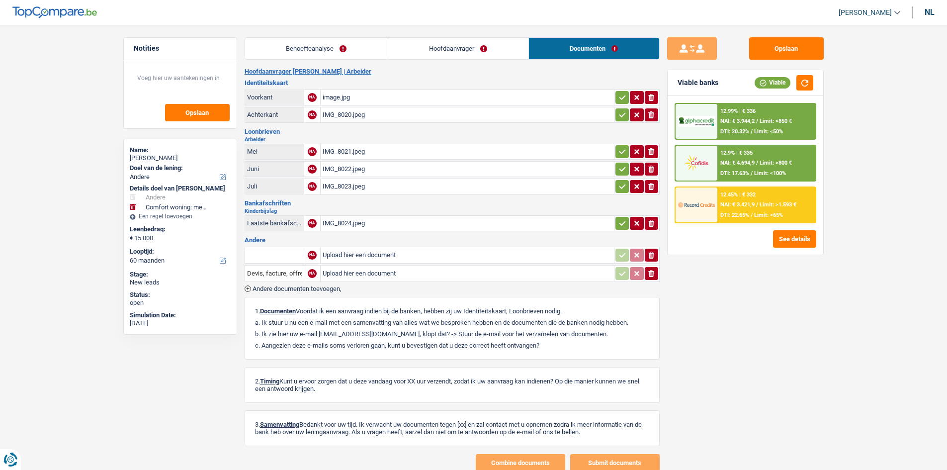
click at [348, 48] on link "Behoefteanalyse" at bounding box center [316, 48] width 143 height 21
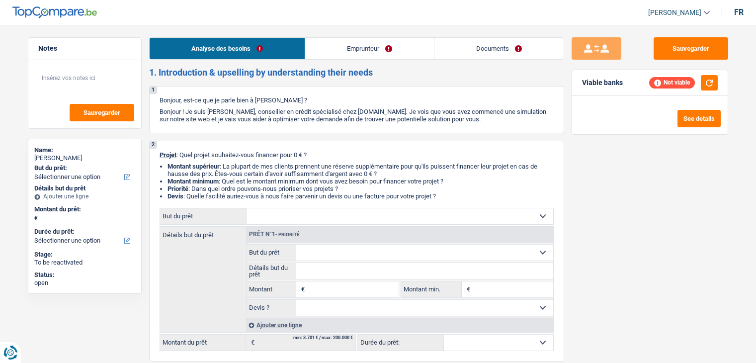
select select "worker"
select select "netSalary"
select select "rents"
select select "worker"
select select "netSalary"
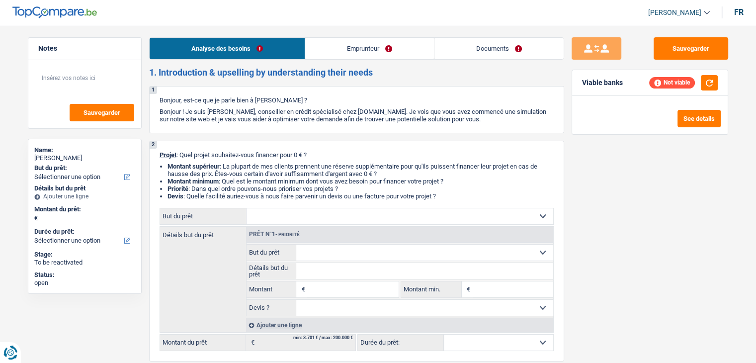
click at [359, 46] on link "Emprunteur" at bounding box center [369, 48] width 129 height 21
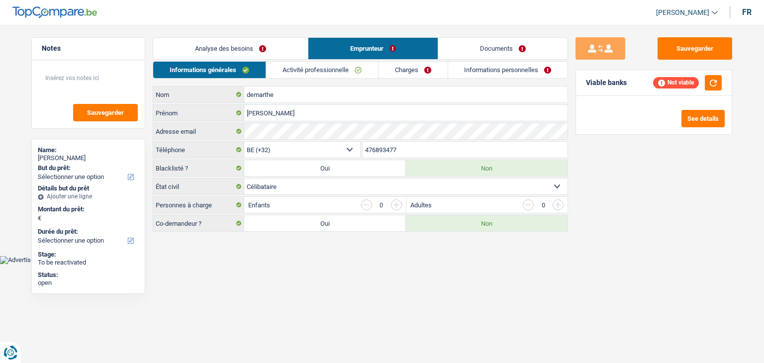
click at [329, 66] on link "Activité professionnelle" at bounding box center [322, 70] width 112 height 16
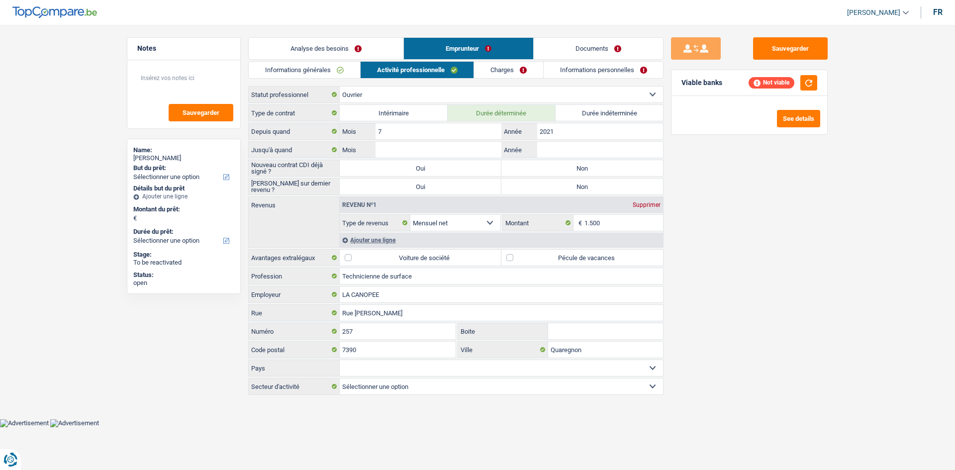
click at [351, 65] on link "Informations générales" at bounding box center [304, 70] width 111 height 16
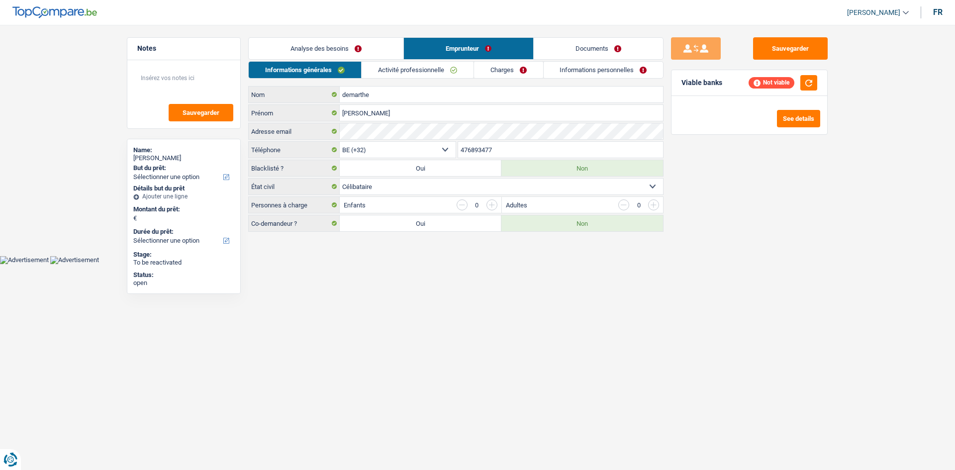
drag, startPoint x: 386, startPoint y: 43, endPoint x: 384, endPoint y: 49, distance: 6.5
click at [386, 43] on link "Analyse des besoins" at bounding box center [326, 48] width 155 height 21
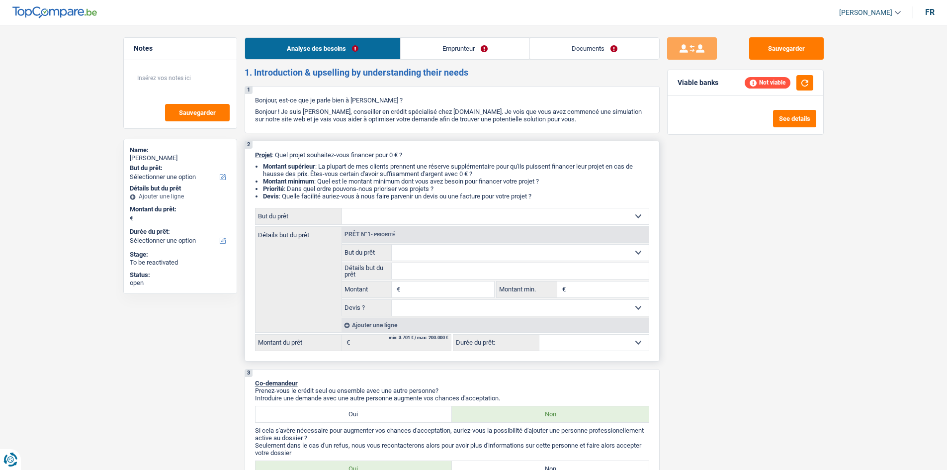
click at [415, 215] on select "Confort maison: meubles, textile, peinture, électroménager, outillage non-profe…" at bounding box center [495, 216] width 307 height 16
